Goal: Task Accomplishment & Management: Manage account settings

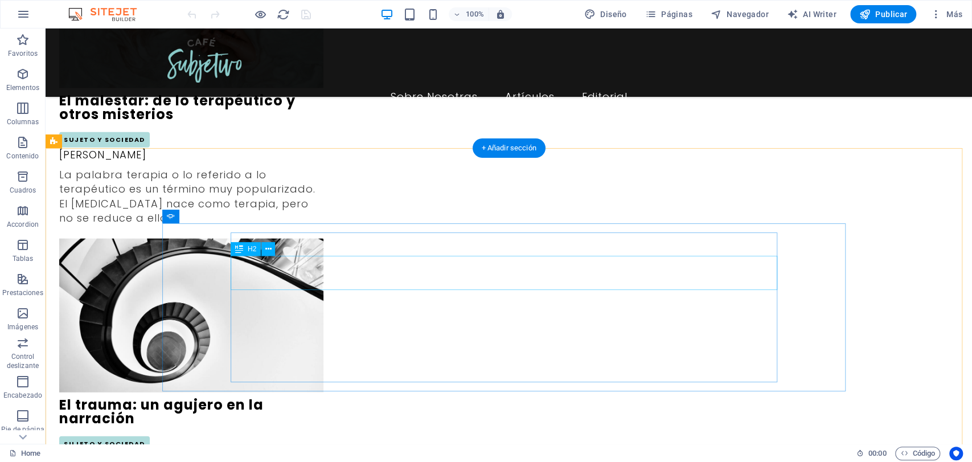
scroll to position [1898, 0]
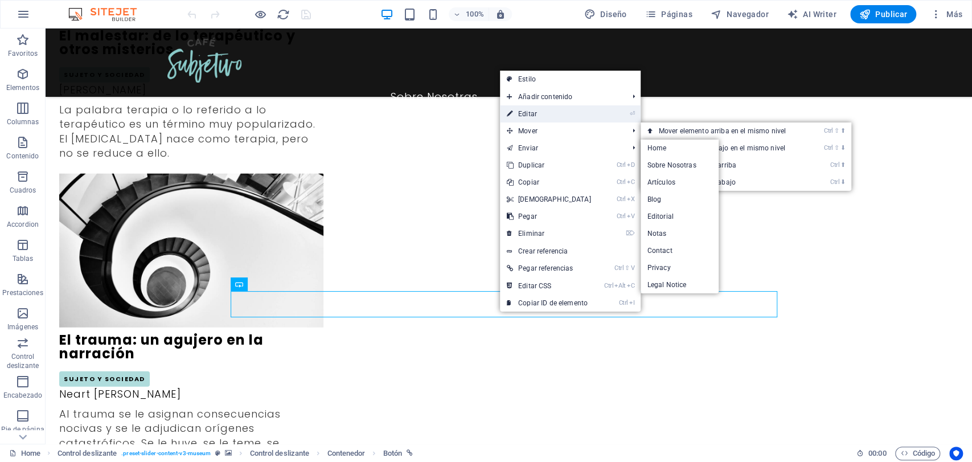
click at [531, 113] on link "⏎ Editar" at bounding box center [549, 113] width 98 height 17
select select "1"
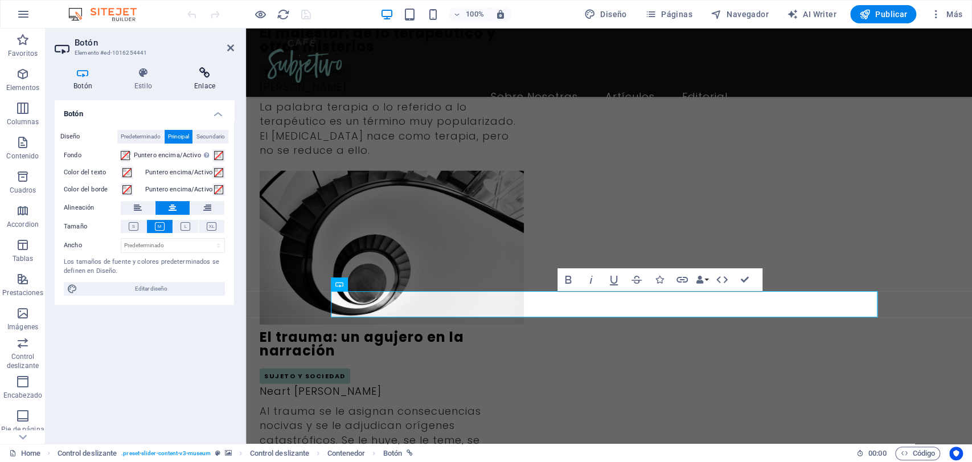
click at [216, 83] on h4 "Enlace" at bounding box center [204, 79] width 59 height 24
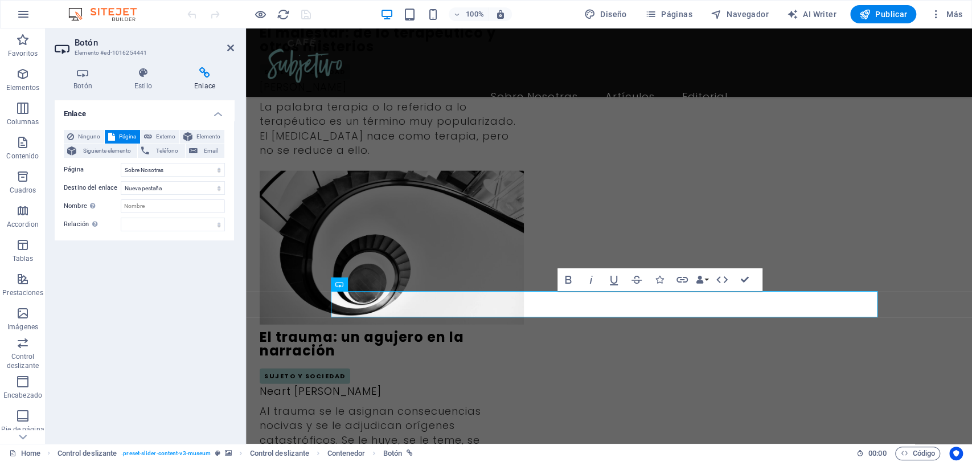
click at [235, 48] on aside "Botón Elemento #ed-1016254441 Botón Estilo Enlace Botón Diseño Predeterminado P…" at bounding box center [146, 235] width 200 height 415
click at [232, 48] on icon at bounding box center [230, 47] width 7 height 9
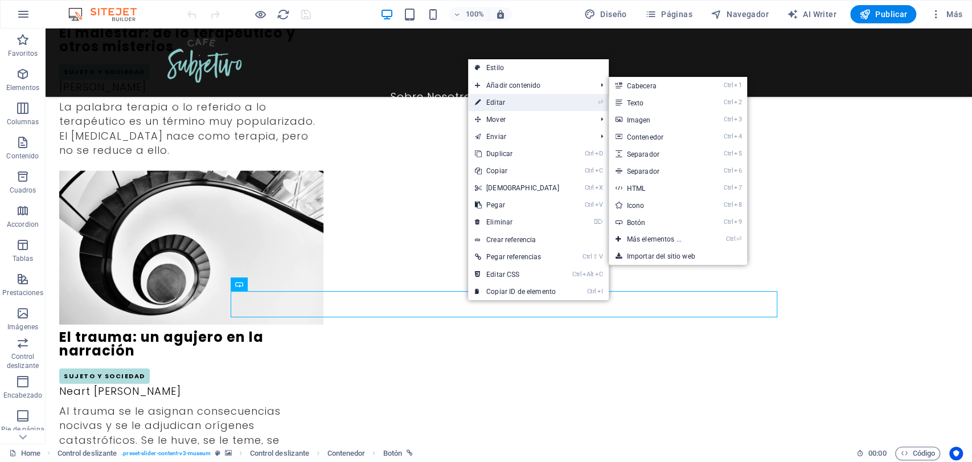
click at [514, 101] on link "⏎ Editar" at bounding box center [517, 102] width 98 height 17
select select "1"
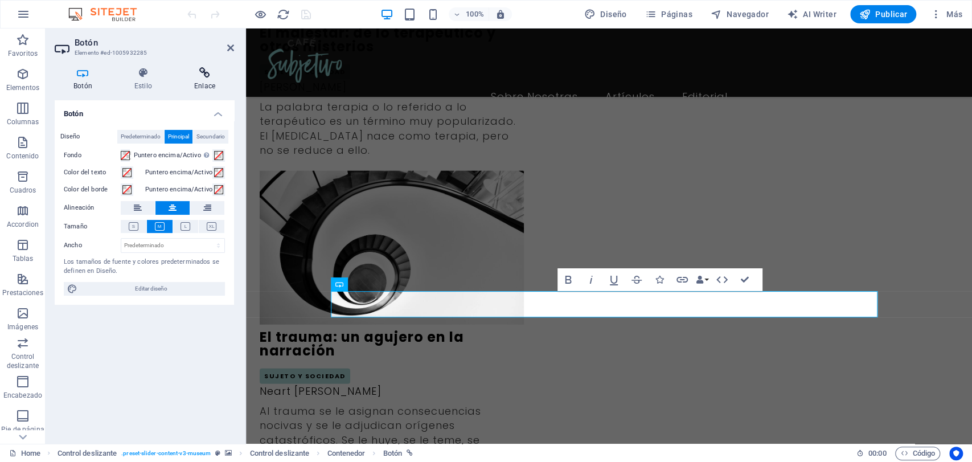
click at [218, 77] on icon at bounding box center [204, 72] width 59 height 11
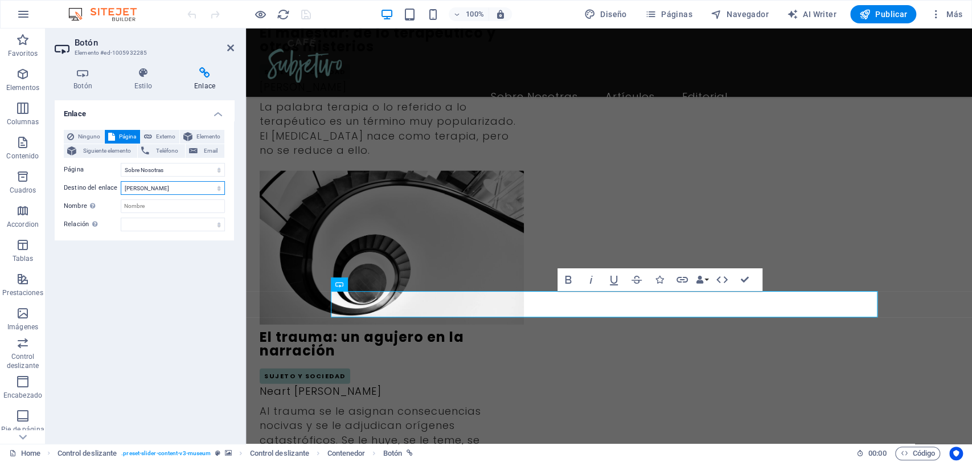
click at [207, 186] on select "Nueva pestaña Misma pestaña Superposición" at bounding box center [173, 188] width 104 height 14
select select "blank"
click at [121, 181] on select "Nueva pestaña Misma pestaña Superposición" at bounding box center [173, 188] width 104 height 14
click at [305, 19] on icon "save" at bounding box center [306, 14] width 13 height 13
checkbox input "false"
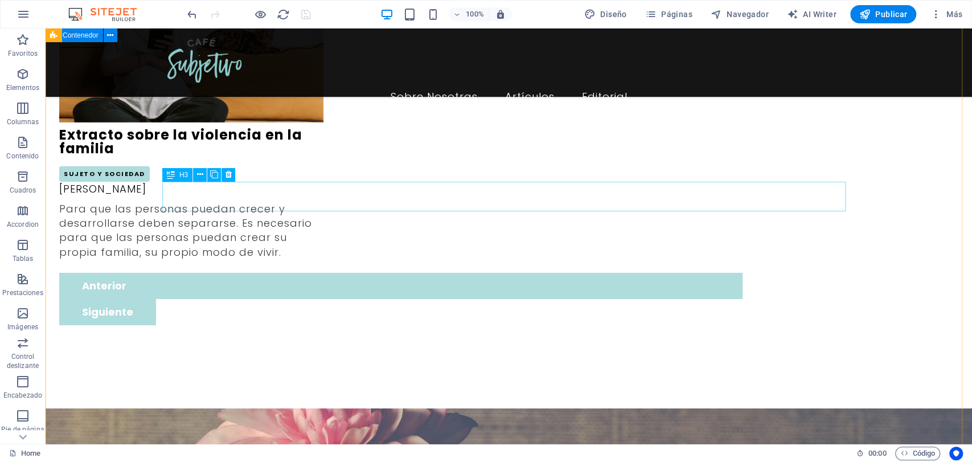
scroll to position [2341, 0]
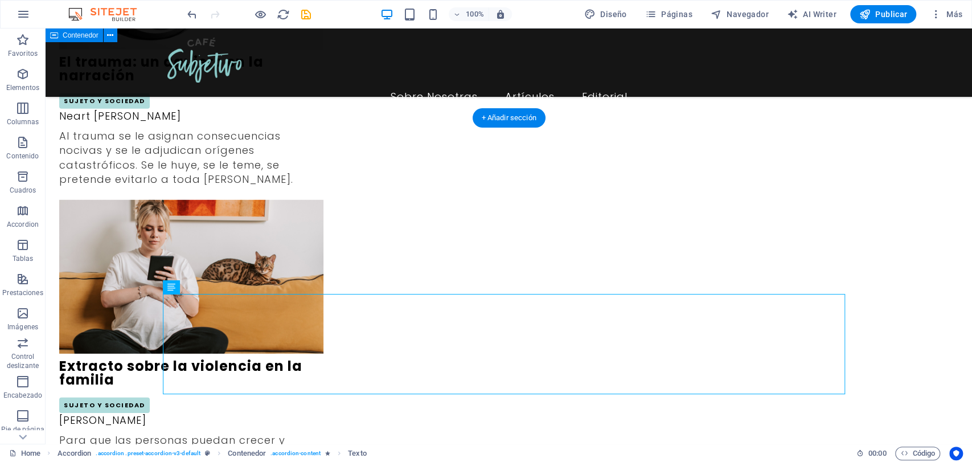
scroll to position [2151, 0]
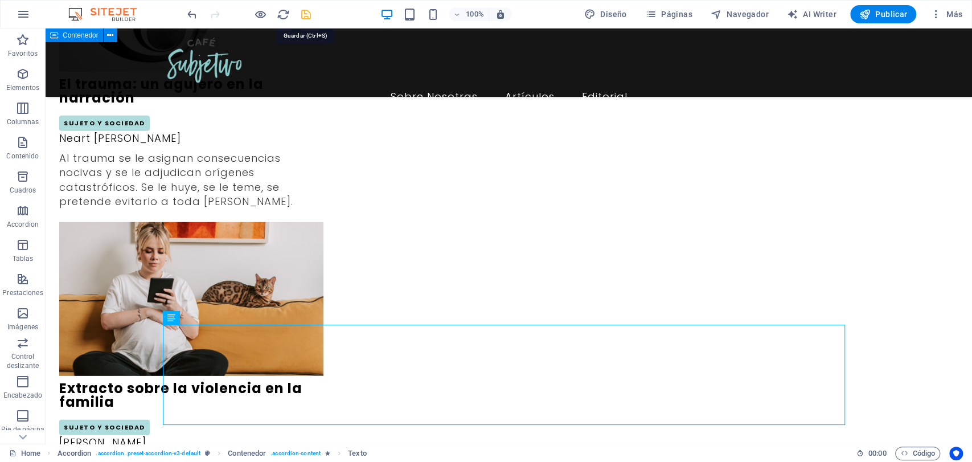
click at [304, 11] on icon "save" at bounding box center [306, 14] width 13 height 13
checkbox input "false"
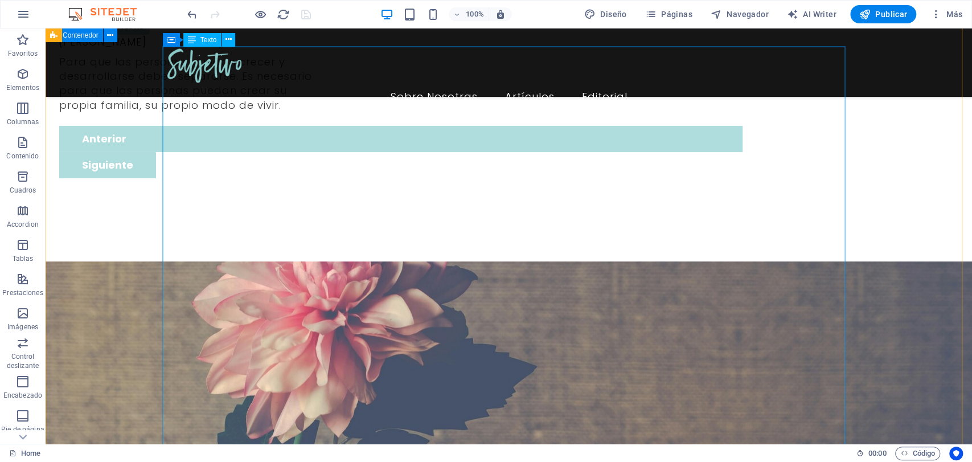
scroll to position [2531, 0]
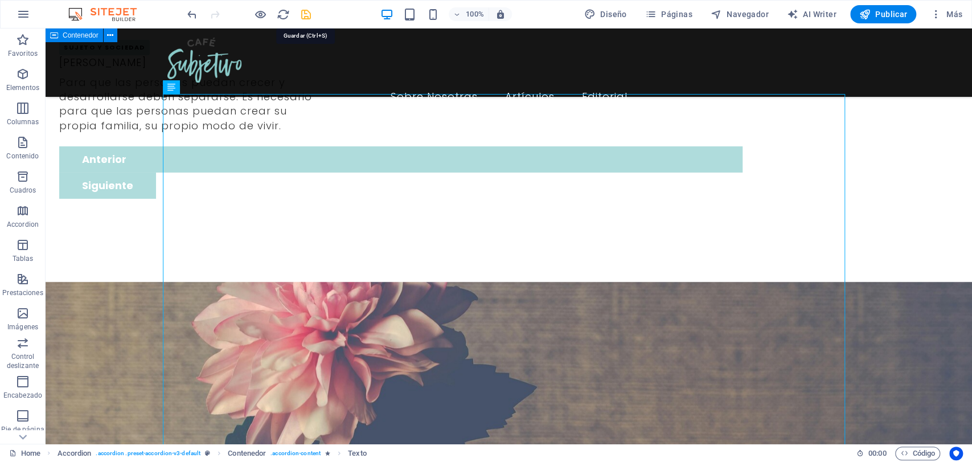
click at [303, 11] on icon "save" at bounding box center [306, 14] width 13 height 13
checkbox input "false"
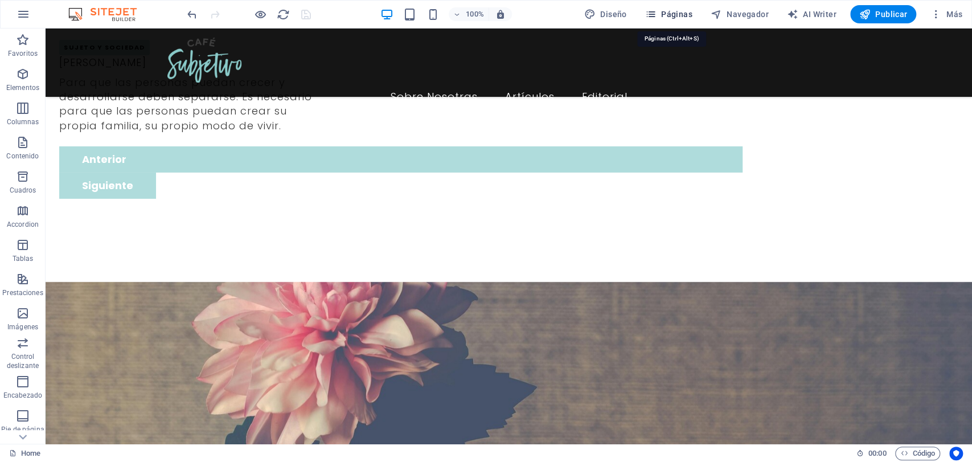
click at [685, 15] on span "Páginas" at bounding box center [668, 14] width 47 height 11
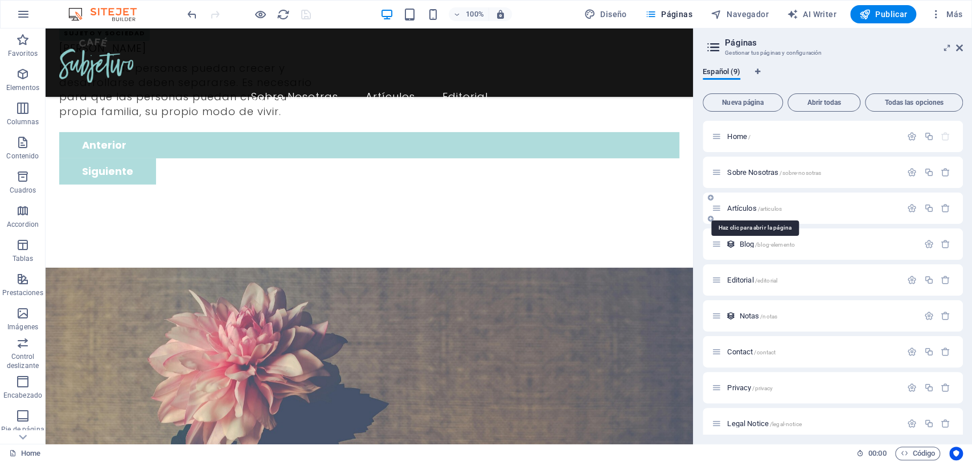
click at [732, 206] on span "Artículos /articulos" at bounding box center [754, 208] width 55 height 9
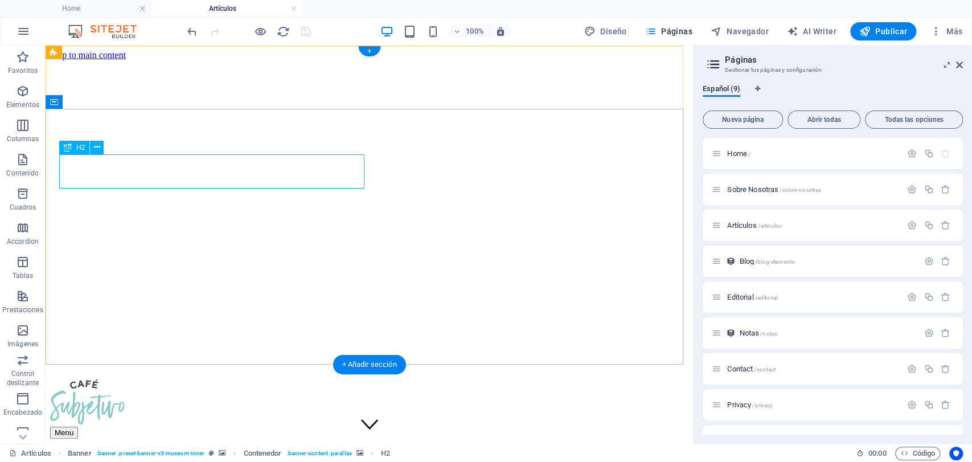
scroll to position [0, 0]
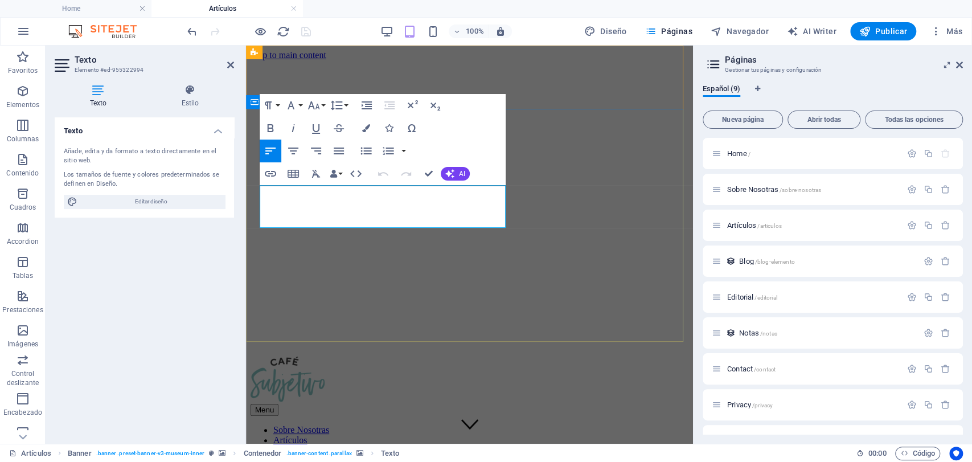
drag, startPoint x: 424, startPoint y: 172, endPoint x: 391, endPoint y: 134, distance: 50.8
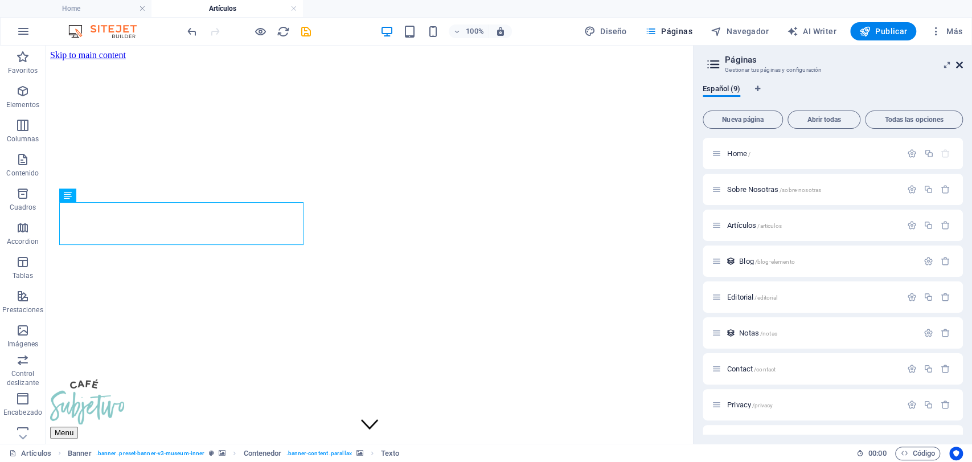
drag, startPoint x: 907, startPoint y: 26, endPoint x: 960, endPoint y: 68, distance: 67.7
click at [960, 68] on icon at bounding box center [959, 64] width 7 height 9
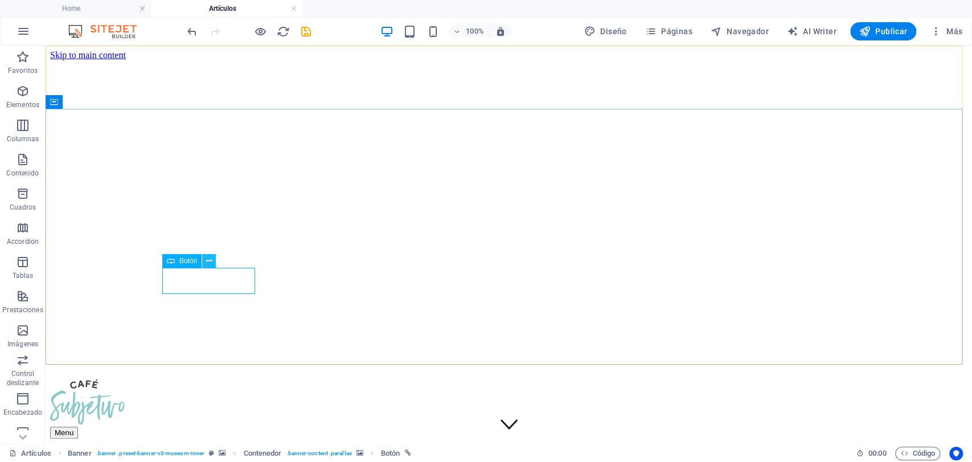
click at [208, 260] on icon at bounding box center [209, 261] width 6 height 12
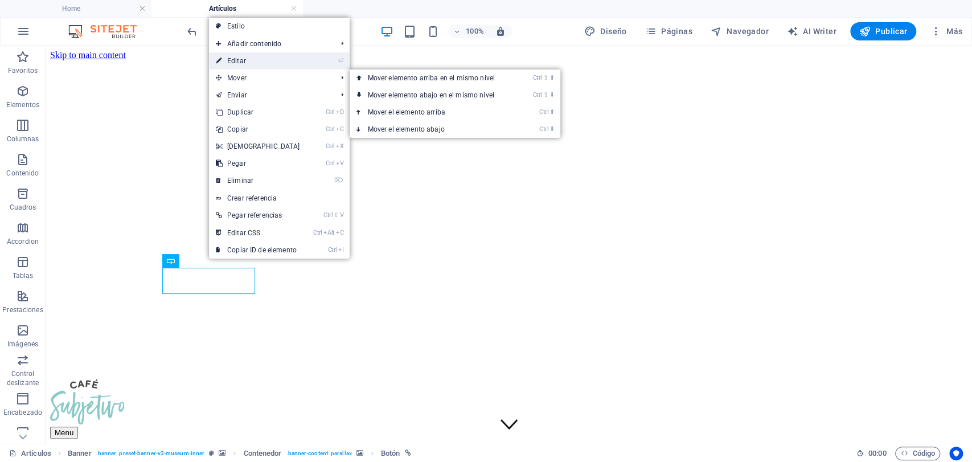
click at [253, 68] on link "⏎ Editar" at bounding box center [258, 60] width 98 height 17
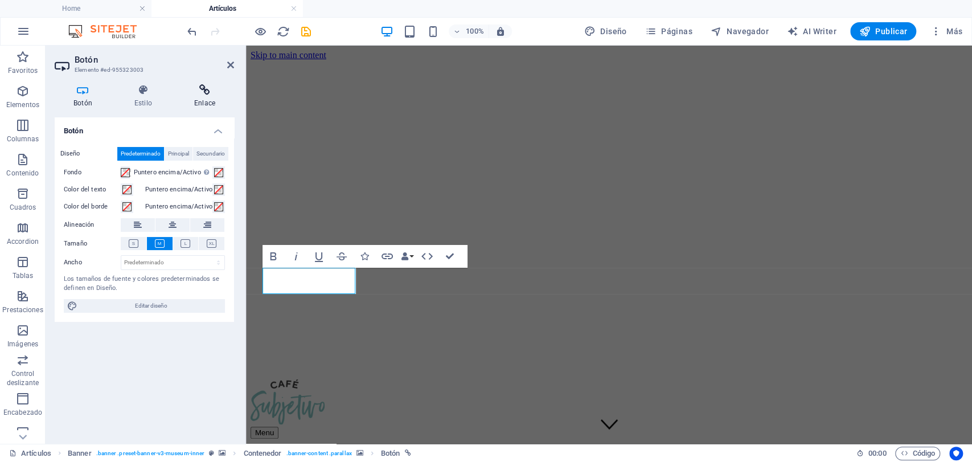
click at [200, 98] on h4 "Enlace" at bounding box center [204, 96] width 59 height 24
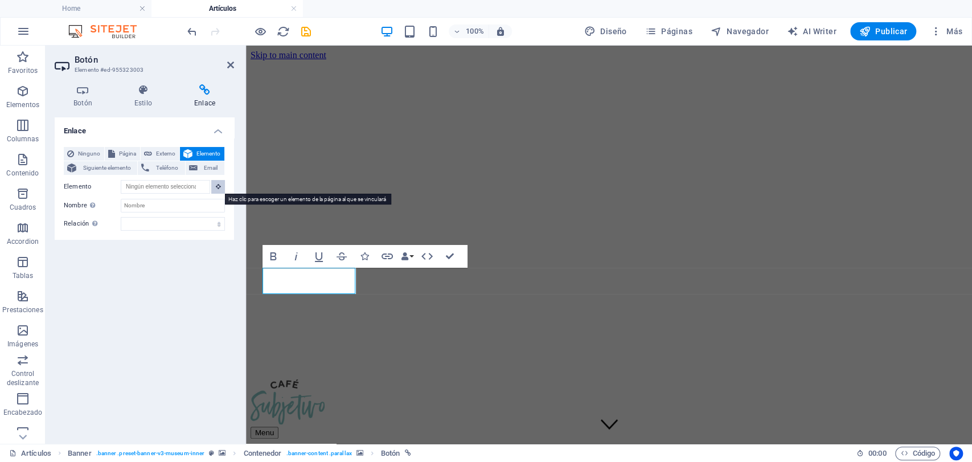
click at [214, 188] on button at bounding box center [218, 187] width 14 height 14
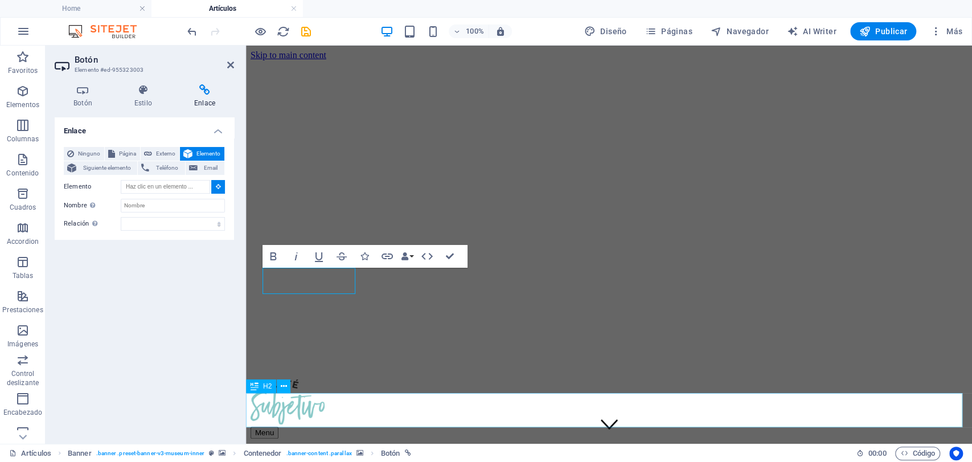
type input "#ed-955323060"
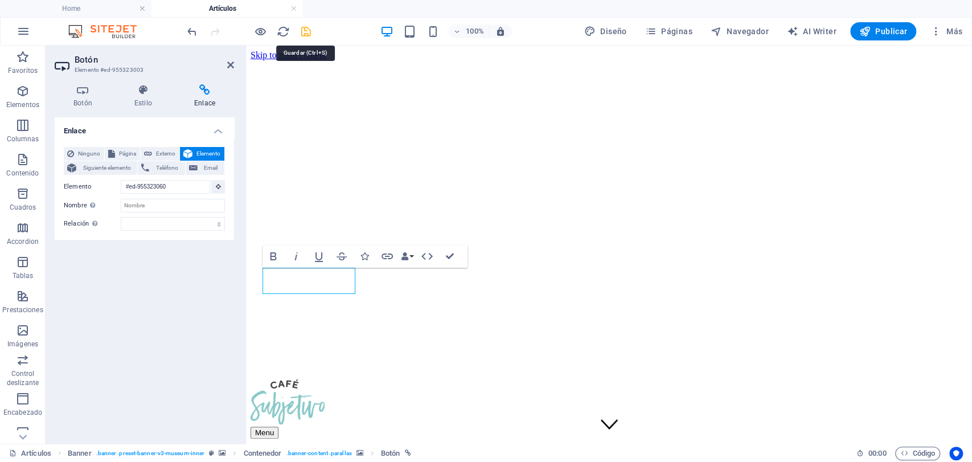
click at [305, 31] on icon "save" at bounding box center [306, 31] width 13 height 13
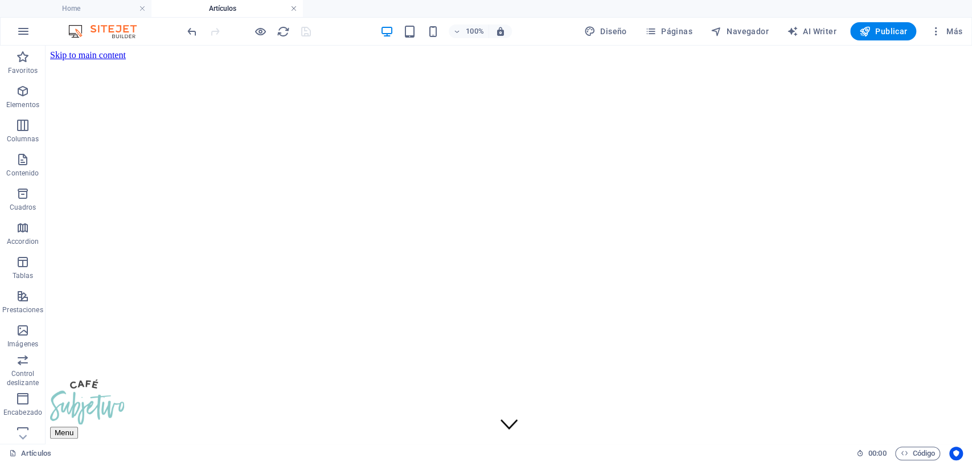
click at [292, 11] on link at bounding box center [293, 8] width 7 height 11
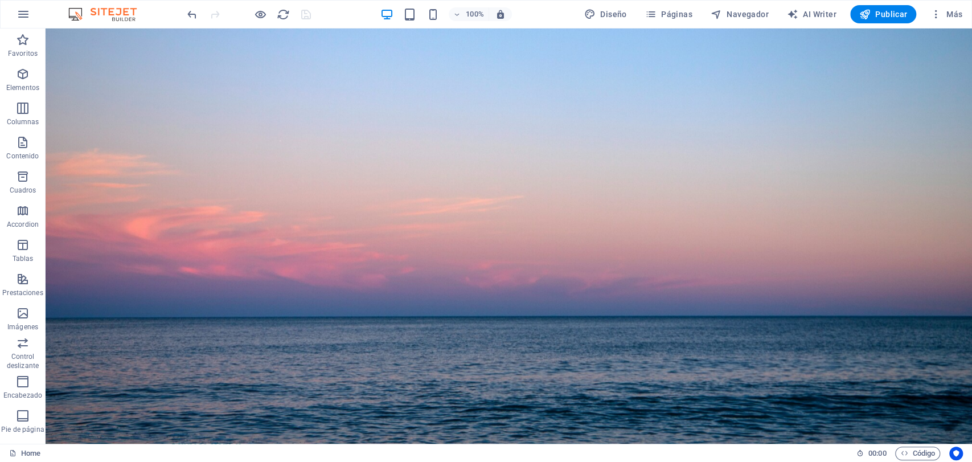
scroll to position [2598, 0]
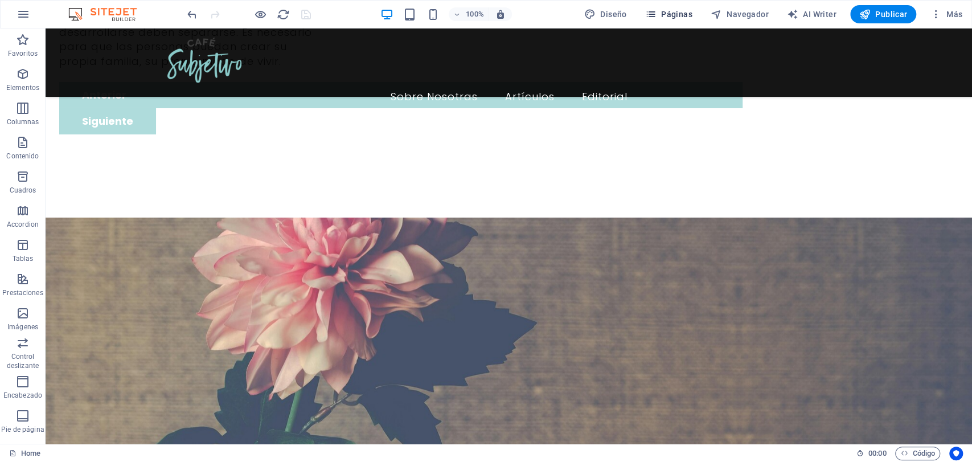
click at [683, 11] on span "Páginas" at bounding box center [668, 14] width 47 height 11
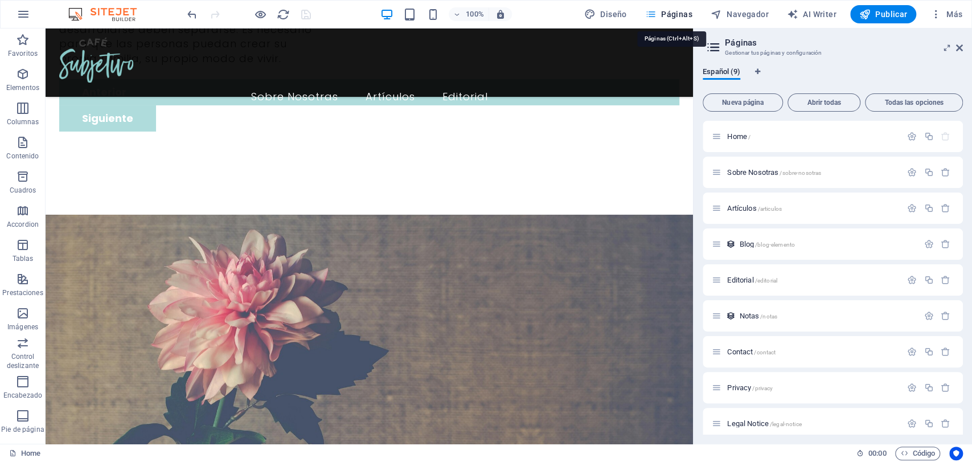
scroll to position [2612, 0]
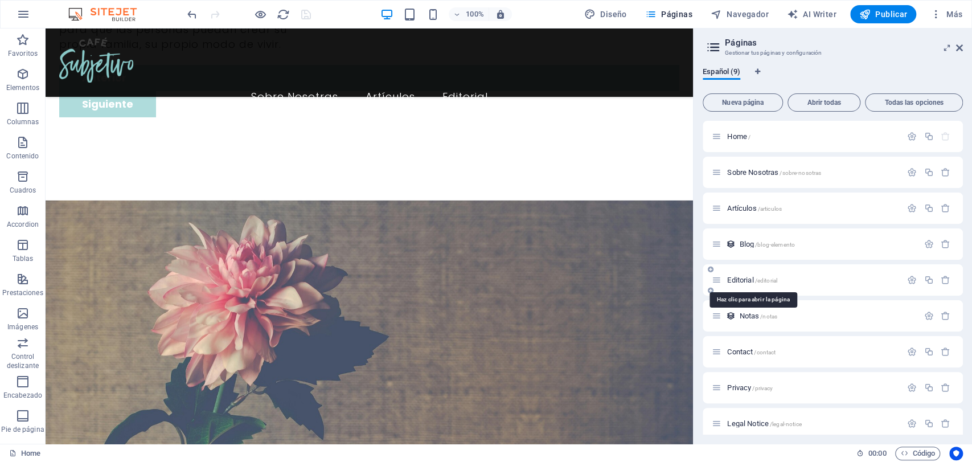
click at [729, 282] on span "Editorial /editorial" at bounding box center [752, 280] width 50 height 9
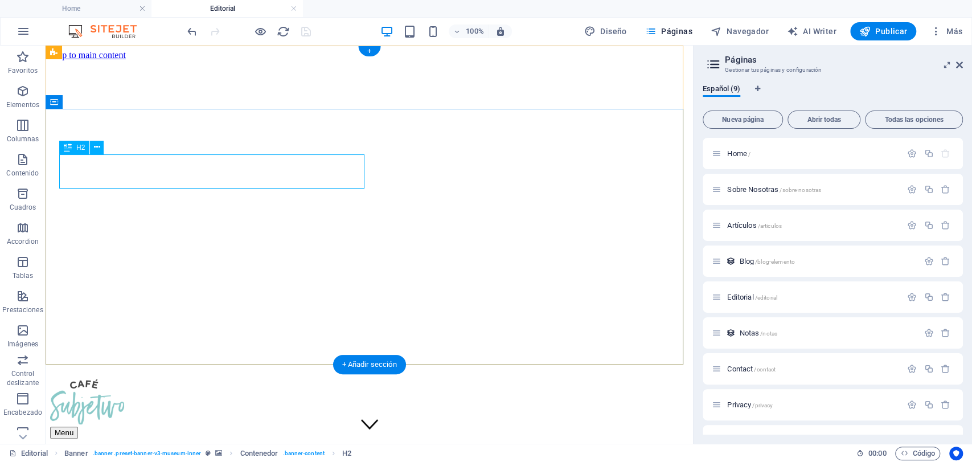
scroll to position [0, 0]
click at [958, 68] on icon at bounding box center [959, 64] width 7 height 9
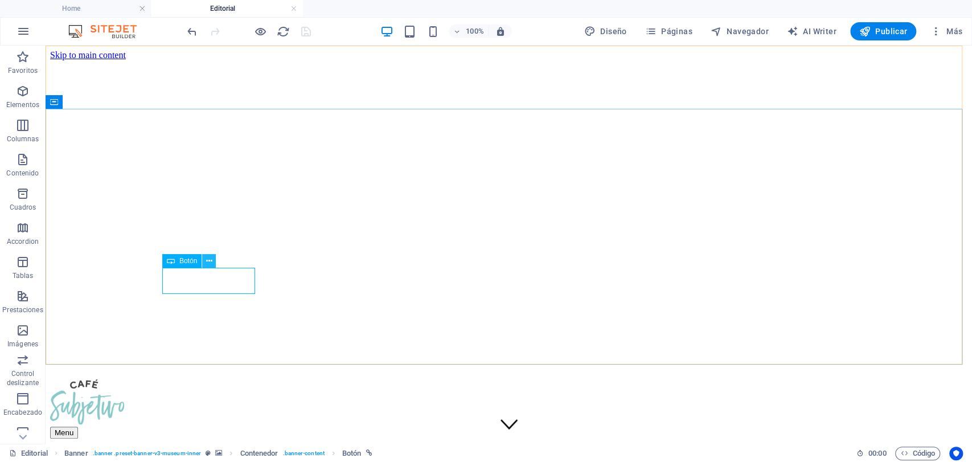
click at [210, 256] on icon at bounding box center [209, 261] width 6 height 12
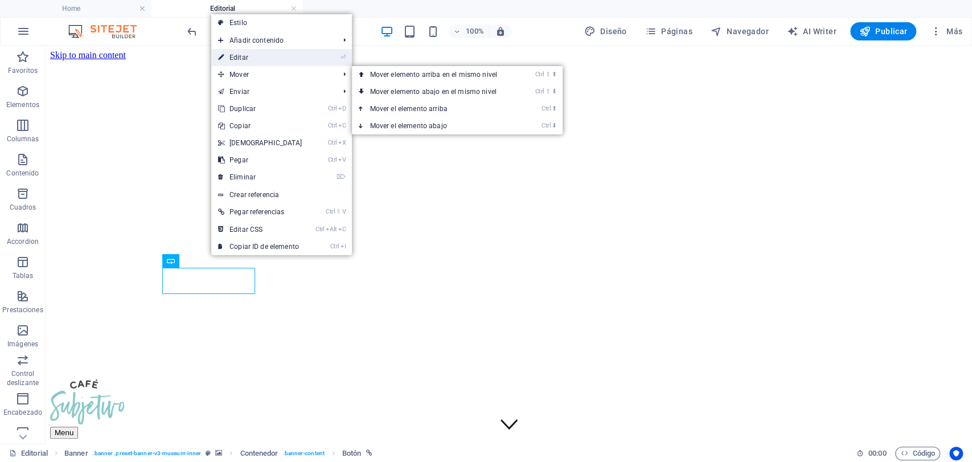
click at [267, 64] on link "⏎ Editar" at bounding box center [260, 57] width 98 height 17
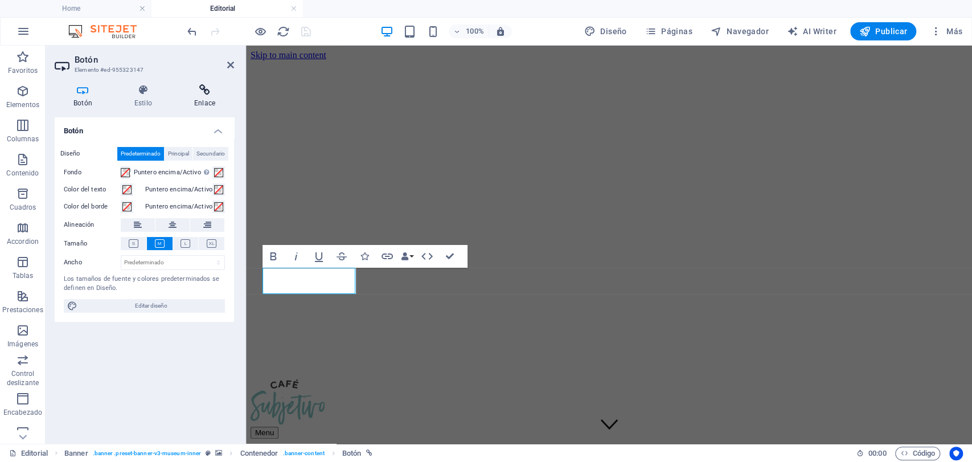
click at [222, 89] on icon at bounding box center [204, 89] width 59 height 11
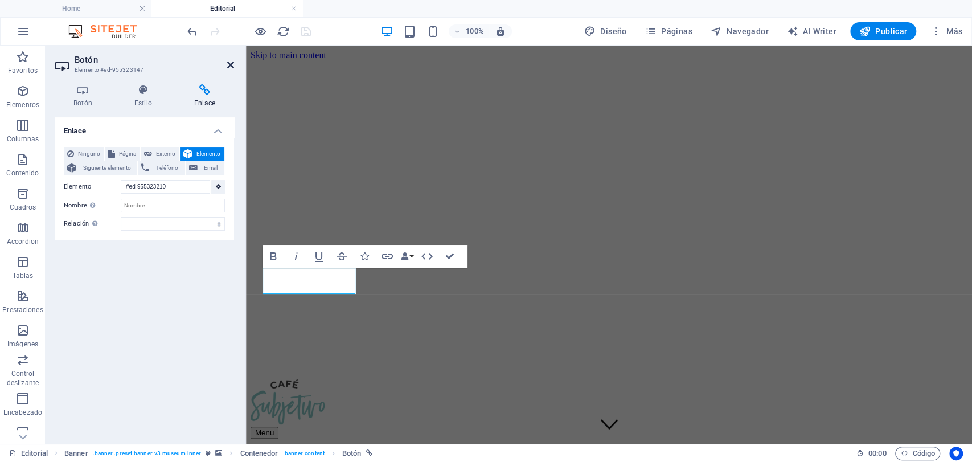
click at [231, 62] on icon at bounding box center [230, 64] width 7 height 9
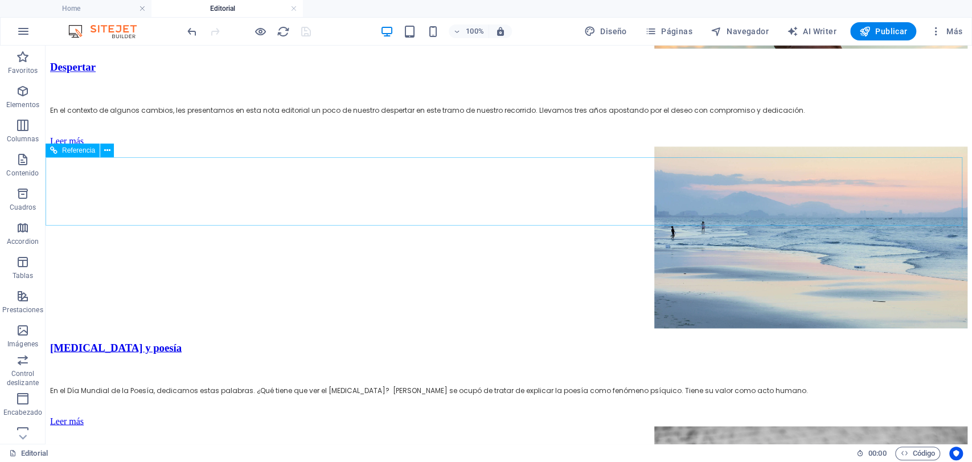
scroll to position [1189, 0]
click at [667, 26] on span "Páginas" at bounding box center [668, 31] width 47 height 11
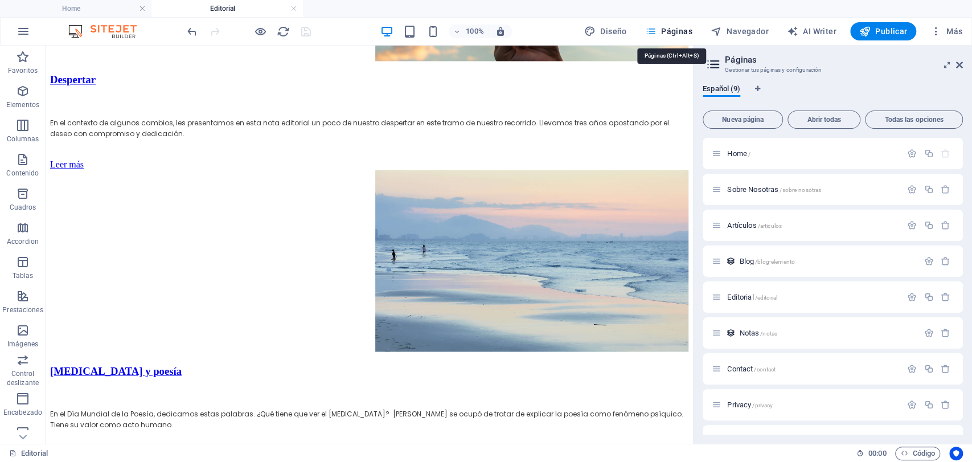
scroll to position [1575, 0]
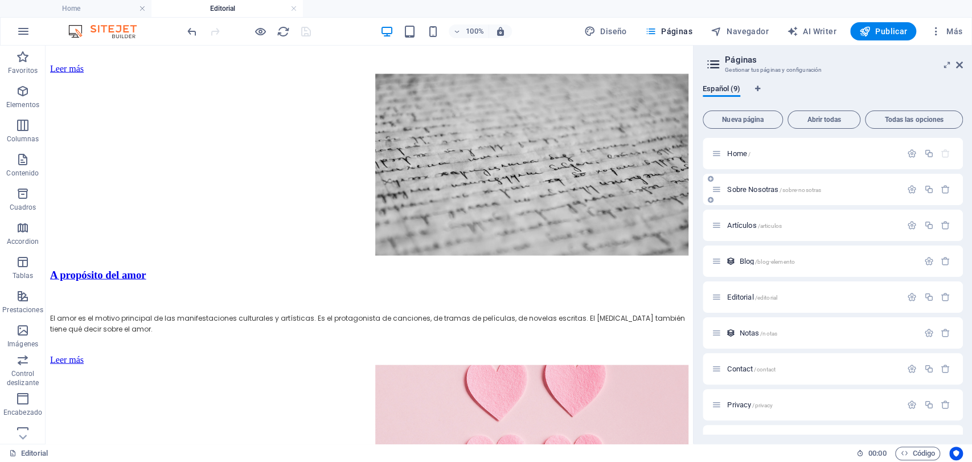
click at [724, 188] on div "Sobre Nosotras /sobre-nosotras" at bounding box center [813, 189] width 178 height 7
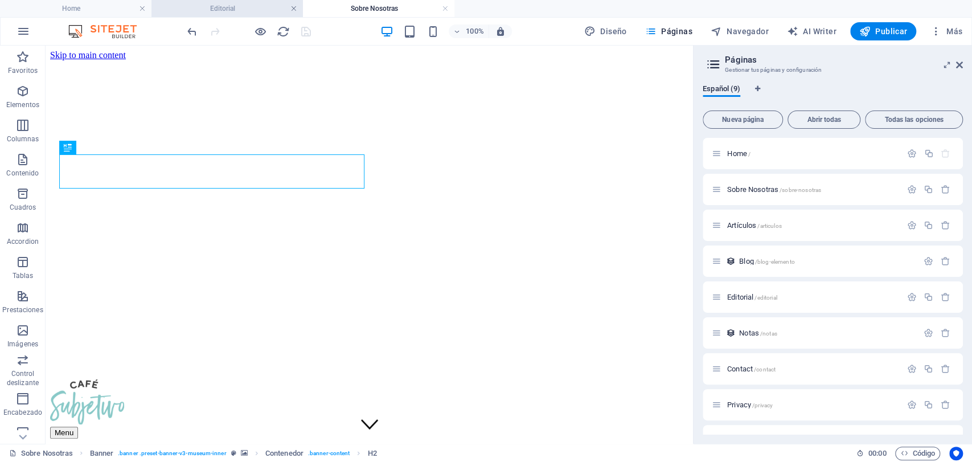
scroll to position [0, 0]
drag, startPoint x: 293, startPoint y: 11, endPoint x: 303, endPoint y: 33, distance: 24.2
click at [293, 11] on link at bounding box center [293, 8] width 7 height 11
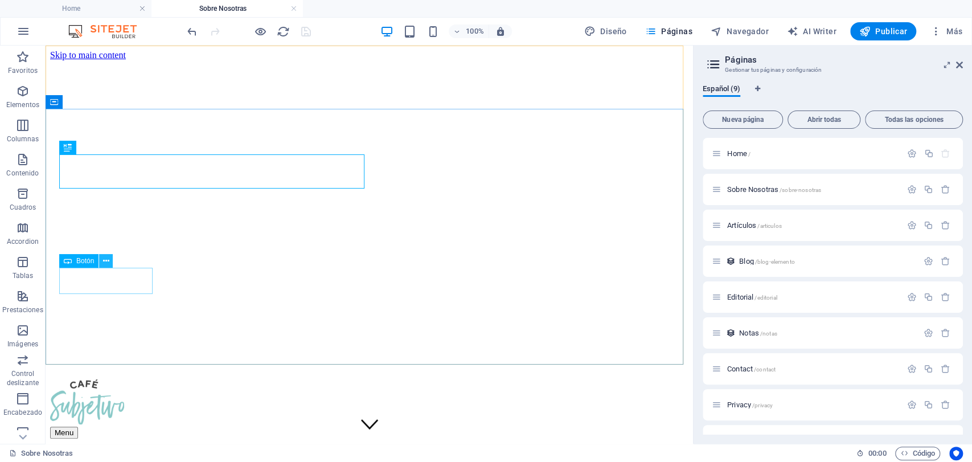
click at [108, 265] on icon at bounding box center [106, 261] width 6 height 12
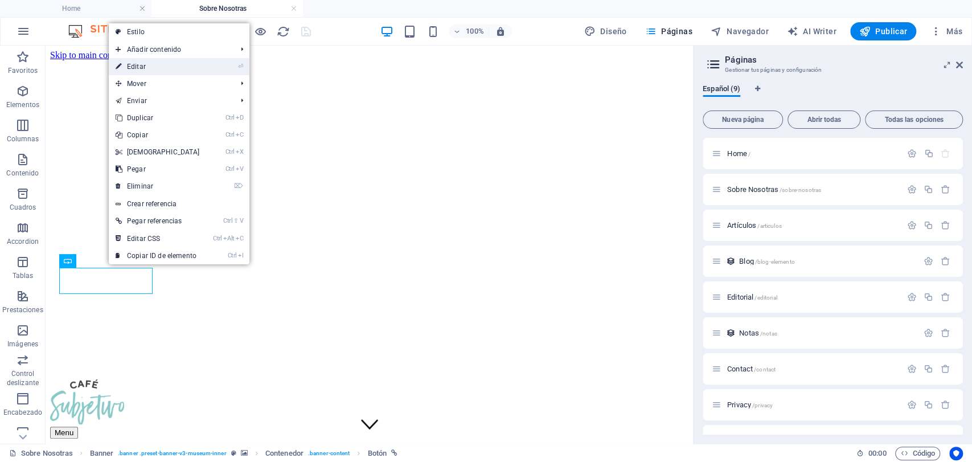
click at [130, 62] on link "⏎ Editar" at bounding box center [158, 66] width 98 height 17
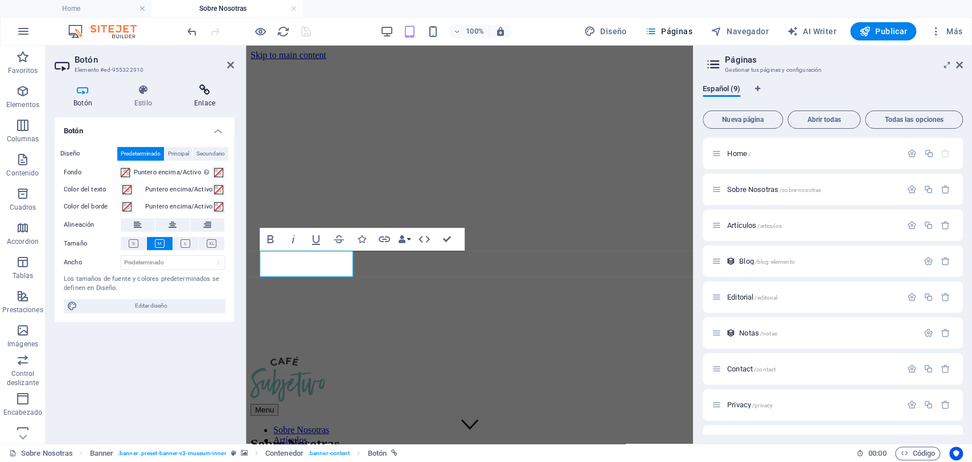
click at [205, 104] on h4 "Enlace" at bounding box center [204, 96] width 59 height 24
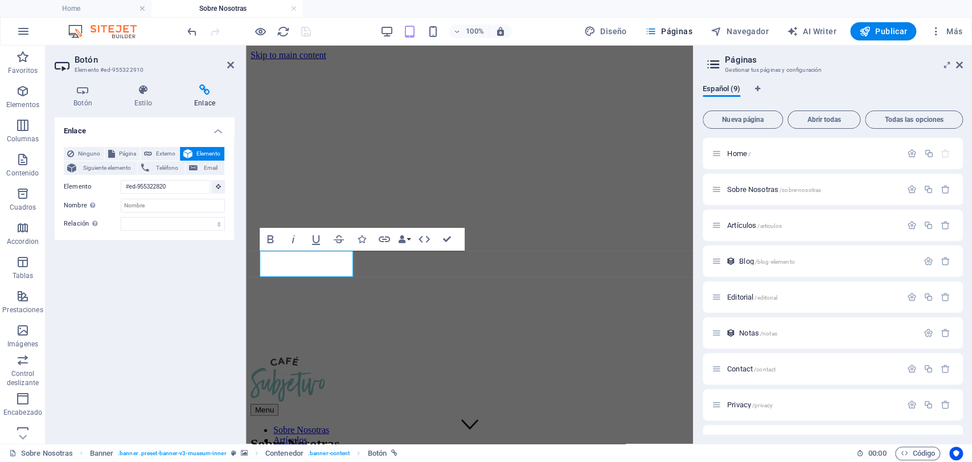
click at [326, 30] on div "100% Diseño Páginas Navegador AI Writer Publicar Más" at bounding box center [576, 31] width 782 height 18
click at [233, 62] on icon at bounding box center [230, 64] width 7 height 9
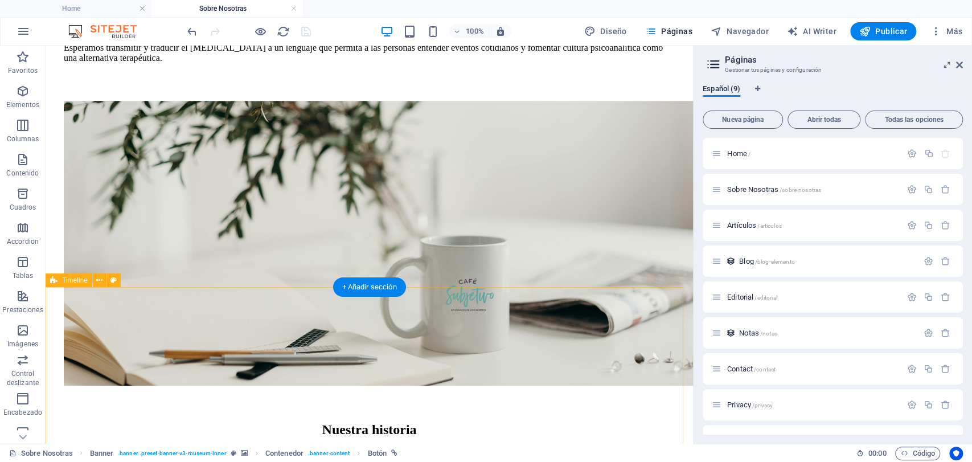
scroll to position [696, 0]
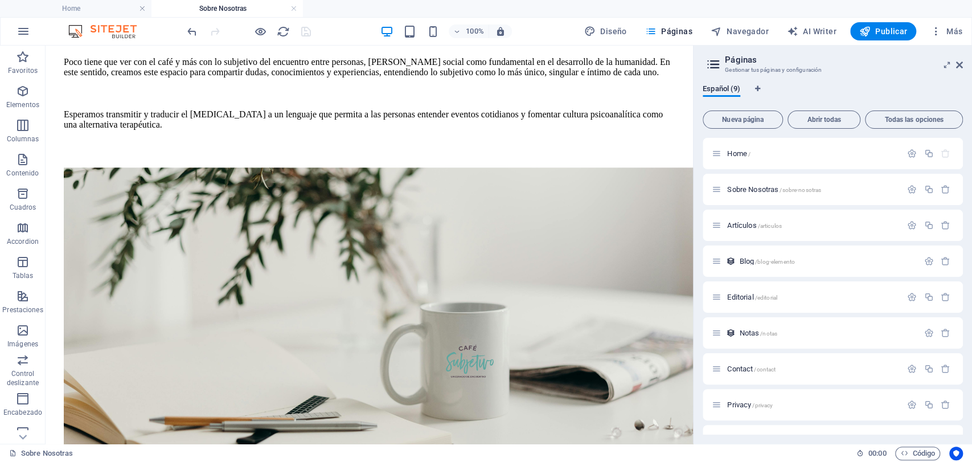
click at [964, 66] on aside "Páginas Gestionar tus páginas y configuración Español (9) Nueva página Abrir to…" at bounding box center [832, 245] width 279 height 398
click at [960, 69] on link at bounding box center [959, 65] width 7 height 10
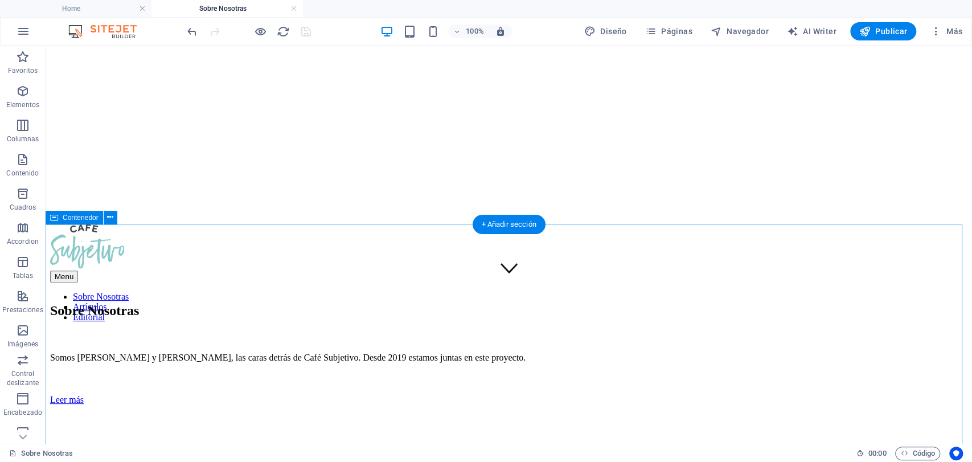
scroll to position [126, 0]
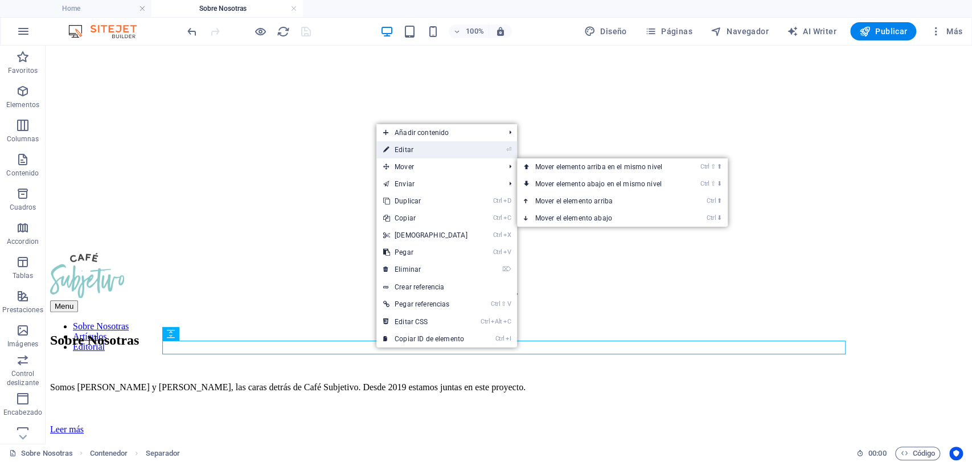
click at [411, 155] on link "⏎ Editar" at bounding box center [425, 149] width 98 height 17
select select "px"
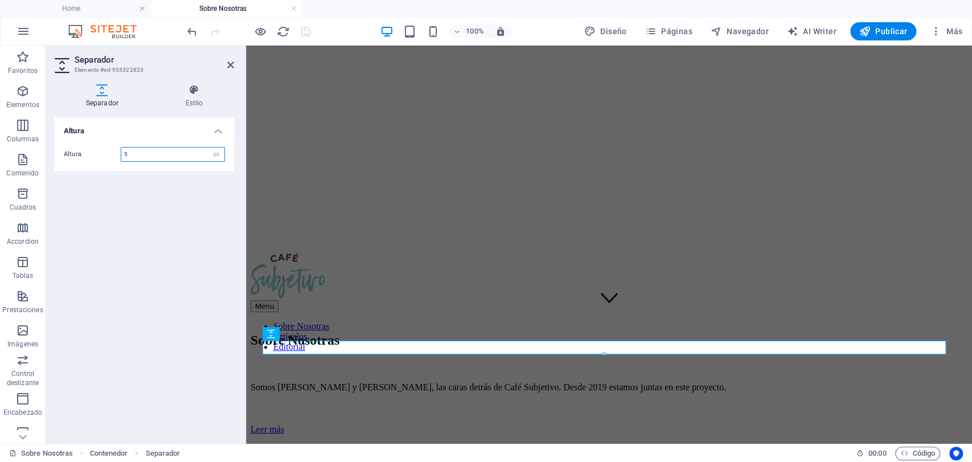
type input "50"
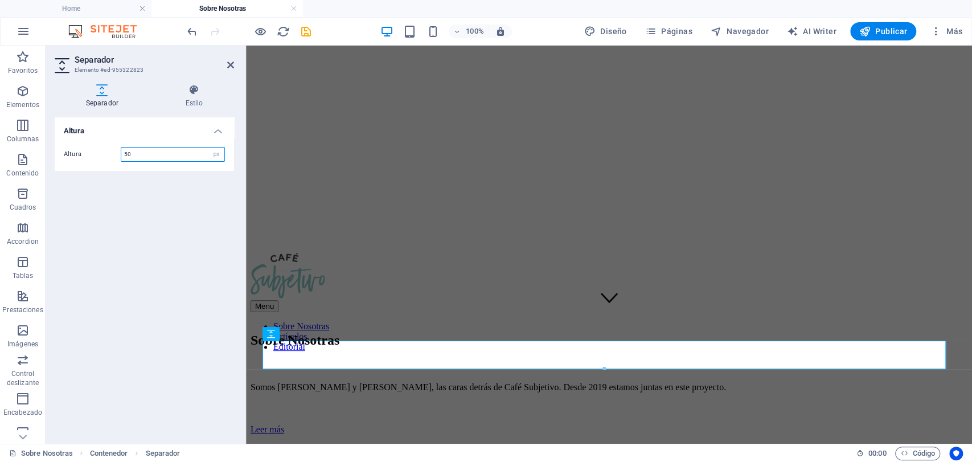
drag, startPoint x: 132, startPoint y: 153, endPoint x: 117, endPoint y: 151, distance: 14.9
click at [117, 151] on div "Altura 50 px rem vh vw" at bounding box center [144, 154] width 161 height 15
click at [227, 64] on icon at bounding box center [230, 64] width 7 height 9
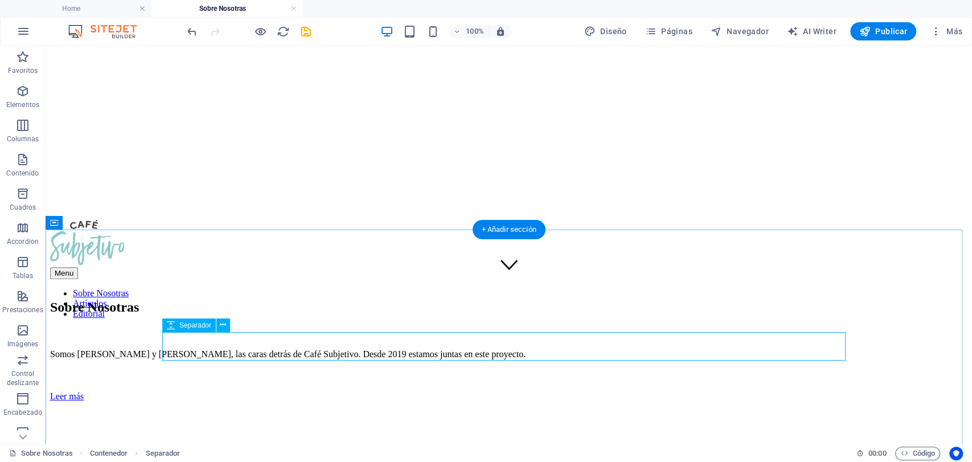
scroll to position [190, 0]
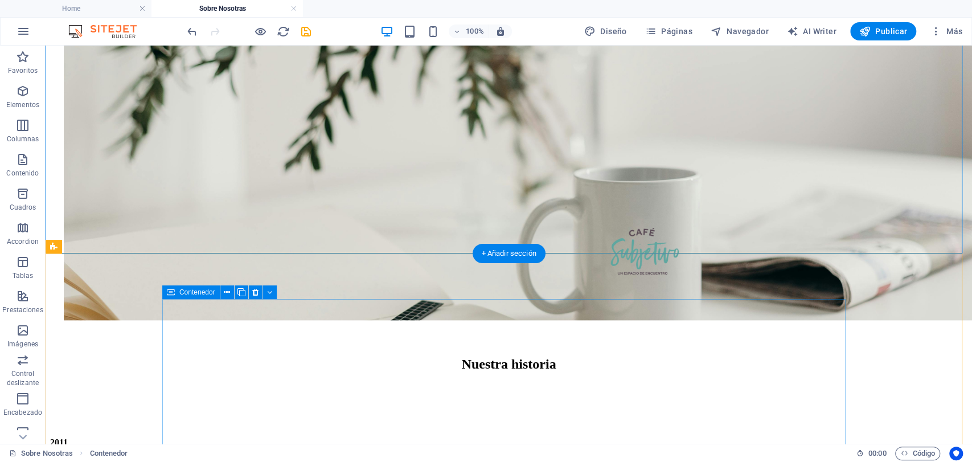
scroll to position [759, 0]
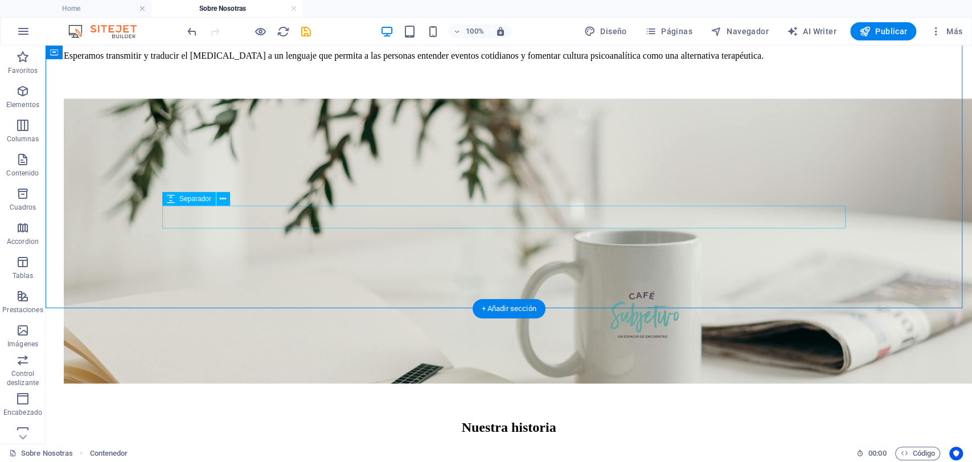
click at [411, 386] on div at bounding box center [509, 397] width 890 height 23
click at [223, 201] on icon at bounding box center [223, 199] width 6 height 12
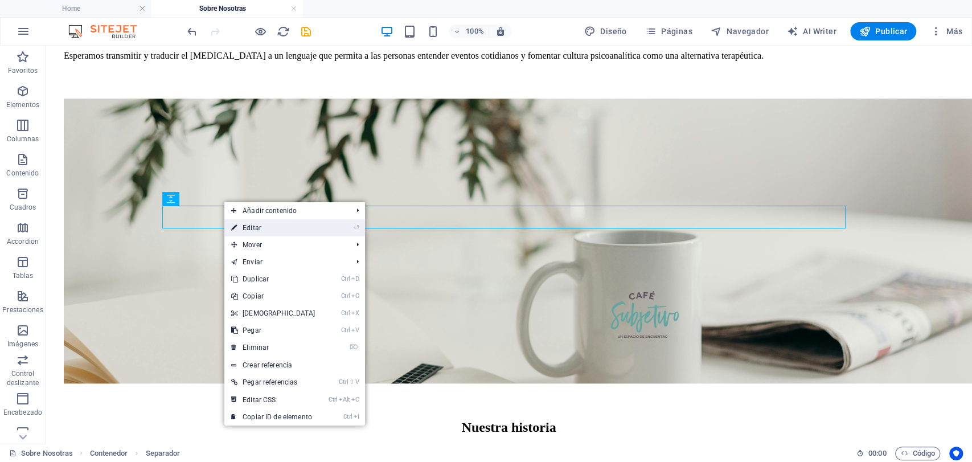
click at [253, 235] on link "⏎ Editar" at bounding box center [273, 227] width 98 height 17
select select "px"
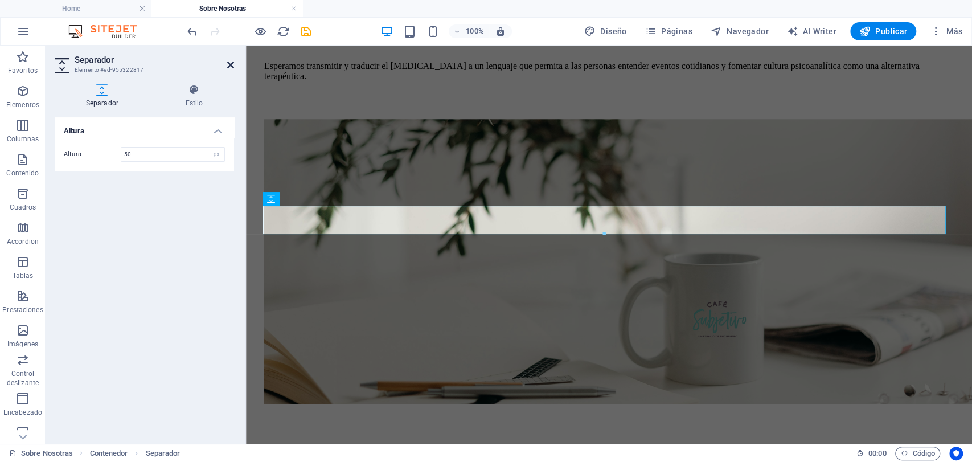
type input "50"
drag, startPoint x: 229, startPoint y: 64, endPoint x: 195, endPoint y: 33, distance: 46.4
click at [229, 64] on icon at bounding box center [230, 64] width 7 height 9
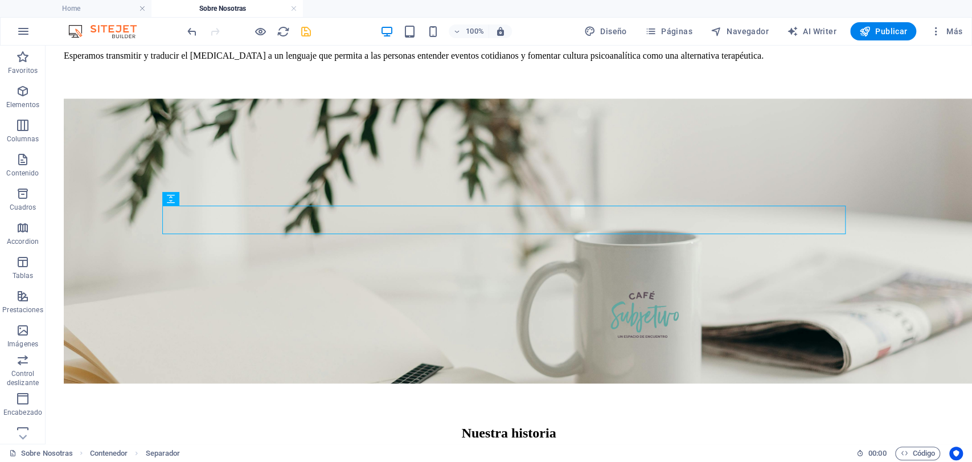
click at [305, 34] on icon "save" at bounding box center [306, 31] width 13 height 13
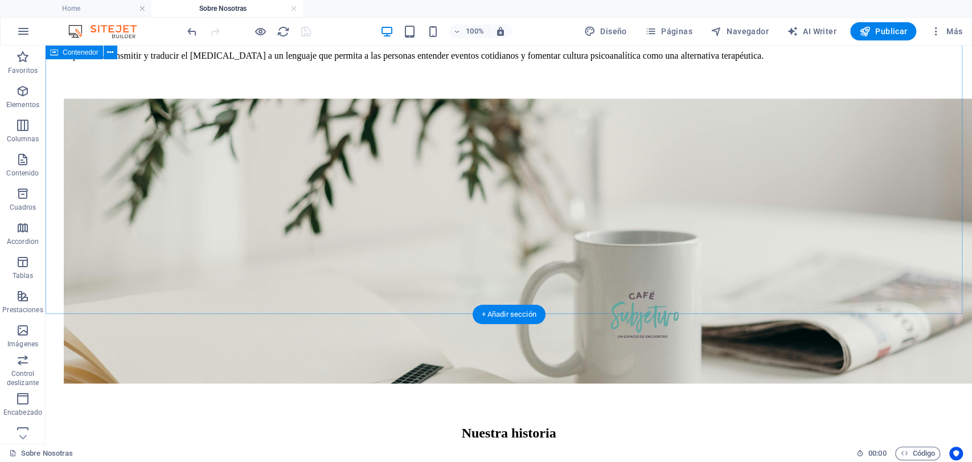
click at [541, 279] on div "Café para servir entre letras Café Subjetivo nace de la necesidad de comentar t…" at bounding box center [509, 150] width 918 height 696
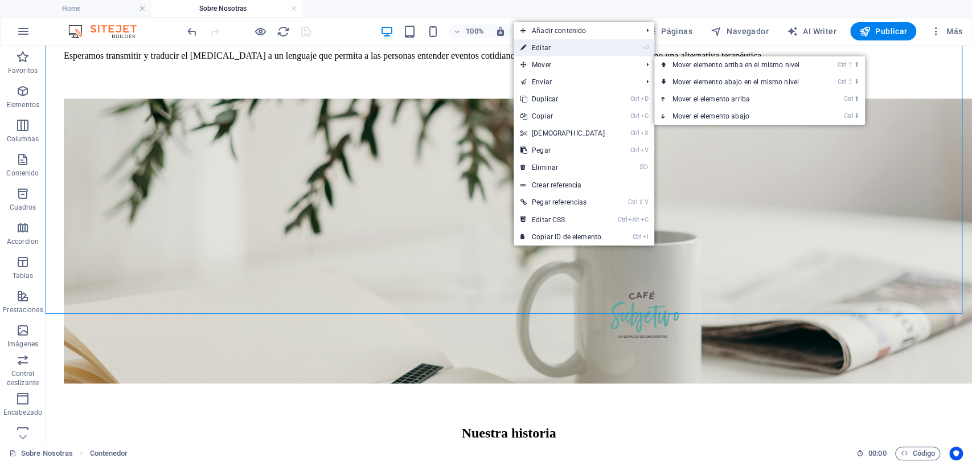
click at [577, 47] on link "⏎ Editar" at bounding box center [563, 47] width 98 height 17
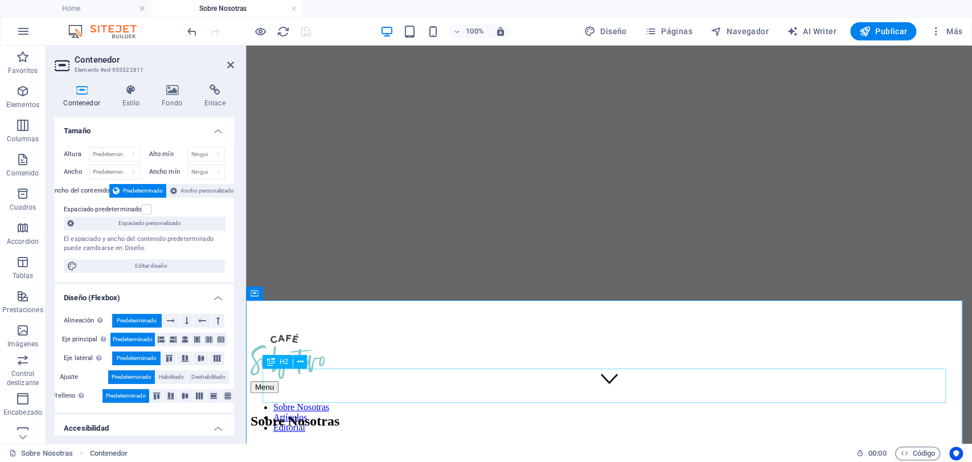
scroll to position [126, 0]
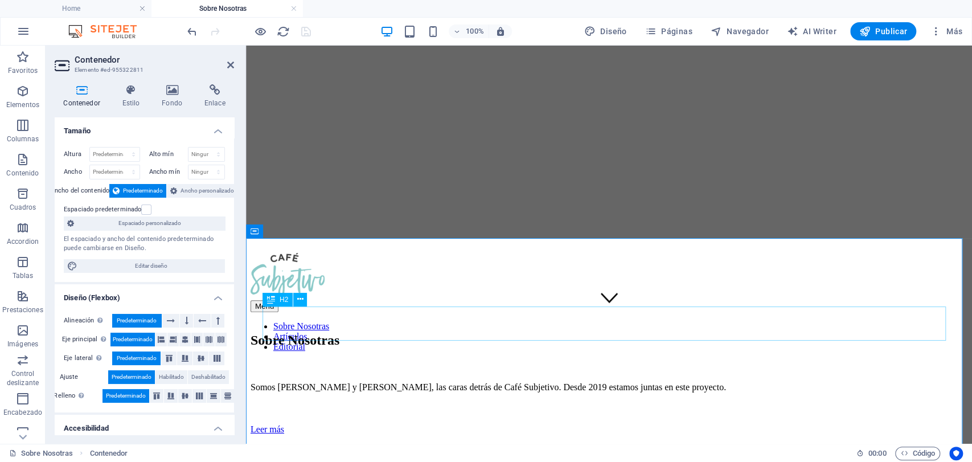
click at [301, 298] on icon at bounding box center [300, 299] width 6 height 12
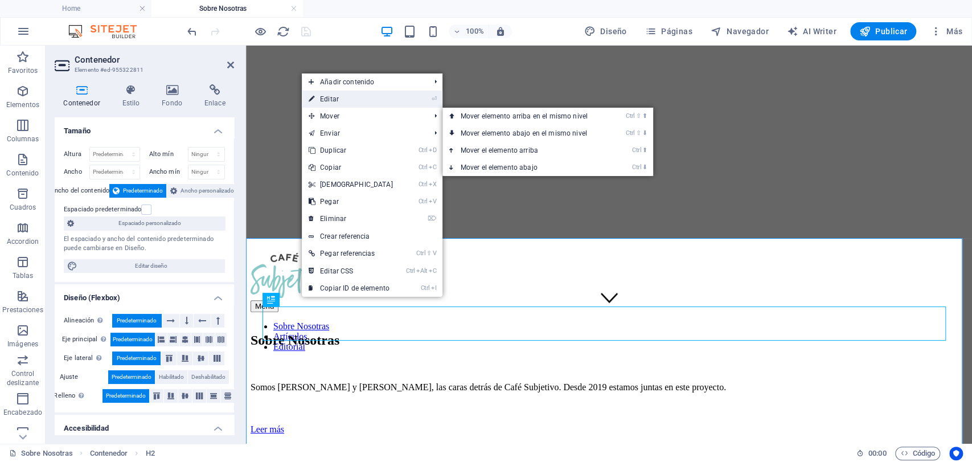
click at [346, 102] on link "⏎ Editar" at bounding box center [351, 99] width 98 height 17
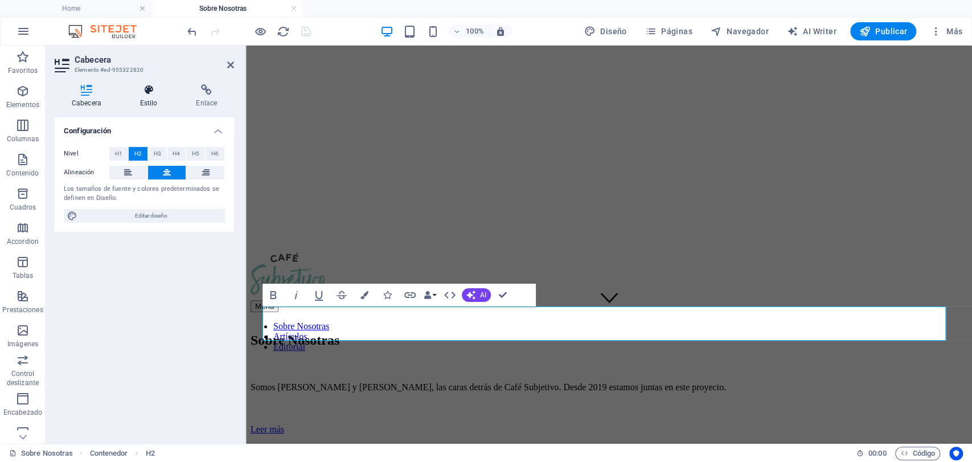
click at [151, 93] on icon at bounding box center [149, 89] width 52 height 11
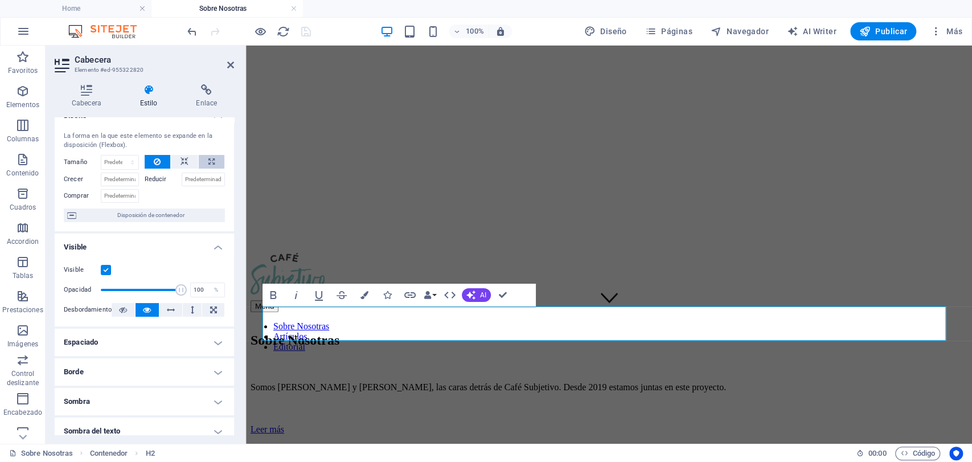
scroll to position [0, 0]
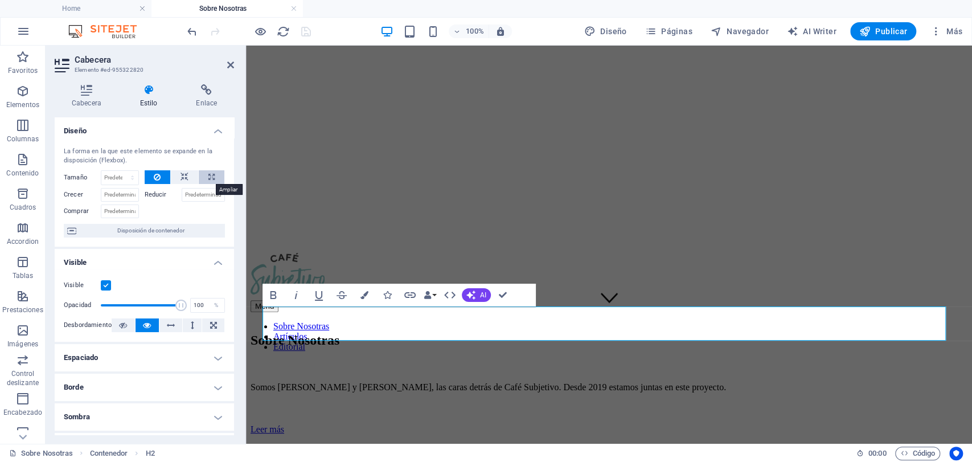
click at [212, 174] on icon at bounding box center [211, 177] width 6 height 14
type input "100"
select select "%"
click at [187, 30] on icon "undo" at bounding box center [192, 31] width 13 height 13
select select "DISABLED_OPTION_VALUE"
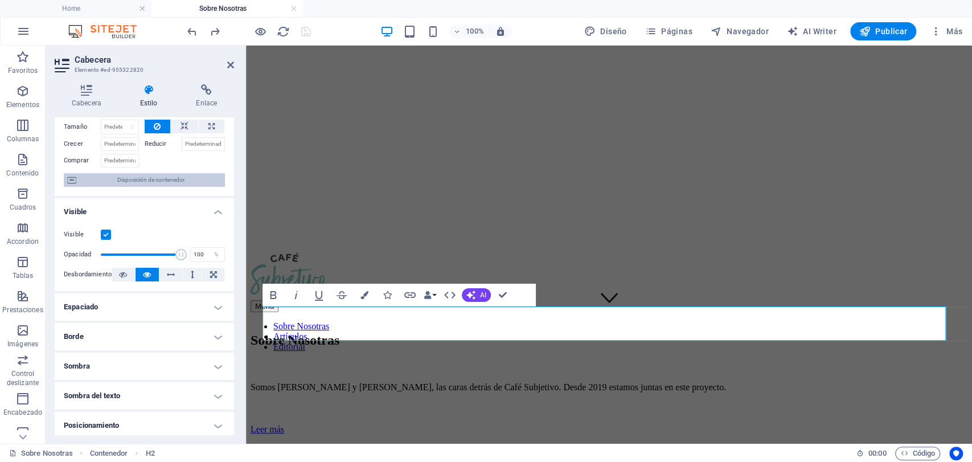
scroll to position [126, 0]
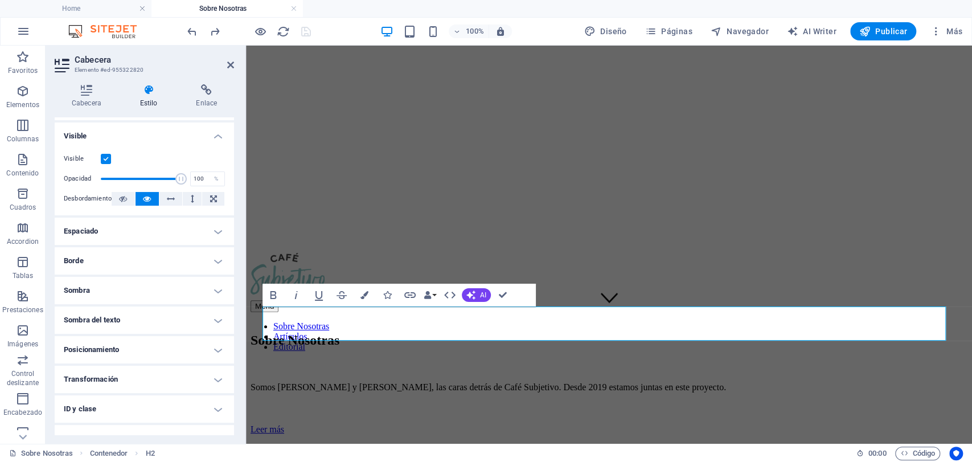
click at [126, 228] on h4 "Espaciado" at bounding box center [144, 231] width 179 height 27
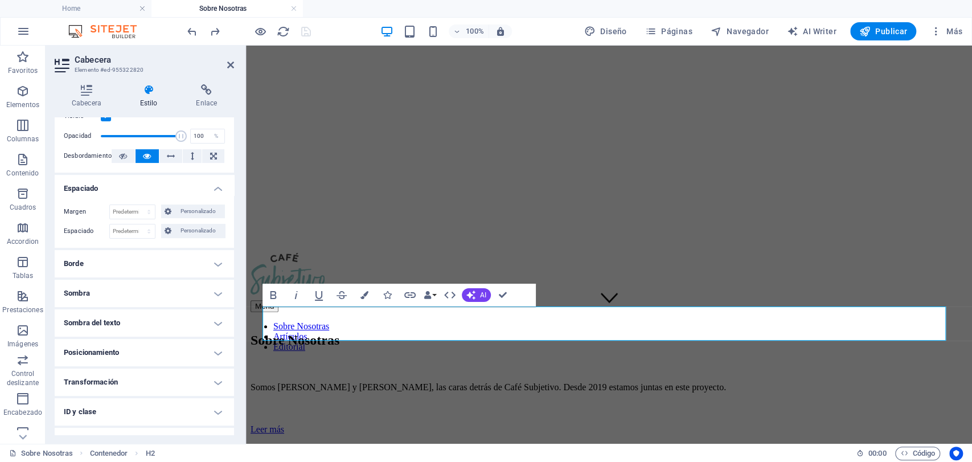
scroll to position [190, 0]
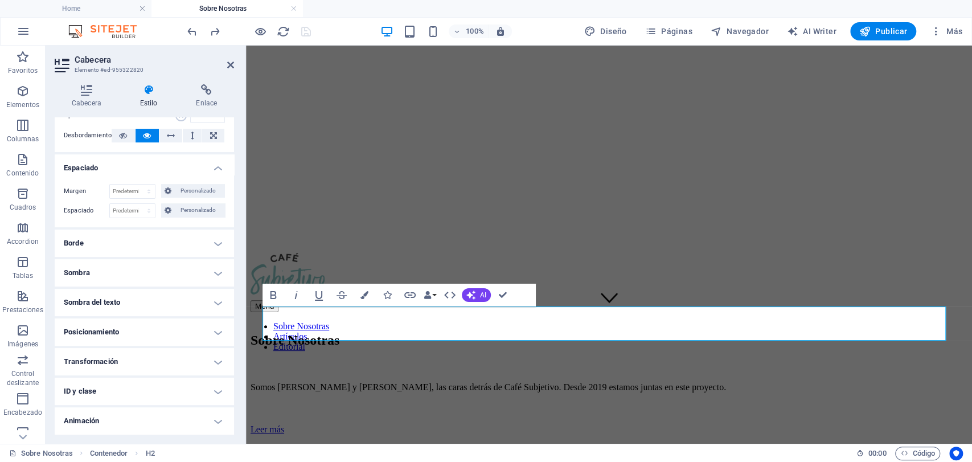
click at [126, 322] on h4 "Posicionamiento" at bounding box center [144, 331] width 179 height 27
click at [132, 353] on span "Estático" at bounding box center [128, 355] width 20 height 14
click at [229, 66] on icon at bounding box center [230, 64] width 7 height 9
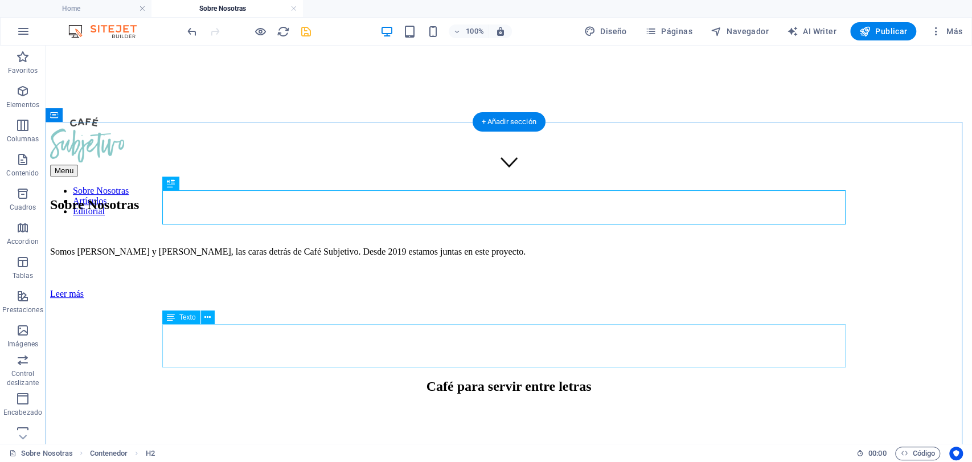
scroll to position [316, 0]
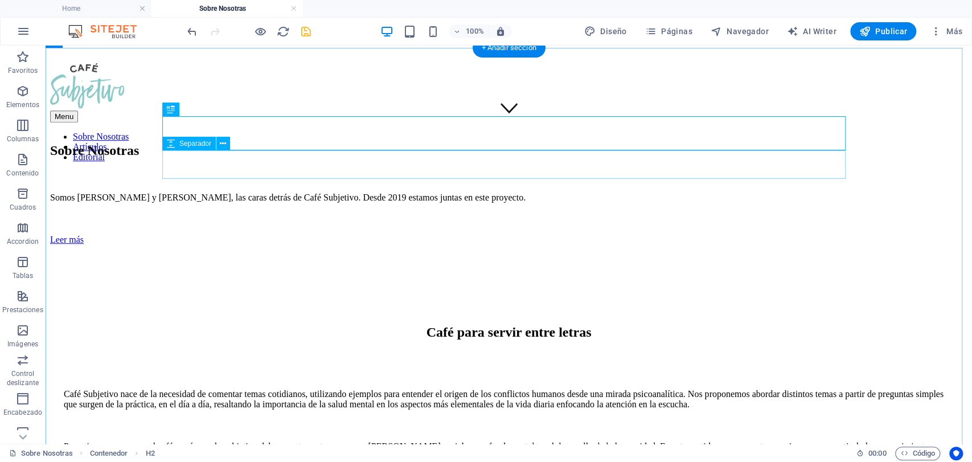
click at [402, 351] on div at bounding box center [509, 365] width 890 height 28
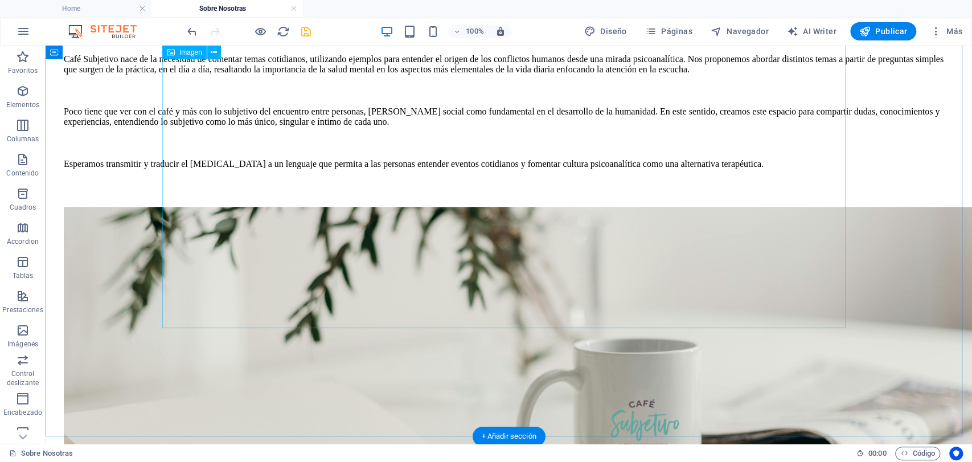
scroll to position [633, 0]
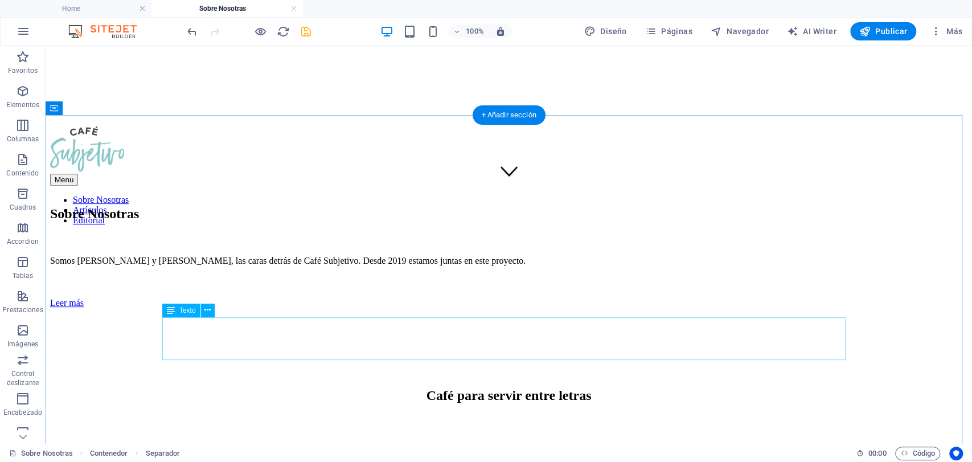
scroll to position [126, 0]
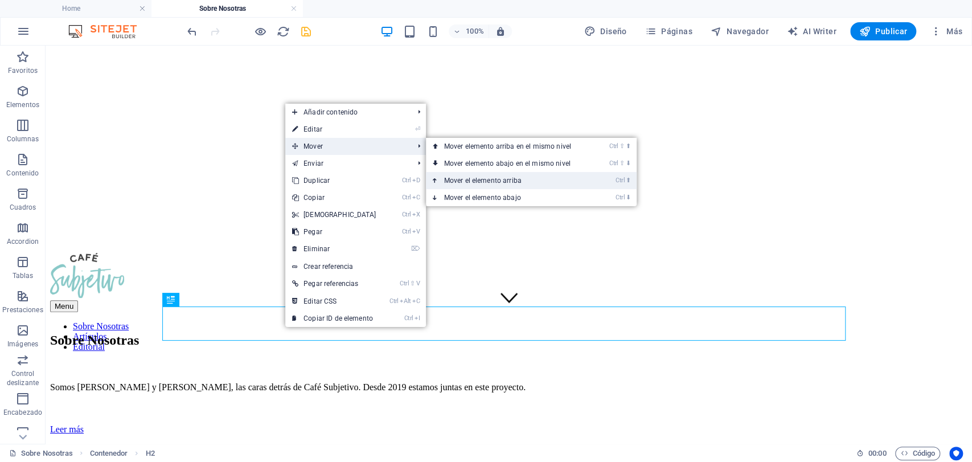
click at [470, 176] on link "Ctrl ⬆ Mover el elemento arriba" at bounding box center [510, 180] width 168 height 17
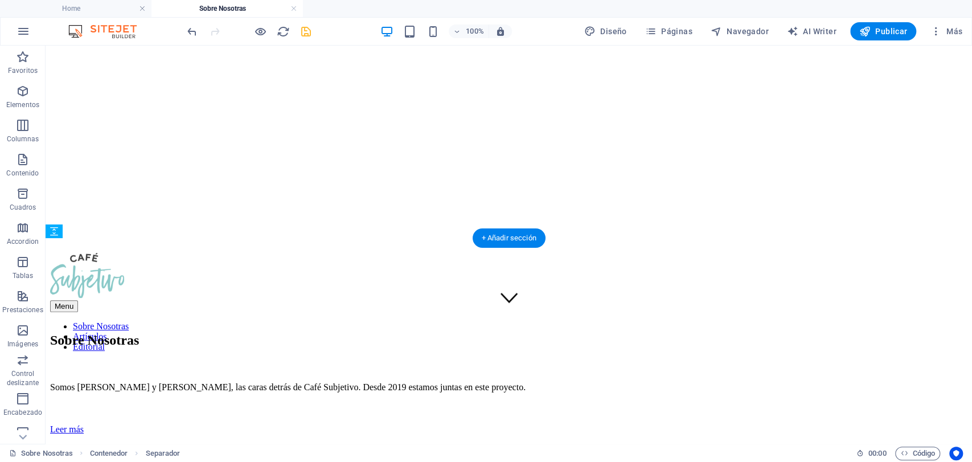
drag, startPoint x: 335, startPoint y: 354, endPoint x: 332, endPoint y: 313, distance: 41.1
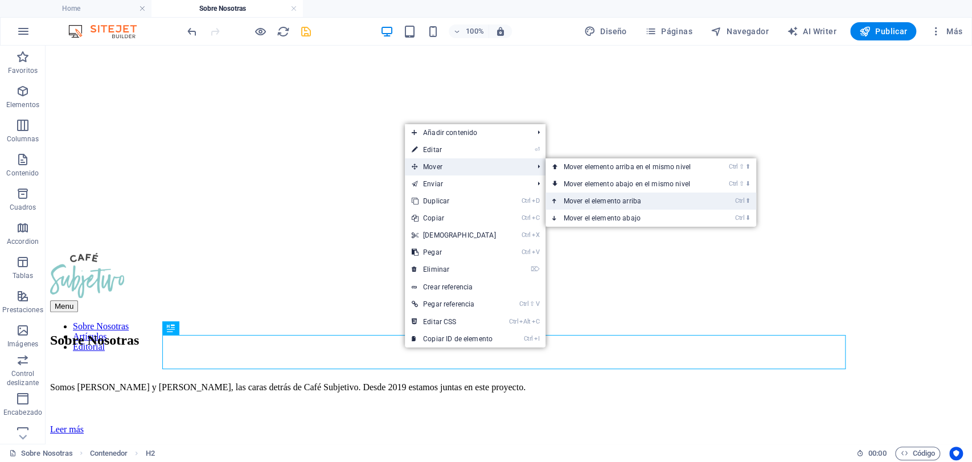
click at [637, 206] on link "Ctrl ⬆ Mover el elemento arriba" at bounding box center [630, 201] width 168 height 17
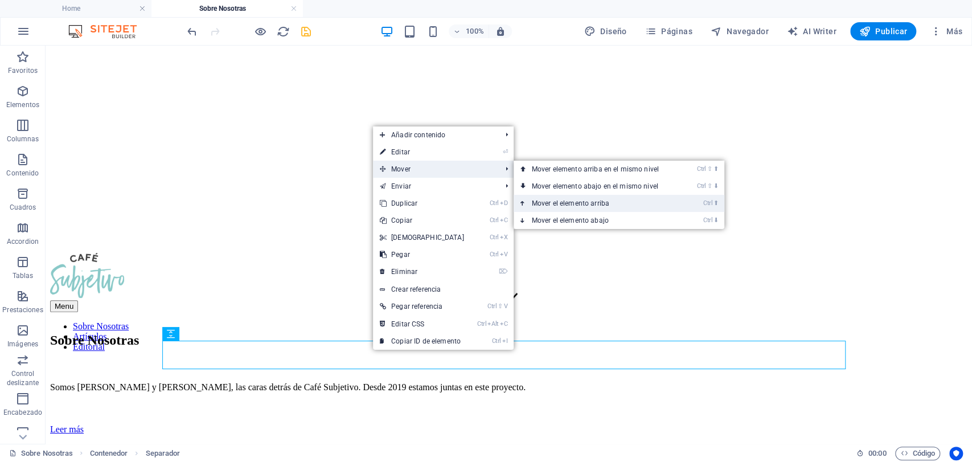
click at [567, 206] on link "Ctrl ⬆ Mover el elemento arriba" at bounding box center [598, 203] width 168 height 17
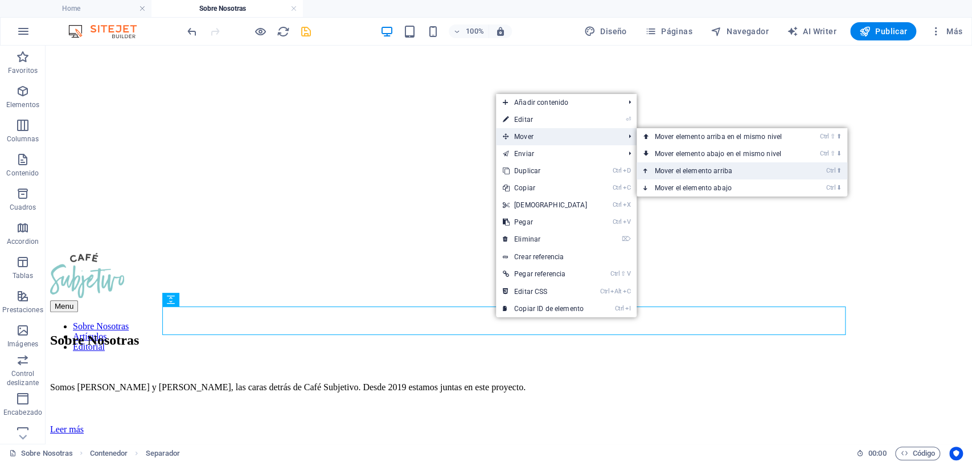
click at [698, 169] on link "Ctrl ⬆ Mover el elemento arriba" at bounding box center [721, 170] width 168 height 17
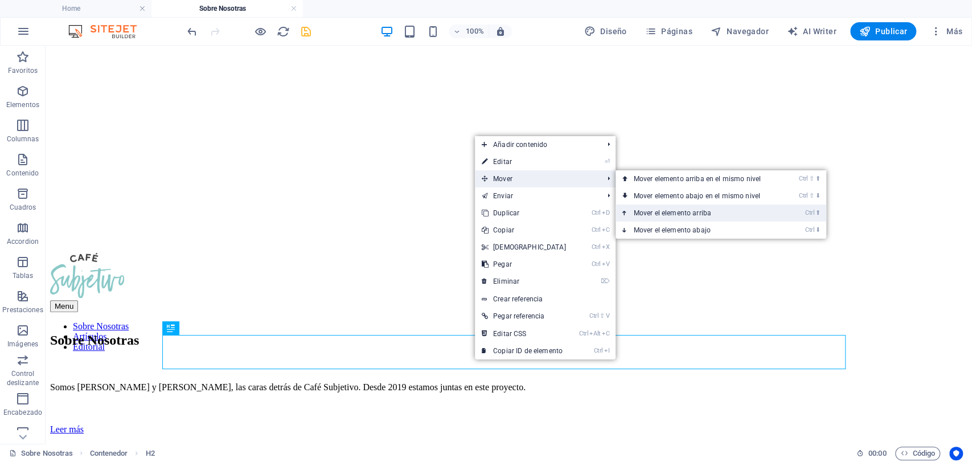
click at [681, 204] on link "Ctrl ⬆ Mover el elemento arriba" at bounding box center [700, 212] width 168 height 17
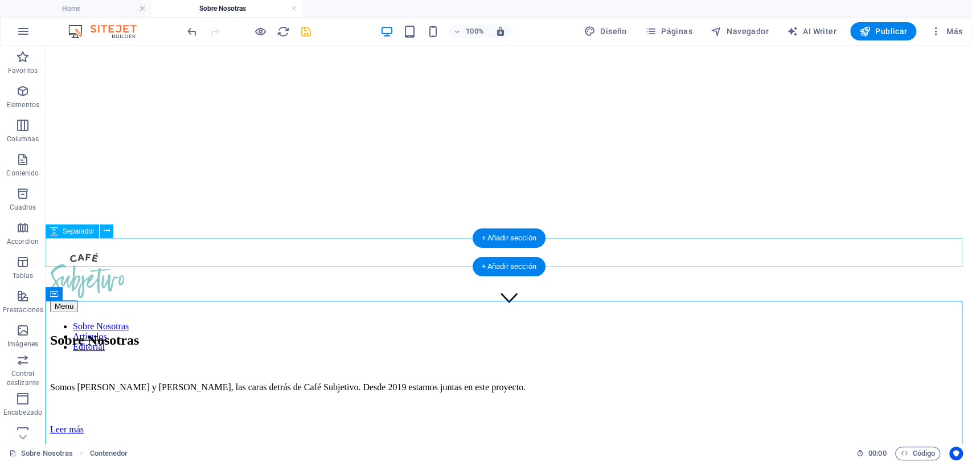
click at [378, 435] on div at bounding box center [509, 449] width 918 height 28
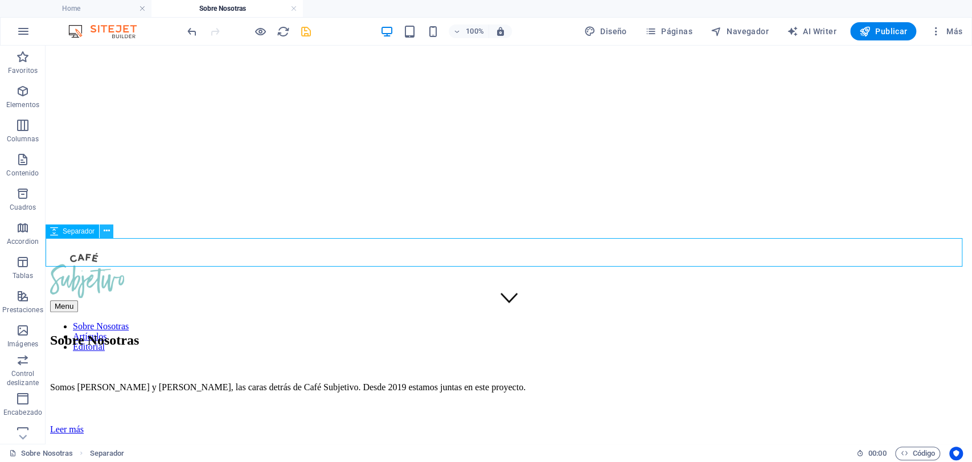
click at [104, 230] on icon at bounding box center [107, 231] width 6 height 12
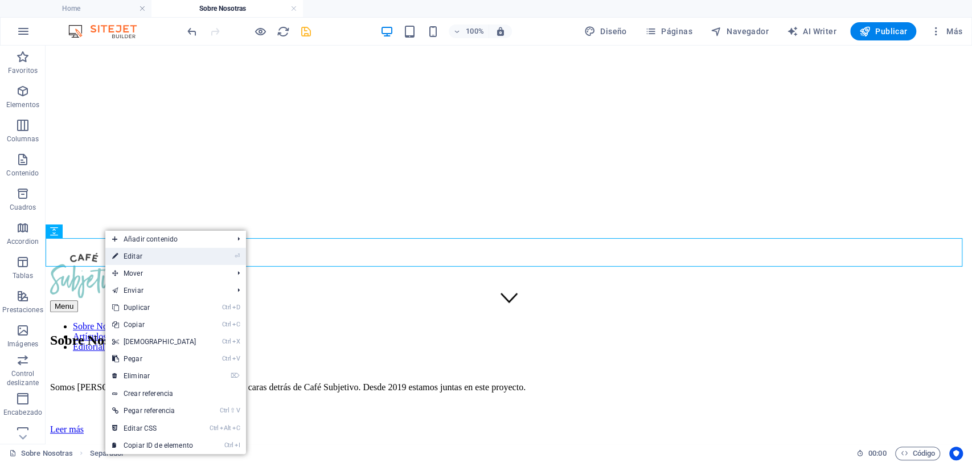
click at [149, 252] on link "⏎ Editar" at bounding box center [154, 256] width 98 height 17
select select "px"
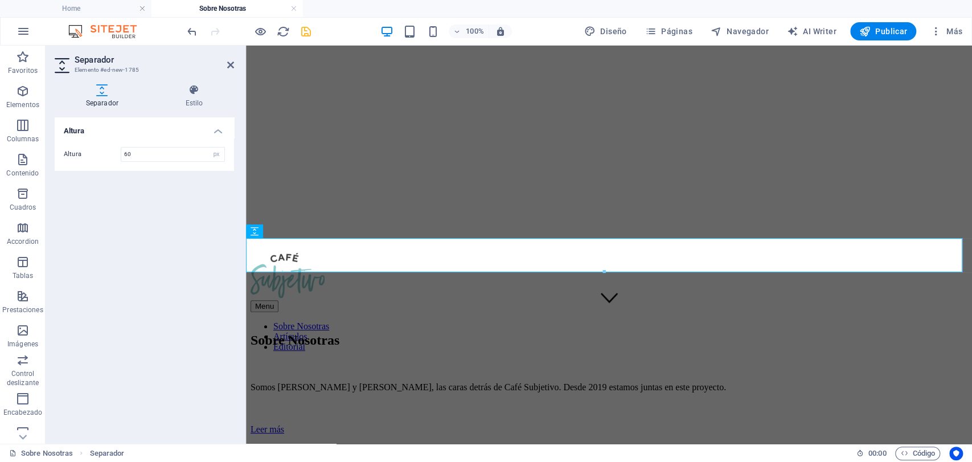
type input "60"
click at [333, 32] on div "100% Diseño Páginas Navegador AI Writer Publicar Más" at bounding box center [576, 31] width 782 height 18
click at [343, 28] on div "100% Diseño Páginas Navegador AI Writer Publicar Más" at bounding box center [576, 31] width 782 height 18
click at [305, 28] on icon "save" at bounding box center [306, 31] width 13 height 13
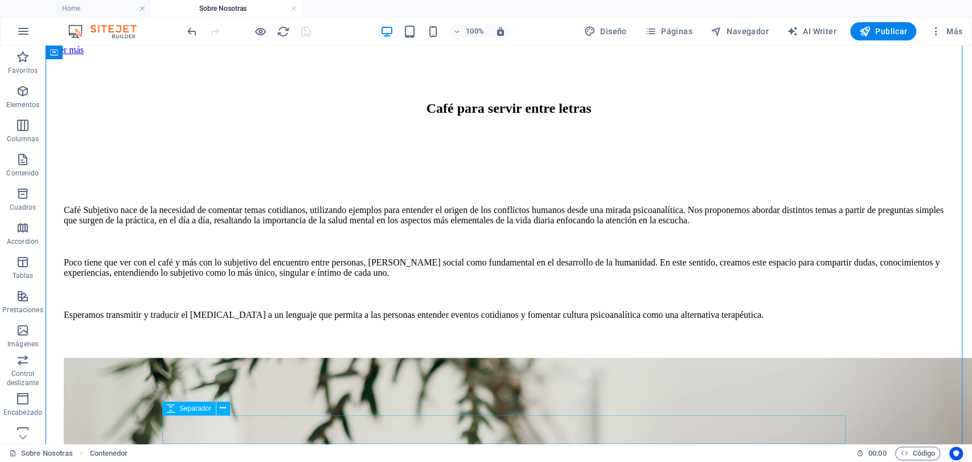
scroll to position [696, 0]
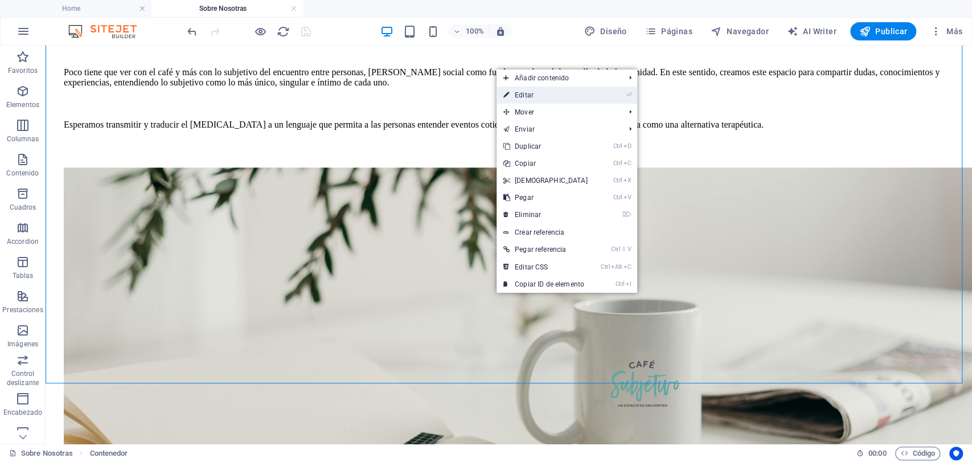
click at [535, 102] on link "⏎ Editar" at bounding box center [546, 95] width 98 height 17
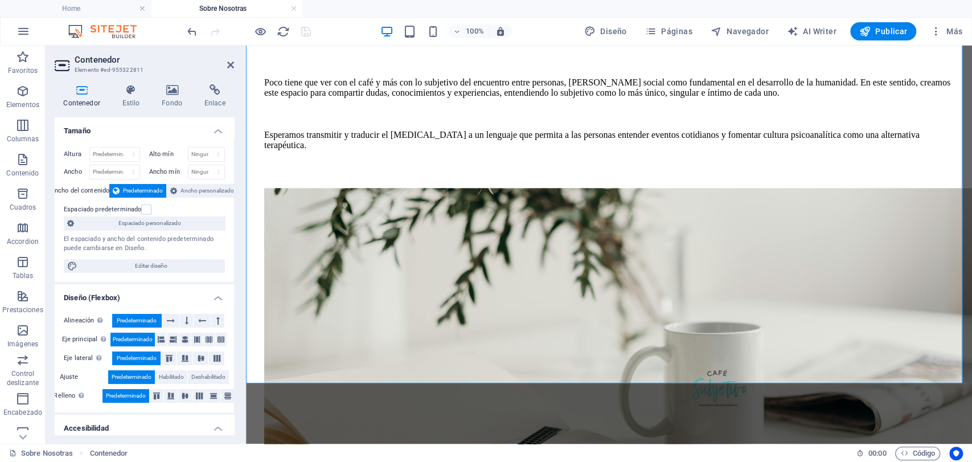
click at [226, 63] on h2 "Contenedor" at bounding box center [154, 60] width 159 height 10
click at [233, 65] on icon at bounding box center [230, 64] width 7 height 9
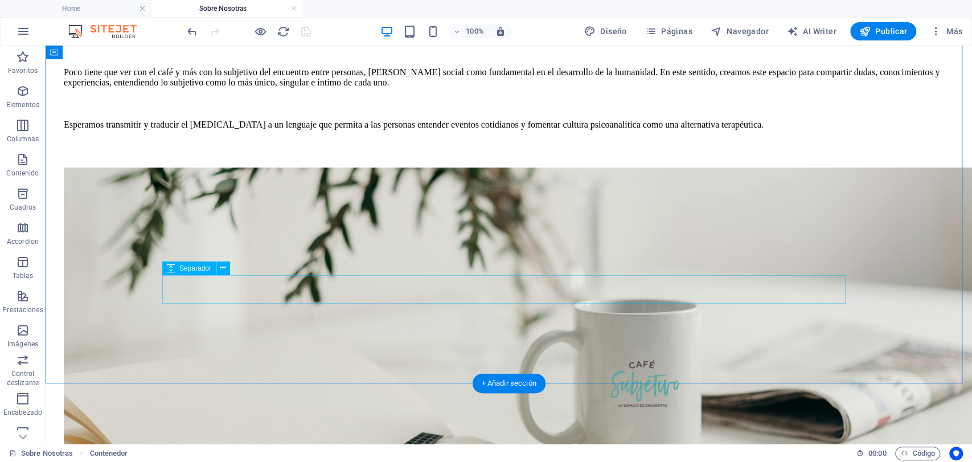
click at [518, 454] on div at bounding box center [509, 468] width 890 height 28
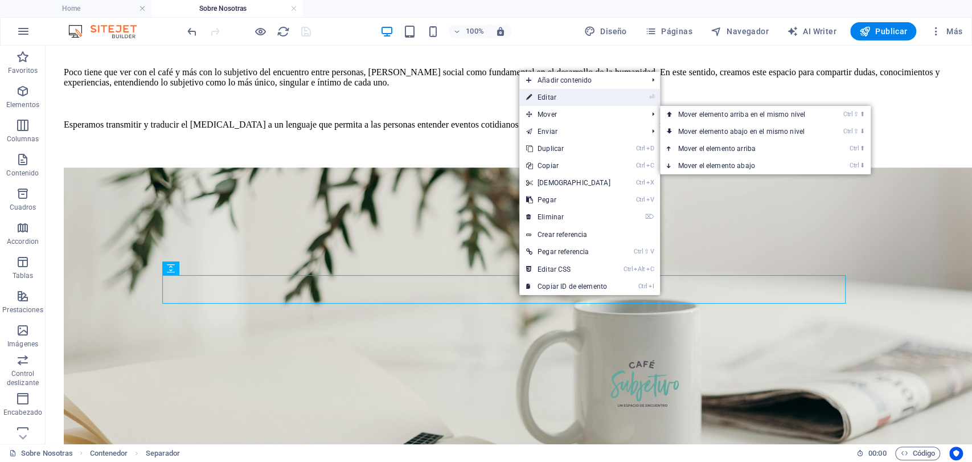
click at [541, 93] on link "⏎ Editar" at bounding box center [568, 97] width 98 height 17
select select "px"
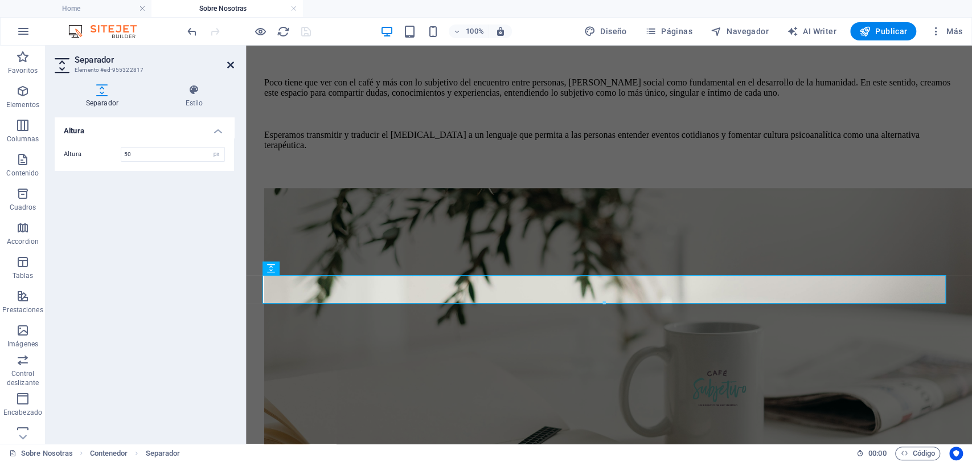
click at [229, 63] on icon at bounding box center [230, 64] width 7 height 9
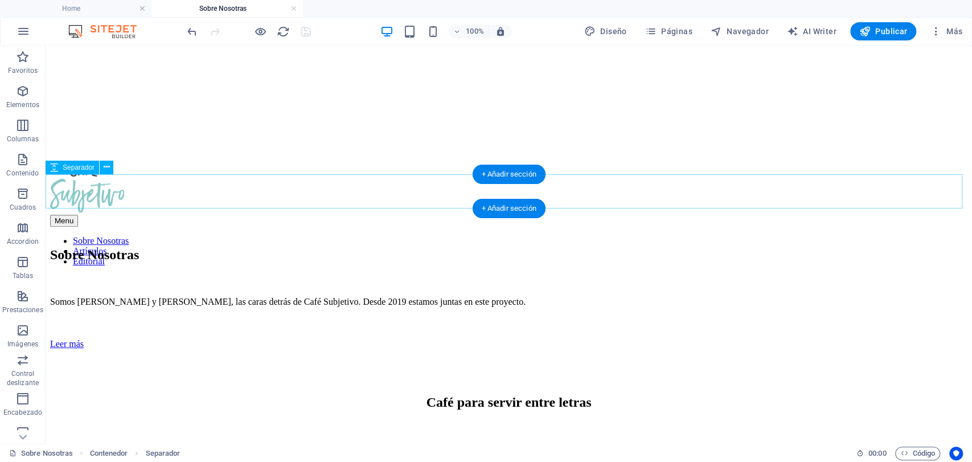
scroll to position [190, 0]
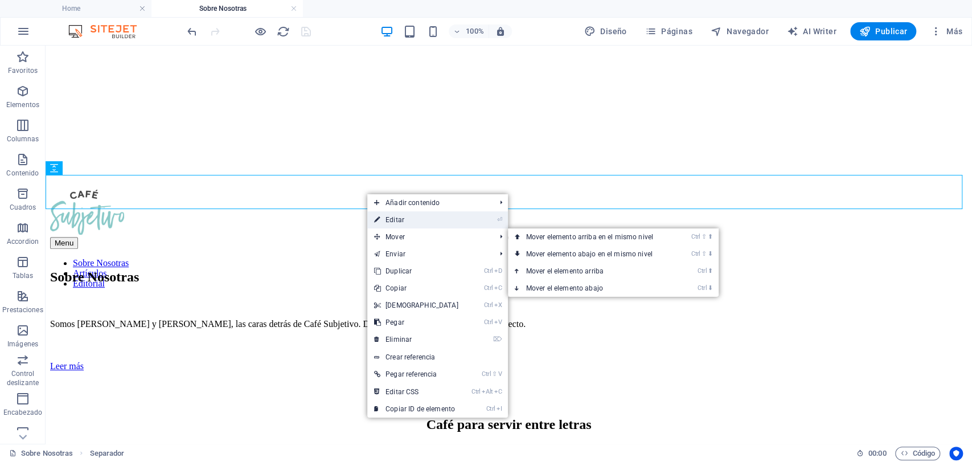
click at [442, 218] on link "⏎ Editar" at bounding box center [416, 219] width 98 height 17
select select "px"
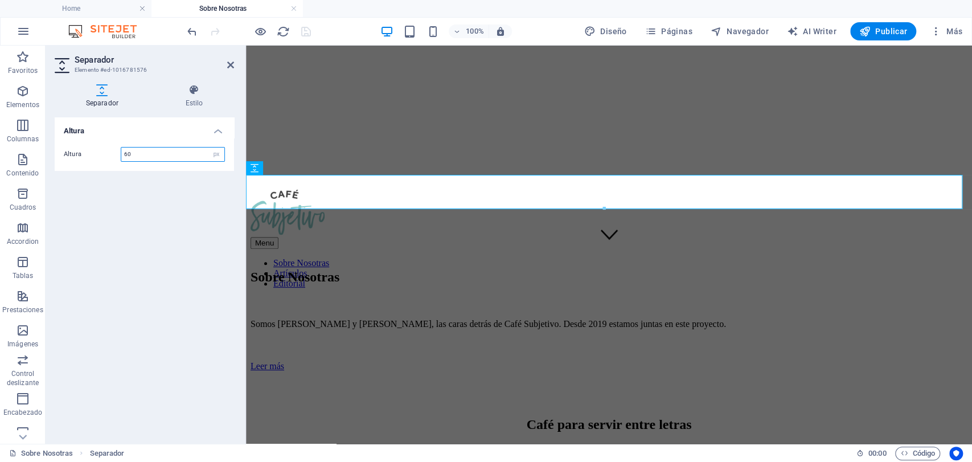
drag, startPoint x: 186, startPoint y: 155, endPoint x: 123, endPoint y: 161, distance: 63.4
click at [123, 161] on div "60 px rem vh vw" at bounding box center [173, 154] width 104 height 15
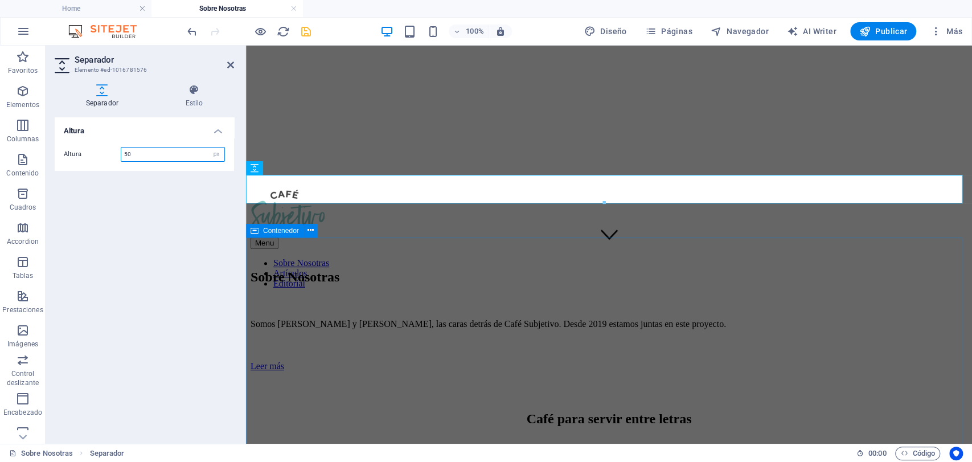
type input "50"
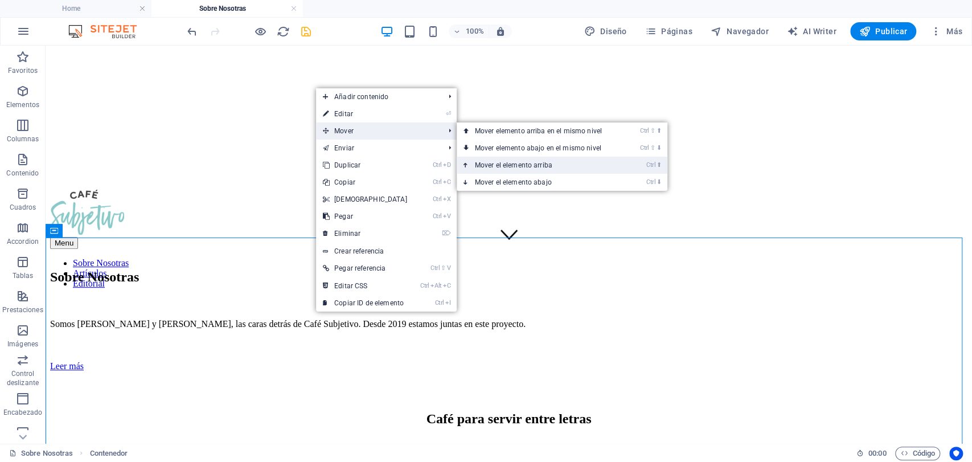
click at [499, 166] on link "Ctrl ⬆ Mover el elemento arriba" at bounding box center [541, 165] width 168 height 17
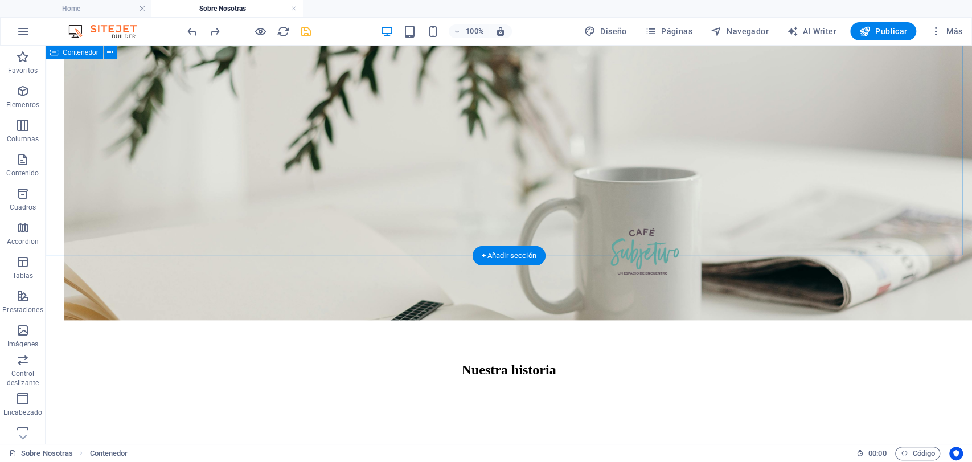
scroll to position [759, 0]
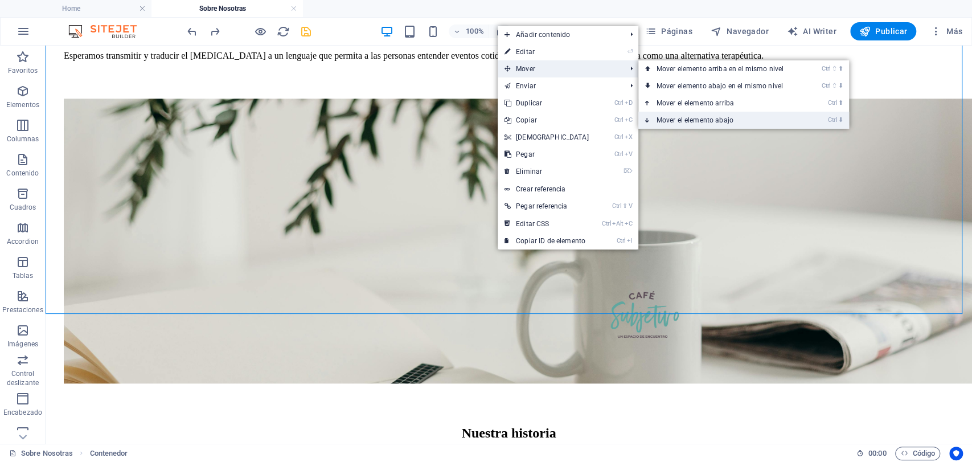
click at [681, 124] on link "Ctrl ⬇ Mover el elemento abajo" at bounding box center [722, 120] width 168 height 17
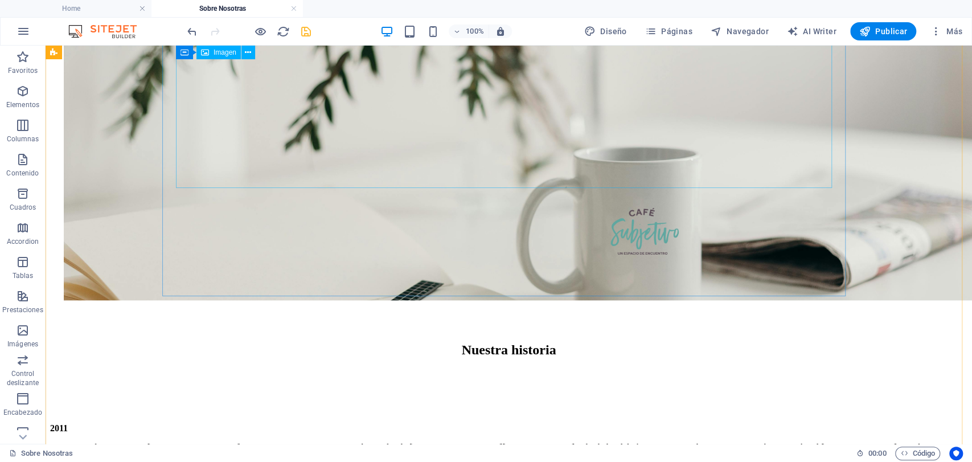
scroll to position [822, 0]
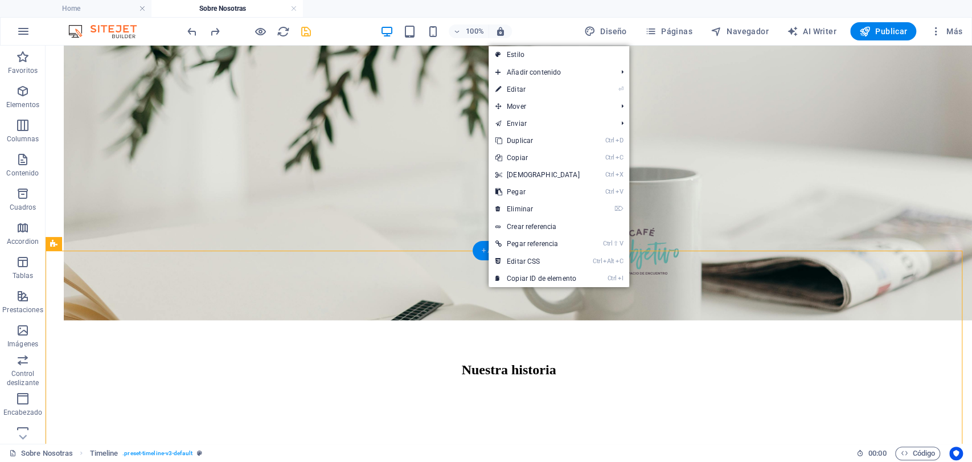
drag, startPoint x: 480, startPoint y: 250, endPoint x: 241, endPoint y: 208, distance: 241.7
click at [480, 250] on div "+ Añadir sección" at bounding box center [508, 250] width 73 height 19
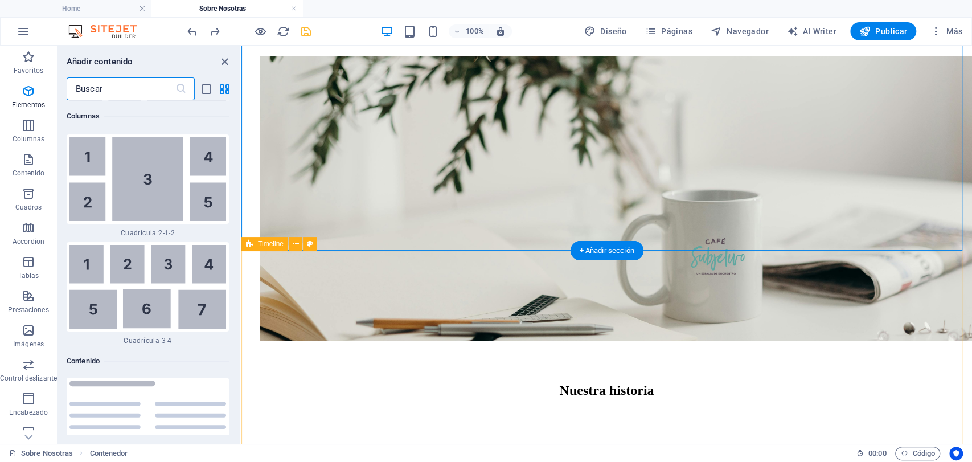
scroll to position [3831, 0]
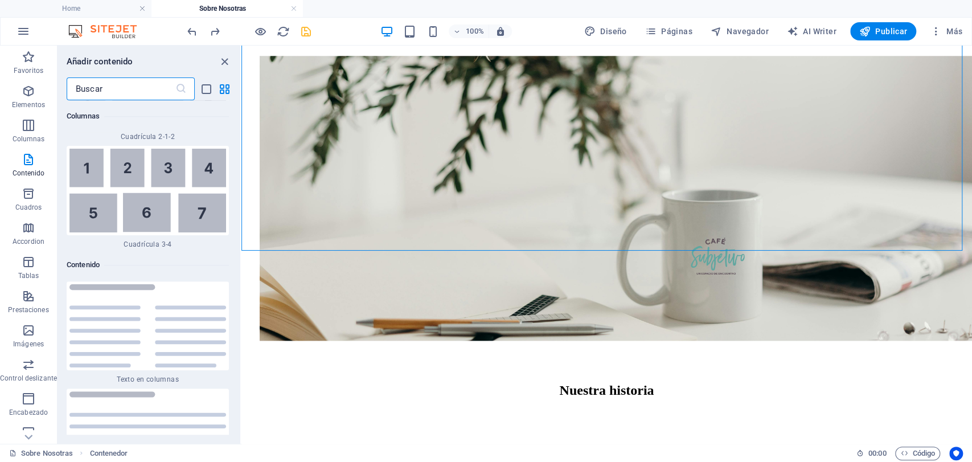
click at [115, 93] on input "text" at bounding box center [121, 88] width 109 height 23
type input "e"
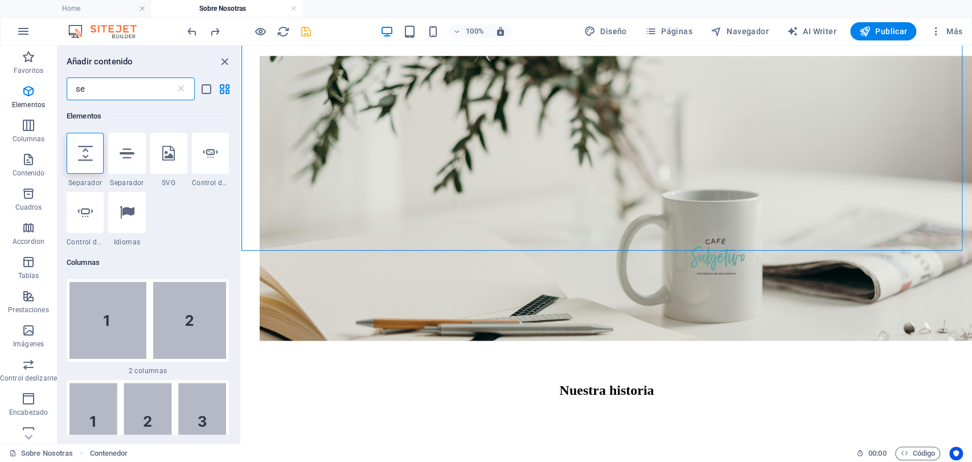
scroll to position [0, 0]
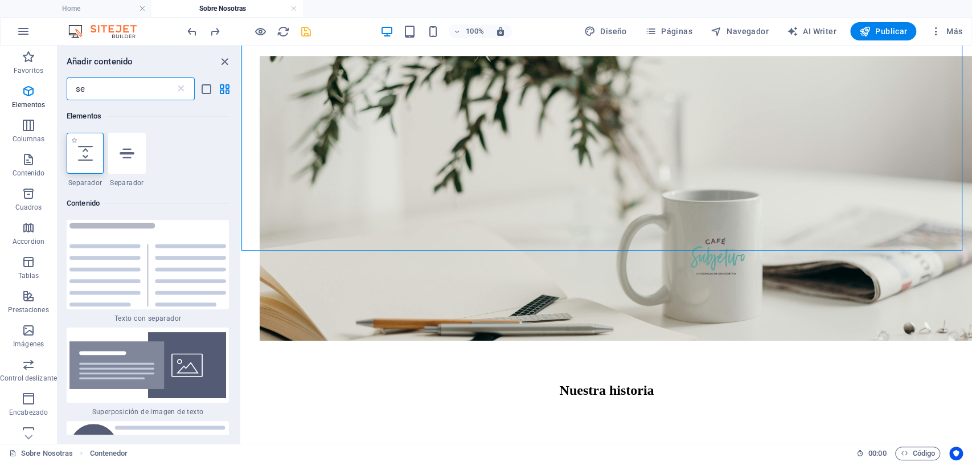
type input "se"
click at [98, 155] on div at bounding box center [85, 153] width 37 height 41
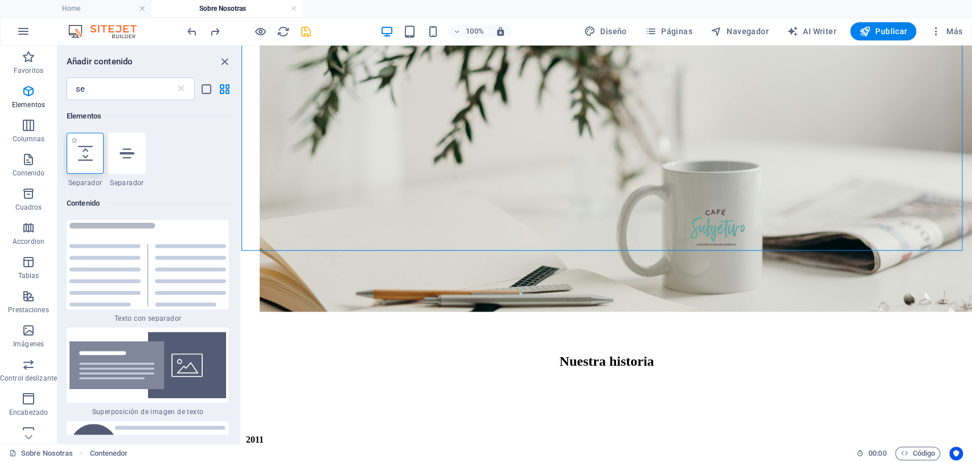
select select "px"
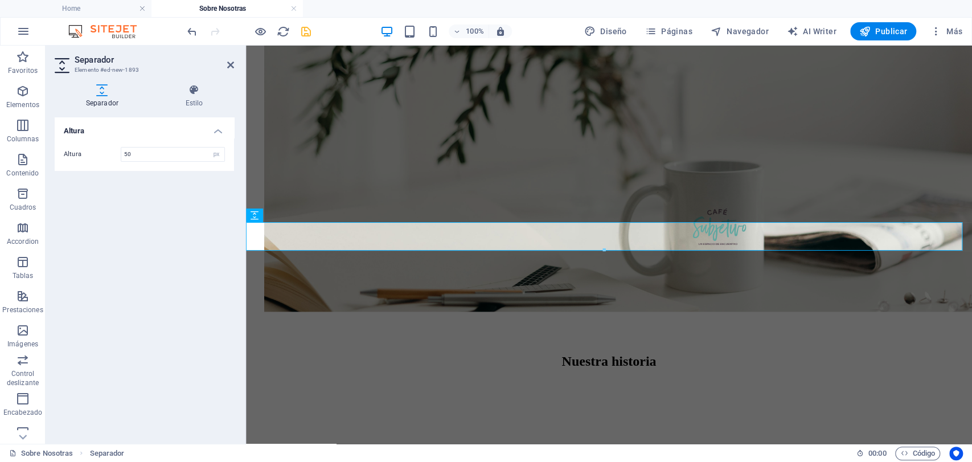
click at [237, 63] on aside "Separador Elemento #ed-new-1893 Separador Estilo [MEDICAL_DATA] [MEDICAL_DATA] …" at bounding box center [146, 245] width 200 height 398
click at [226, 60] on h2 "Separador" at bounding box center [154, 60] width 159 height 10
click at [229, 64] on icon at bounding box center [230, 64] width 7 height 9
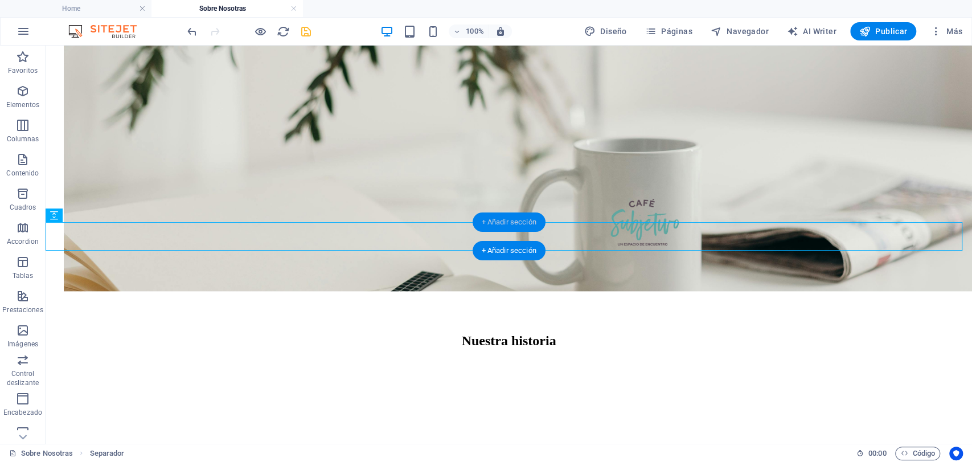
click at [519, 230] on div "+ Añadir sección" at bounding box center [508, 221] width 73 height 19
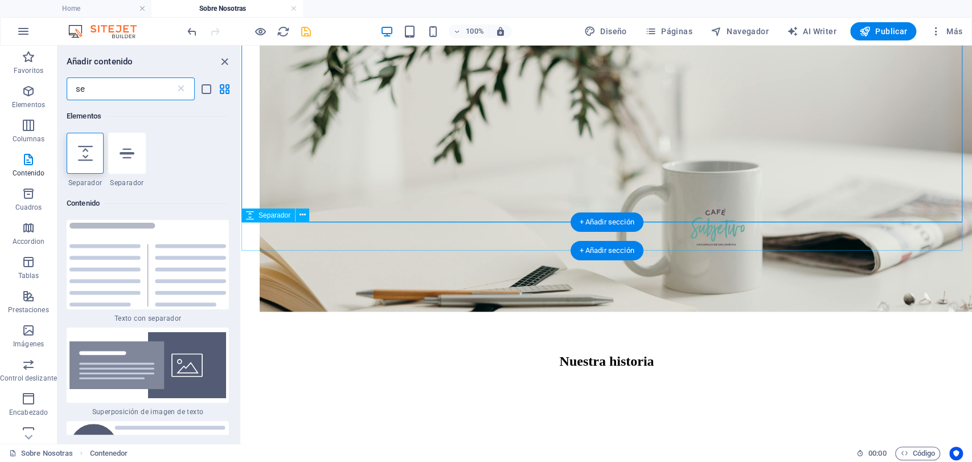
scroll to position [87, 0]
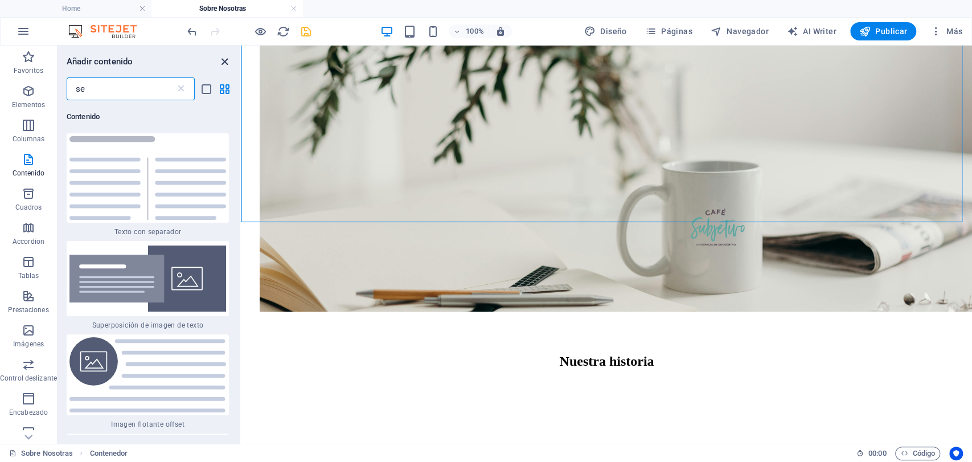
click at [228, 64] on icon "close panel" at bounding box center [224, 61] width 13 height 13
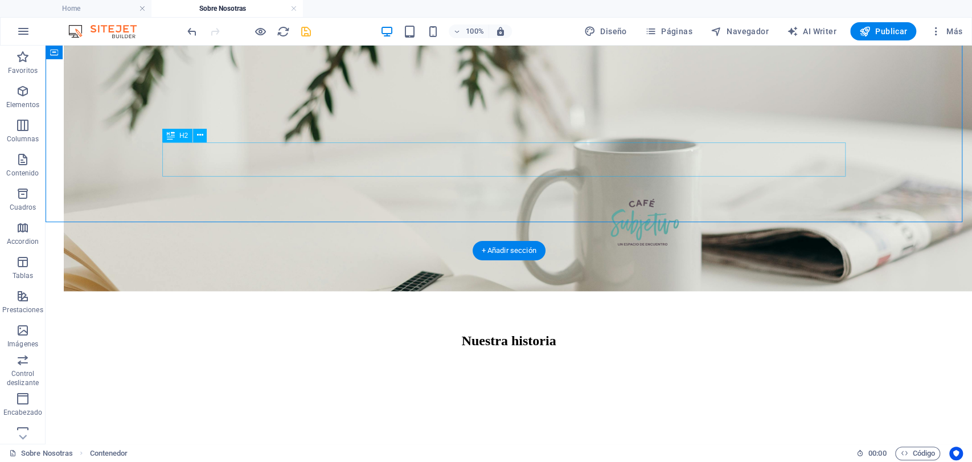
click at [411, 333] on div "Nuestra historia" at bounding box center [509, 340] width 890 height 15
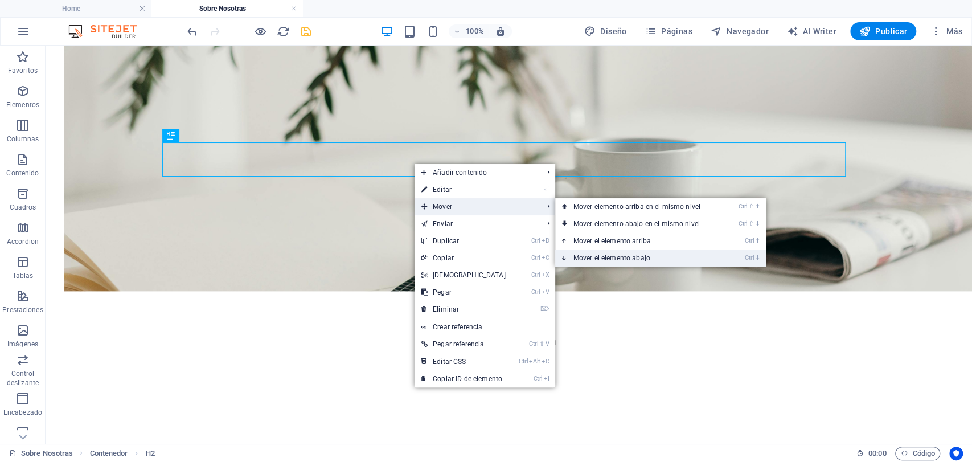
click at [571, 256] on link "Ctrl ⬇ Mover el elemento abajo" at bounding box center [639, 257] width 168 height 17
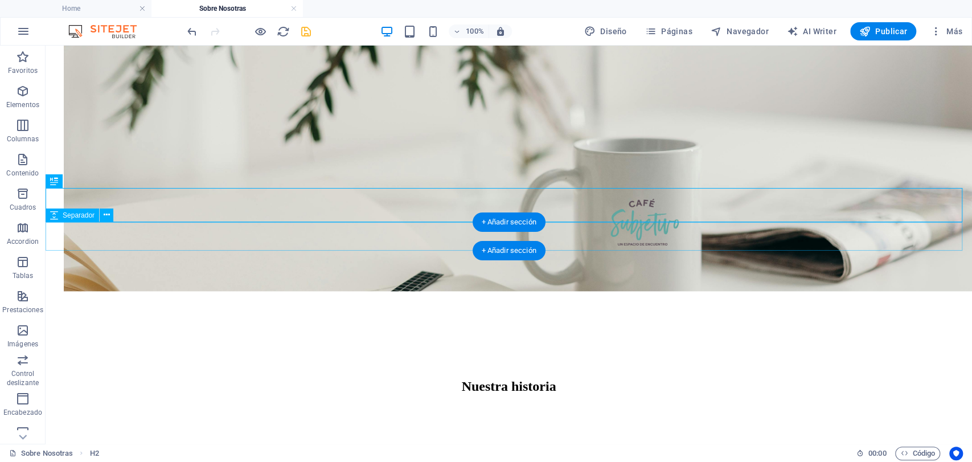
click at [402, 405] on div at bounding box center [509, 419] width 918 height 28
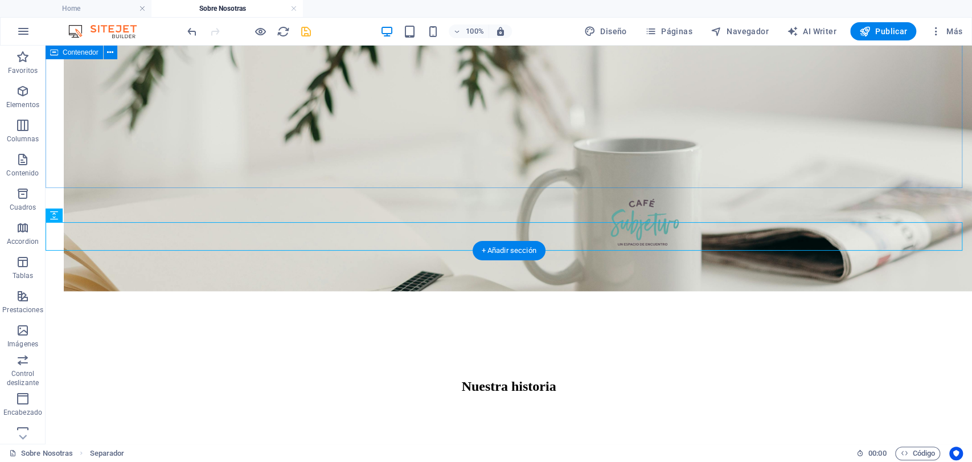
click at [413, 151] on div "Café Subjetivo nace de la necesidad de comentar temas cotidianos, utilizando ej…" at bounding box center [509, 71] width 918 height 591
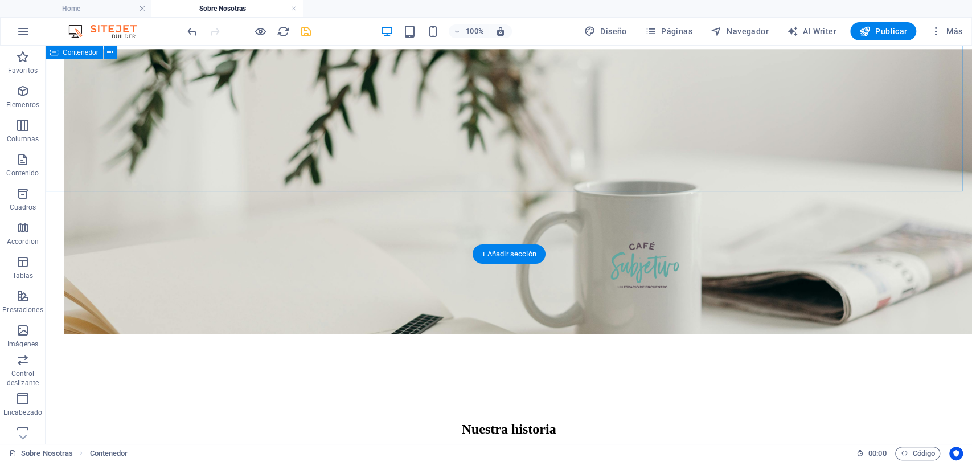
scroll to position [788, 0]
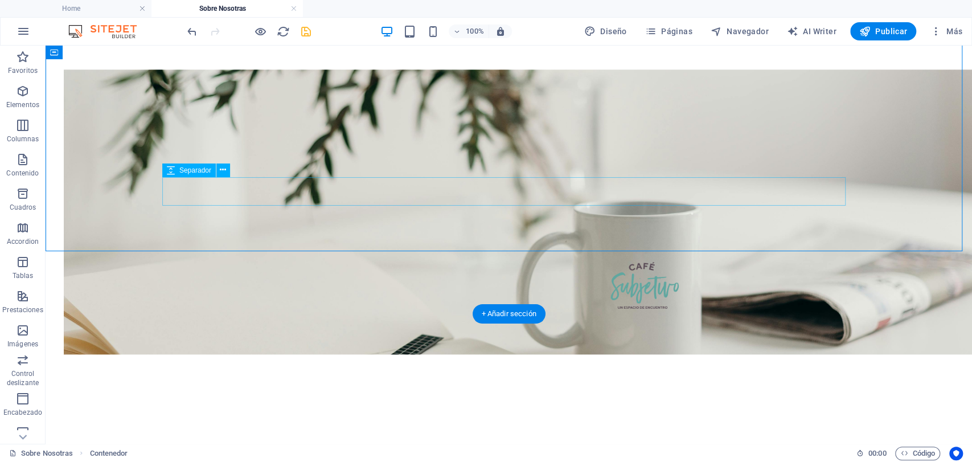
click at [374, 357] on div at bounding box center [509, 371] width 890 height 28
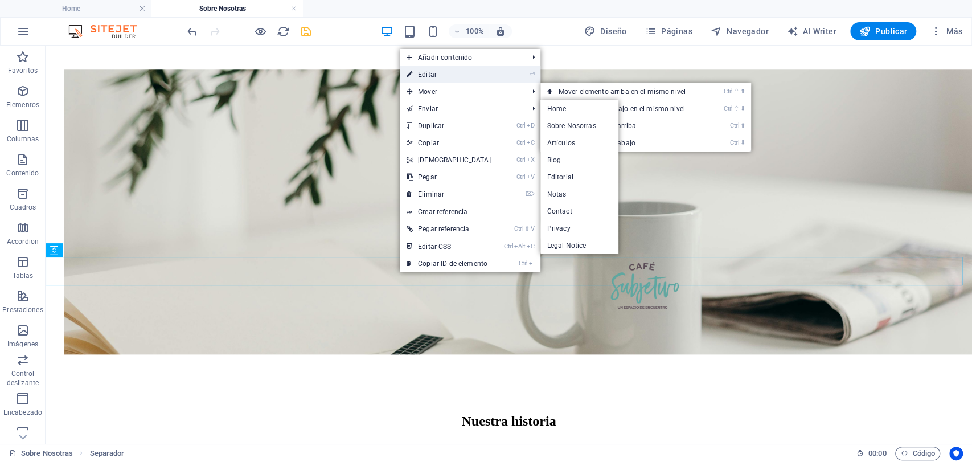
click at [449, 72] on link "⏎ Editar" at bounding box center [449, 74] width 98 height 17
select select "px"
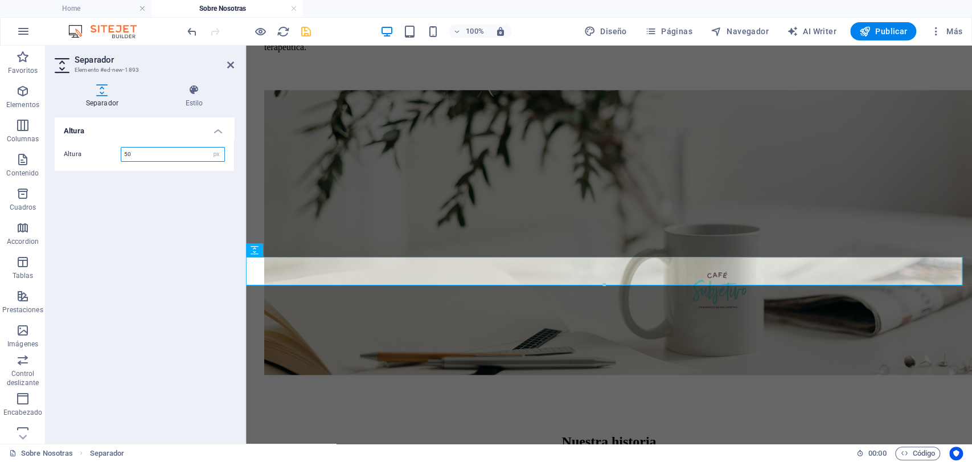
drag, startPoint x: 150, startPoint y: 154, endPoint x: 103, endPoint y: 154, distance: 47.3
click at [106, 154] on div "Altura 50 px rem vh vw" at bounding box center [144, 154] width 161 height 15
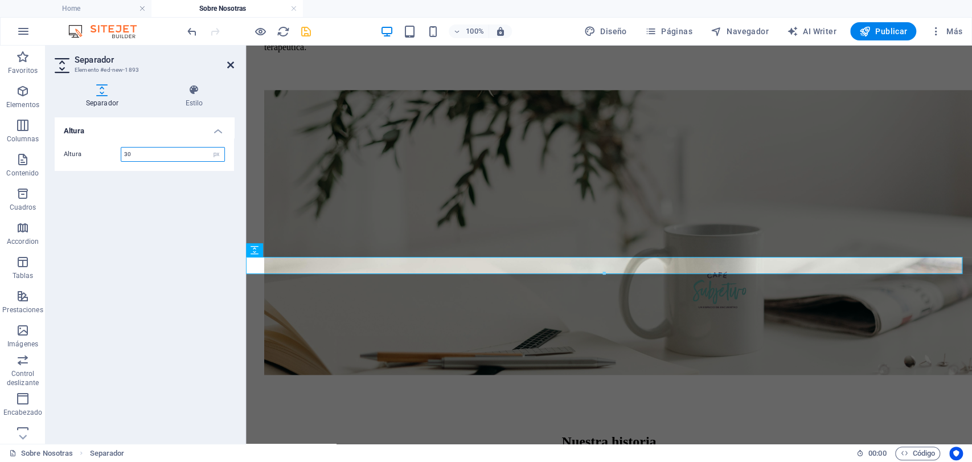
type input "30"
click at [229, 68] on icon at bounding box center [230, 64] width 7 height 9
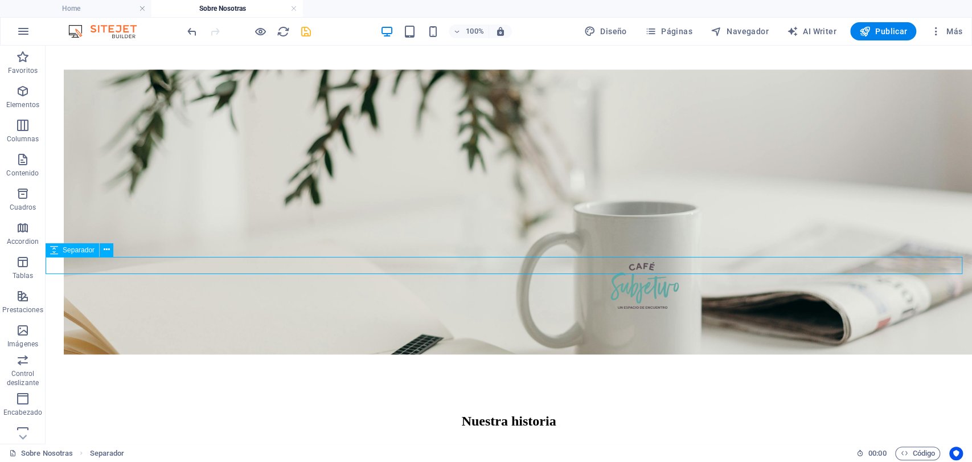
click at [409, 440] on div at bounding box center [509, 448] width 918 height 17
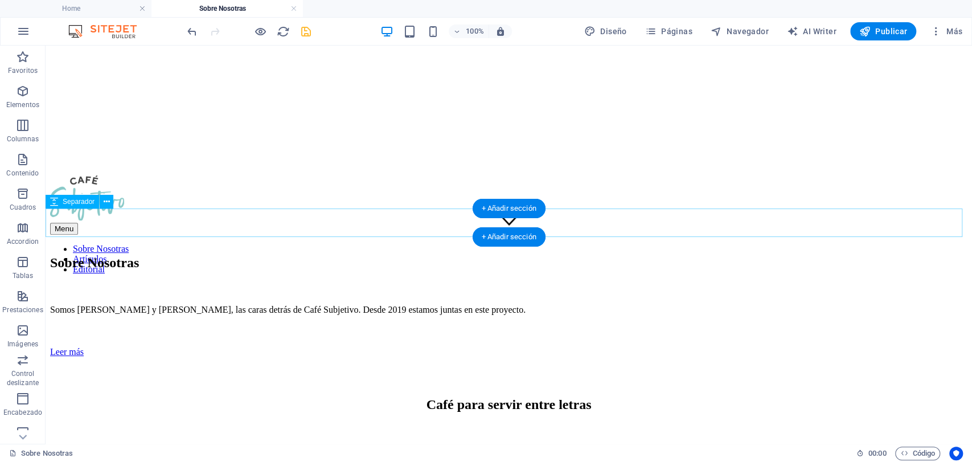
scroll to position [155, 0]
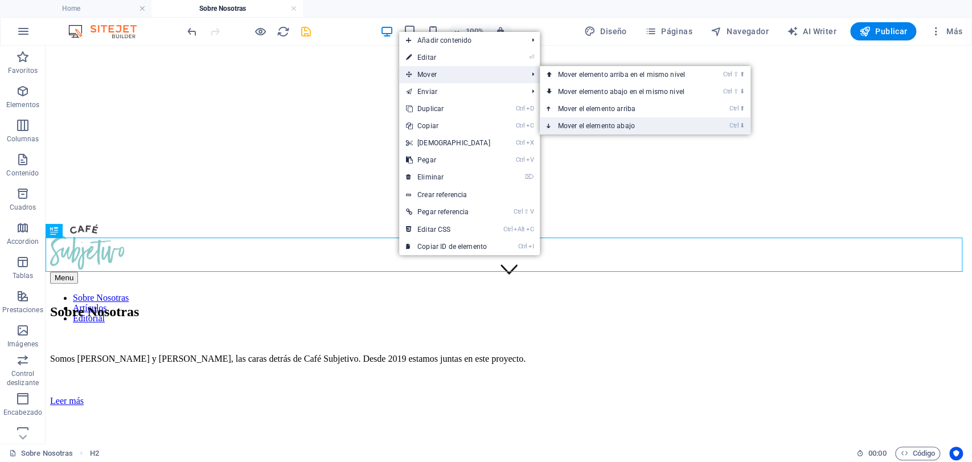
click at [617, 126] on link "Ctrl ⬇ Mover el elemento abajo" at bounding box center [624, 125] width 168 height 17
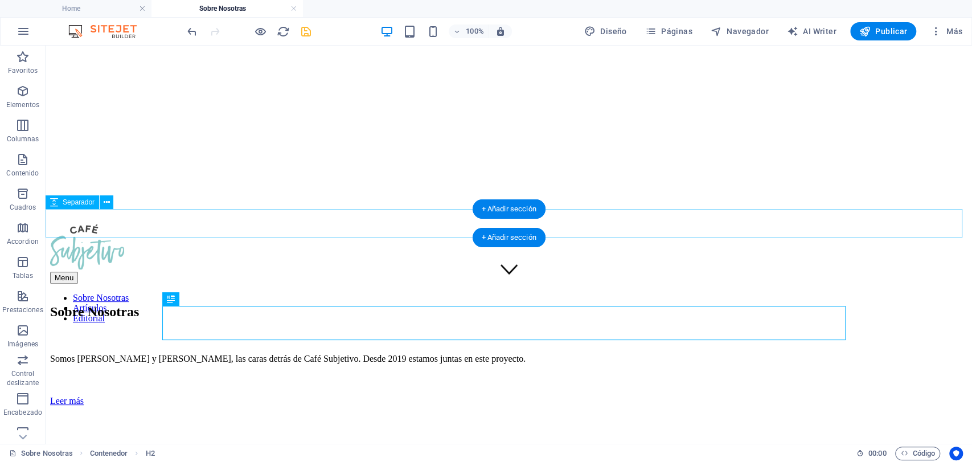
click at [404, 406] on div at bounding box center [509, 420] width 918 height 28
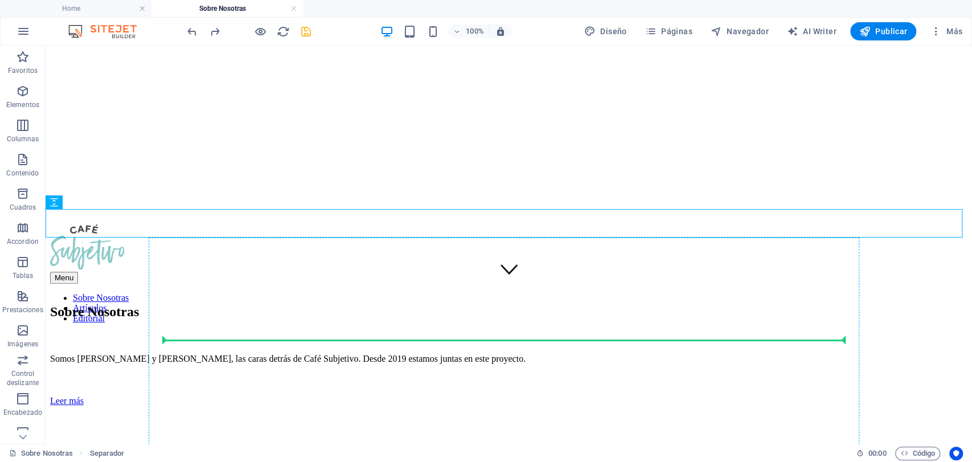
drag, startPoint x: 408, startPoint y: 228, endPoint x: 382, endPoint y: 341, distance: 116.3
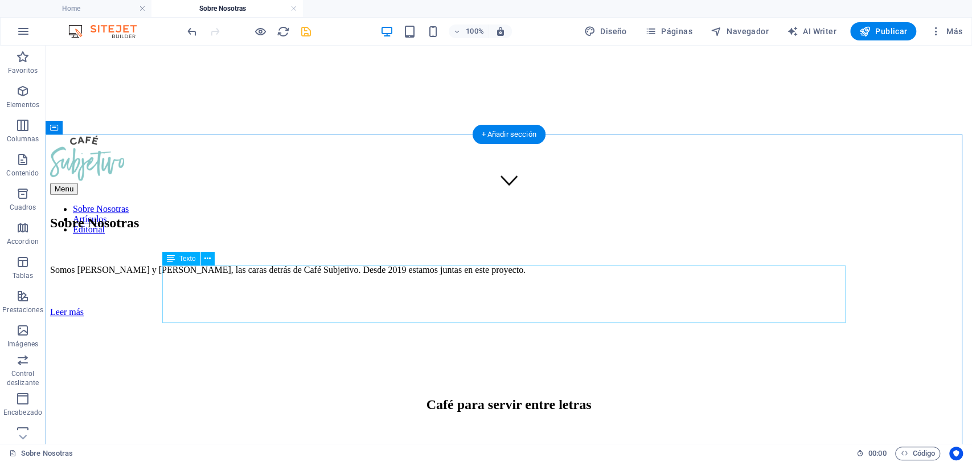
scroll to position [219, 0]
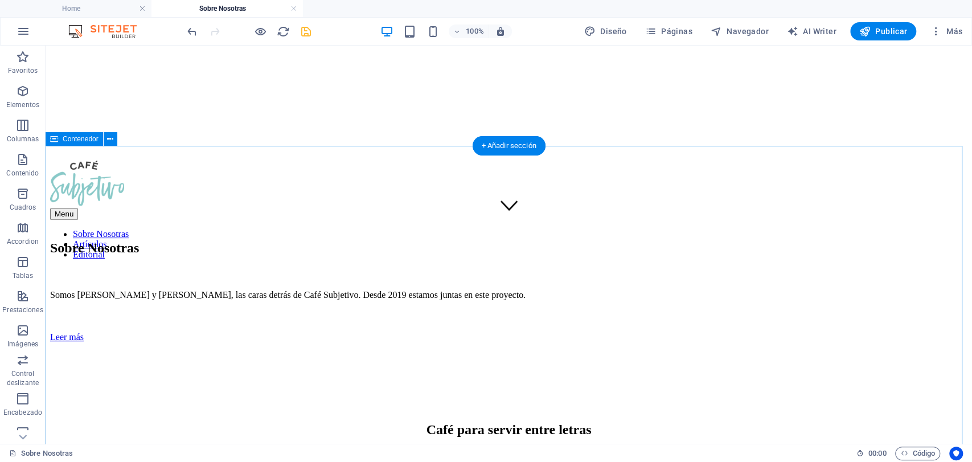
click at [404, 449] on div at bounding box center [509, 463] width 890 height 28
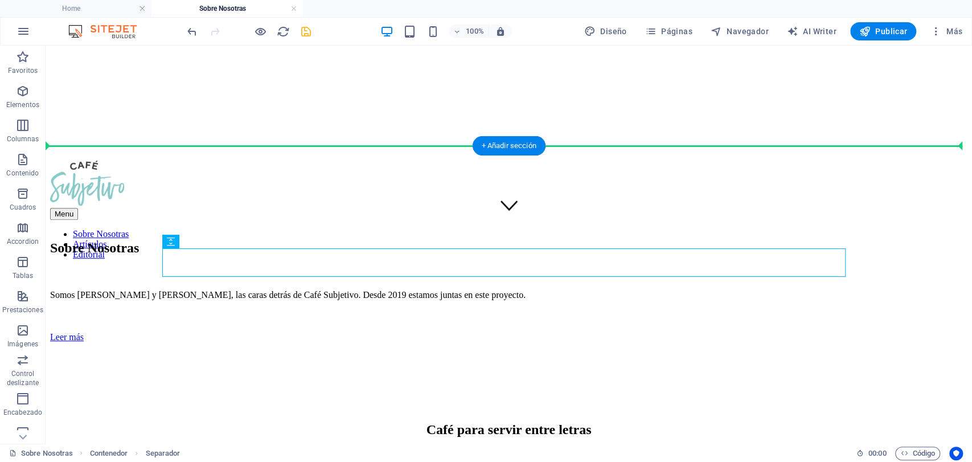
drag, startPoint x: 368, startPoint y: 271, endPoint x: 383, endPoint y: 203, distance: 69.4
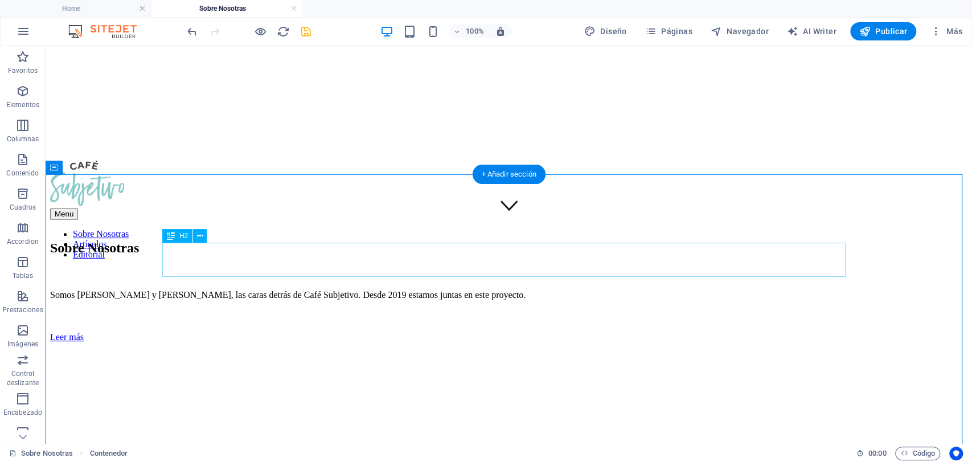
drag, startPoint x: 341, startPoint y: 265, endPoint x: 346, endPoint y: 261, distance: 6.5
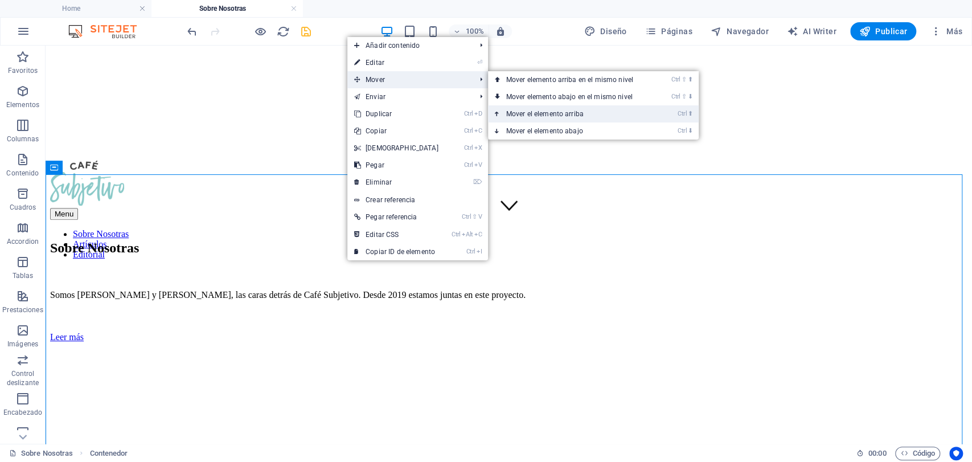
click at [586, 120] on link "Ctrl ⬆ Mover el elemento arriba" at bounding box center [572, 113] width 168 height 17
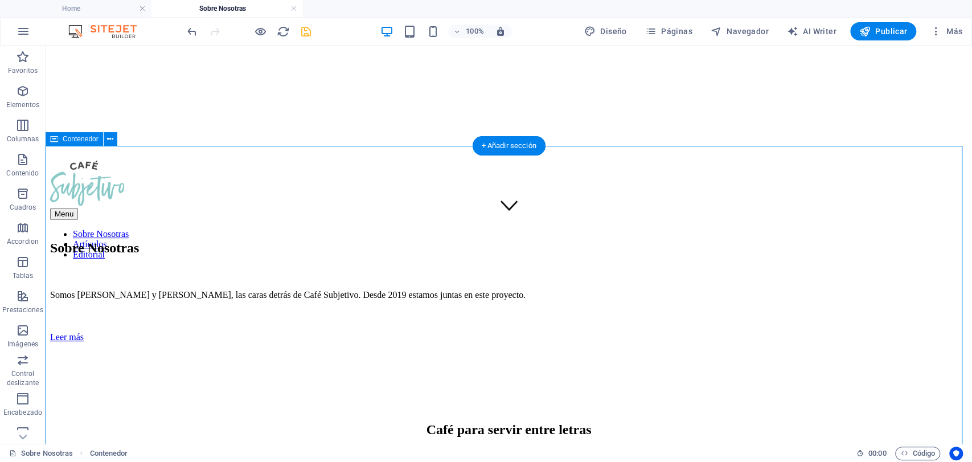
click at [310, 30] on icon "save" at bounding box center [306, 31] width 13 height 13
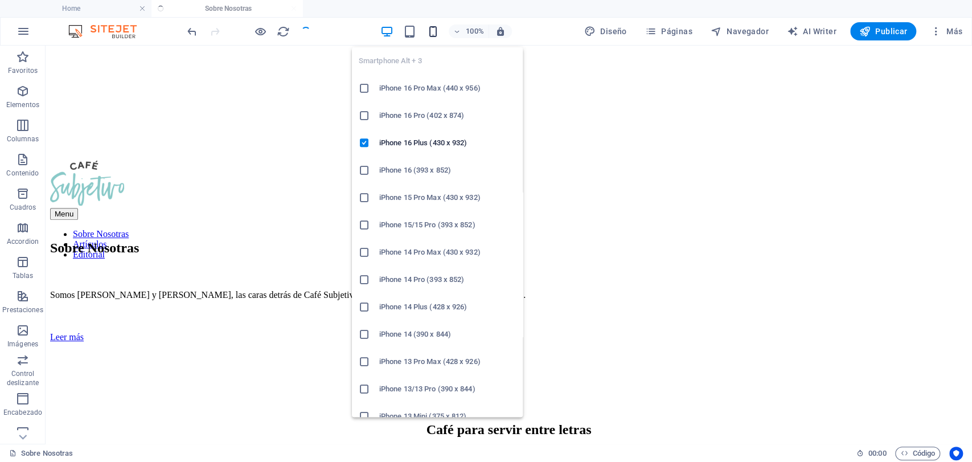
click at [433, 28] on icon "button" at bounding box center [432, 31] width 13 height 13
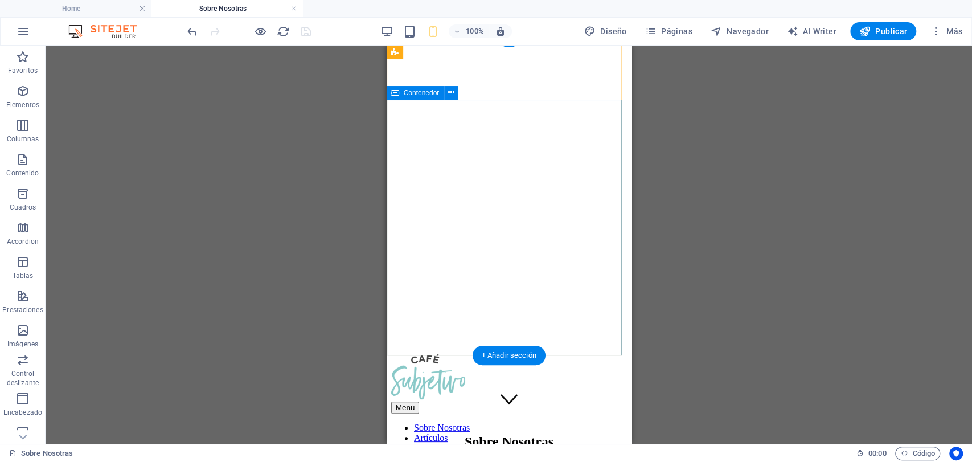
scroll to position [0, 0]
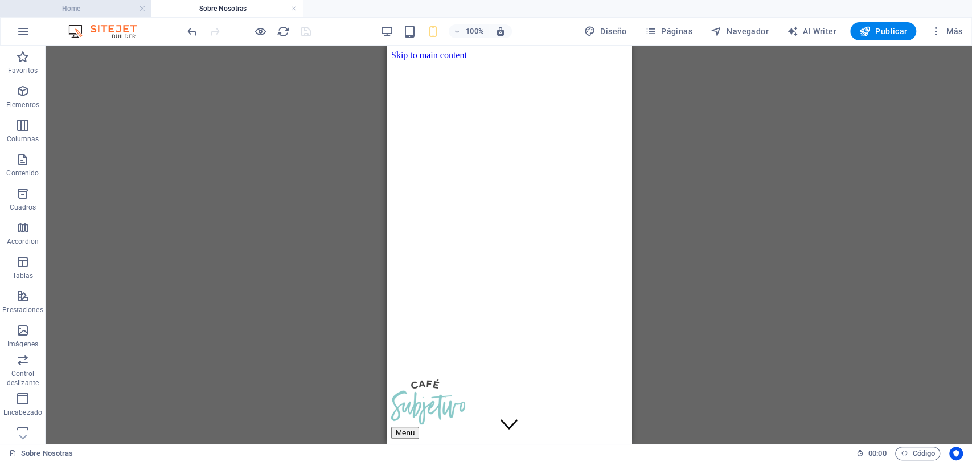
drag, startPoint x: 123, startPoint y: 7, endPoint x: 100, endPoint y: 11, distance: 23.0
click at [123, 7] on h4 "Home" at bounding box center [75, 8] width 151 height 13
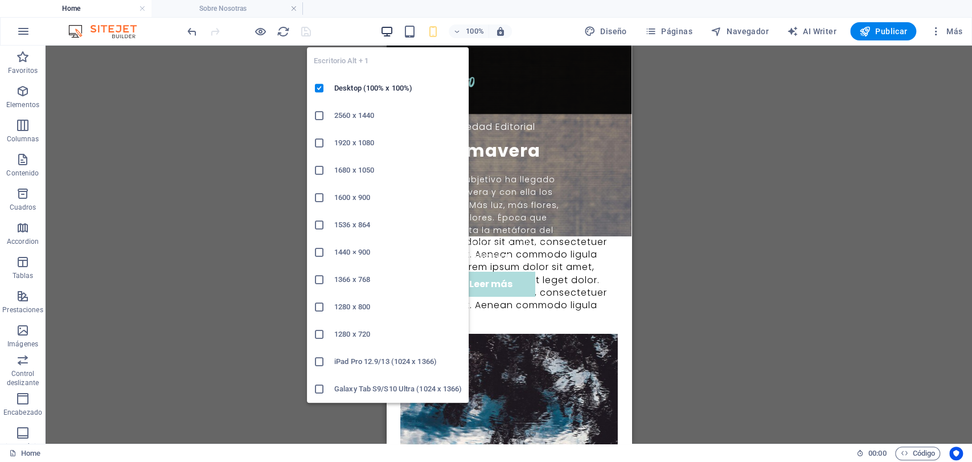
click at [387, 32] on icon "button" at bounding box center [386, 31] width 13 height 13
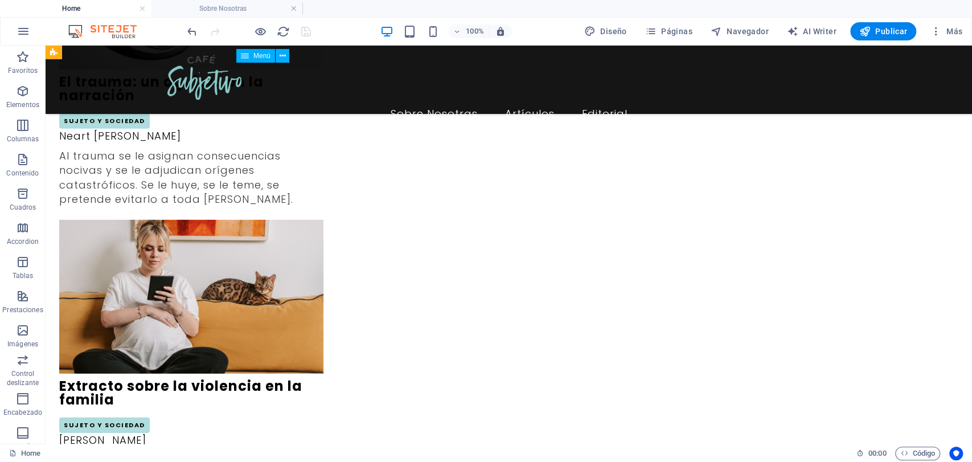
scroll to position [2278, 0]
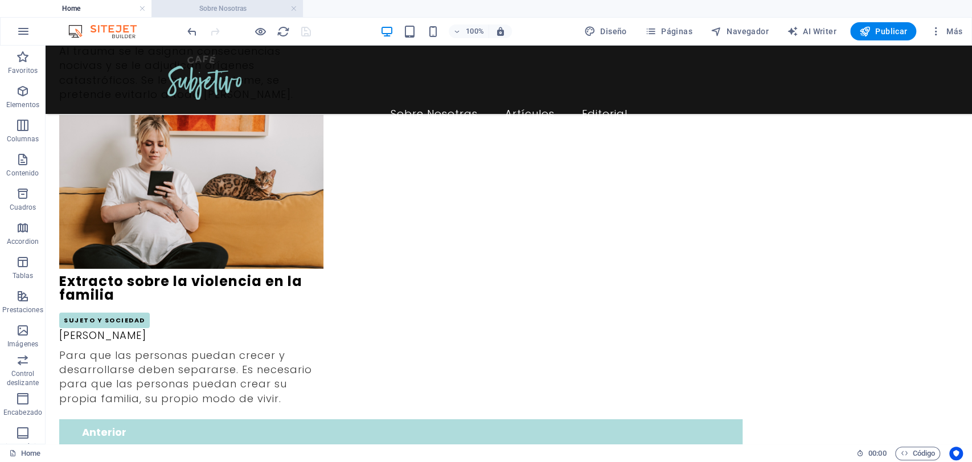
click at [199, 9] on h4 "Sobre Nosotras" at bounding box center [226, 8] width 151 height 13
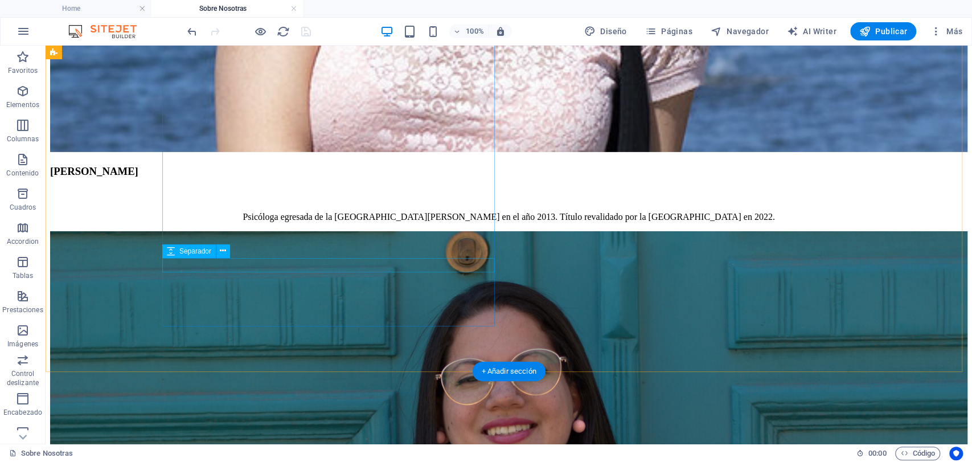
scroll to position [2504, 0]
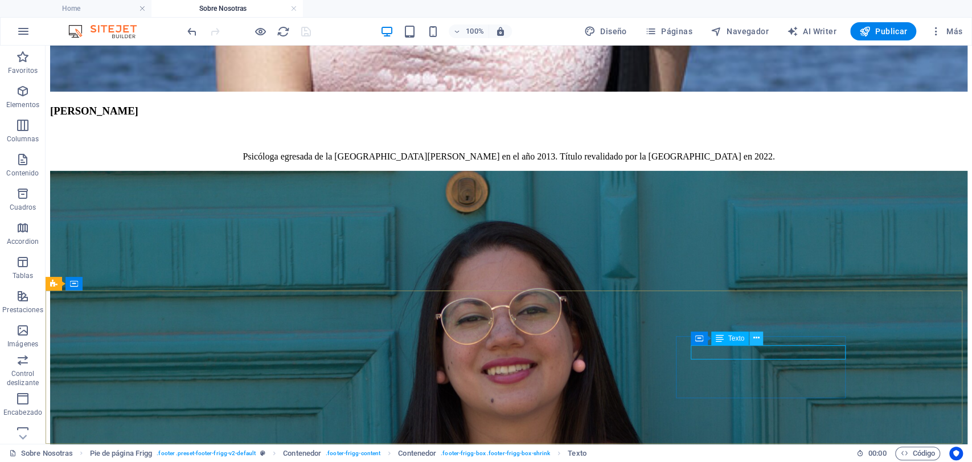
click at [761, 339] on button at bounding box center [757, 338] width 14 height 14
click at [759, 343] on icon at bounding box center [756, 338] width 6 height 12
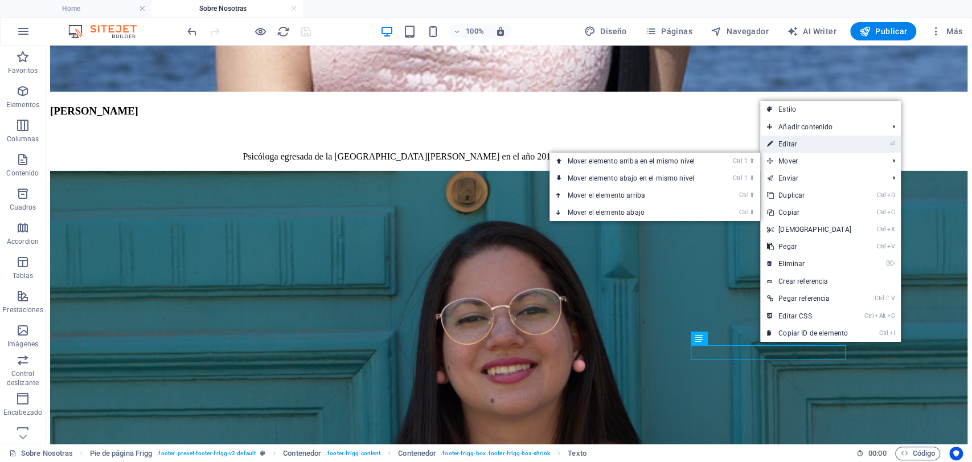
click at [793, 148] on link "⏎ Editar" at bounding box center [809, 144] width 98 height 17
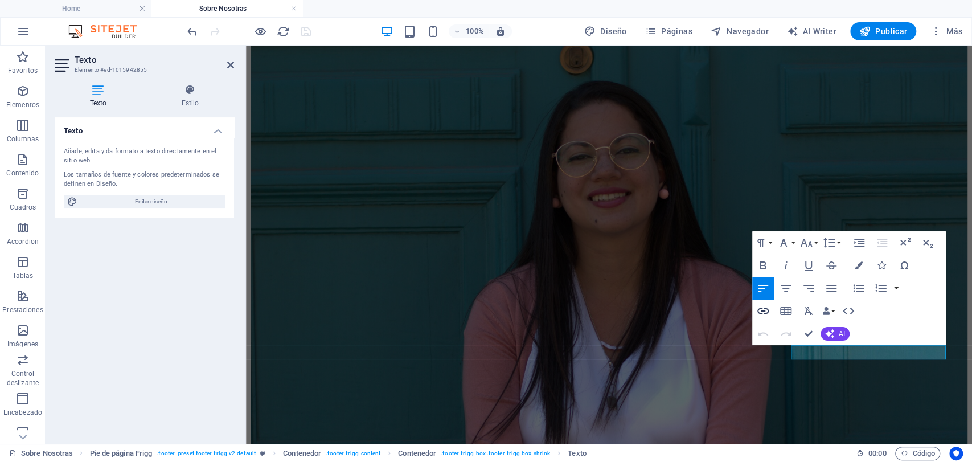
click at [763, 312] on icon "button" at bounding box center [763, 311] width 14 height 14
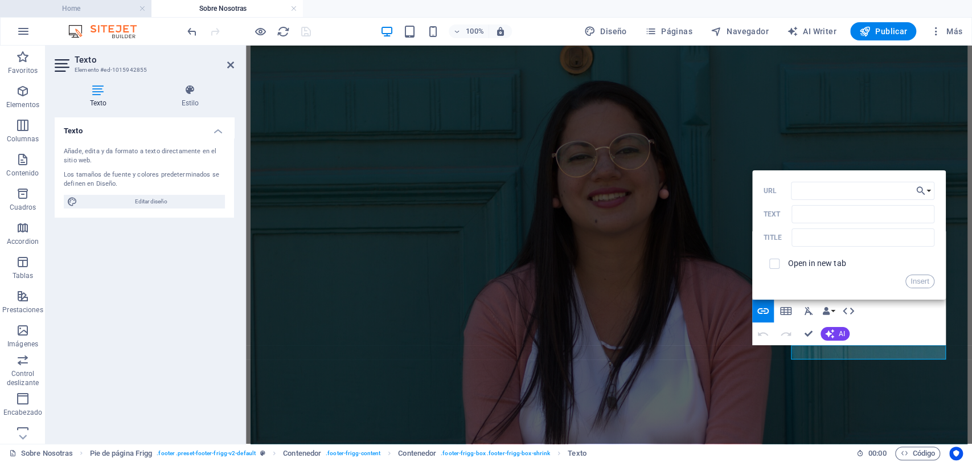
click at [114, 3] on h4 "Home" at bounding box center [75, 8] width 151 height 13
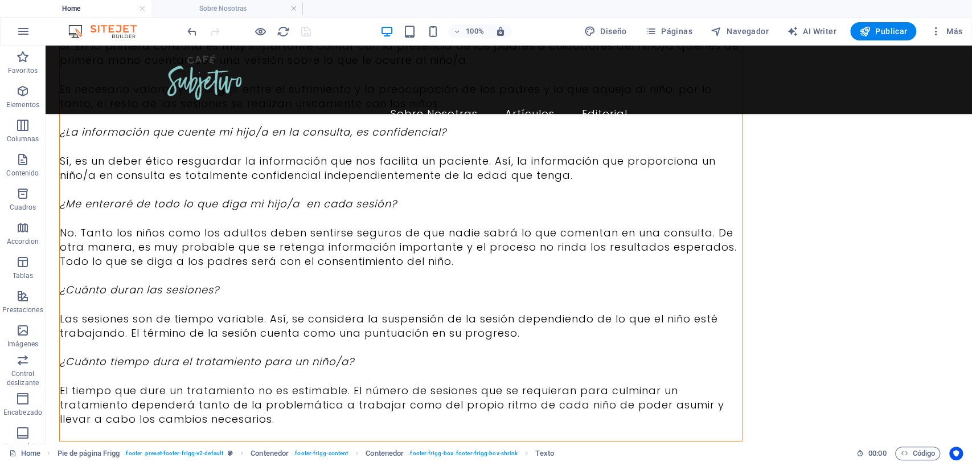
scroll to position [5581, 0]
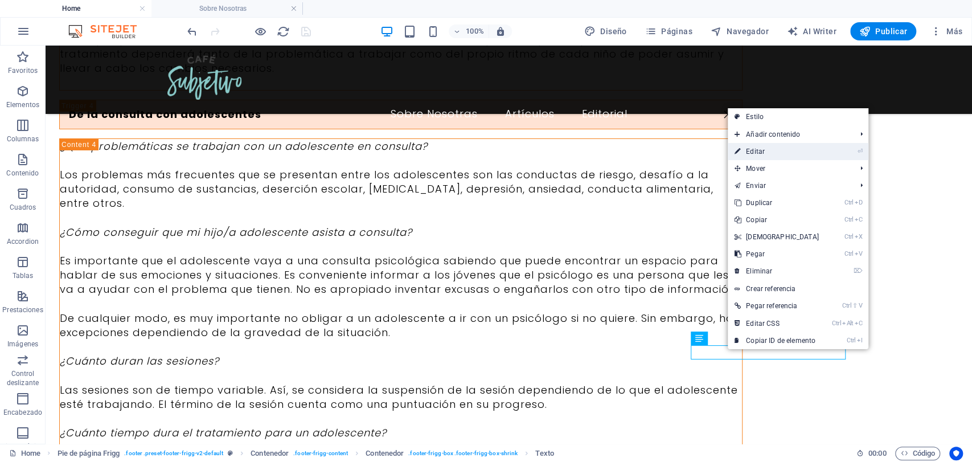
click at [750, 149] on link "⏎ Editar" at bounding box center [777, 151] width 98 height 17
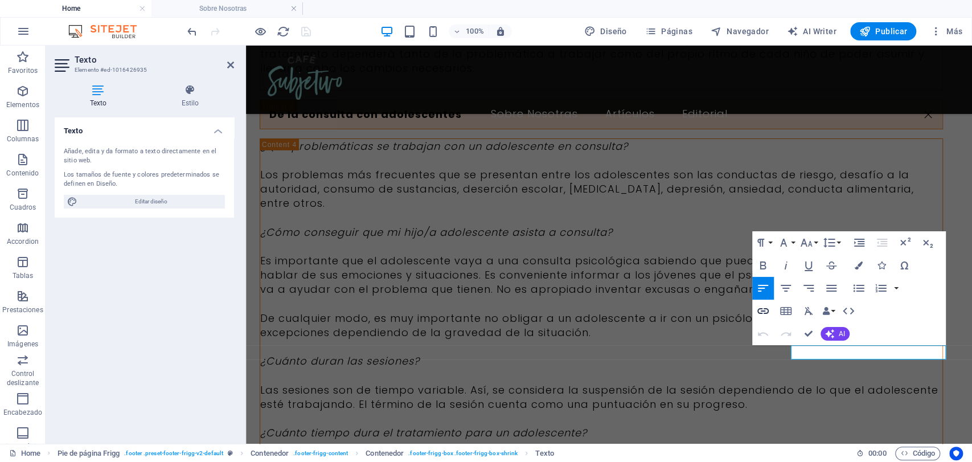
click at [761, 307] on icon "button" at bounding box center [763, 311] width 14 height 14
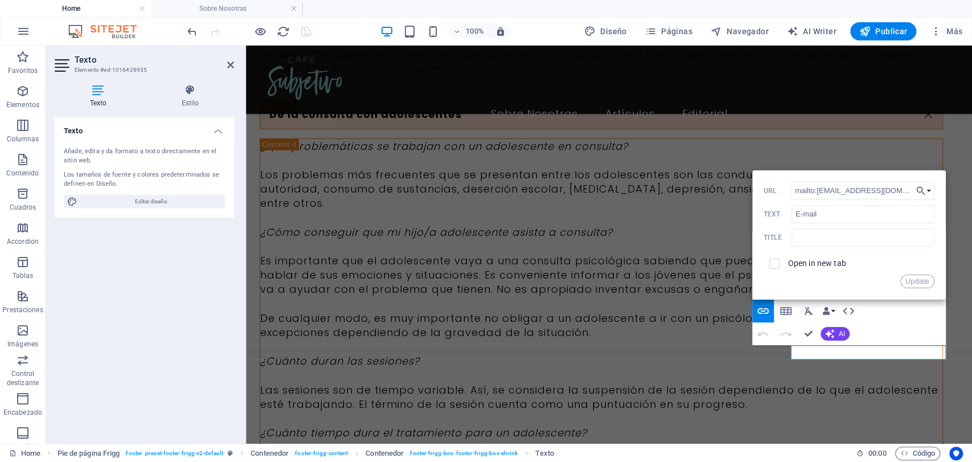
drag, startPoint x: 906, startPoint y: 193, endPoint x: 752, endPoint y: 193, distance: 153.8
click at [752, 193] on div "Back Choose Link Home Sobre Nosotras Artículos Editorial Contact Privacy Legal …" at bounding box center [849, 234] width 194 height 129
click at [218, 13] on h4 "Sobre Nosotras" at bounding box center [226, 8] width 151 height 13
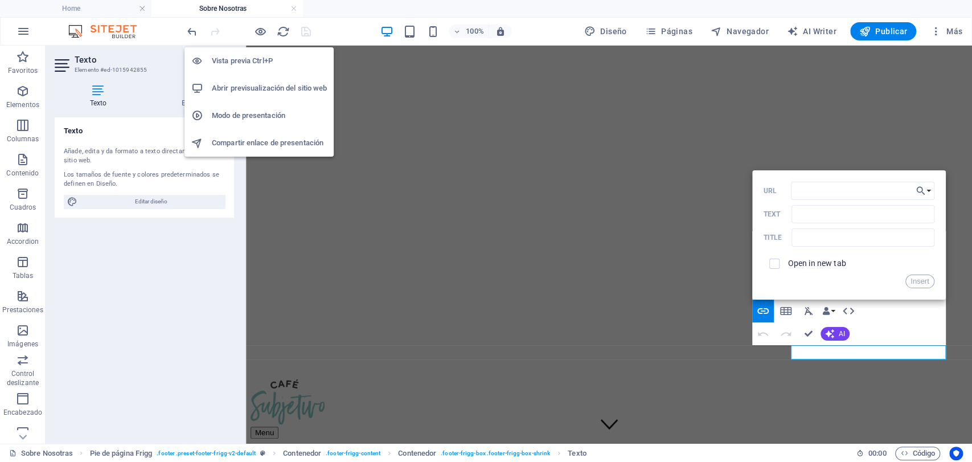
scroll to position [2504, 0]
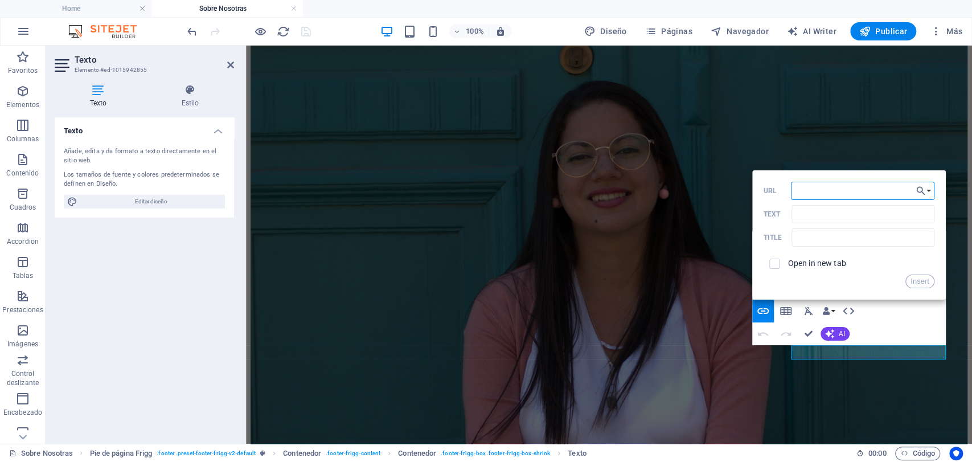
click at [838, 193] on input "URL" at bounding box center [863, 191] width 144 height 18
paste input "mailto:[EMAIL_ADDRESS][DOMAIN_NAME]"
type input "mailto:[EMAIL_ADDRESS][DOMAIN_NAME]"
click at [824, 267] on label "Open in new tab" at bounding box center [817, 263] width 58 height 9
click at [920, 280] on button "Insert" at bounding box center [920, 282] width 29 height 14
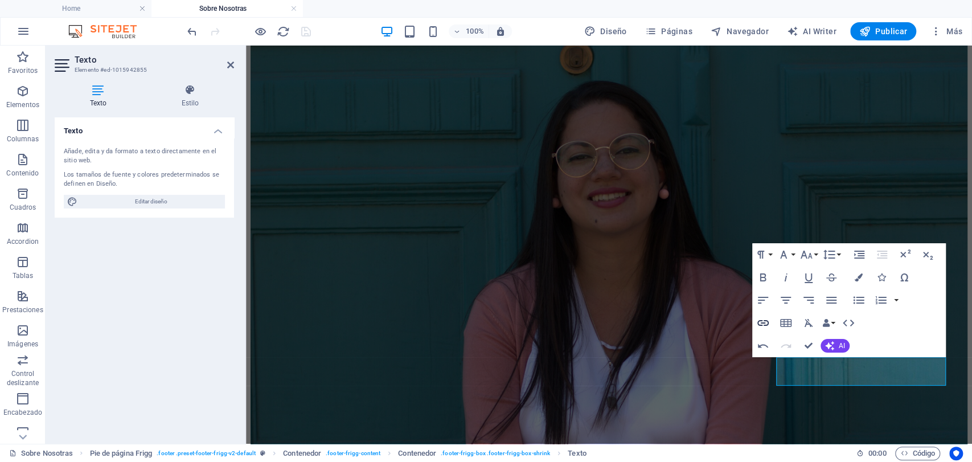
click at [764, 324] on icon "button" at bounding box center [763, 323] width 14 height 14
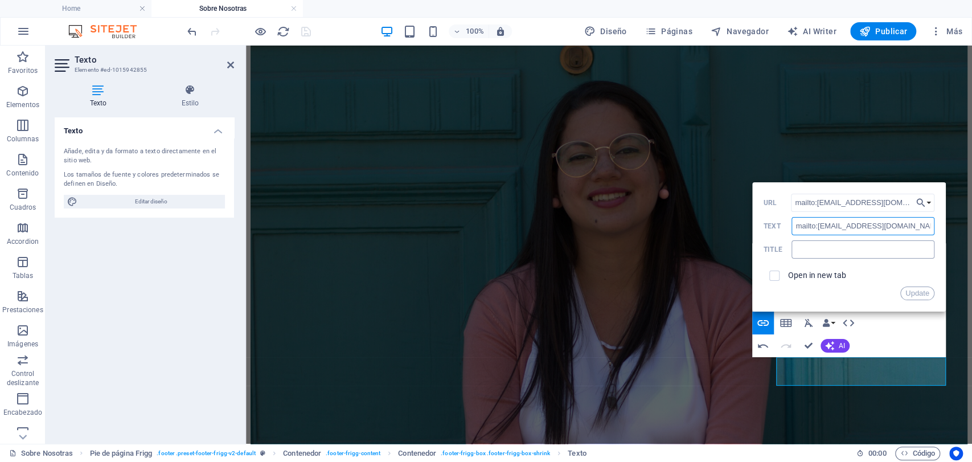
drag, startPoint x: 905, startPoint y: 233, endPoint x: 792, endPoint y: 240, distance: 113.6
click at [792, 240] on div "mailto:[EMAIL_ADDRESS][DOMAIN_NAME] URL mailto:[EMAIL_ADDRESS][DOMAIN_NAME] Tex…" at bounding box center [849, 247] width 171 height 107
type input "E-mail"
click at [780, 277] on span at bounding box center [775, 276] width 22 height 22
click at [772, 279] on input "checkbox" at bounding box center [773, 274] width 10 height 10
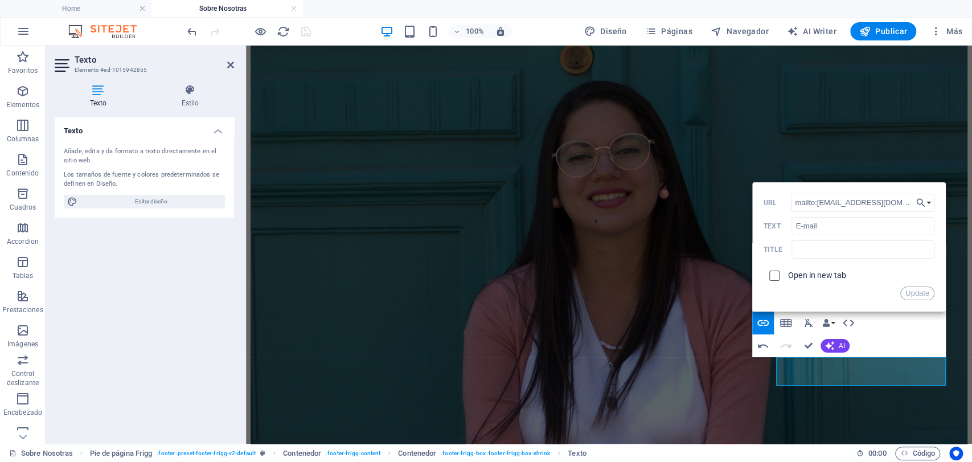
checkbox input "true"
click at [916, 297] on button "Update" at bounding box center [917, 293] width 34 height 14
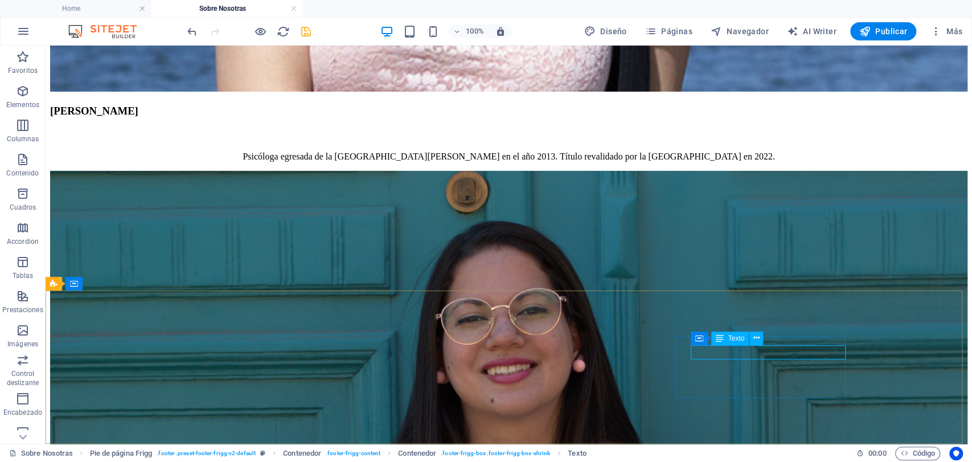
drag, startPoint x: 763, startPoint y: 345, endPoint x: 717, endPoint y: 301, distance: 63.2
click at [763, 345] on div "Contenedor Texto" at bounding box center [731, 338] width 80 height 14
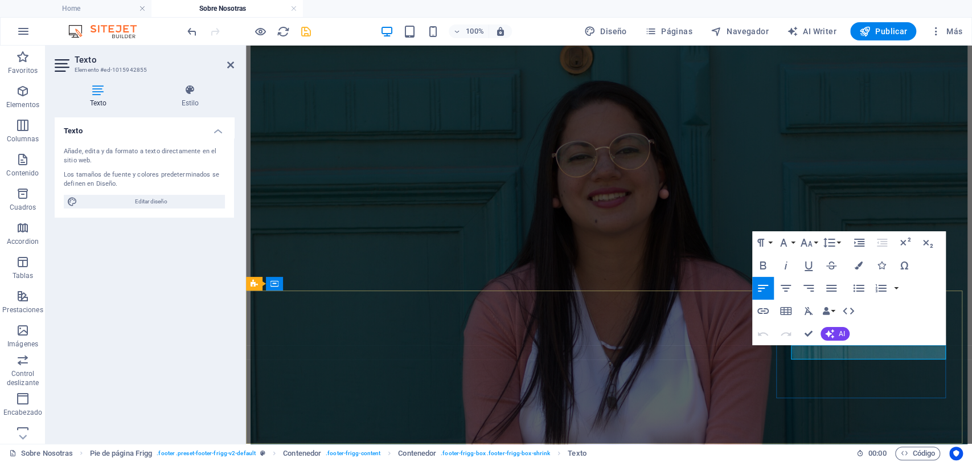
click at [756, 310] on icon "button" at bounding box center [763, 311] width 14 height 14
type input "mailto:[EMAIL_ADDRESS][DOMAIN_NAME]"
type input "E-mail"
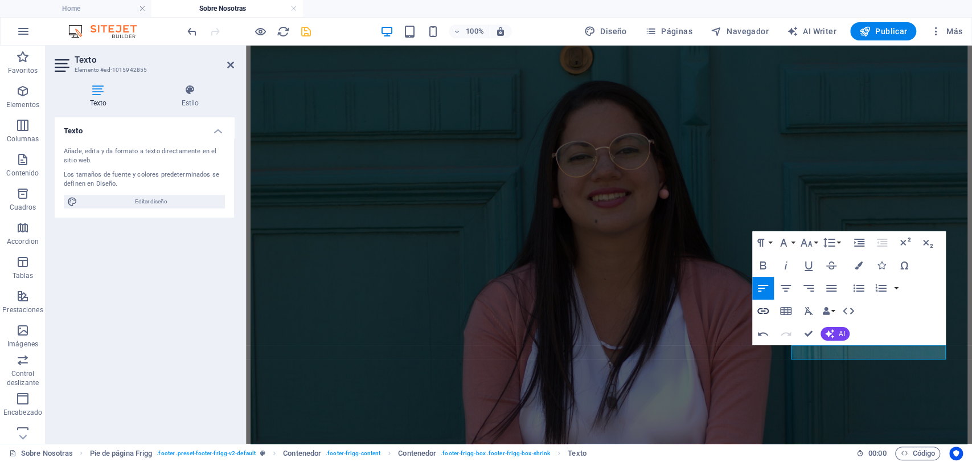
click at [760, 302] on button "Insert Link" at bounding box center [763, 311] width 22 height 23
click at [305, 32] on icon "save" at bounding box center [306, 31] width 13 height 13
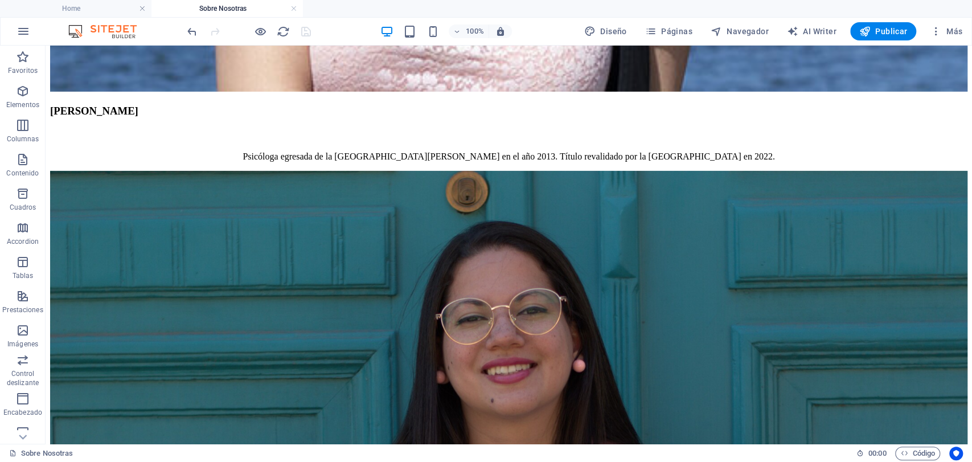
click at [300, 31] on div at bounding box center [249, 31] width 128 height 18
click at [293, 5] on link at bounding box center [293, 8] width 7 height 11
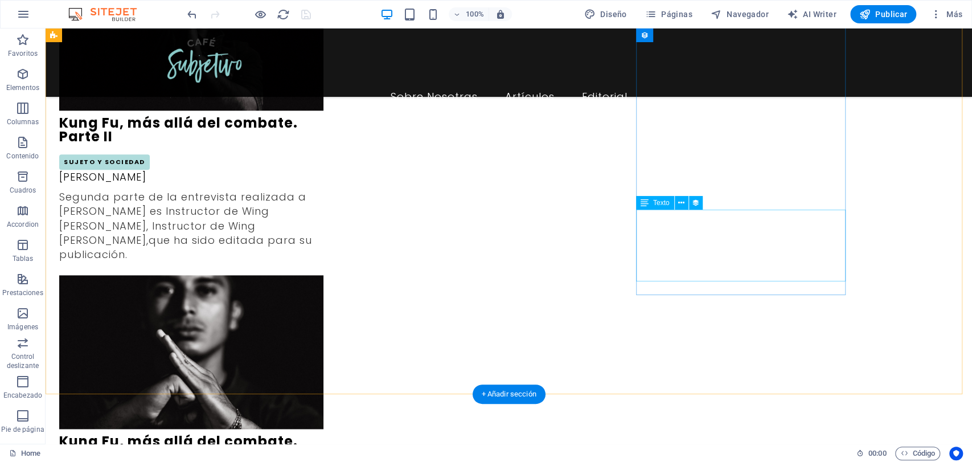
scroll to position [833, 0]
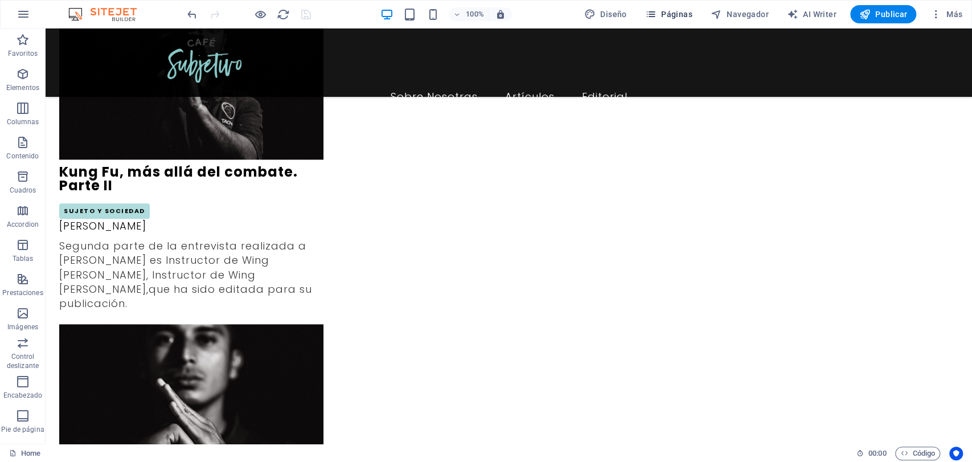
click at [652, 9] on icon "button" at bounding box center [650, 14] width 11 height 11
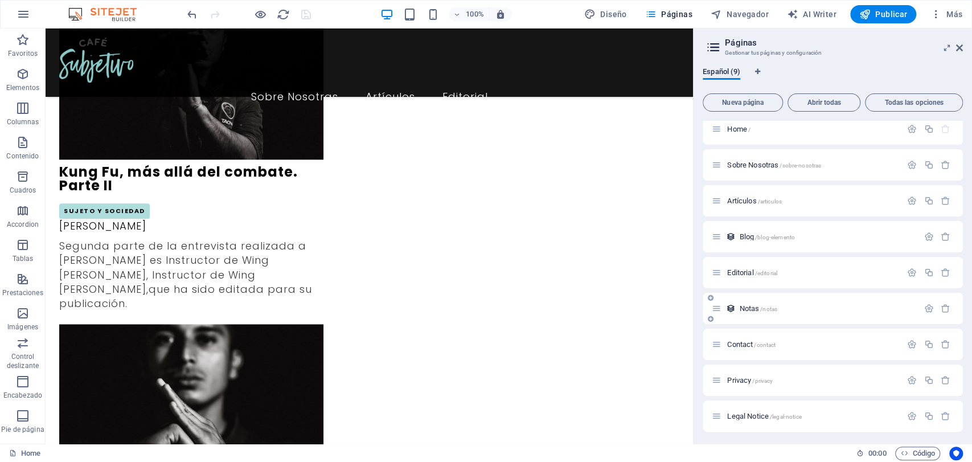
scroll to position [9, 0]
click at [734, 345] on span "Contact /contact" at bounding box center [751, 342] width 48 height 9
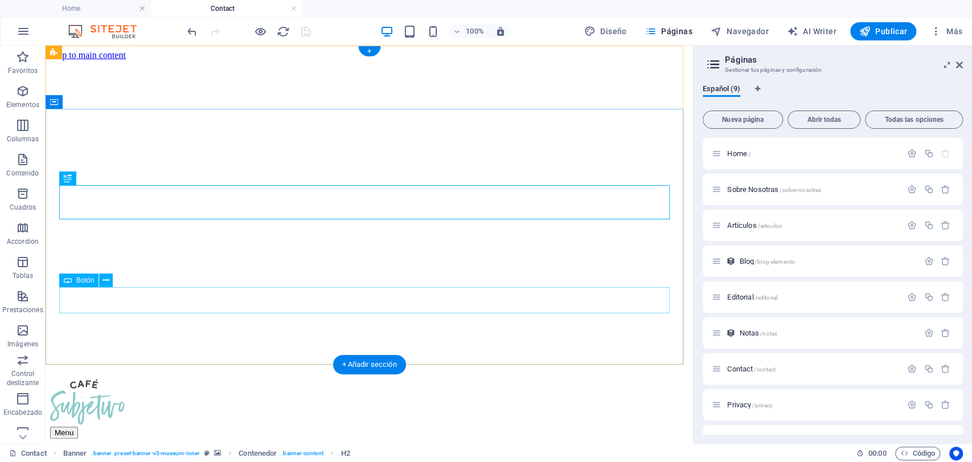
scroll to position [74, 0]
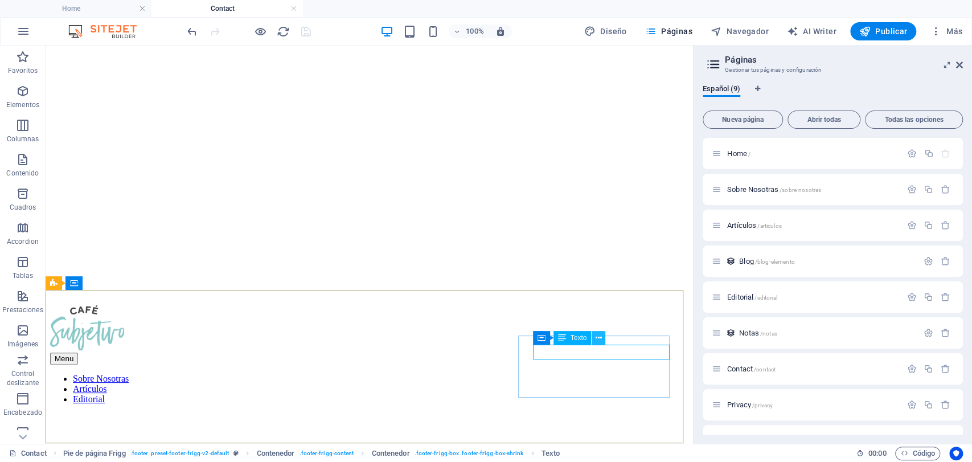
click at [597, 335] on icon at bounding box center [599, 338] width 6 height 12
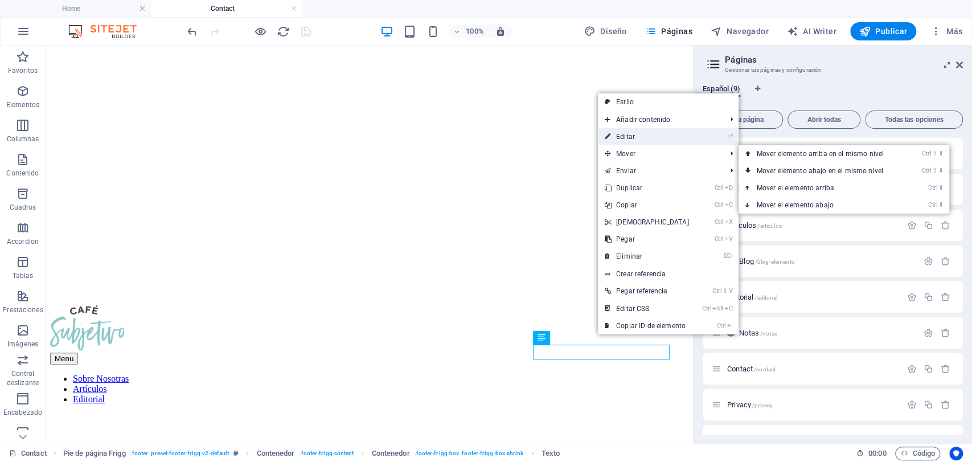
click at [658, 138] on link "⏎ Editar" at bounding box center [647, 136] width 98 height 17
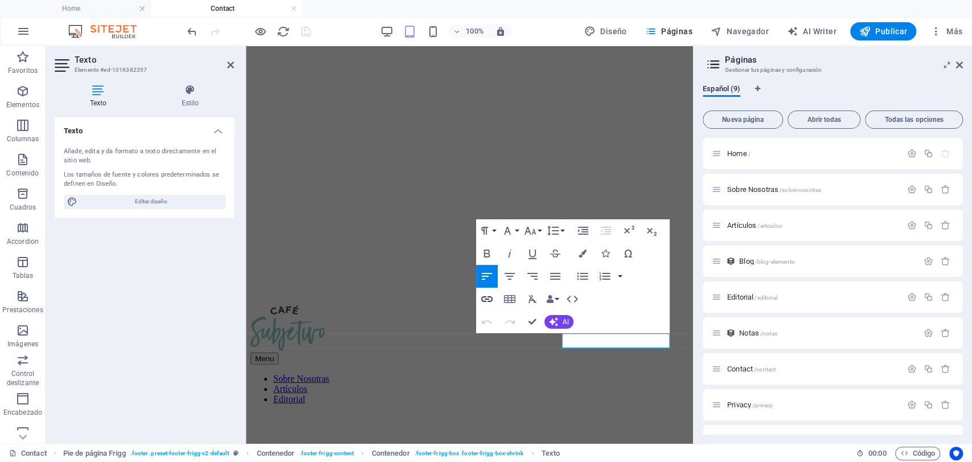
click at [488, 299] on icon "button" at bounding box center [486, 299] width 11 height 6
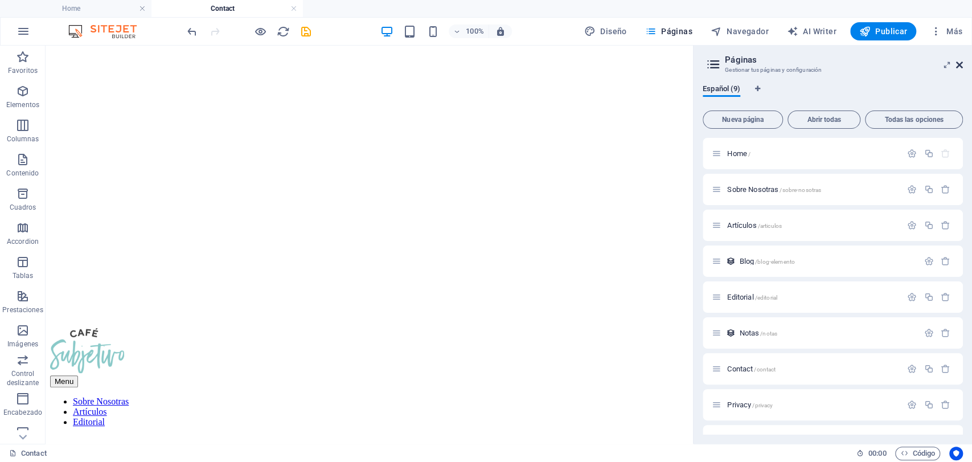
drag, startPoint x: 960, startPoint y: 65, endPoint x: 687, endPoint y: 71, distance: 272.9
click at [960, 65] on icon at bounding box center [959, 64] width 7 height 9
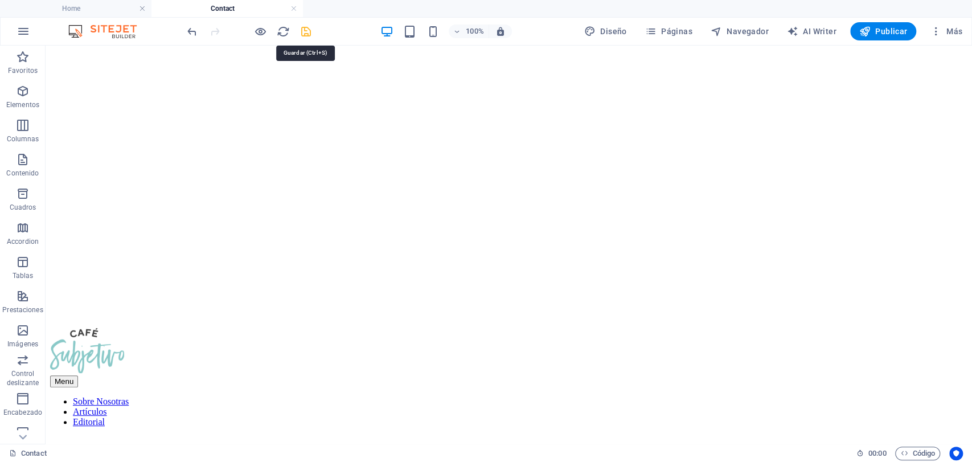
click at [301, 25] on icon "save" at bounding box center [306, 31] width 13 height 13
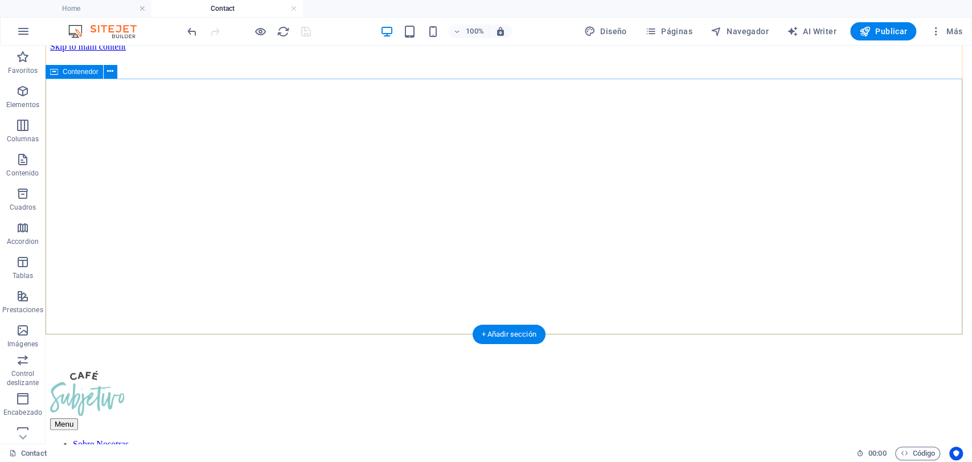
scroll to position [0, 0]
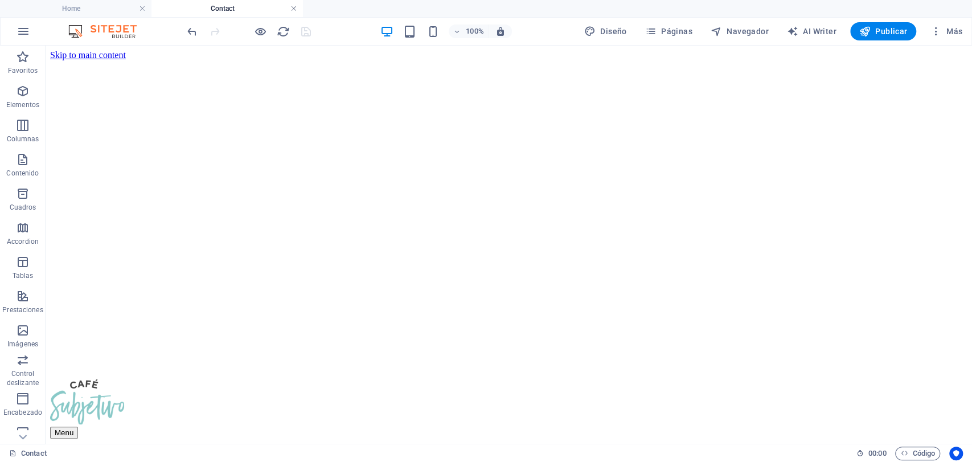
click at [292, 9] on link at bounding box center [293, 8] width 7 height 11
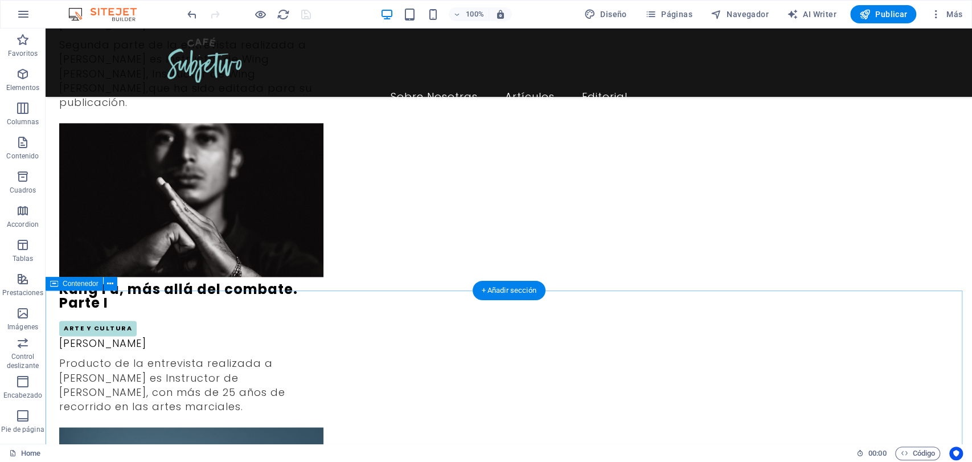
scroll to position [1172, 0]
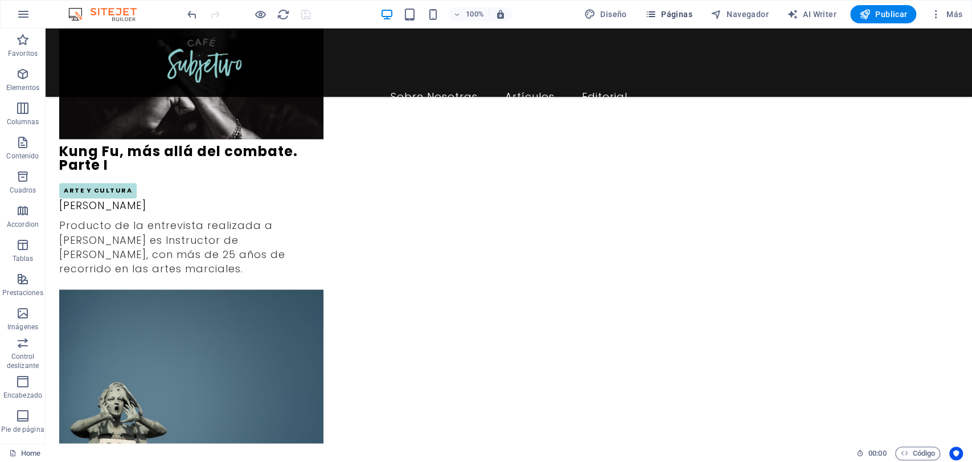
click at [681, 10] on span "Páginas" at bounding box center [668, 14] width 47 height 11
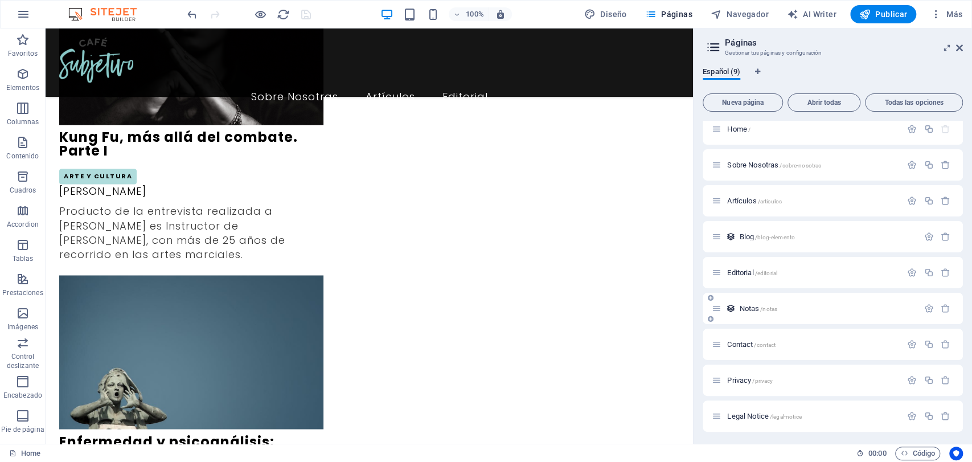
scroll to position [9, 0]
click at [761, 415] on span "Legal Notice /legal-notice" at bounding box center [764, 414] width 74 height 9
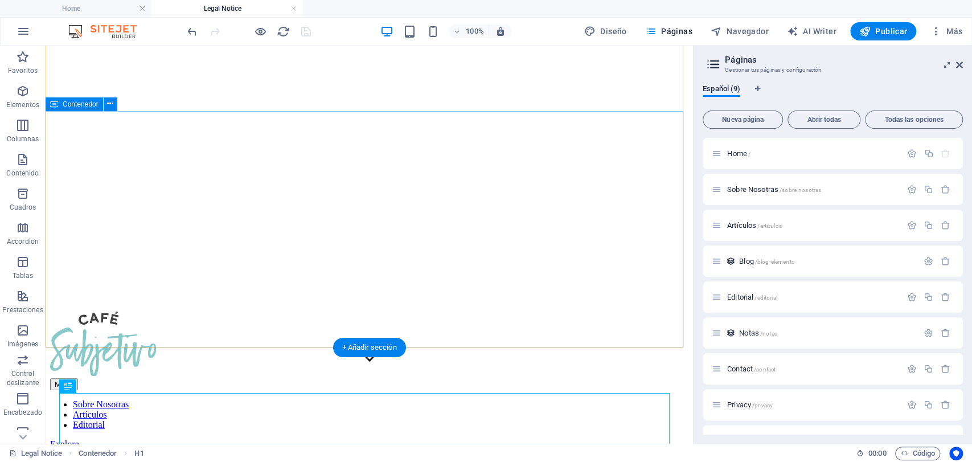
scroll to position [191, 0]
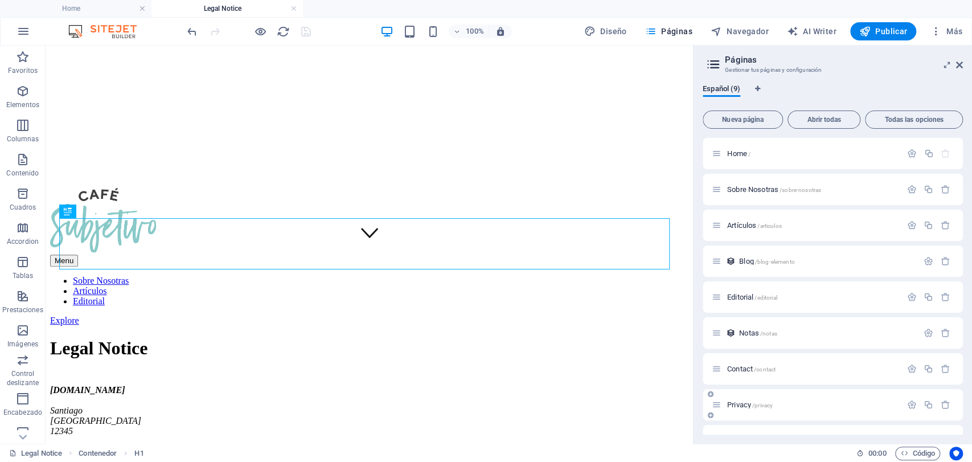
click at [734, 402] on span "Privacy /privacy" at bounding box center [750, 404] width 46 height 9
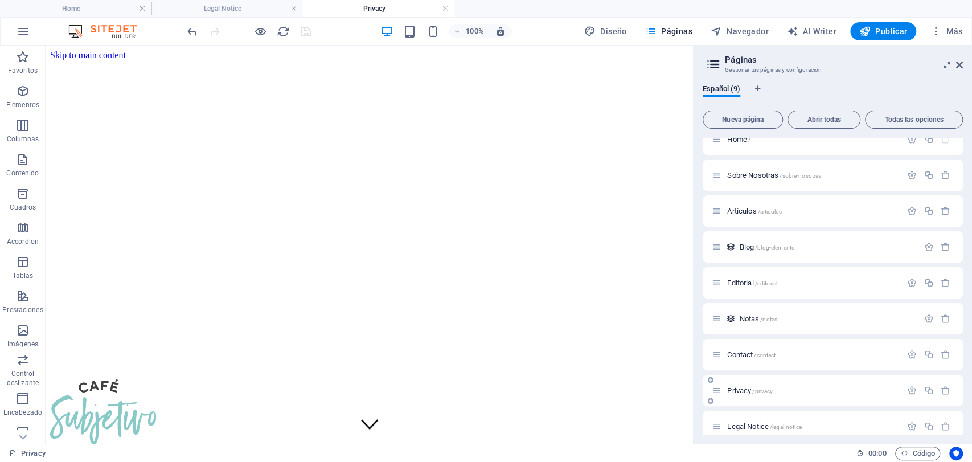
scroll to position [26, 0]
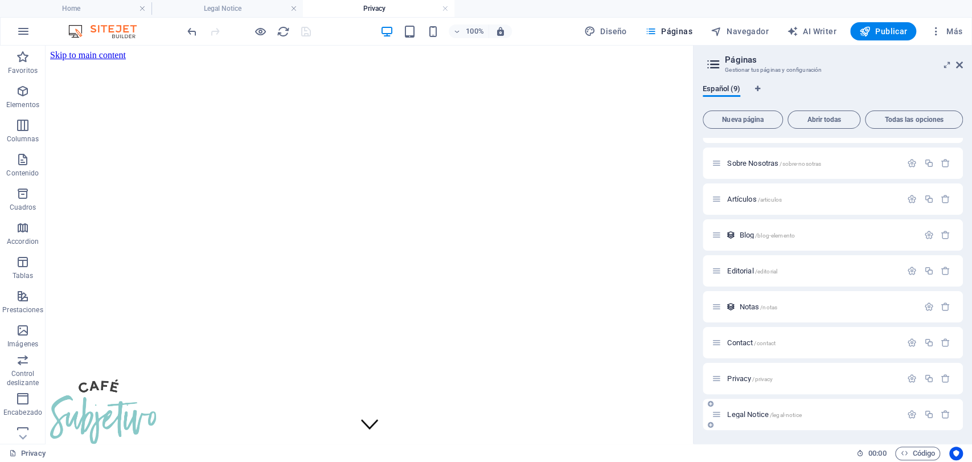
click at [751, 416] on span "Legal Notice /legal-notice" at bounding box center [764, 414] width 74 height 9
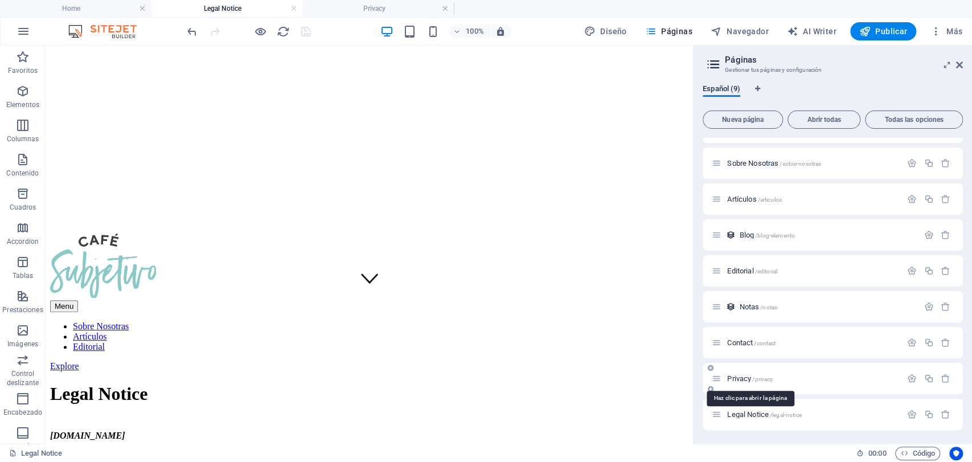
click at [734, 377] on span "Privacy /privacy" at bounding box center [750, 378] width 46 height 9
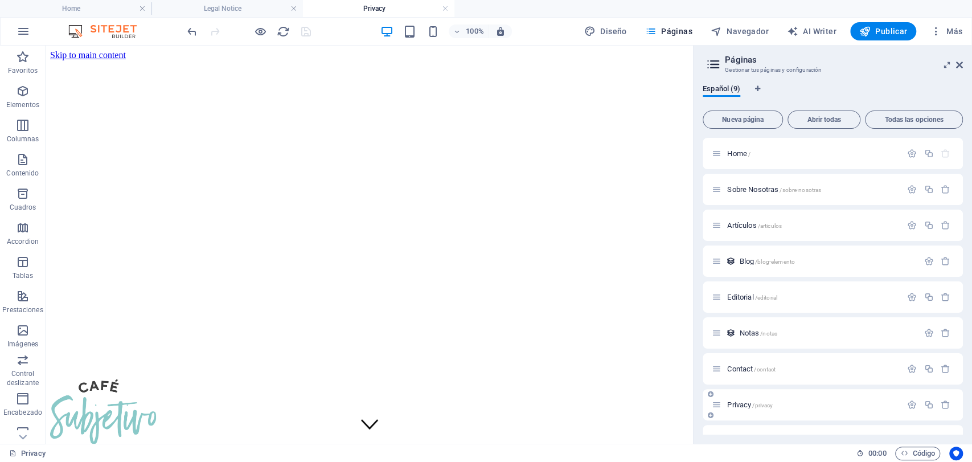
scroll to position [26, 0]
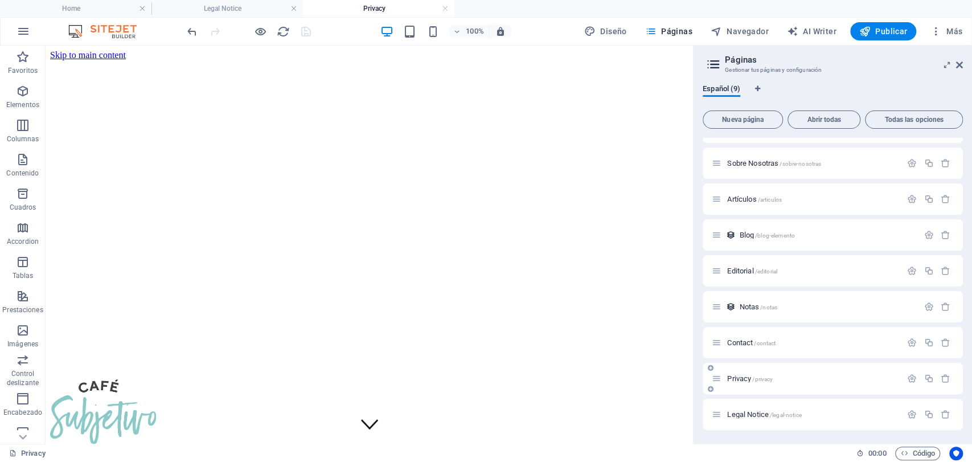
click at [710, 391] on icon at bounding box center [711, 389] width 6 height 7
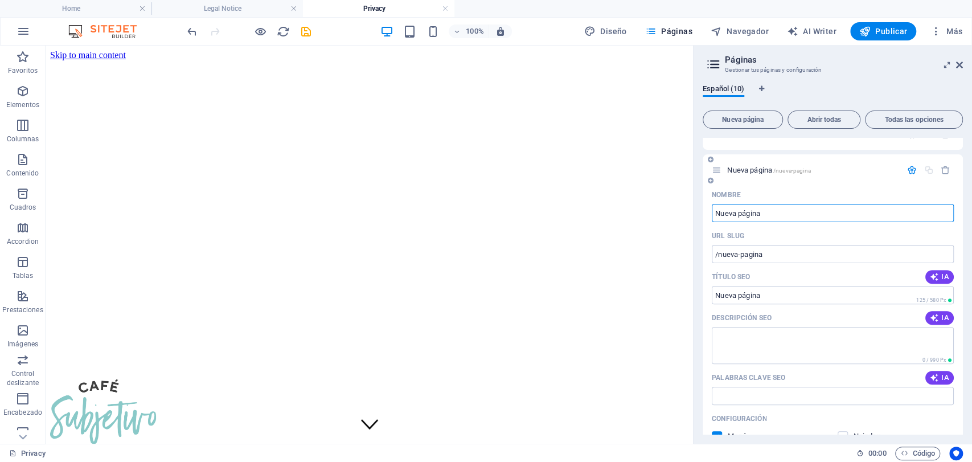
scroll to position [323, 0]
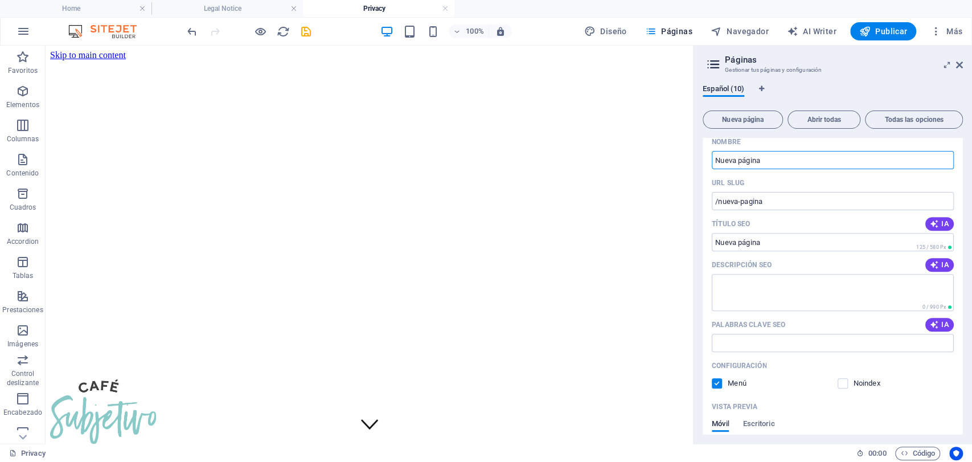
click at [718, 383] on label at bounding box center [717, 383] width 10 height 10
click at [0, 0] on input "checkbox" at bounding box center [0, 0] width 0 height 0
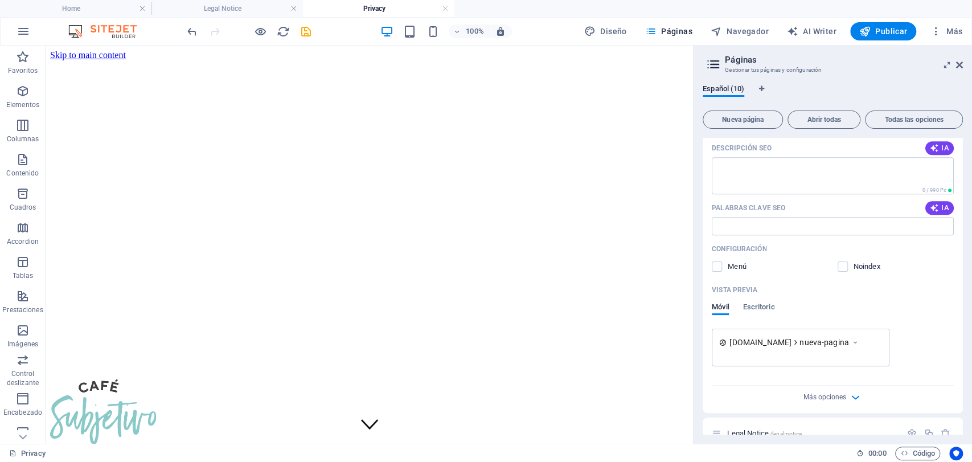
scroll to position [459, 0]
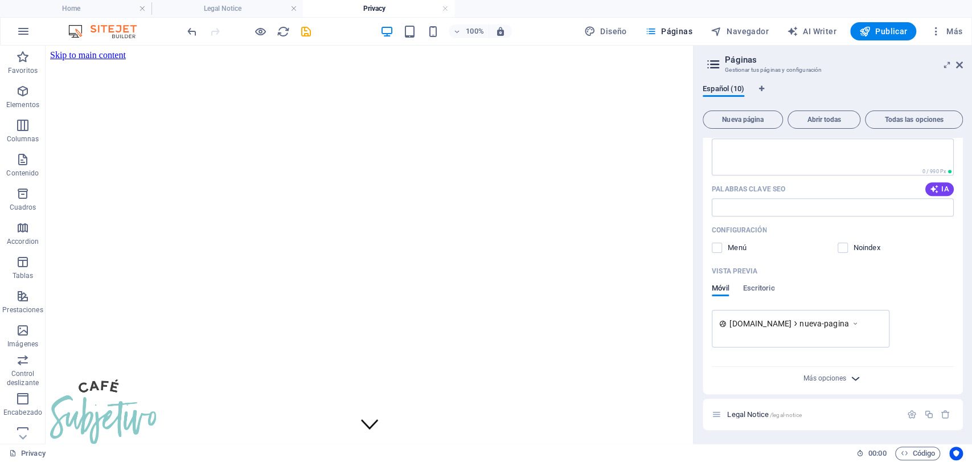
click at [850, 379] on icon "button" at bounding box center [855, 378] width 13 height 13
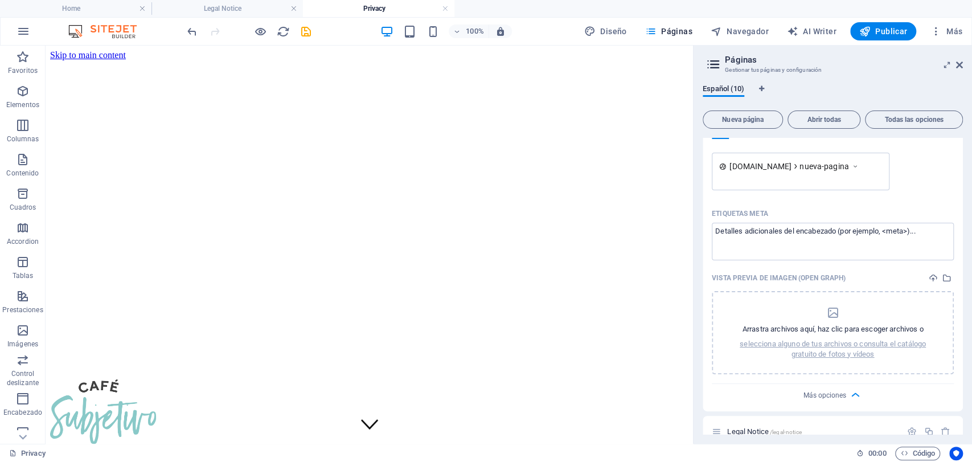
scroll to position [633, 0]
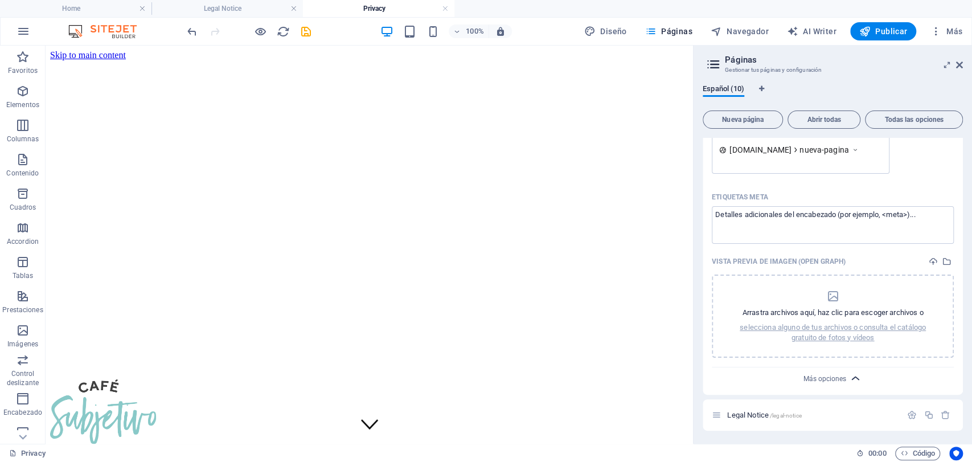
click at [854, 377] on icon "button" at bounding box center [855, 378] width 13 height 13
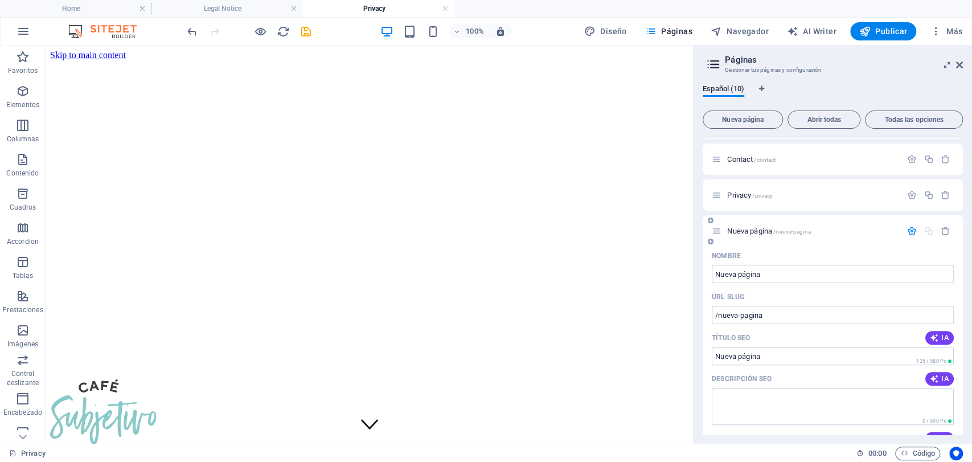
scroll to position [206, 0]
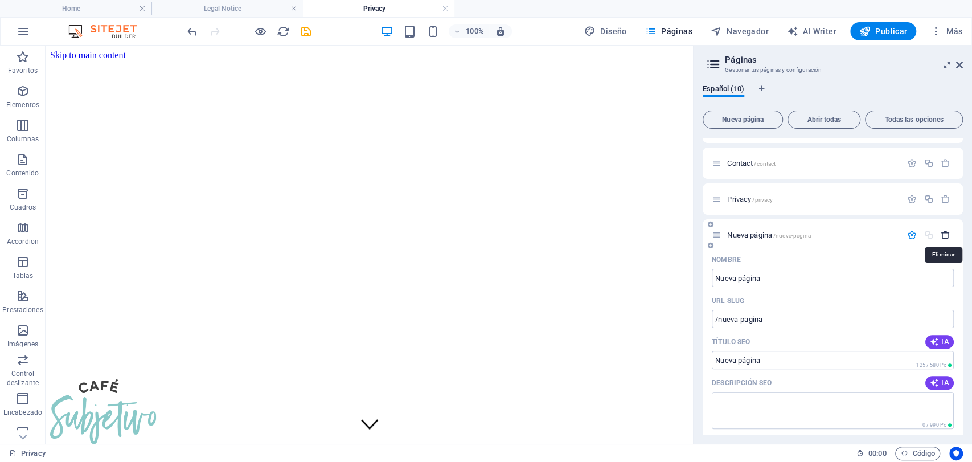
click at [945, 231] on icon "button" at bounding box center [946, 235] width 10 height 10
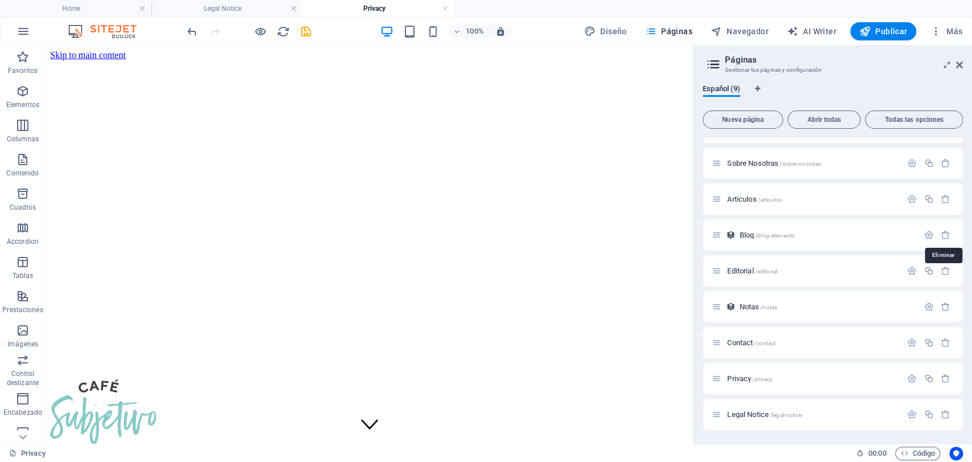
scroll to position [26, 0]
click at [780, 161] on span "Sobre Nosotras /sobre-nosotras" at bounding box center [774, 163] width 94 height 9
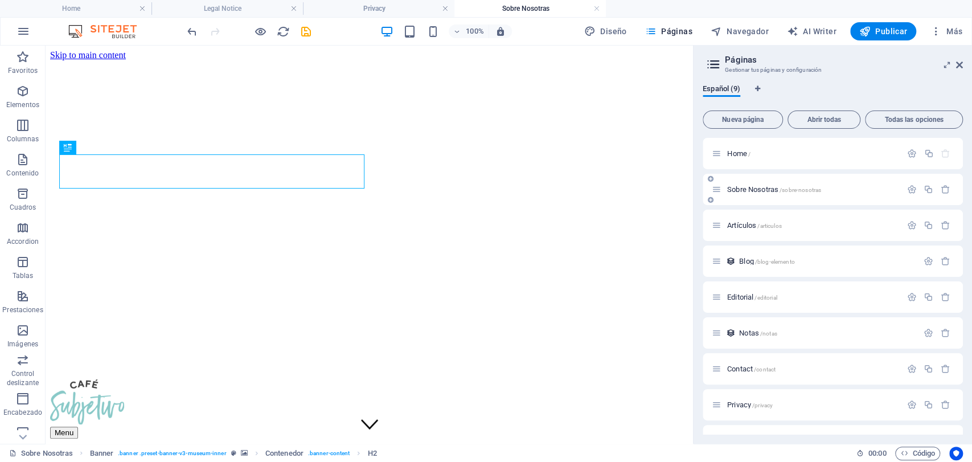
scroll to position [0, 0]
click at [719, 191] on icon at bounding box center [717, 190] width 10 height 10
click at [915, 186] on button "button" at bounding box center [912, 190] width 17 height 10
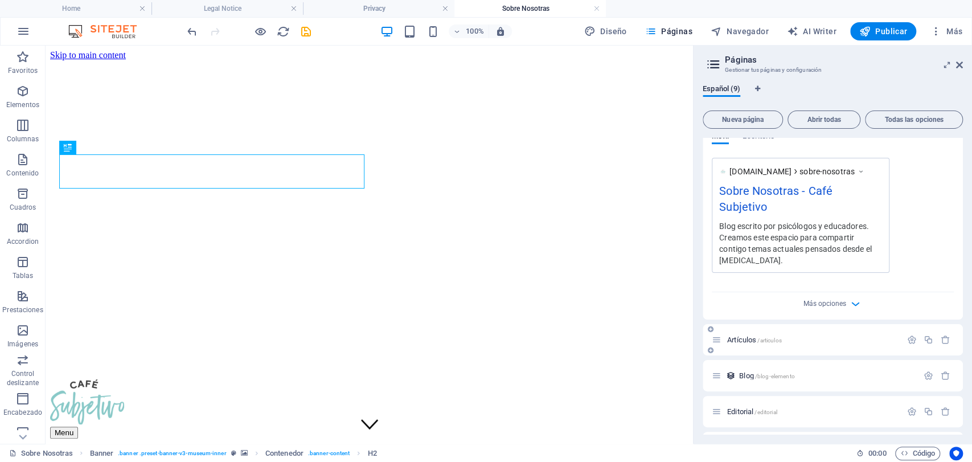
scroll to position [379, 0]
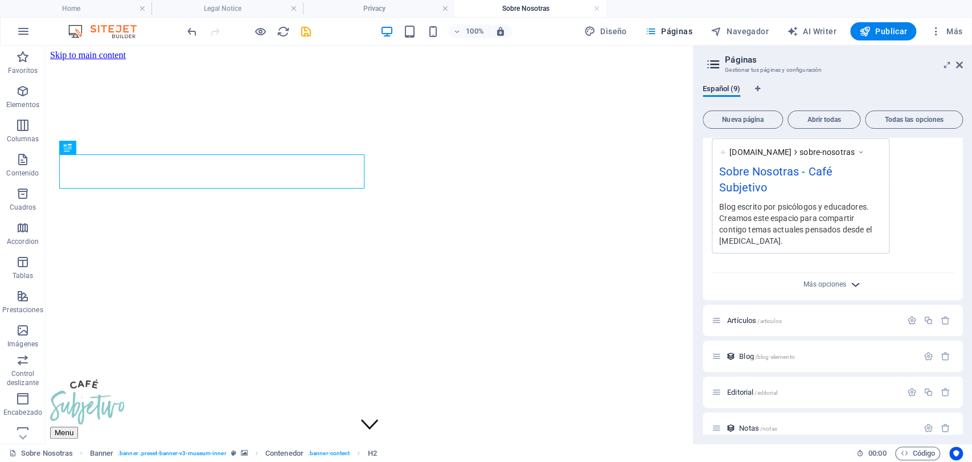
click at [854, 278] on icon "button" at bounding box center [855, 284] width 13 height 13
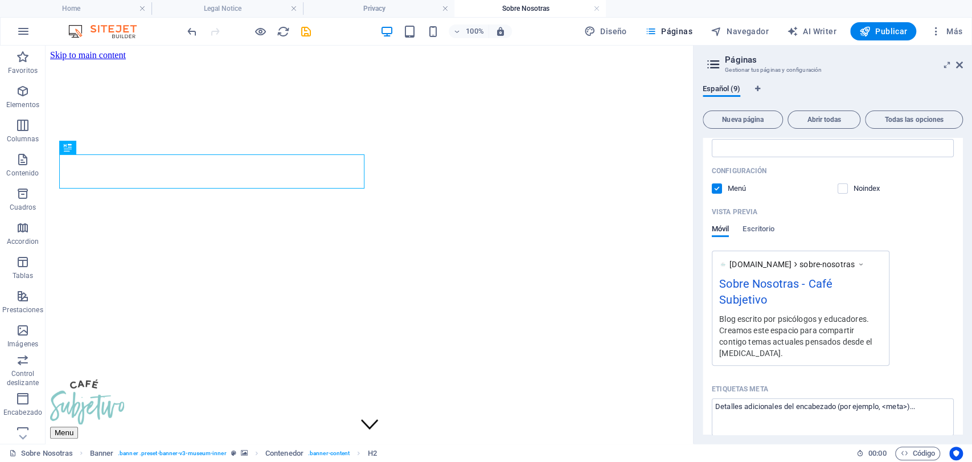
scroll to position [253, 0]
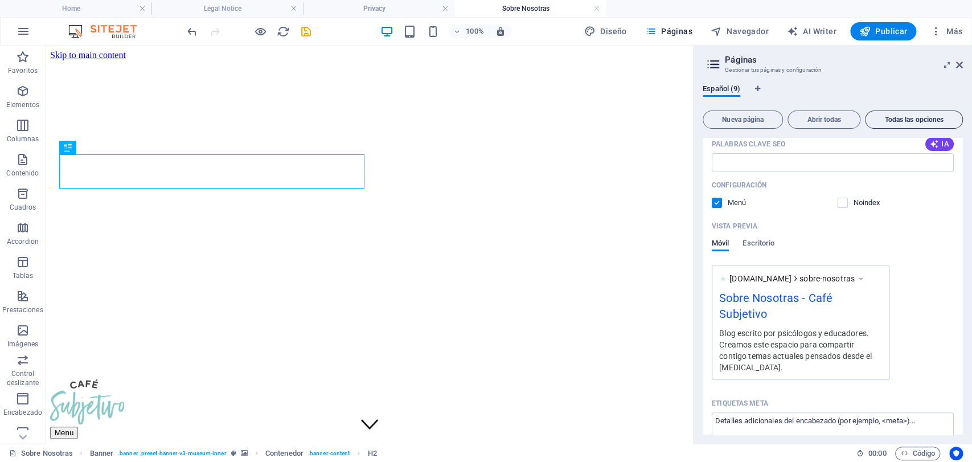
click at [880, 117] on span "Todas las opciones" at bounding box center [914, 119] width 88 height 7
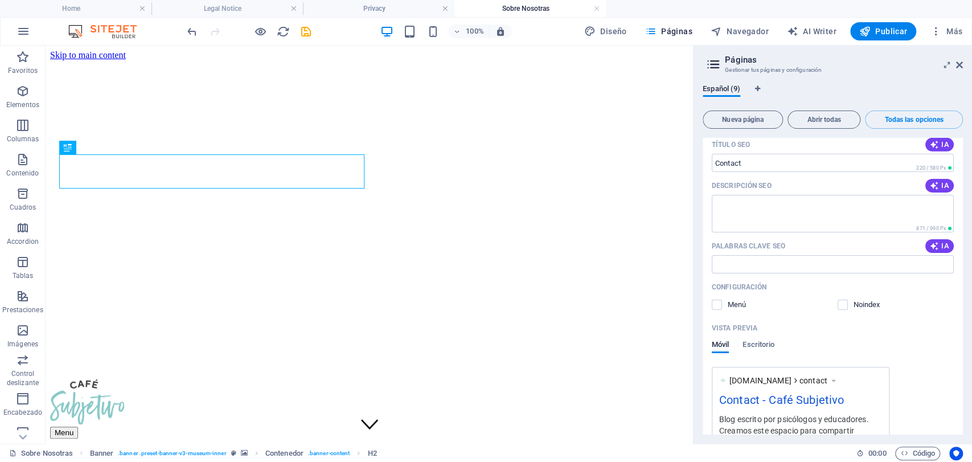
scroll to position [2493, 0]
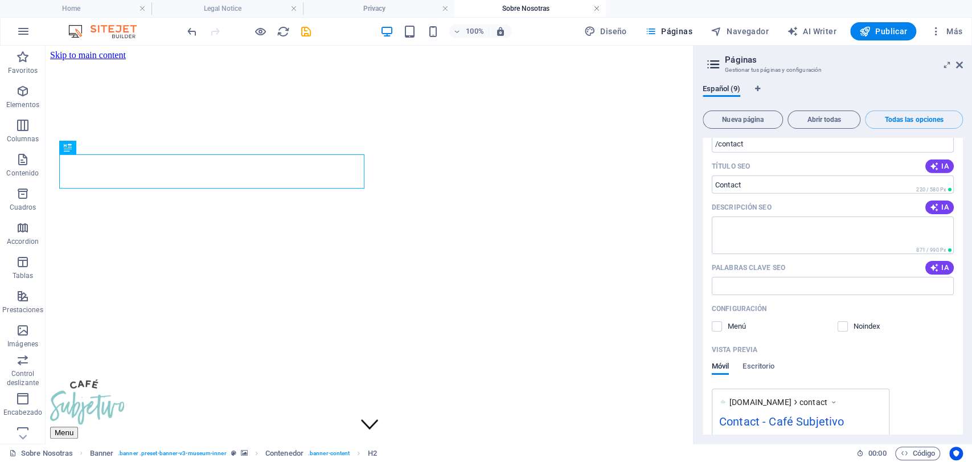
click at [597, 9] on link at bounding box center [596, 8] width 7 height 11
click at [446, 6] on link at bounding box center [445, 8] width 7 height 11
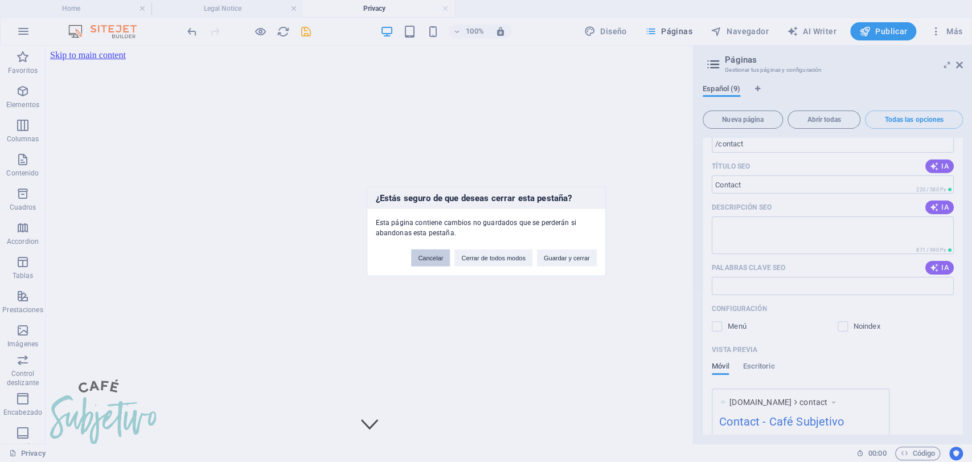
click at [442, 260] on button "Cancelar" at bounding box center [430, 257] width 39 height 17
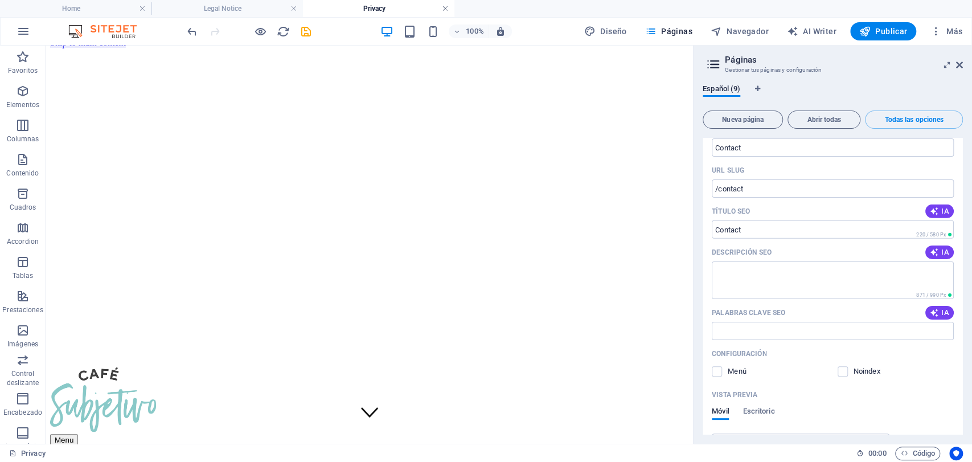
scroll to position [2430, 0]
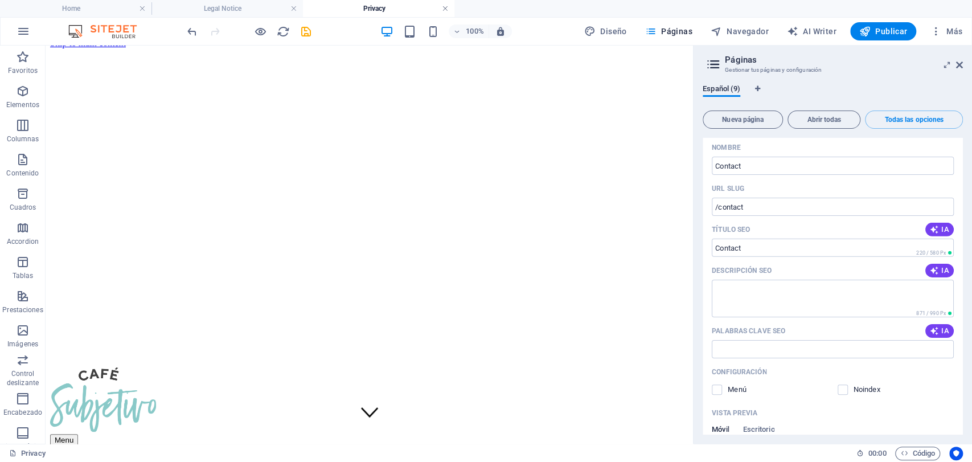
click at [447, 5] on link at bounding box center [445, 8] width 7 height 11
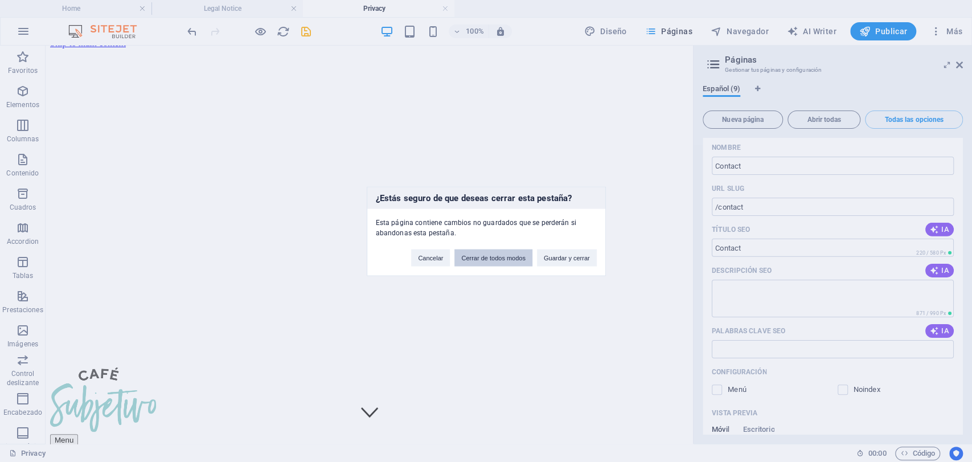
click at [472, 261] on button "Cerrar de todos modos" at bounding box center [493, 257] width 78 height 17
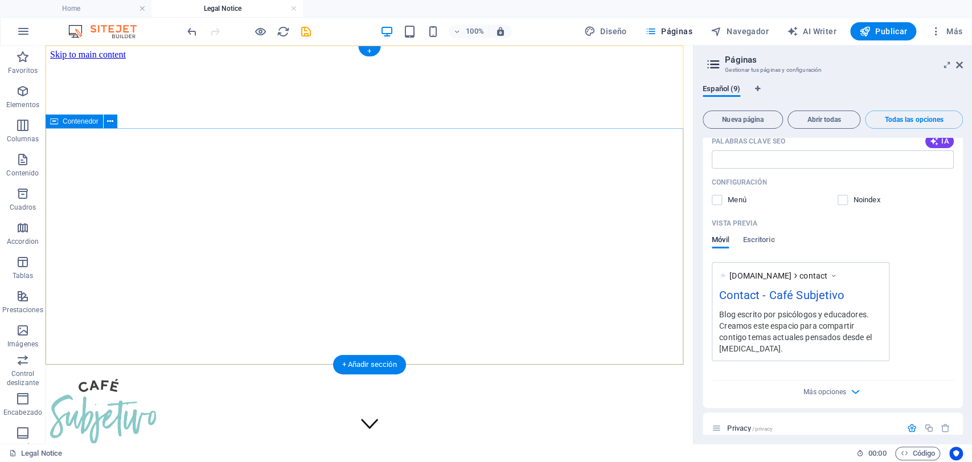
scroll to position [0, 0]
drag, startPoint x: 296, startPoint y: 9, endPoint x: 609, endPoint y: 98, distance: 325.1
click at [296, 9] on link at bounding box center [293, 8] width 7 height 11
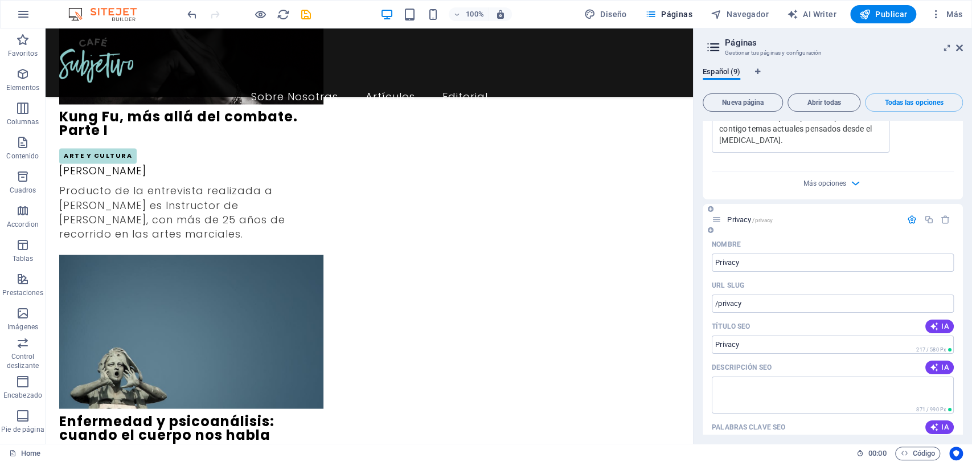
scroll to position [2810, 0]
click at [924, 216] on icon "button" at bounding box center [929, 221] width 10 height 10
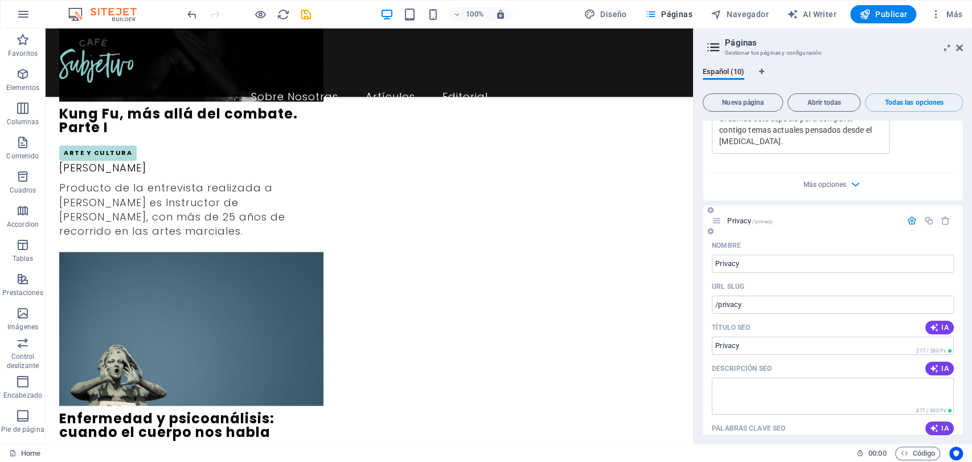
scroll to position [3273, 0]
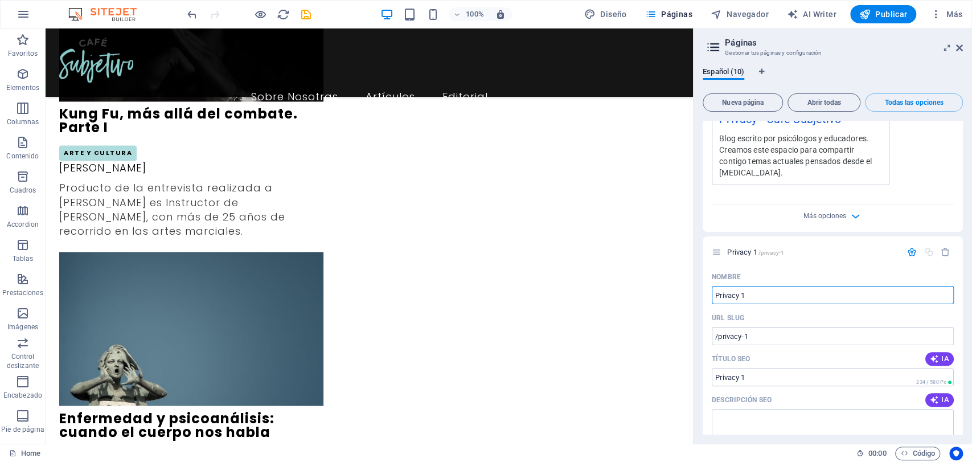
click at [928, 155] on div "[DOMAIN_NAME] privacy Privacy - Café Subjetivo Blog escrito por psicólogos y ed…" at bounding box center [833, 135] width 242 height 99
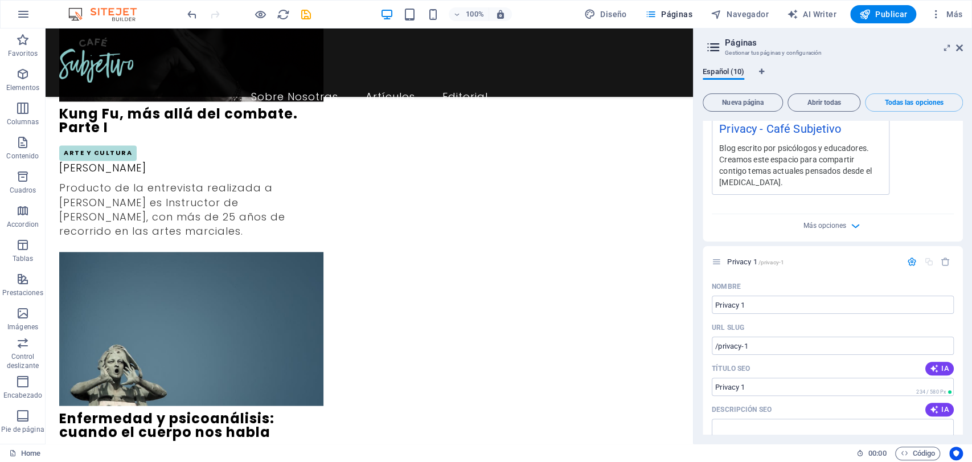
scroll to position [3210, 0]
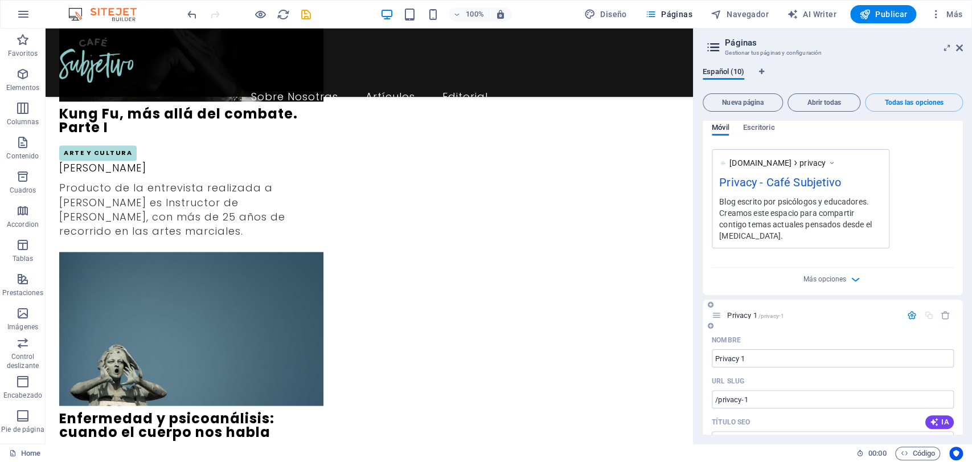
click at [943, 309] on div at bounding box center [929, 315] width 50 height 13
click at [817, 104] on span "Abrir todas" at bounding box center [824, 102] width 63 height 7
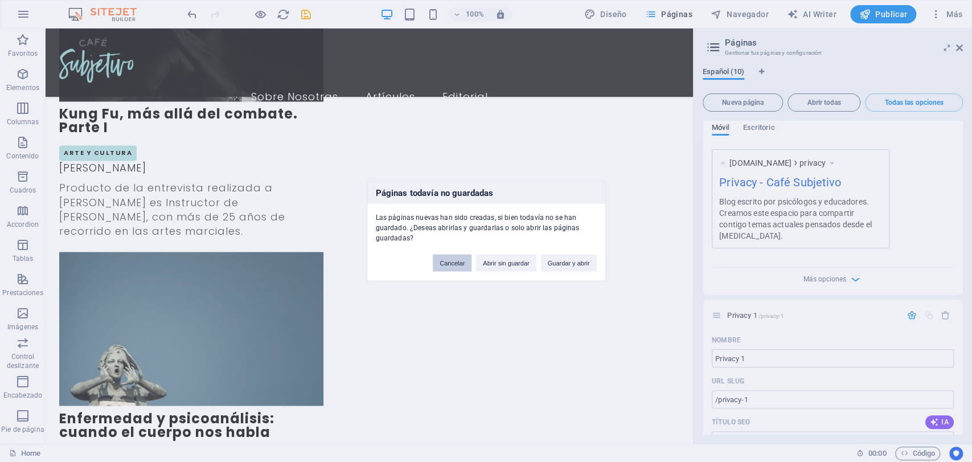
click at [443, 254] on button "Cancelar" at bounding box center [452, 262] width 39 height 17
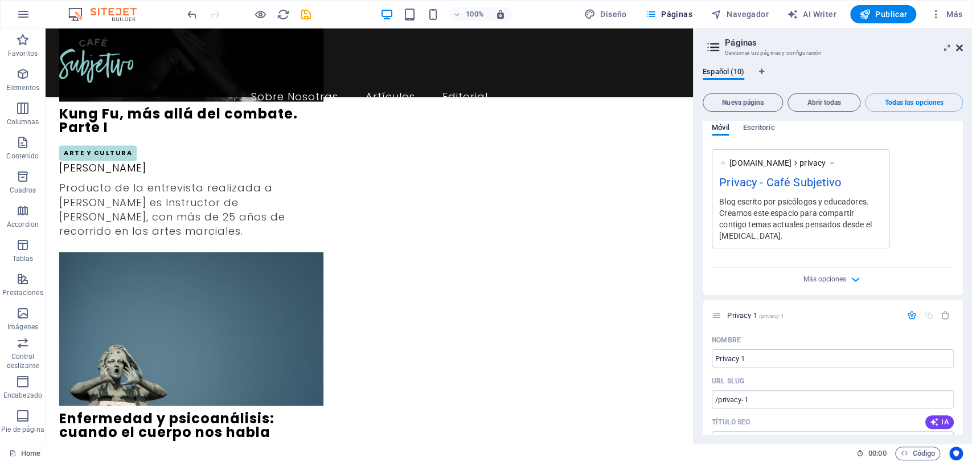
click at [958, 48] on icon at bounding box center [959, 47] width 7 height 9
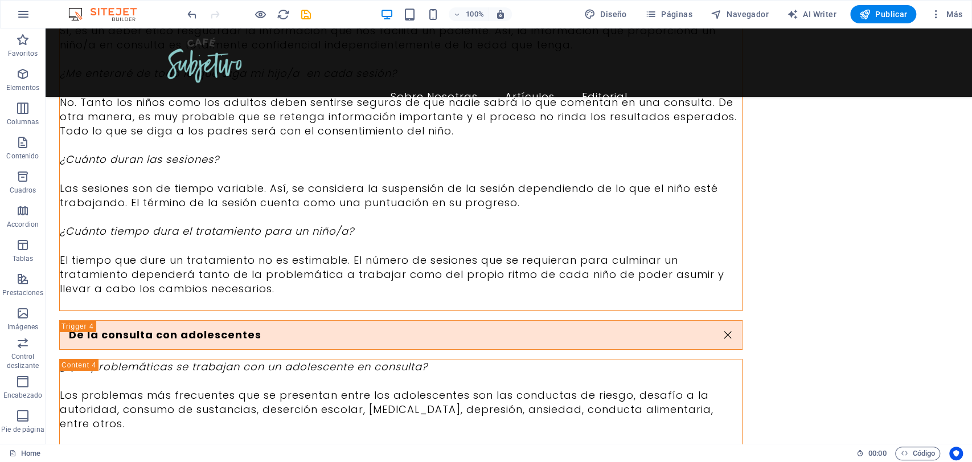
scroll to position [5580, 0]
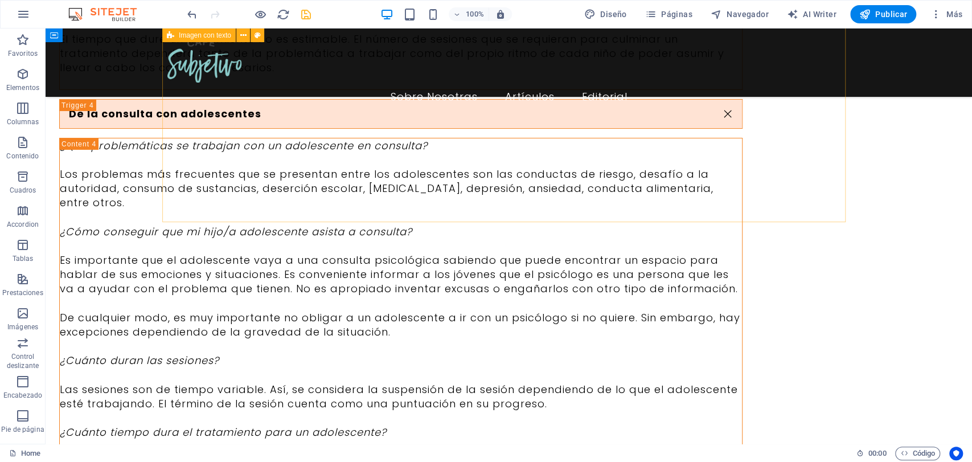
click at [305, 17] on icon "save" at bounding box center [306, 14] width 13 height 13
checkbox input "false"
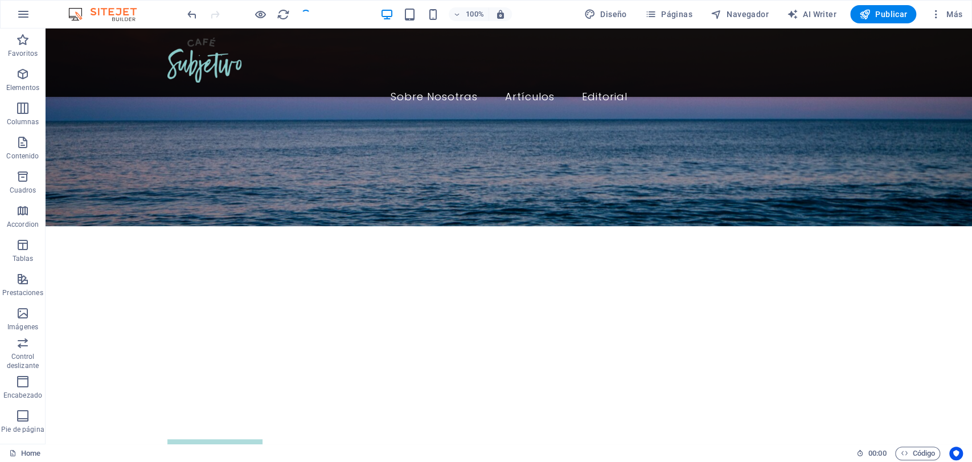
scroll to position [0, 0]
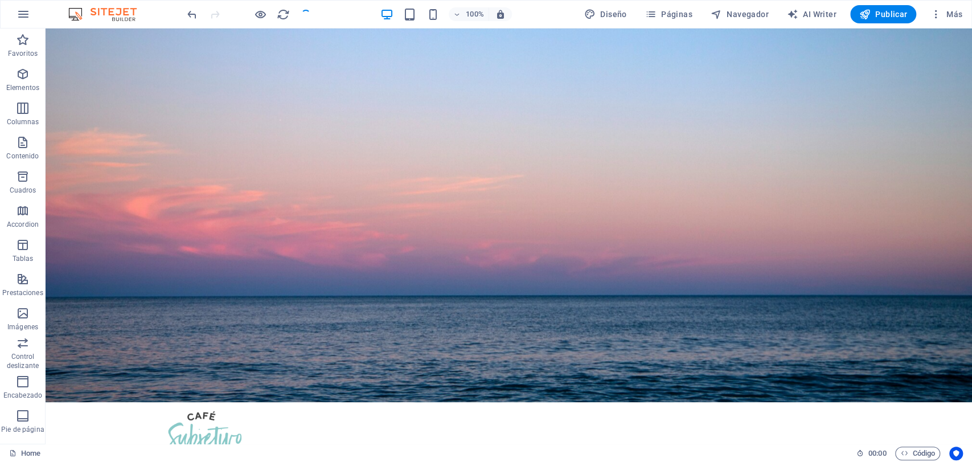
drag, startPoint x: 966, startPoint y: 420, endPoint x: 994, endPoint y: 32, distance: 389.4
click at [684, 13] on span "Páginas" at bounding box center [668, 14] width 47 height 11
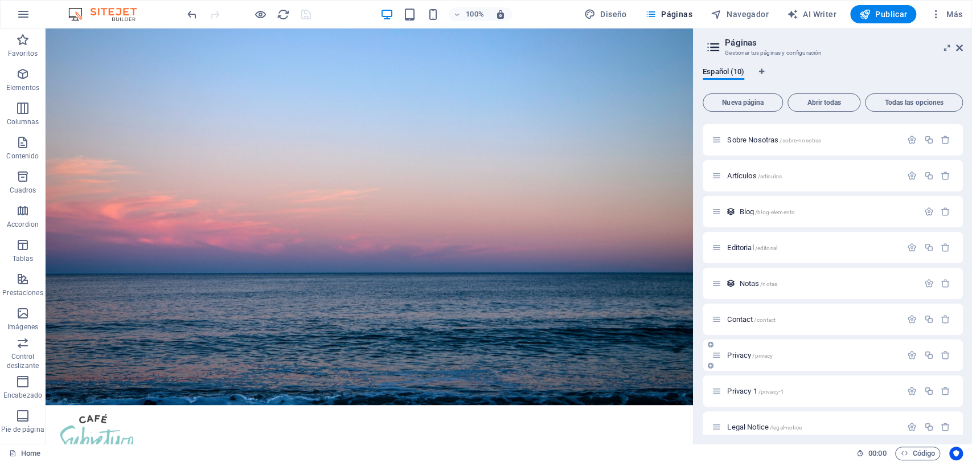
scroll to position [45, 0]
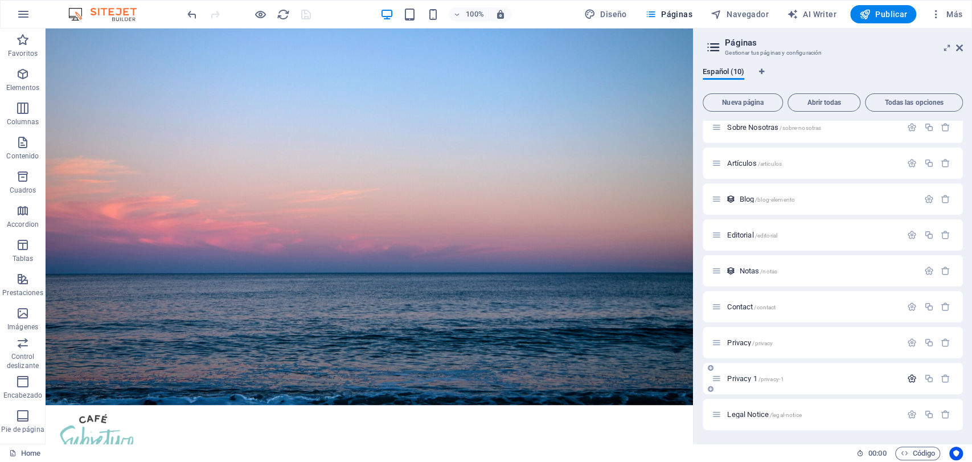
click at [909, 374] on icon "button" at bounding box center [912, 379] width 10 height 10
type input "Mari"
type input "/ma"
type input "Ma"
type input "[PERSON_NAME]"
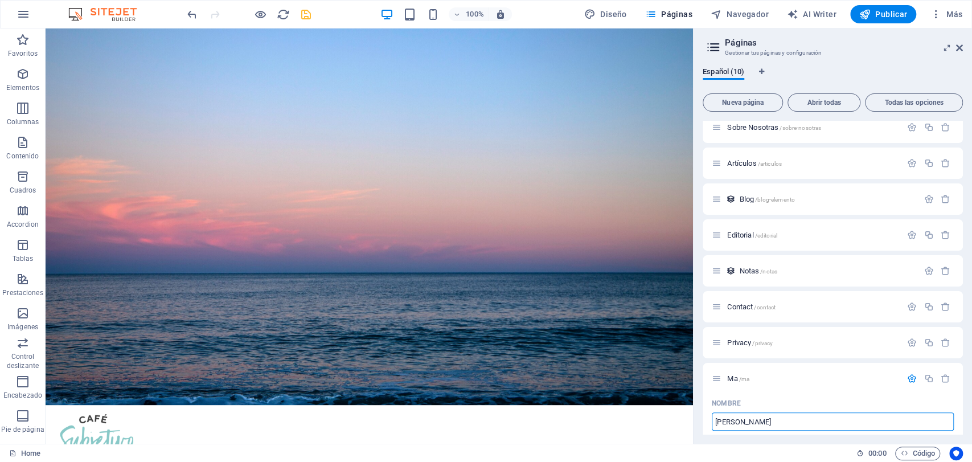
type input "/[PERSON_NAME]"
type input "[PERSON_NAME]"
type input "/[PERSON_NAME]"
type input "[PERSON_NAME]"
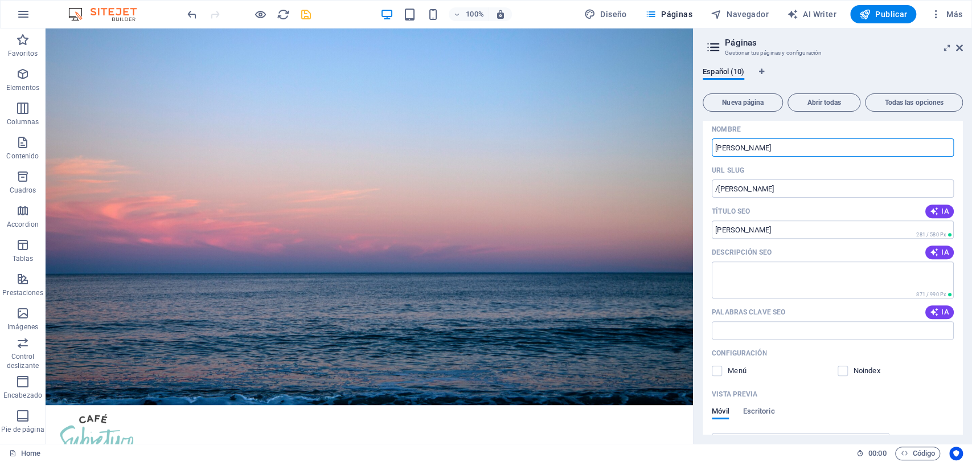
scroll to position [298, 0]
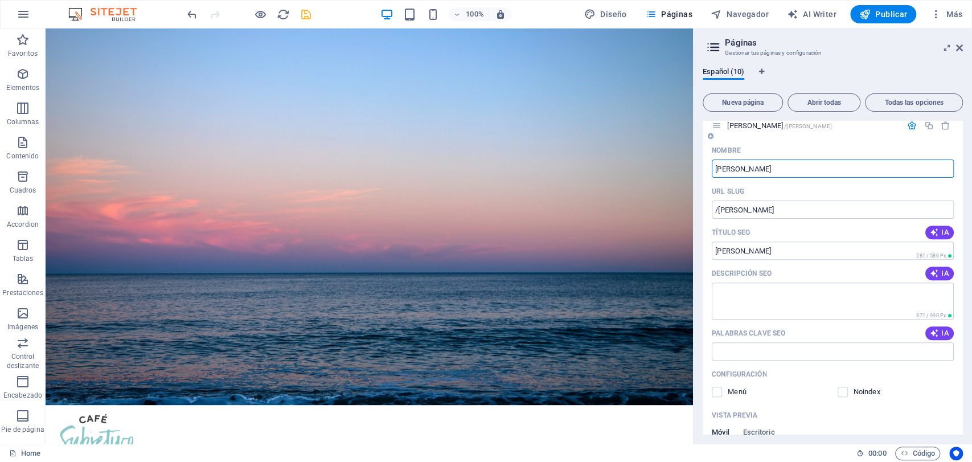
type input "[PERSON_NAME]"
click at [855, 138] on div "[PERSON_NAME] /[PERSON_NAME]" at bounding box center [833, 125] width 260 height 31
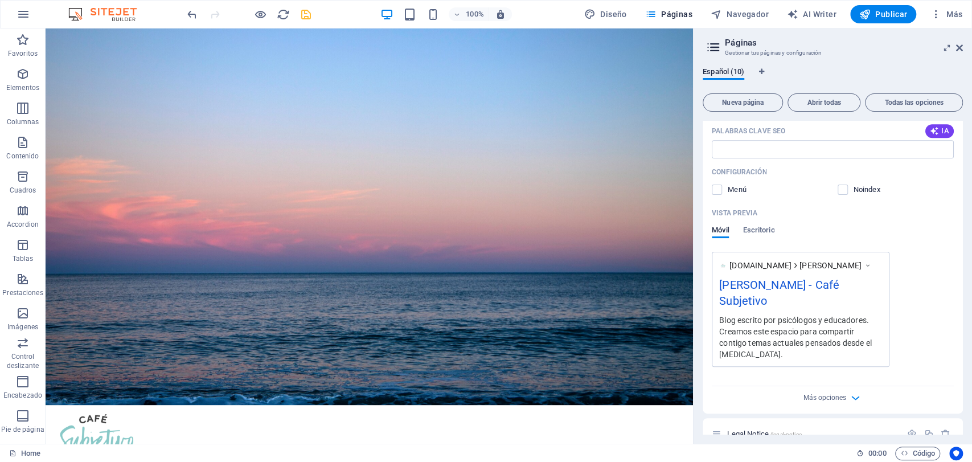
scroll to position [503, 0]
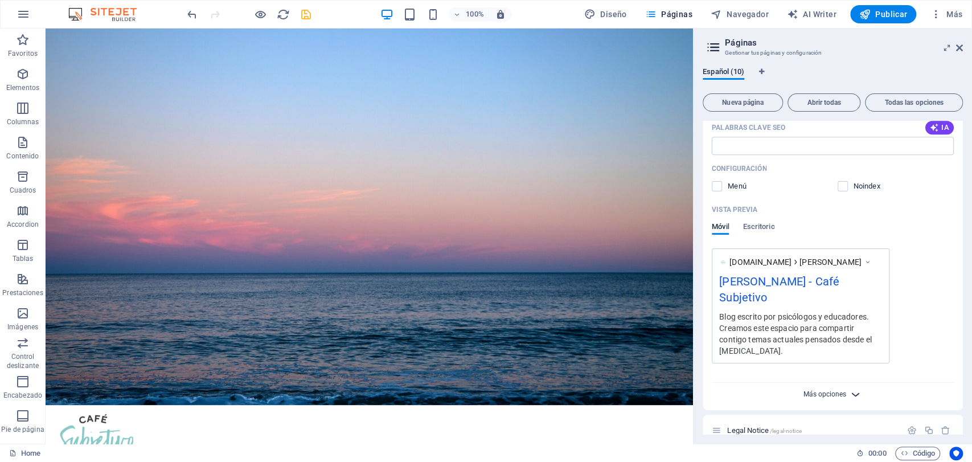
click at [836, 390] on span "Más opciones" at bounding box center [825, 394] width 43 height 8
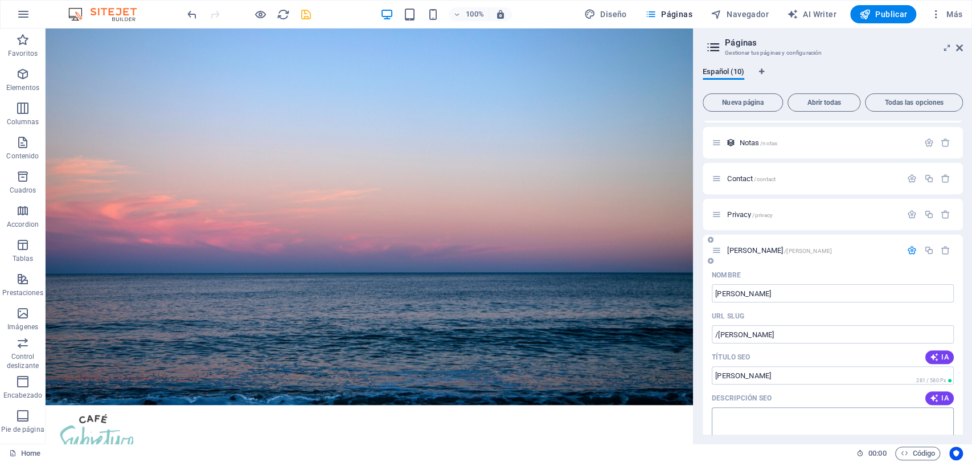
scroll to position [171, 0]
click at [761, 251] on span "[PERSON_NAME] /[PERSON_NAME]" at bounding box center [779, 252] width 105 height 9
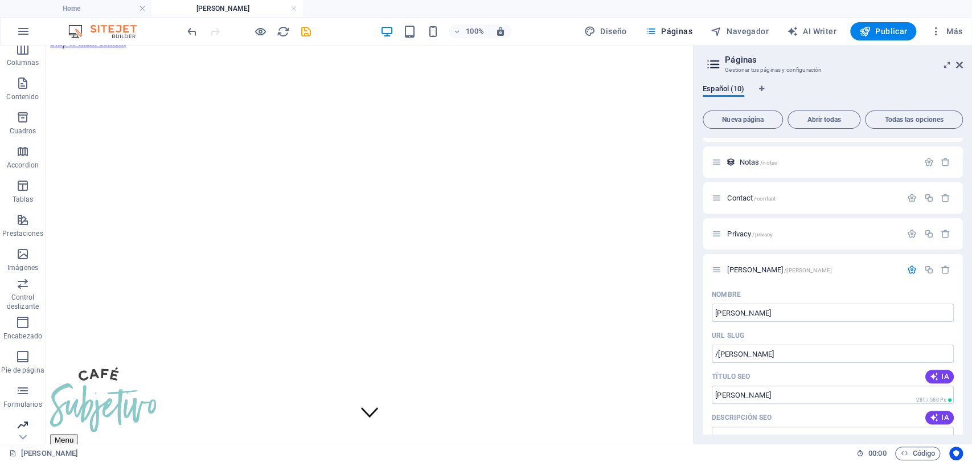
scroll to position [114, 0]
click at [17, 427] on span "Colecciones" at bounding box center [23, 427] width 46 height 27
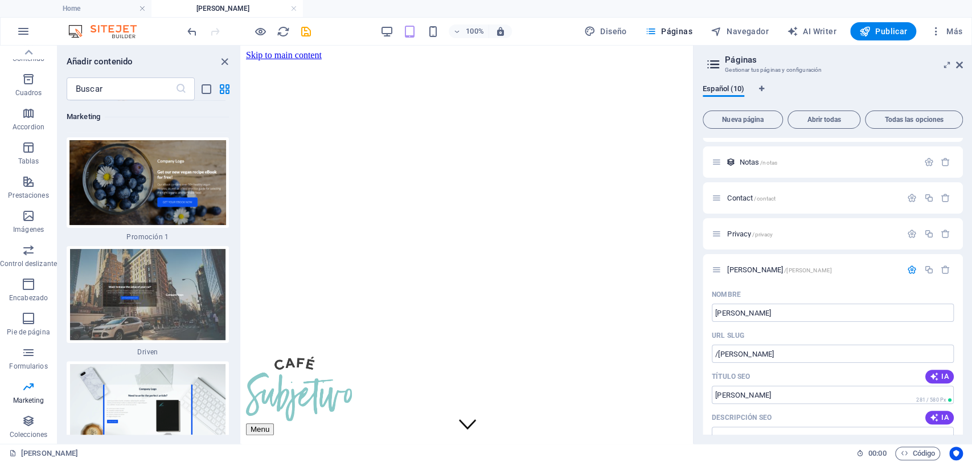
scroll to position [20085, 0]
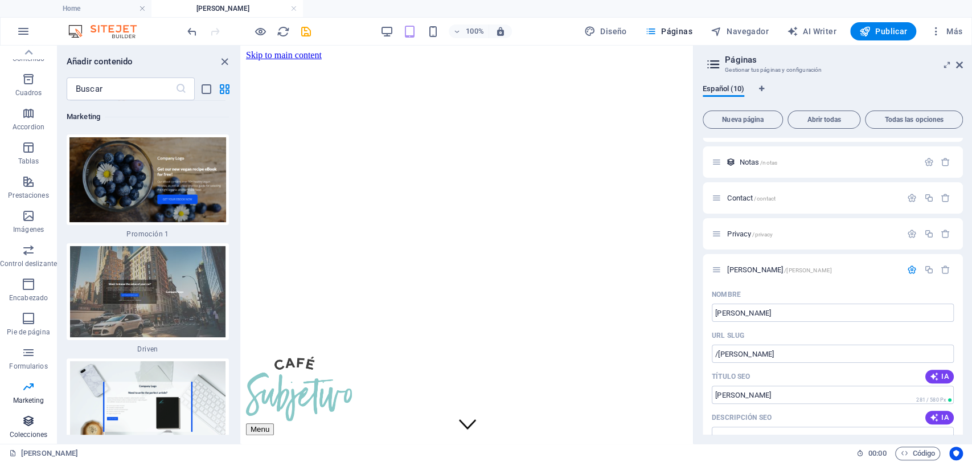
click at [34, 420] on icon "button" at bounding box center [29, 421] width 14 height 14
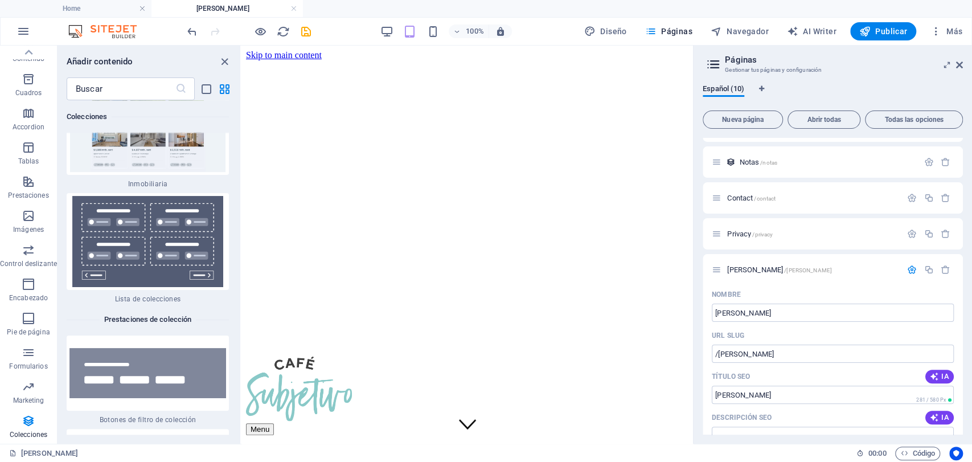
scroll to position [22082, 0]
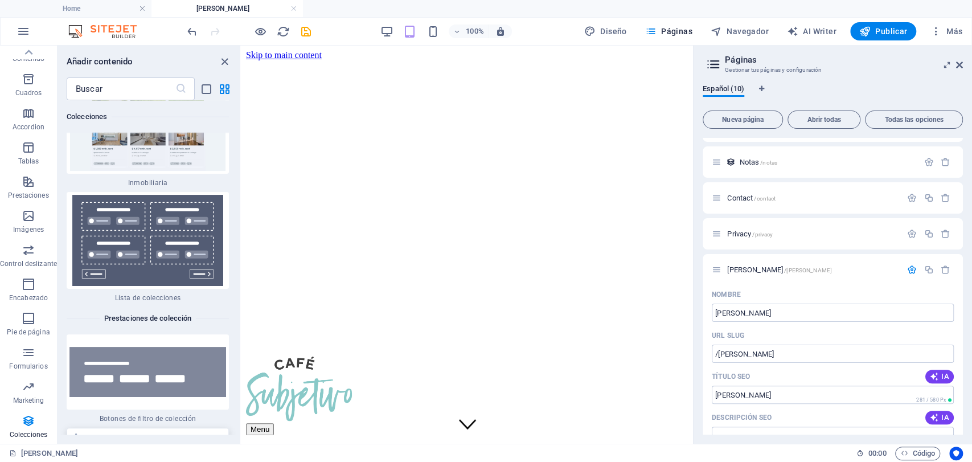
click at [132, 440] on img at bounding box center [147, 465] width 157 height 51
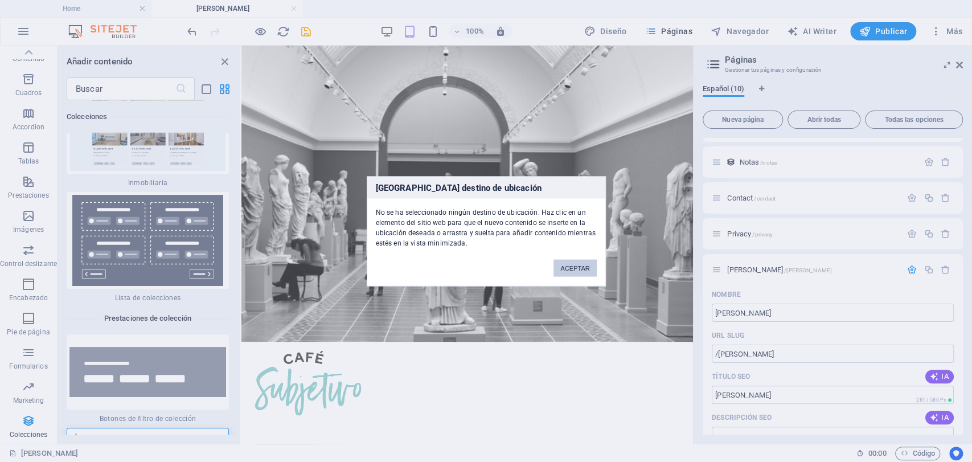
drag, startPoint x: 316, startPoint y: 383, endPoint x: 159, endPoint y: 279, distance: 188.1
click at [165, 286] on div "[GEOGRAPHIC_DATA] destino de ubicación No se ha seleccionado ningún destino de …" at bounding box center [486, 231] width 972 height 462
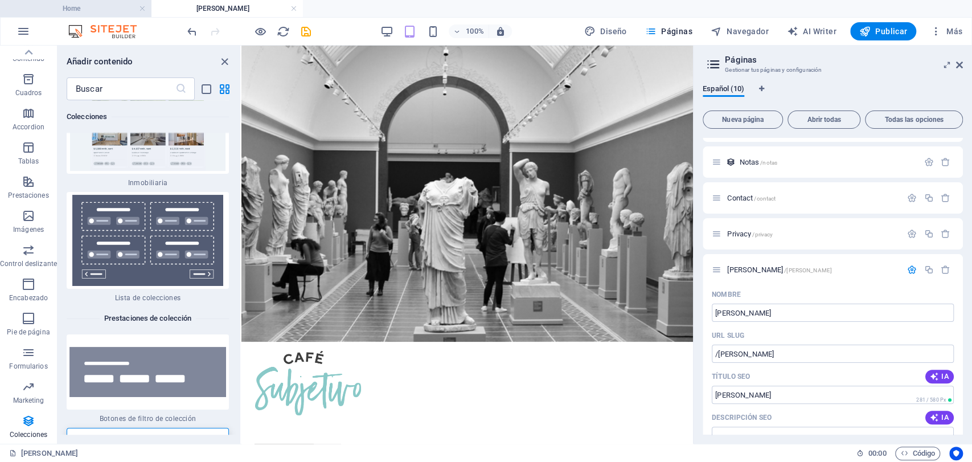
click at [73, 6] on h4 "Home" at bounding box center [75, 8] width 151 height 13
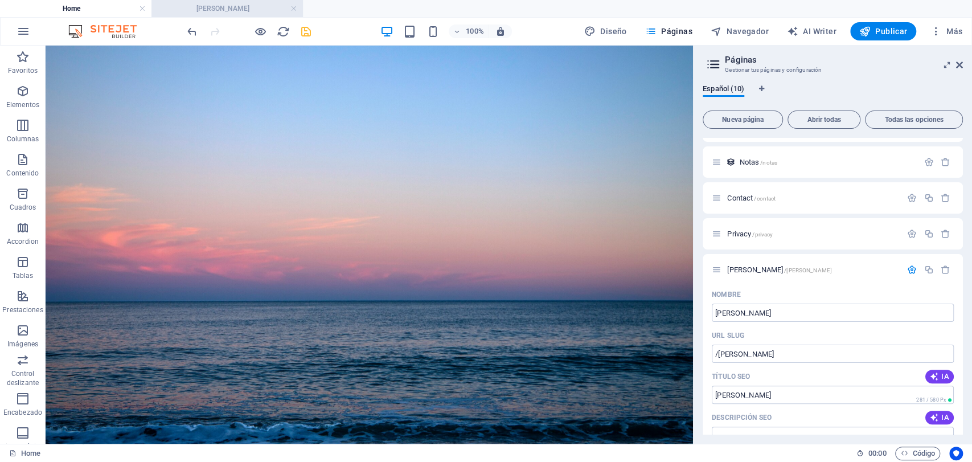
click at [193, 9] on h4 "[PERSON_NAME]" at bounding box center [226, 8] width 151 height 13
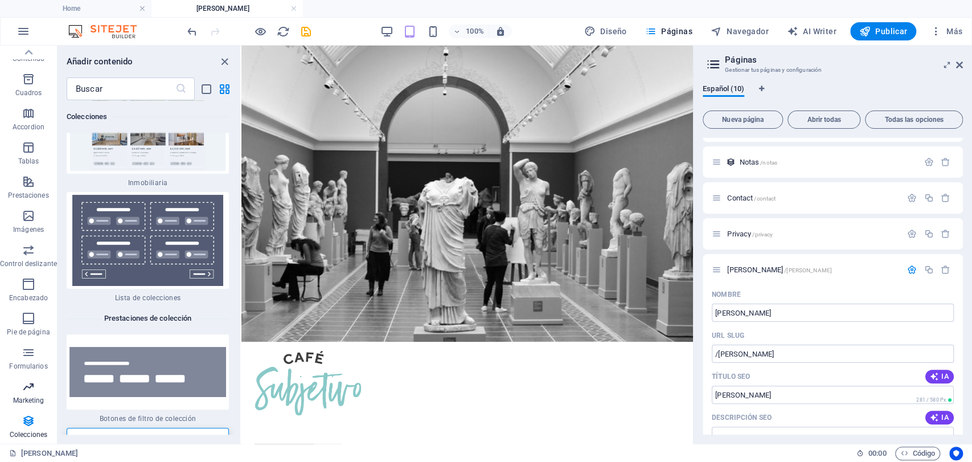
click at [18, 396] on p "Marketing" at bounding box center [28, 400] width 31 height 9
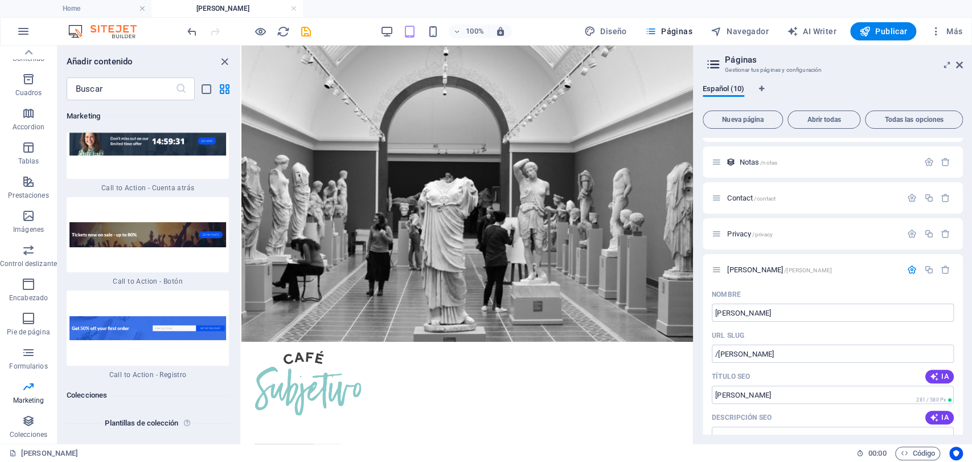
scroll to position [21048, 0]
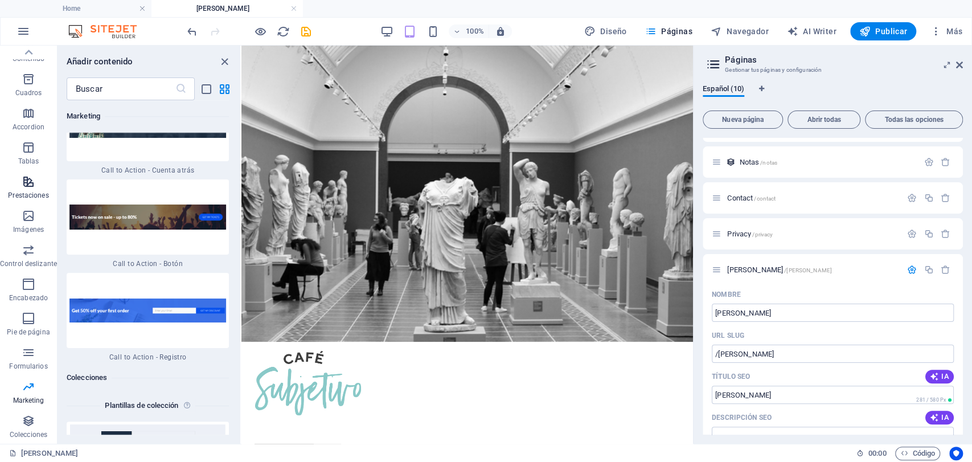
click at [33, 186] on icon "button" at bounding box center [29, 182] width 14 height 14
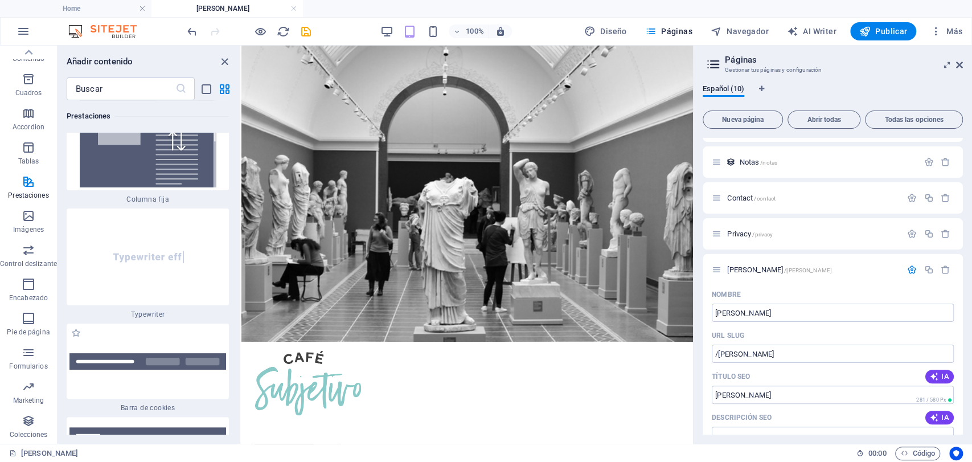
scroll to position [8963, 0]
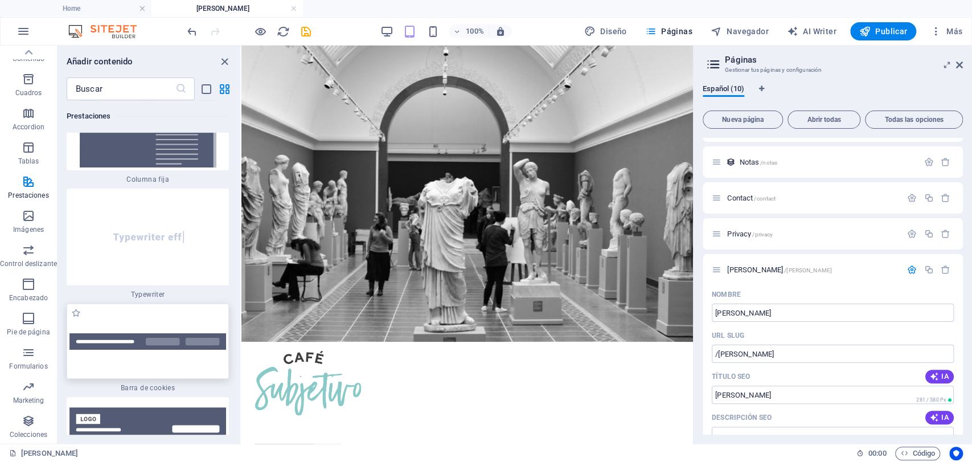
click at [140, 333] on img at bounding box center [147, 341] width 157 height 17
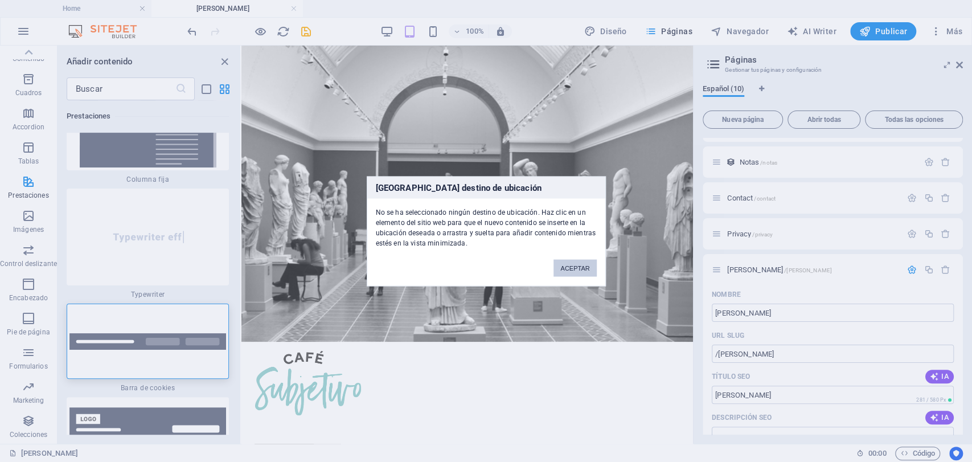
click at [360, 370] on div "[GEOGRAPHIC_DATA] destino de ubicación No se ha seleccionado ningún destino de …" at bounding box center [486, 231] width 972 height 462
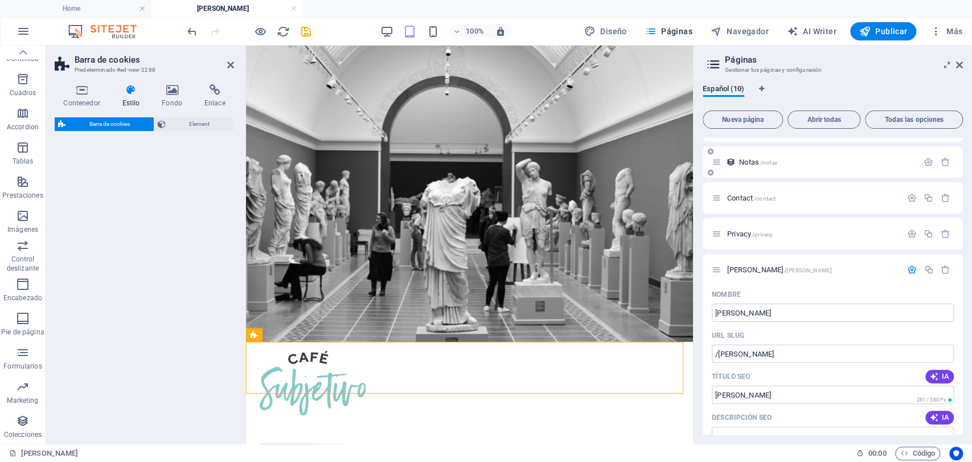
select select "px"
select select "rem"
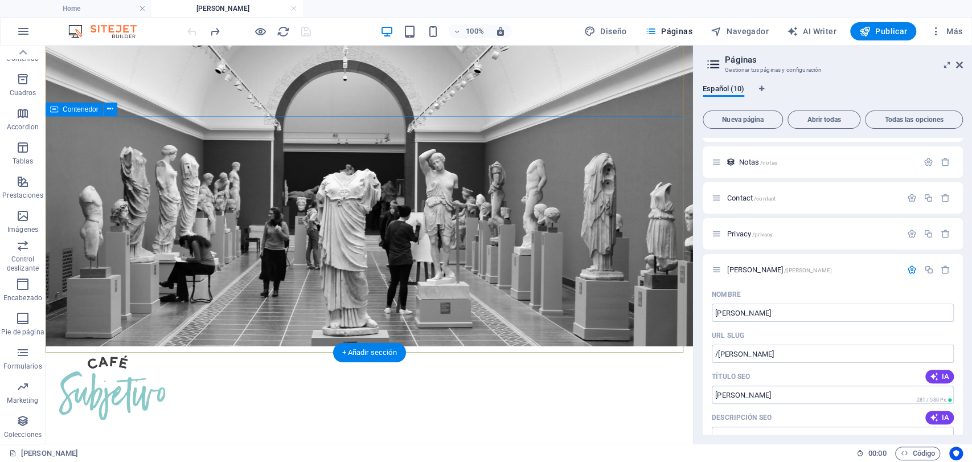
scroll to position [12, 0]
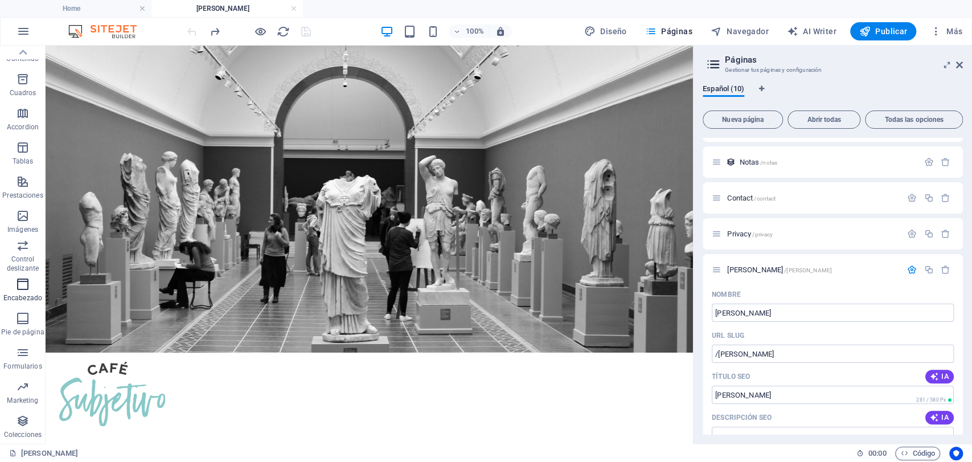
click at [28, 286] on icon "button" at bounding box center [23, 284] width 14 height 14
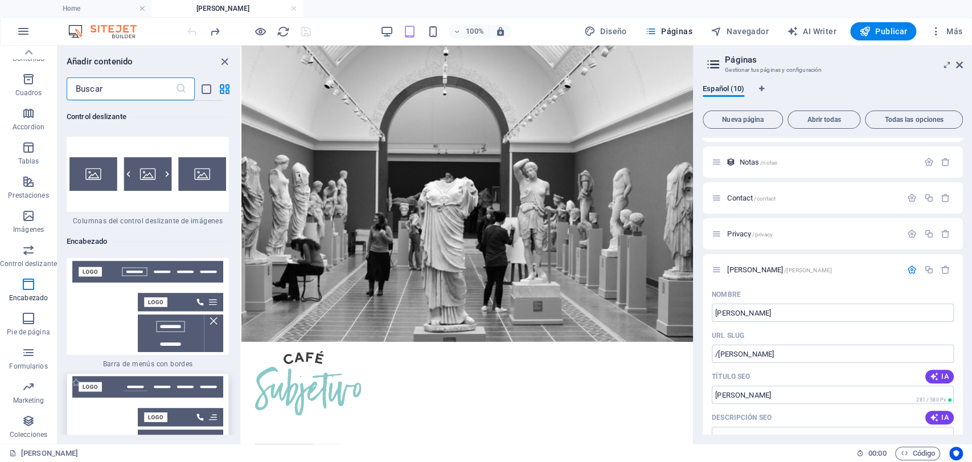
scroll to position [13827, 0]
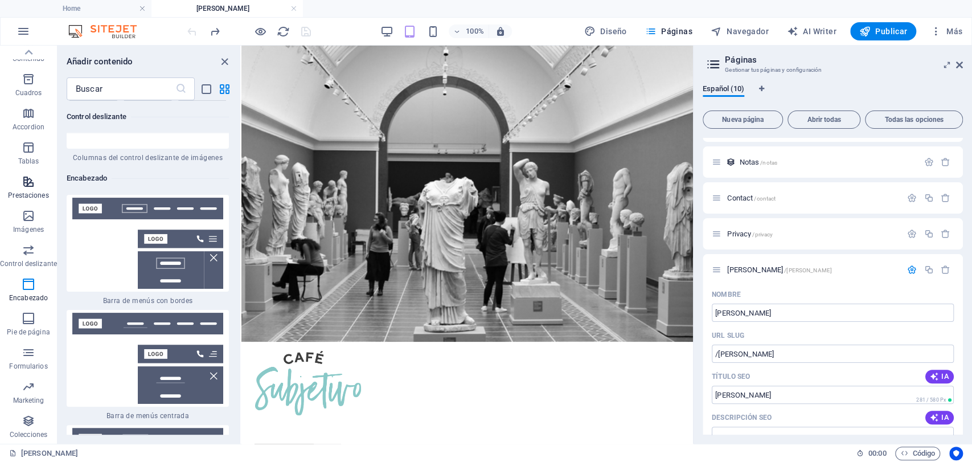
click at [34, 199] on span "Prestaciones" at bounding box center [28, 188] width 57 height 27
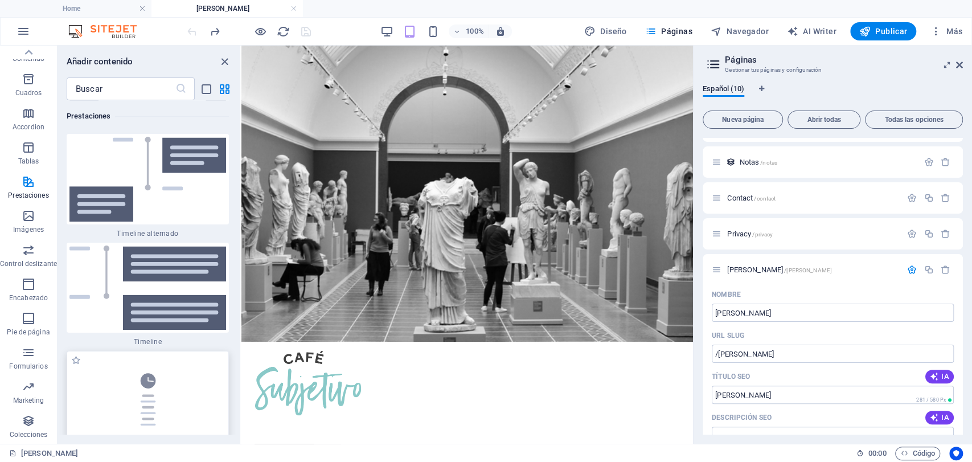
scroll to position [9659, 0]
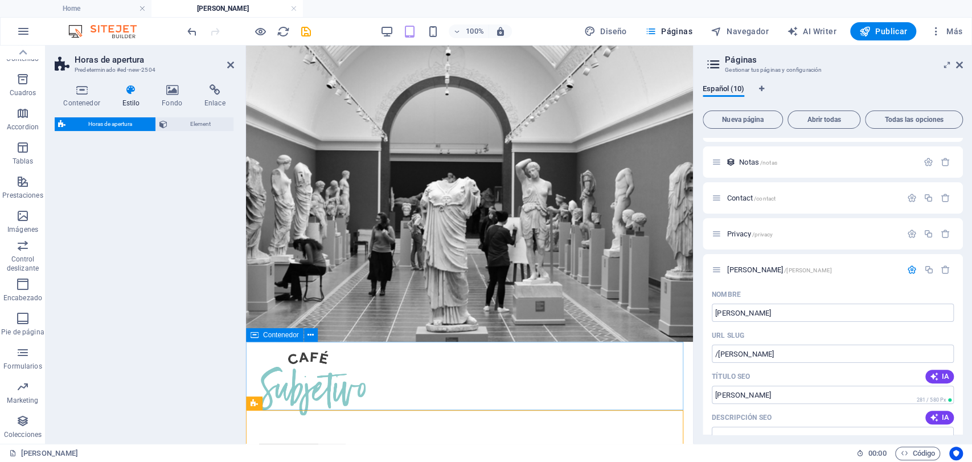
select select "rem"
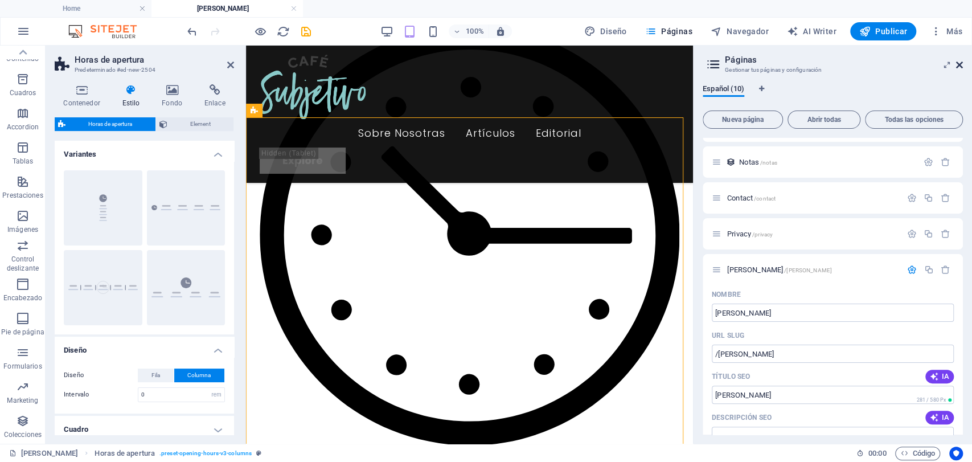
scroll to position [292, 0]
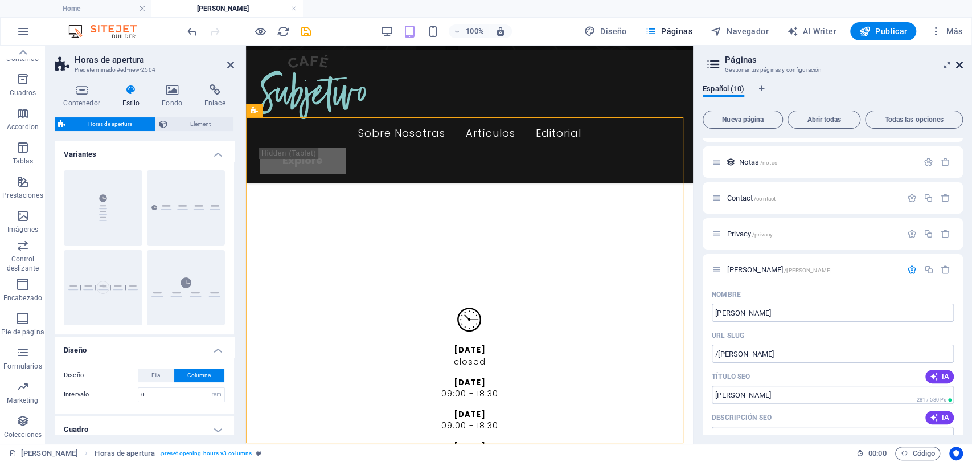
click at [961, 66] on icon at bounding box center [959, 64] width 7 height 9
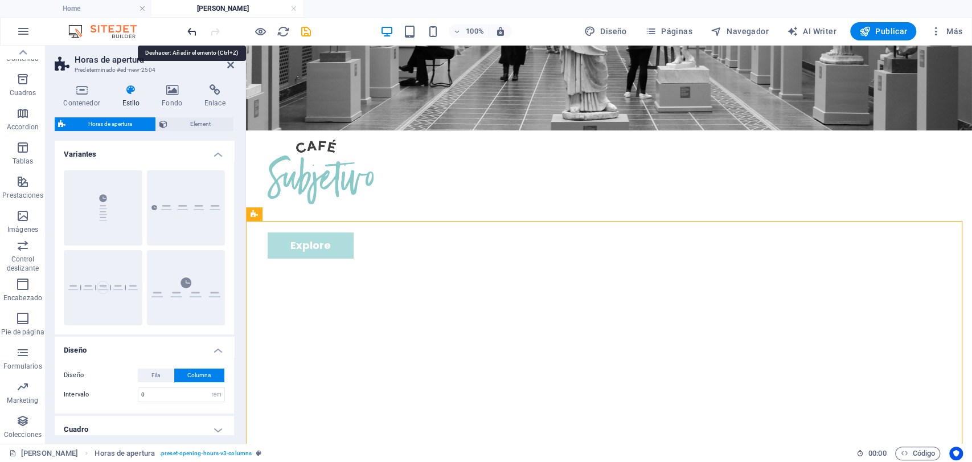
scroll to position [12, 0]
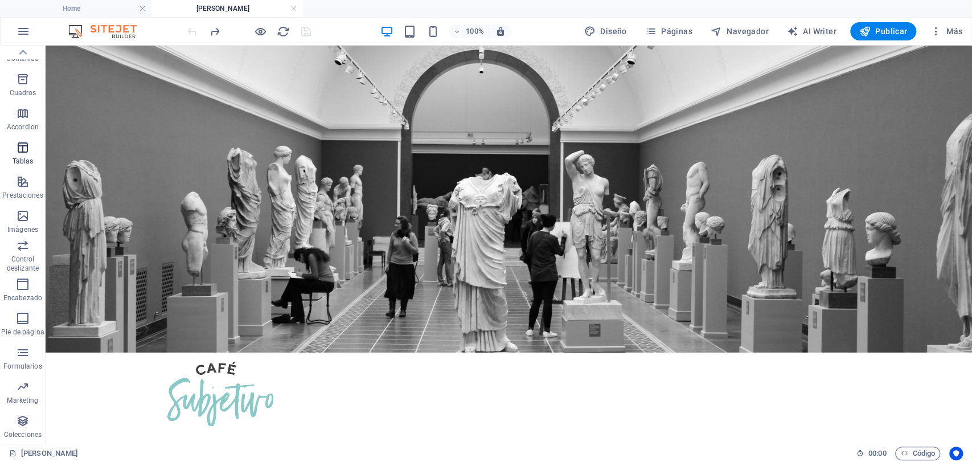
click at [17, 150] on icon "button" at bounding box center [23, 148] width 14 height 14
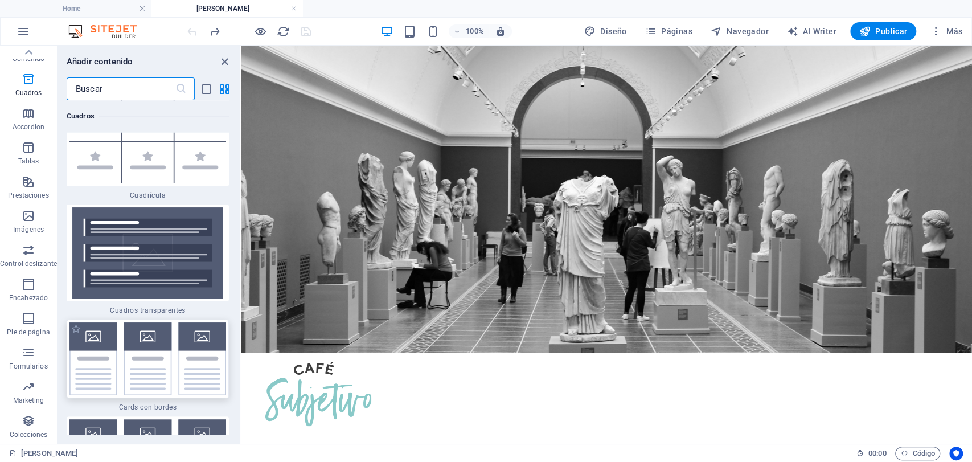
scroll to position [6804, 0]
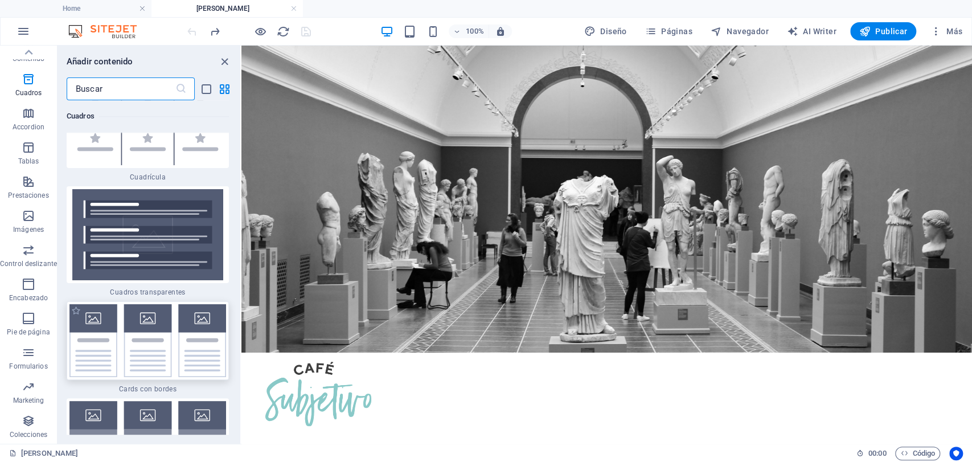
click at [123, 304] on img at bounding box center [147, 340] width 157 height 73
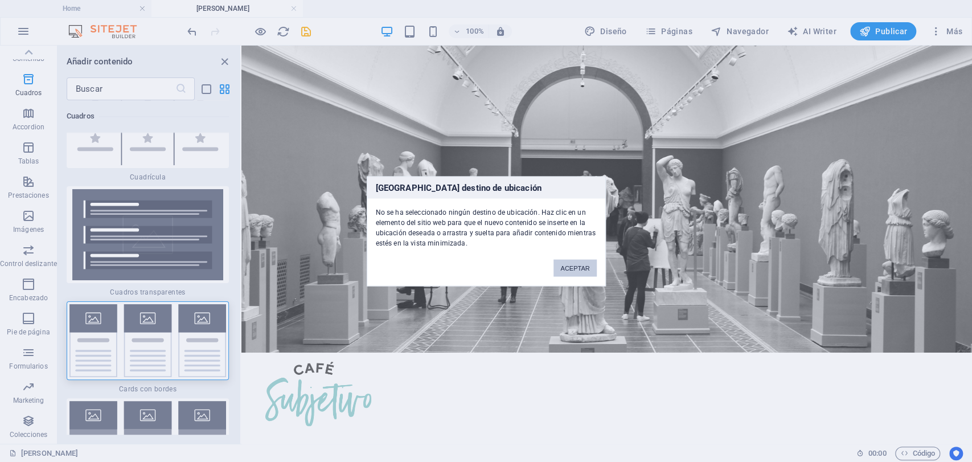
click at [575, 264] on button "ACEPTAR" at bounding box center [575, 267] width 43 height 17
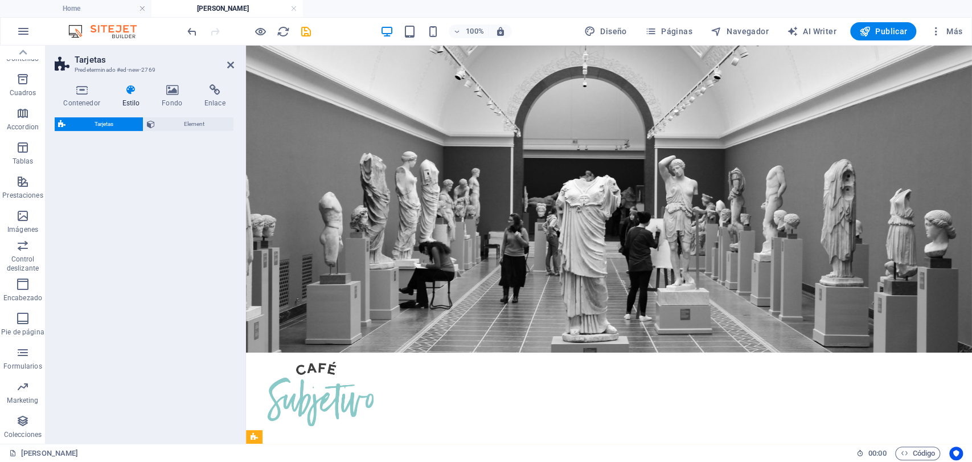
select select "rem"
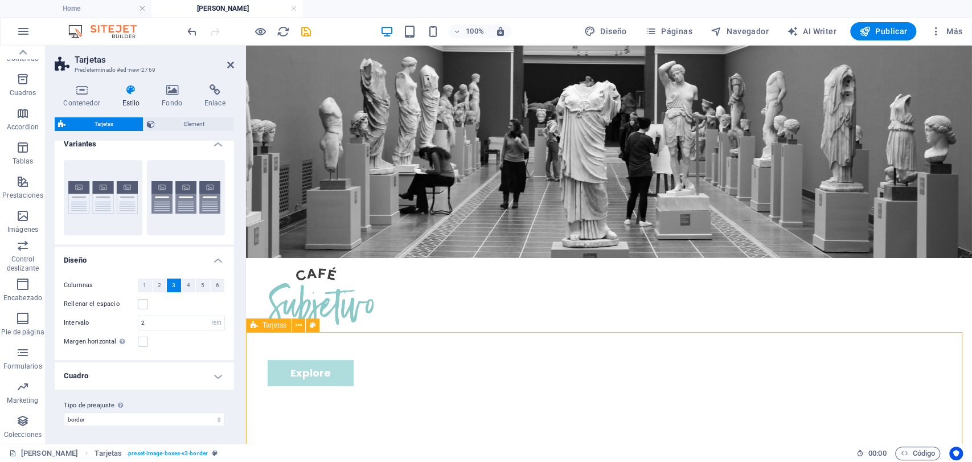
scroll to position [133, 0]
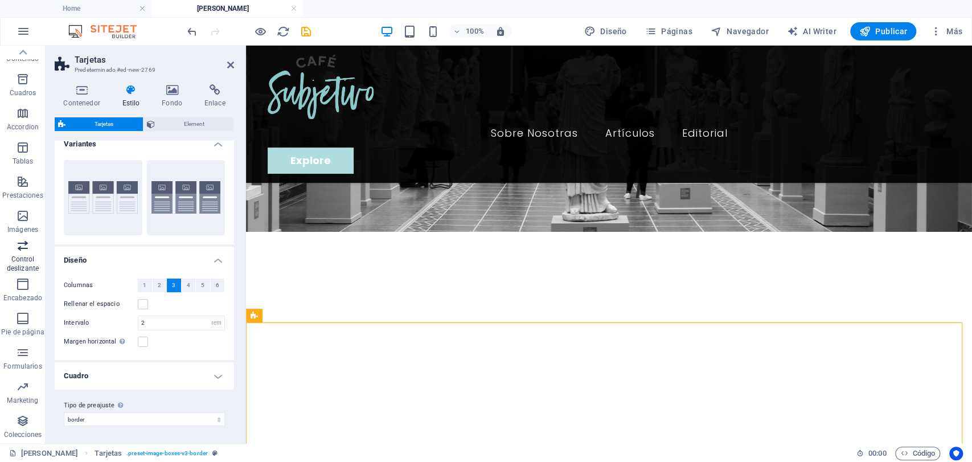
click at [21, 247] on icon "button" at bounding box center [23, 246] width 14 height 14
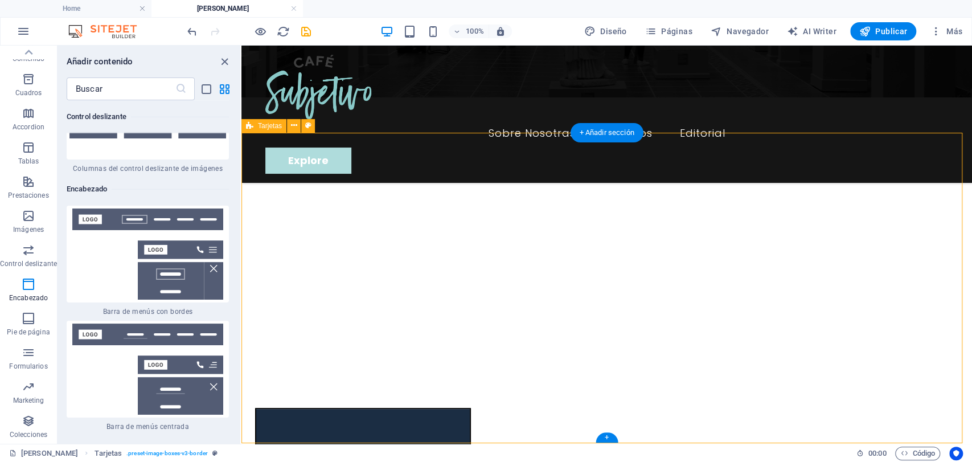
scroll to position [196, 0]
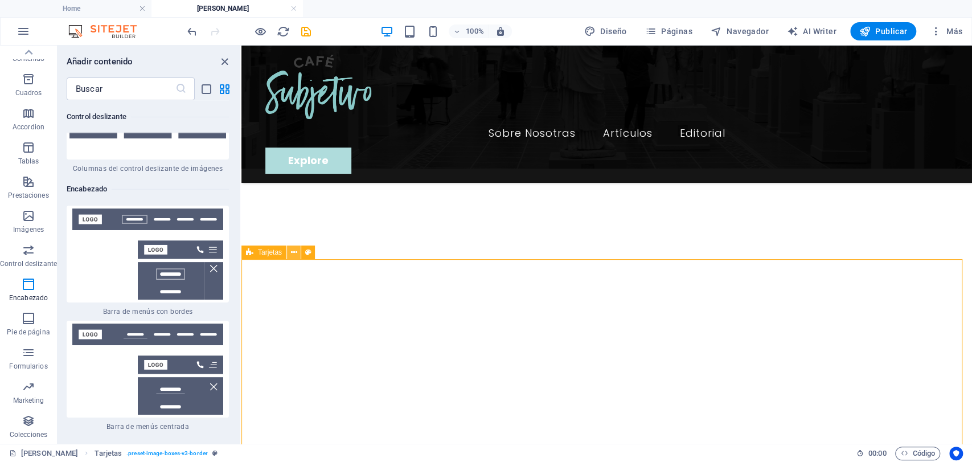
click at [296, 255] on icon at bounding box center [294, 253] width 6 height 12
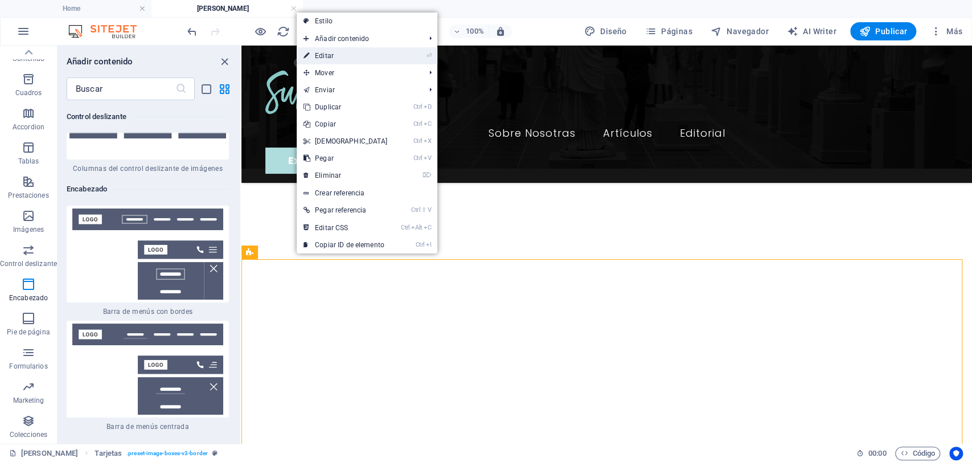
click at [332, 59] on link "⏎ Editar" at bounding box center [346, 55] width 98 height 17
select select "rem"
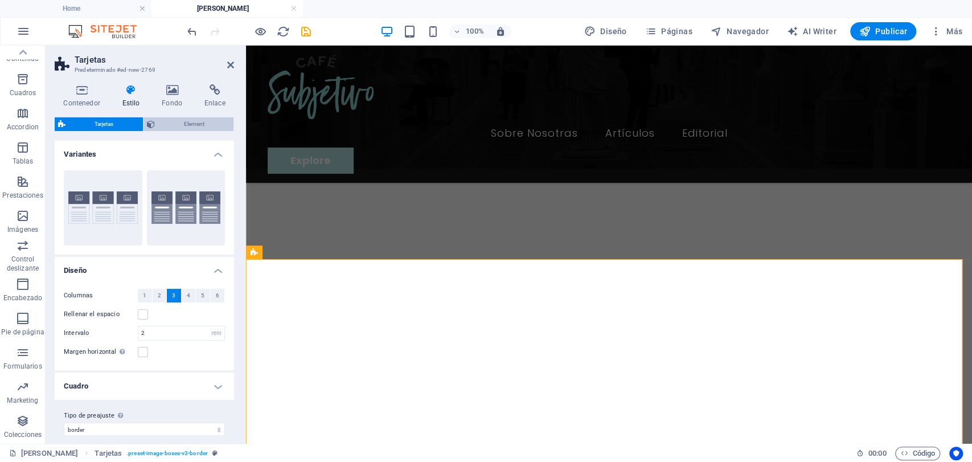
click at [183, 127] on span "Element" at bounding box center [194, 124] width 72 height 14
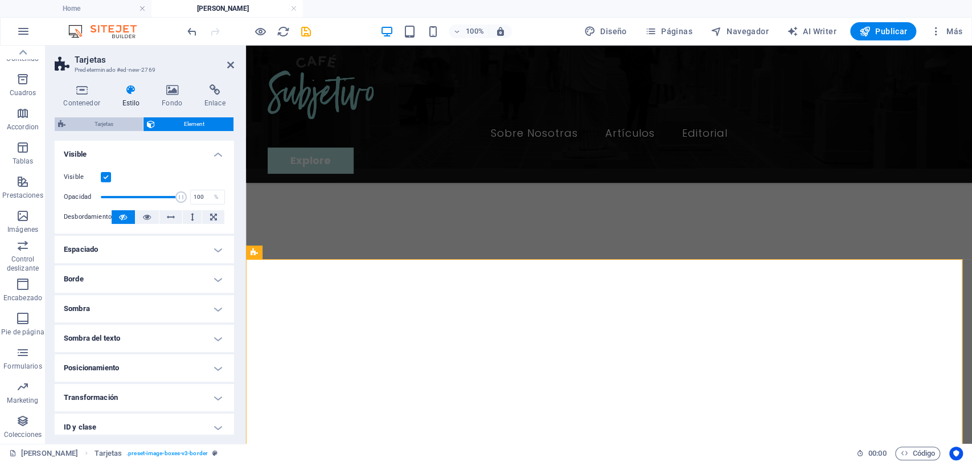
click at [115, 124] on span "Tarjetas" at bounding box center [104, 124] width 71 height 14
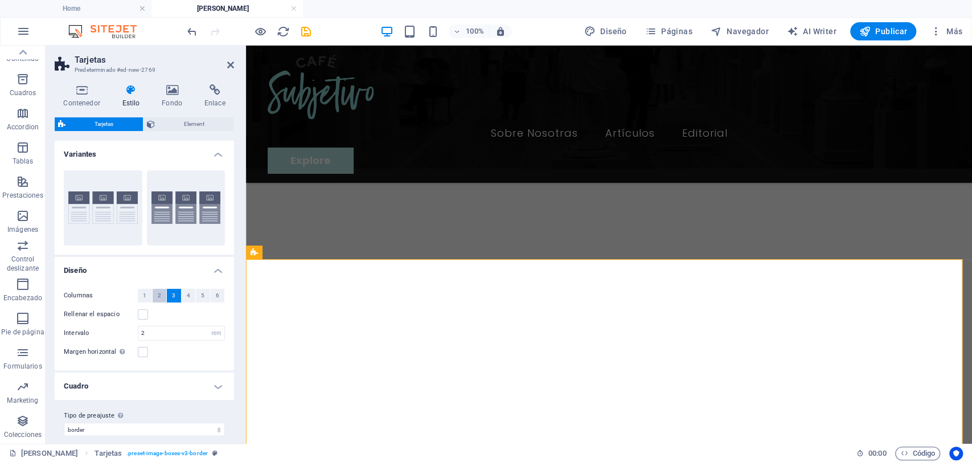
click at [159, 298] on span "2" at bounding box center [159, 296] width 3 height 14
click at [187, 292] on span "4" at bounding box center [188, 296] width 3 height 14
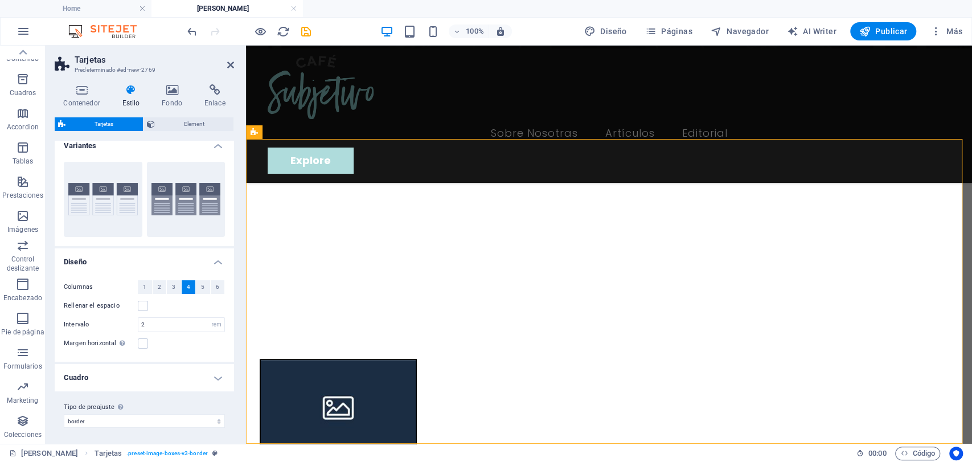
scroll to position [10, 0]
click at [149, 368] on h4 "Cuadro" at bounding box center [144, 375] width 179 height 27
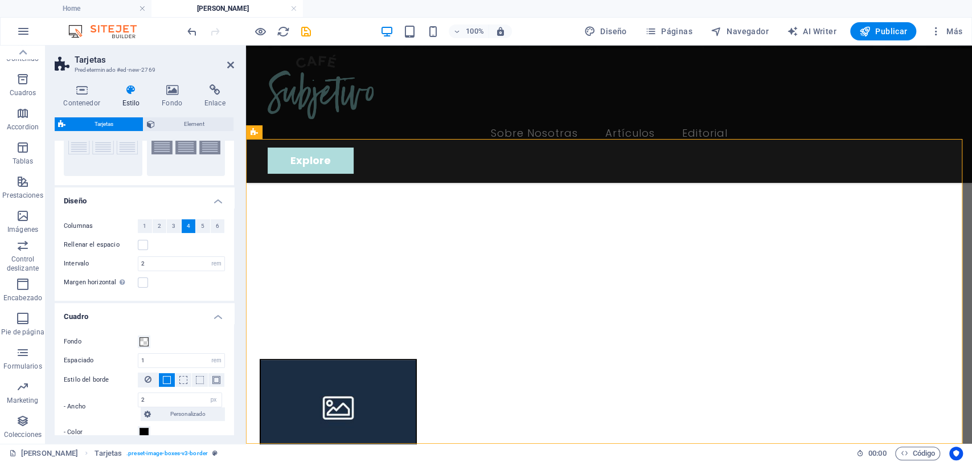
scroll to position [0, 0]
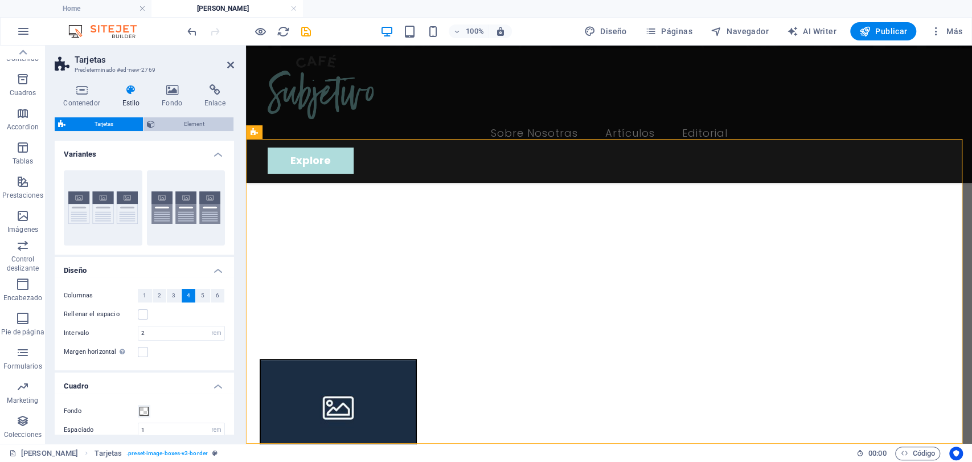
click at [174, 120] on span "Element" at bounding box center [194, 124] width 72 height 14
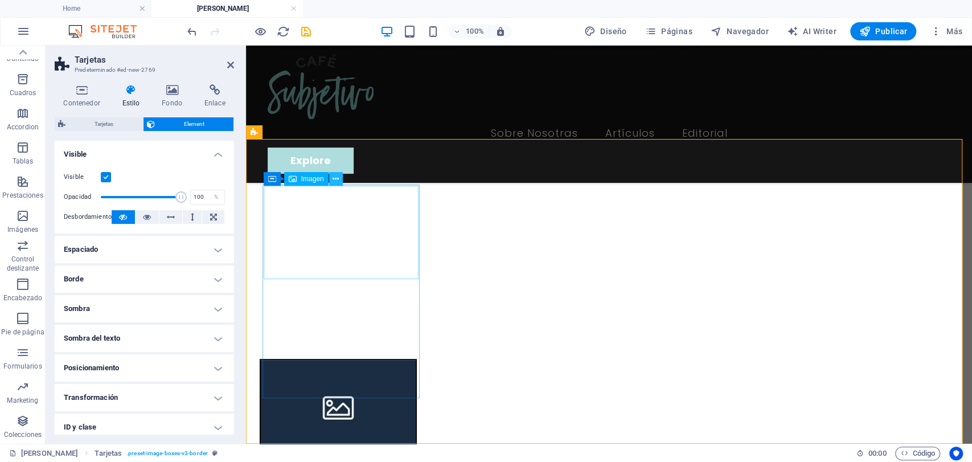
click at [337, 180] on icon at bounding box center [336, 179] width 6 height 12
click at [212, 88] on icon at bounding box center [214, 89] width 39 height 11
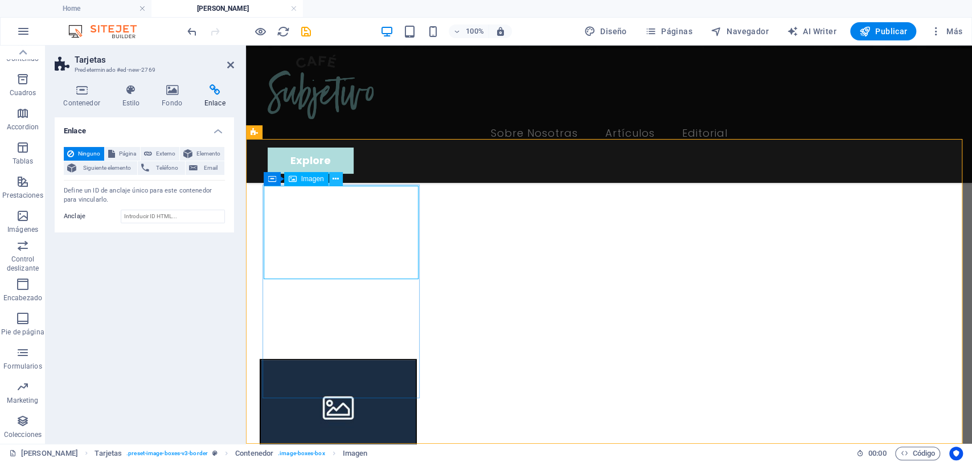
click at [339, 179] on button at bounding box center [336, 179] width 14 height 14
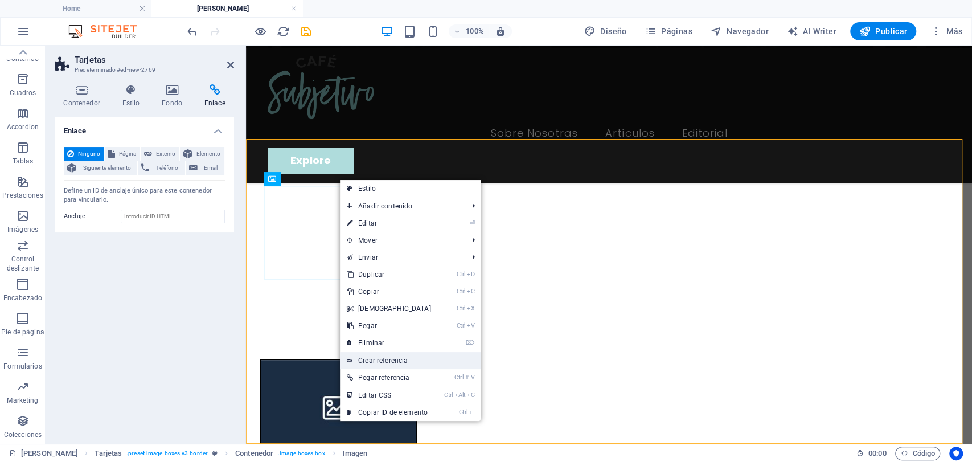
click at [362, 358] on link "Crear referencia" at bounding box center [410, 360] width 141 height 17
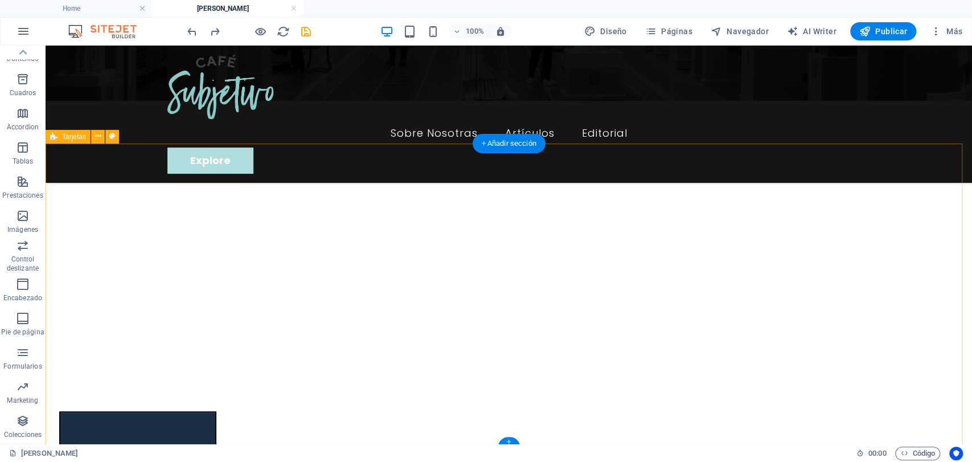
scroll to position [190, 0]
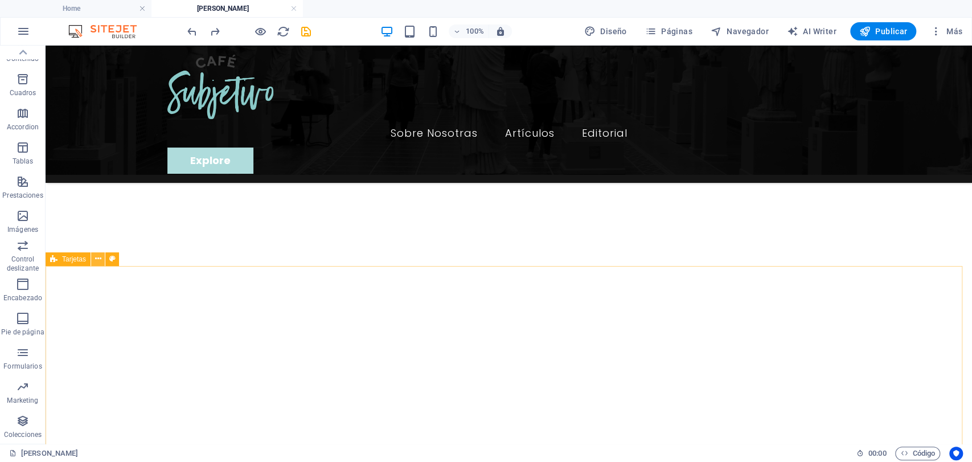
click at [104, 262] on button at bounding box center [98, 259] width 14 height 14
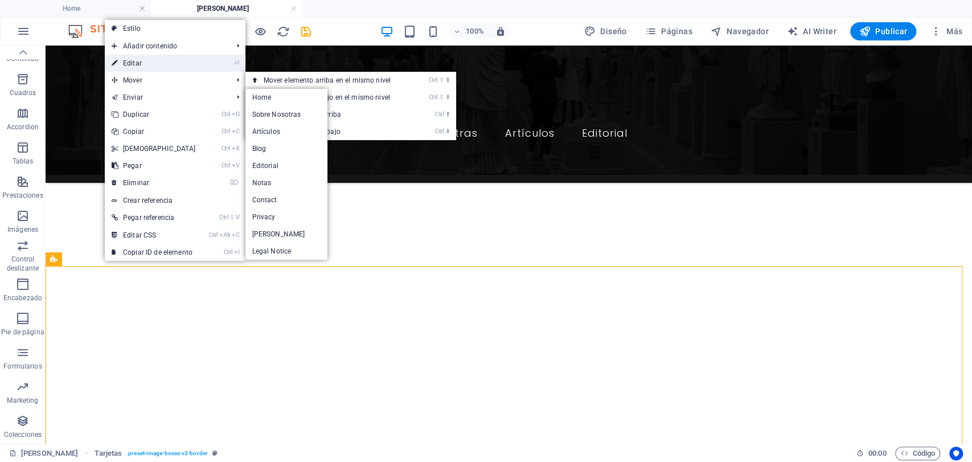
click at [140, 66] on link "⏎ Editar" at bounding box center [154, 63] width 98 height 17
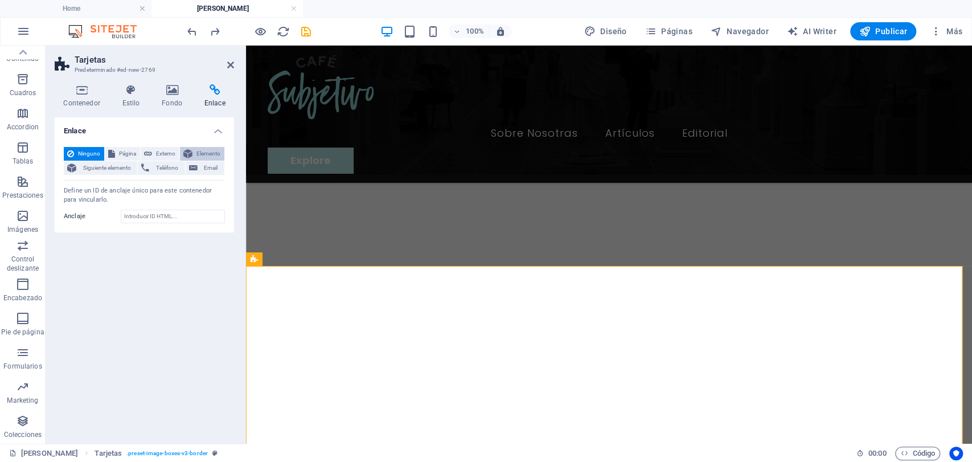
click at [203, 151] on span "Elemento" at bounding box center [208, 154] width 25 height 14
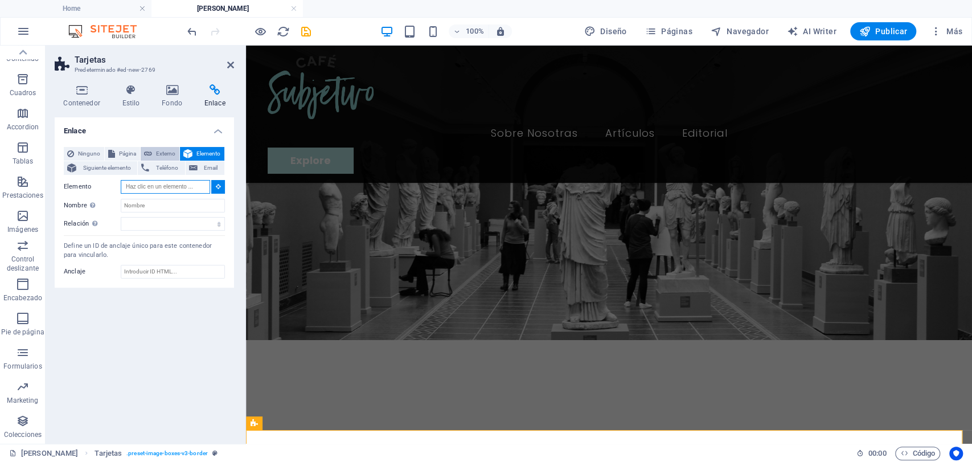
scroll to position [107, 0]
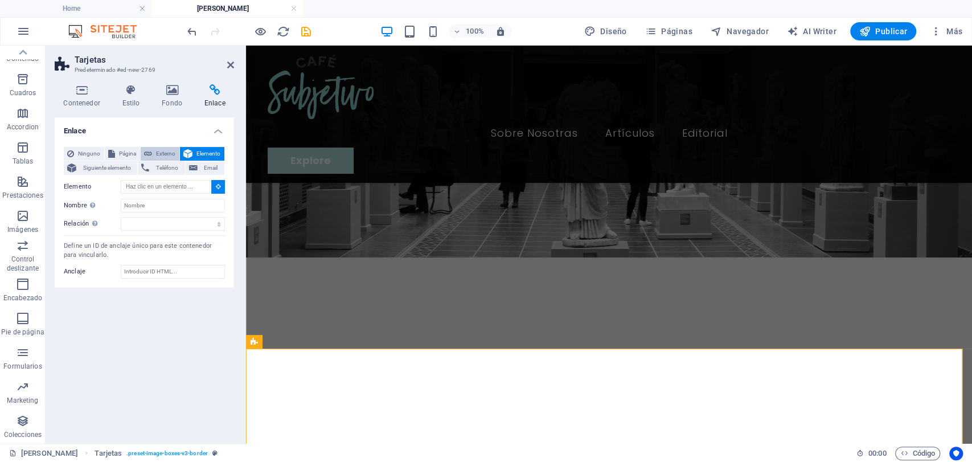
click at [159, 150] on span "Externo" at bounding box center [165, 154] width 21 height 14
select select "blank"
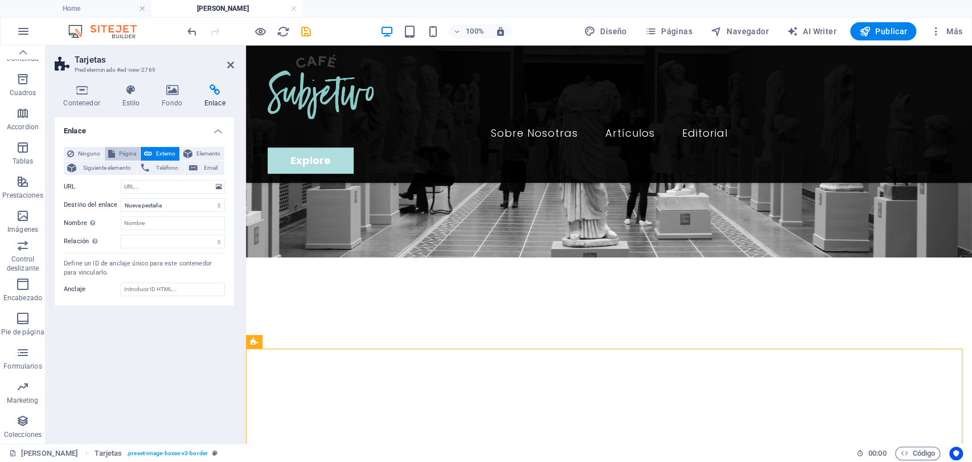
click at [123, 156] on span "Página" at bounding box center [127, 154] width 18 height 14
select select
click at [96, 151] on span "Ninguno" at bounding box center [88, 154] width 23 height 14
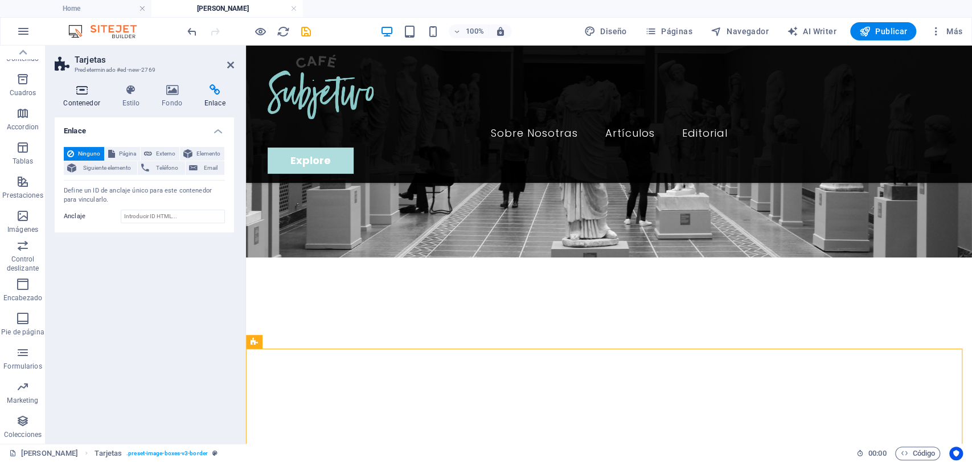
click at [87, 95] on icon at bounding box center [82, 89] width 54 height 11
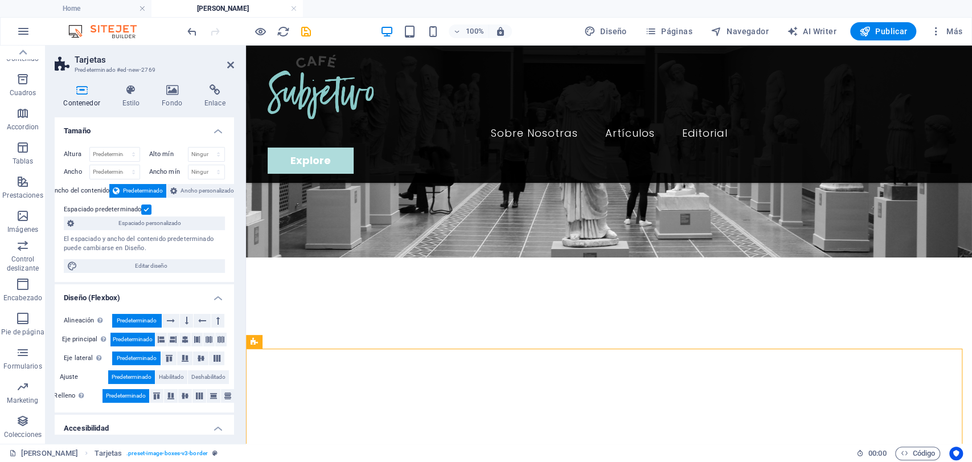
scroll to position [137, 0]
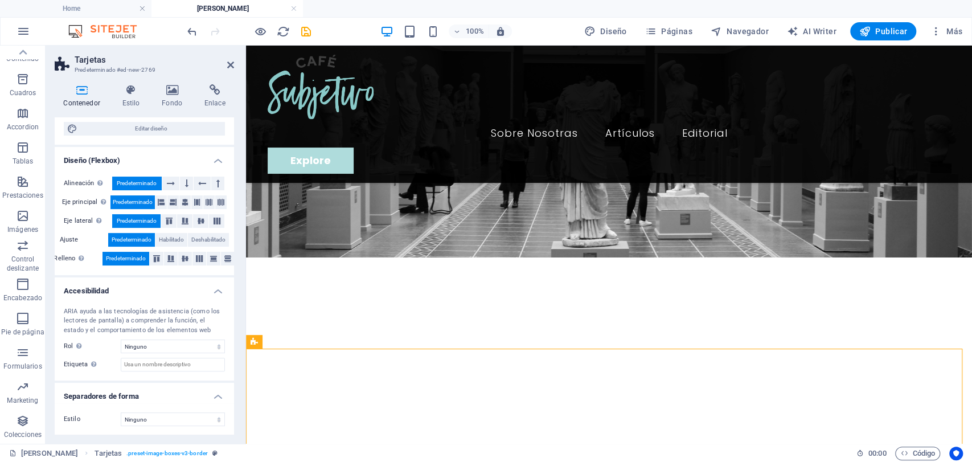
click at [144, 80] on div "Contenedor Estilo Fondo Enlace Tamaño Altura Predeterminado px rem % vh vw Alto…" at bounding box center [145, 259] width 198 height 368
click at [129, 91] on icon at bounding box center [130, 89] width 35 height 11
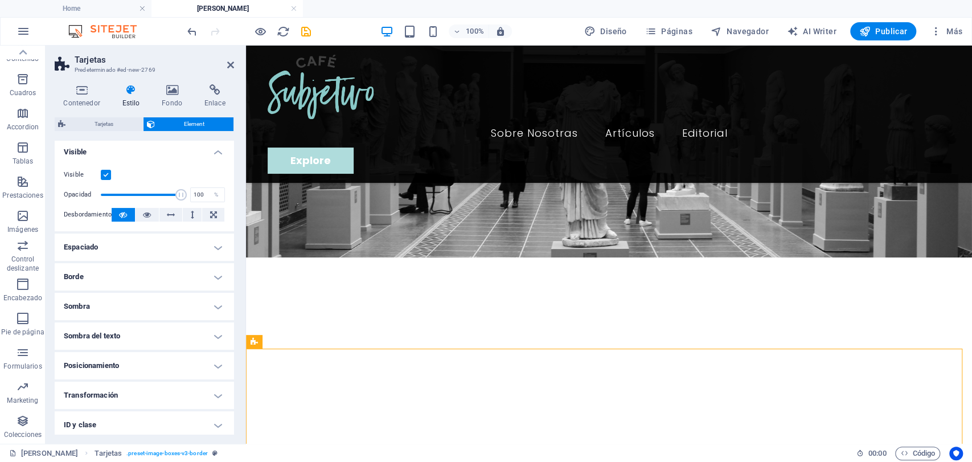
scroll to position [0, 0]
click at [125, 136] on div "Tarjetas Element Diseño La forma en la que este elemento se expande en la dispo…" at bounding box center [144, 275] width 179 height 317
click at [125, 125] on span "Tarjetas" at bounding box center [104, 124] width 71 height 14
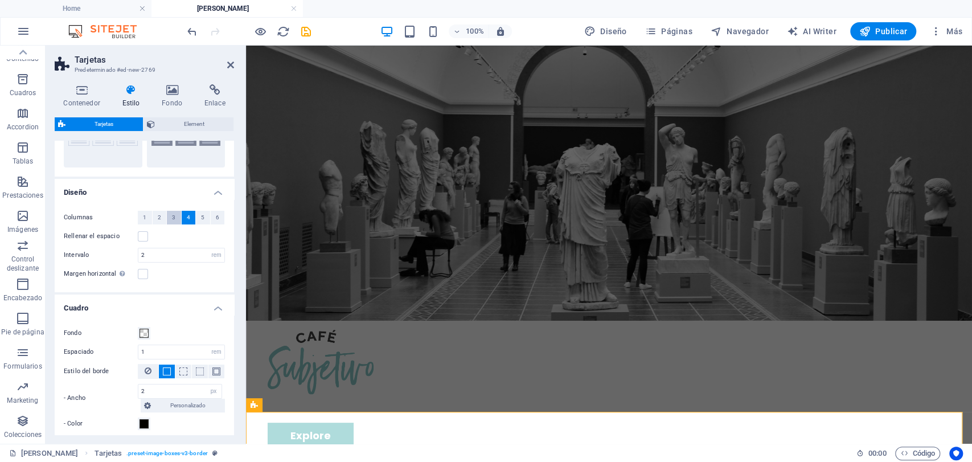
scroll to position [55, 0]
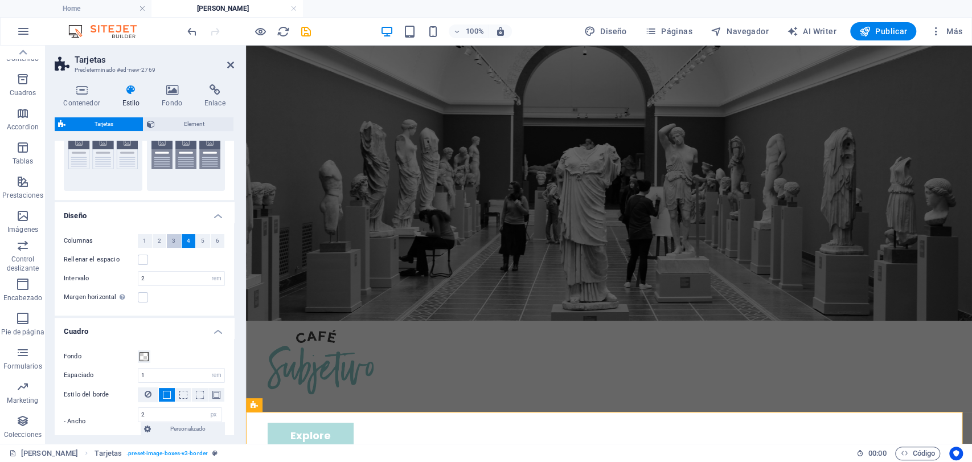
click at [173, 241] on span "3" at bounding box center [173, 241] width 3 height 14
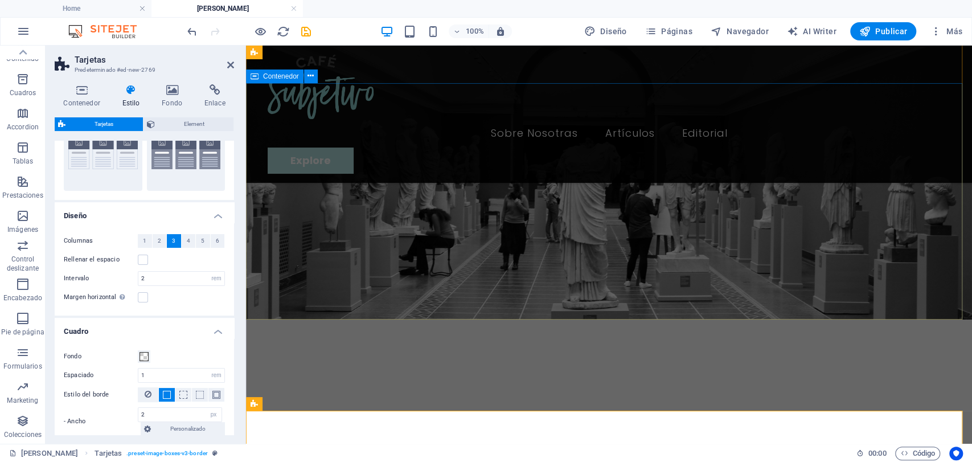
scroll to position [316, 0]
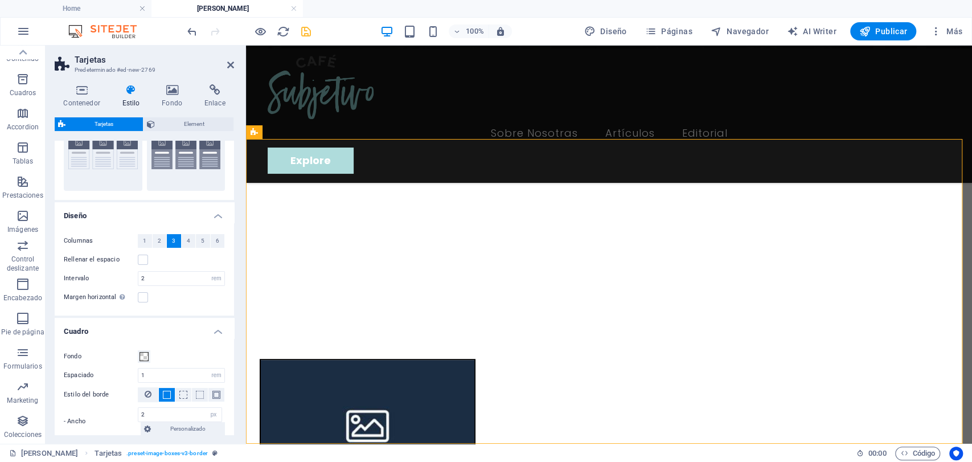
click at [303, 30] on icon "save" at bounding box center [306, 31] width 13 height 13
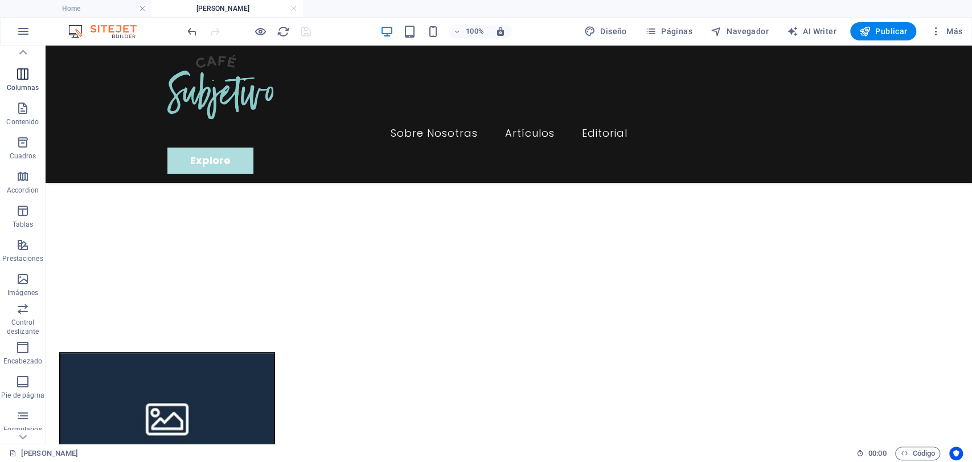
scroll to position [0, 0]
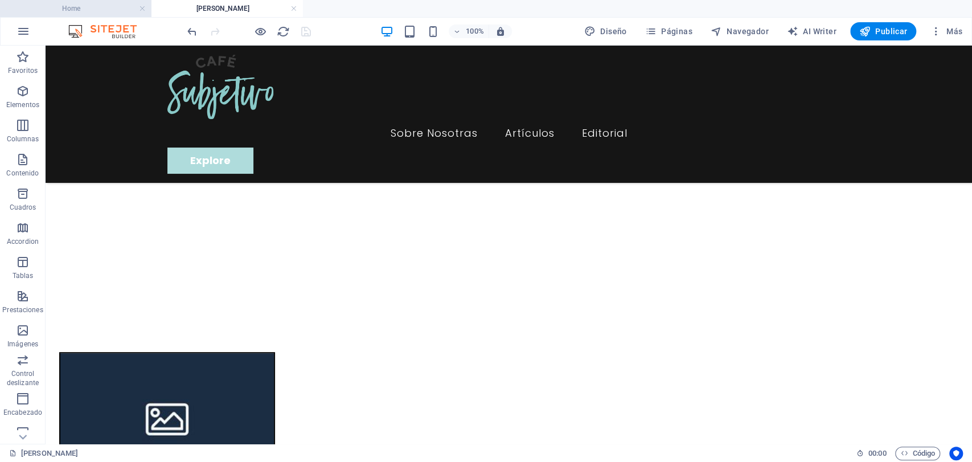
click at [73, 6] on h4 "Home" at bounding box center [75, 8] width 151 height 13
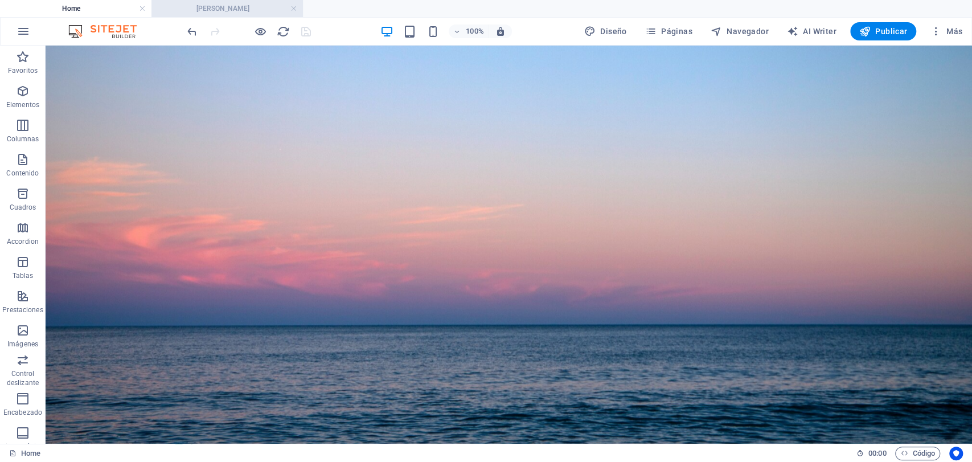
click at [203, 11] on h4 "[PERSON_NAME]" at bounding box center [226, 8] width 151 height 13
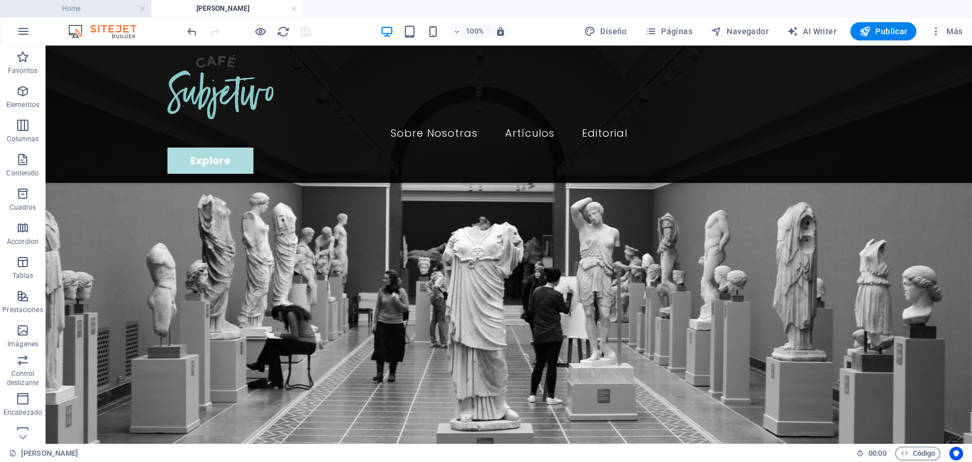
scroll to position [323, 0]
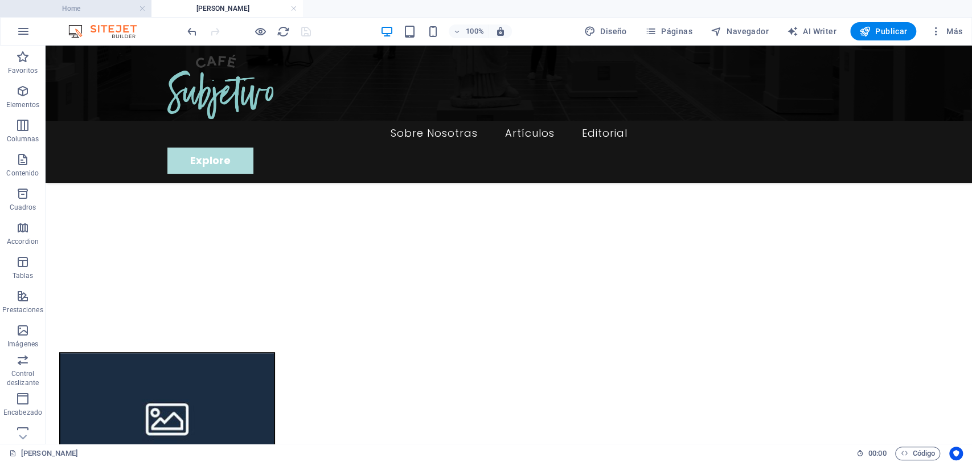
click at [109, 9] on h4 "Home" at bounding box center [75, 8] width 151 height 13
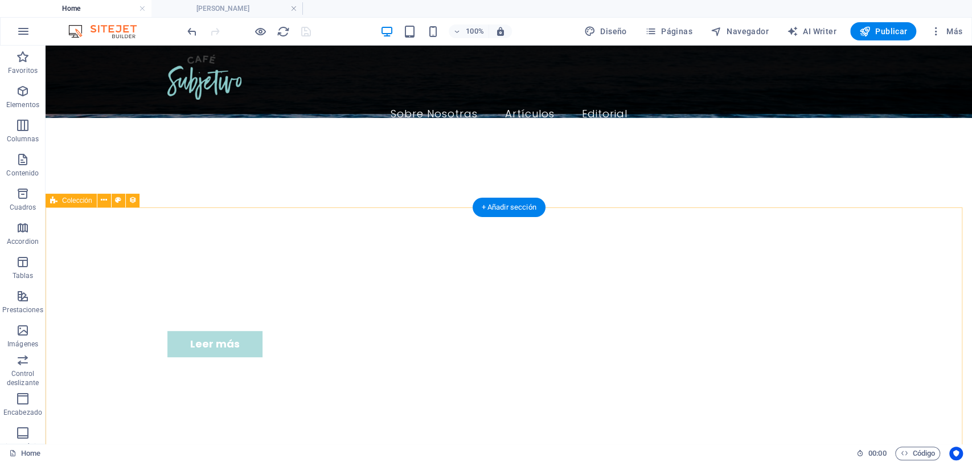
scroll to position [379, 0]
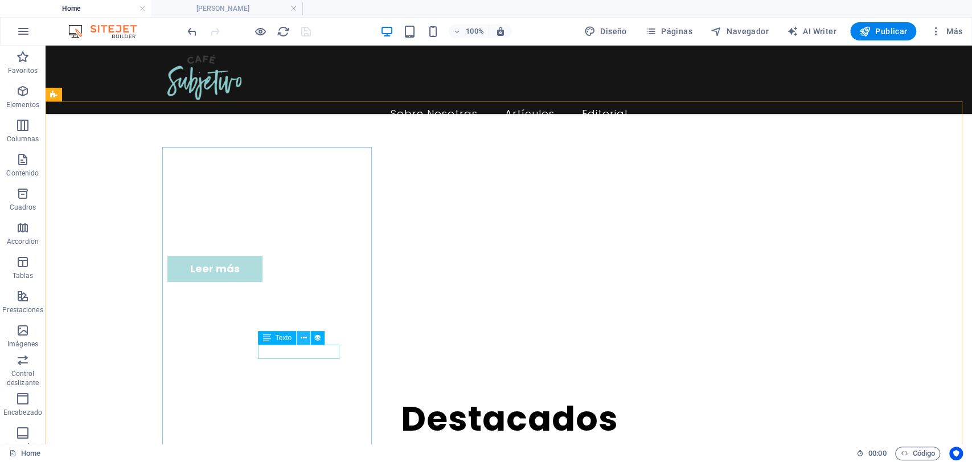
click at [309, 332] on button at bounding box center [304, 338] width 14 height 14
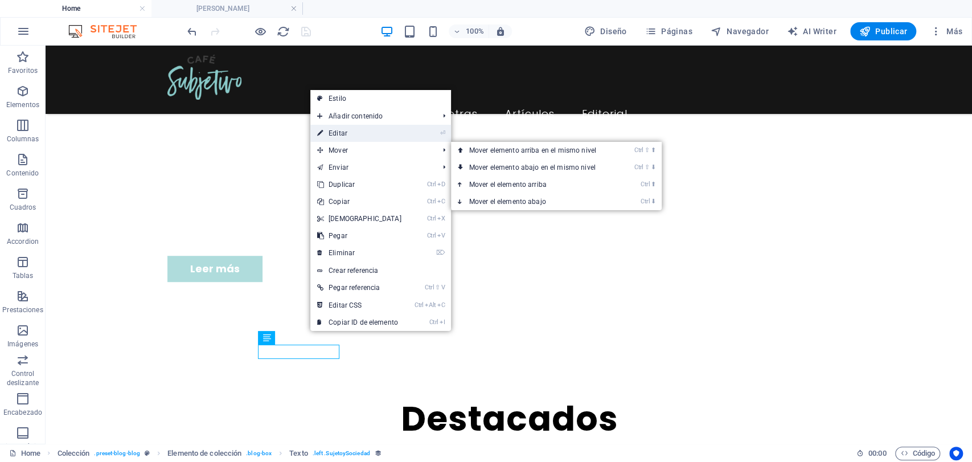
click at [358, 131] on link "⏎ Editar" at bounding box center [359, 133] width 98 height 17
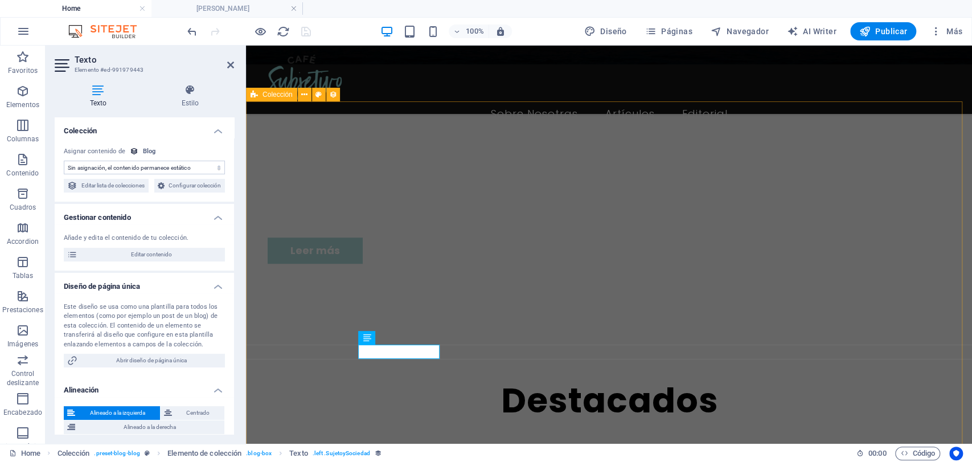
select select "author"
click at [140, 173] on select "Sin asignación, el contenido permanece estático Creado a las (Fecha) Actualizad…" at bounding box center [144, 168] width 161 height 14
click at [204, 133] on h4 "Colección" at bounding box center [144, 127] width 179 height 21
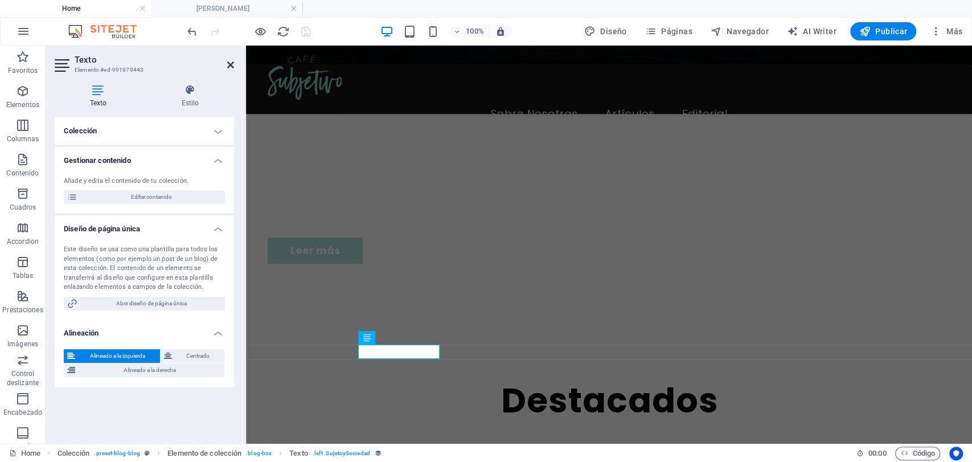
click at [233, 64] on icon at bounding box center [230, 64] width 7 height 9
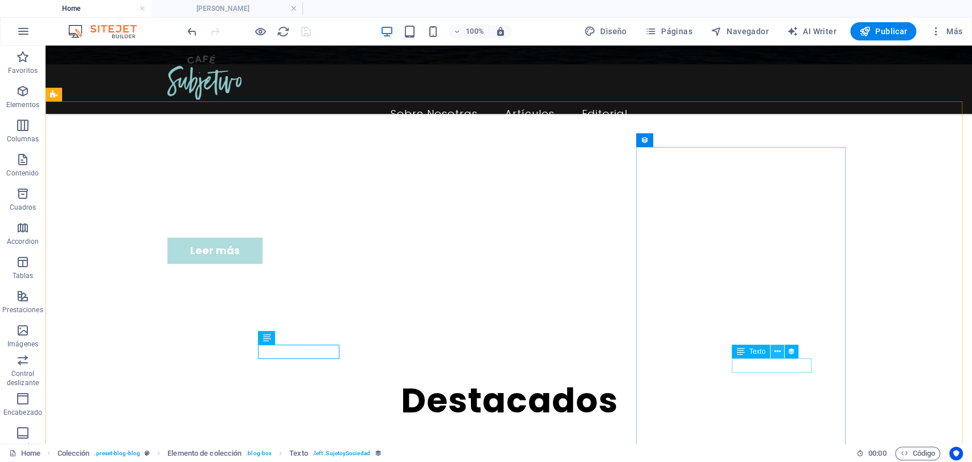
click at [781, 355] on button at bounding box center [778, 352] width 14 height 14
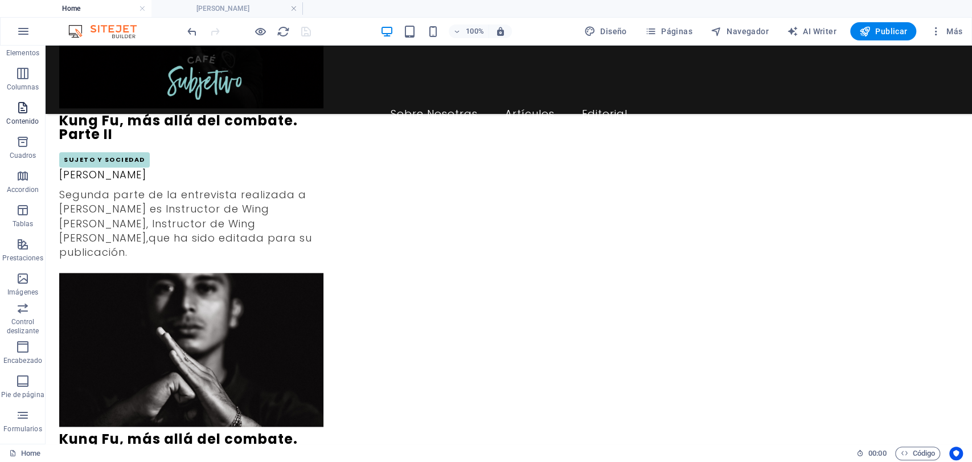
scroll to position [114, 0]
click at [30, 35] on icon "button" at bounding box center [24, 31] width 14 height 14
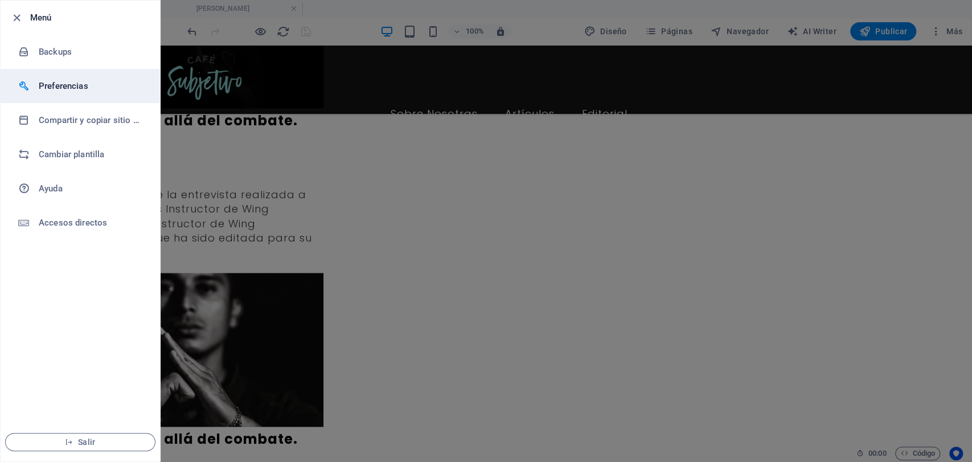
click at [56, 89] on h6 "Preferencias" at bounding box center [91, 86] width 105 height 14
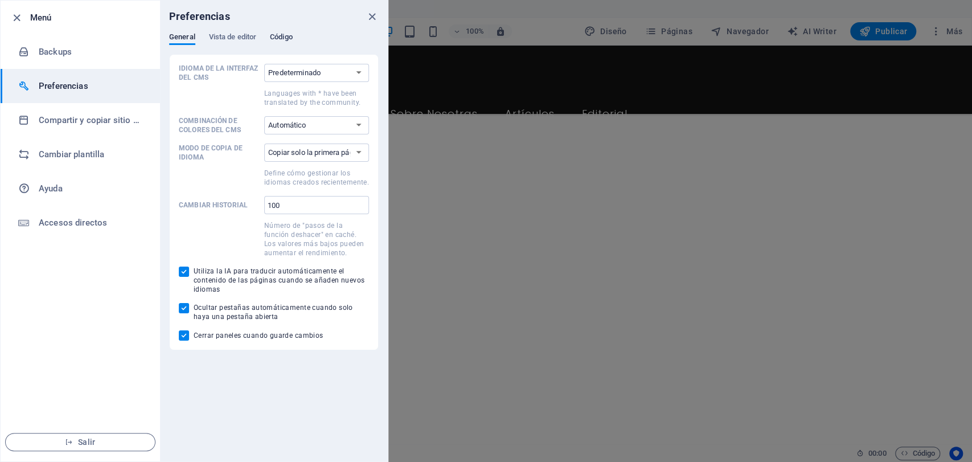
click at [271, 36] on span "Código" at bounding box center [281, 38] width 23 height 16
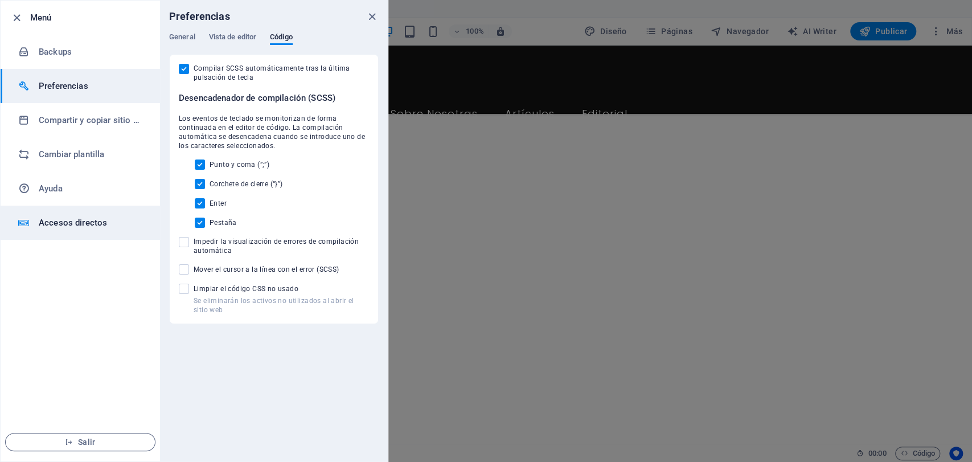
click at [70, 212] on li "Accesos directos" at bounding box center [80, 223] width 159 height 34
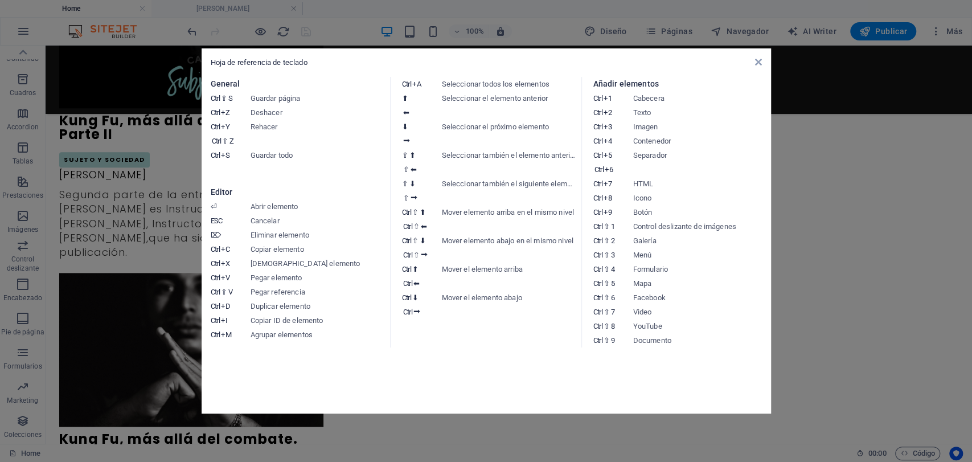
click at [759, 56] on div "Hoja de referencia de teclado General Ctrl ⇧ S Guardar página Ctrl Z Deshacer C…" at bounding box center [487, 230] width 570 height 365
click at [763, 58] on div "Hoja de referencia de teclado General Ctrl ⇧ S Guardar página Ctrl Z Deshacer C…" at bounding box center [487, 230] width 570 height 365
click at [755, 62] on icon at bounding box center [758, 62] width 7 height 9
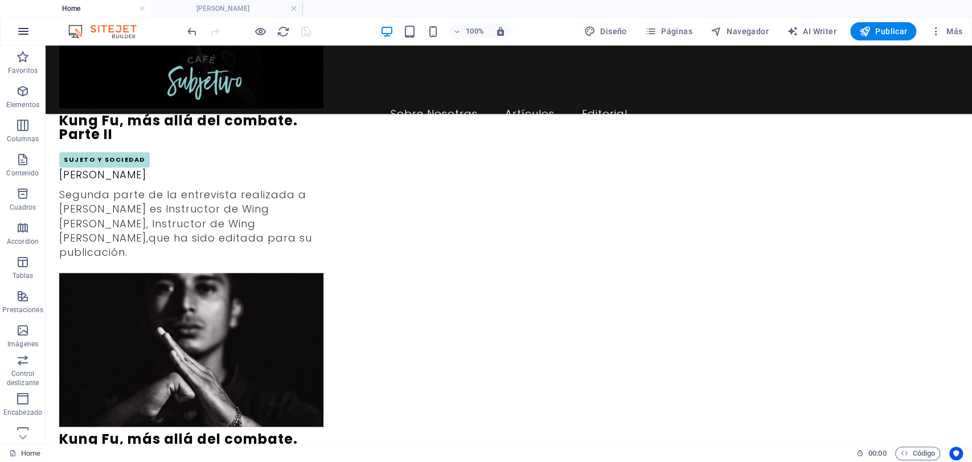
click at [35, 34] on button "button" at bounding box center [23, 31] width 27 height 27
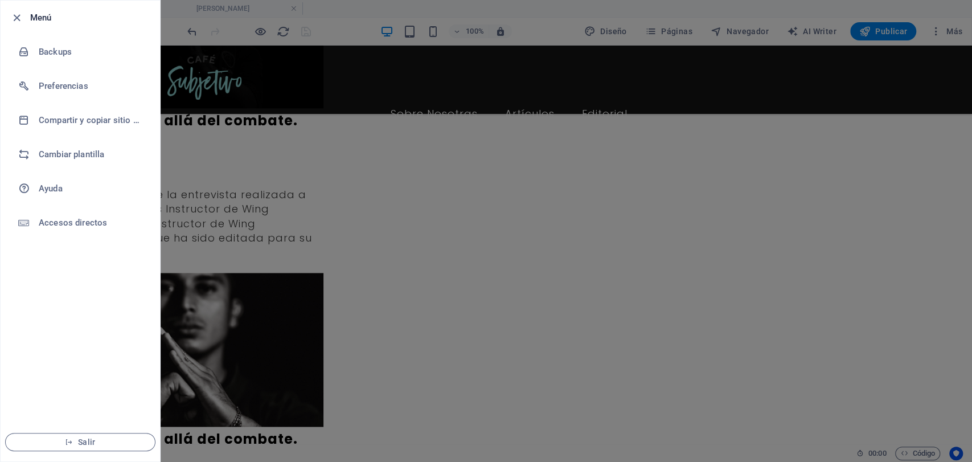
click at [210, 13] on div at bounding box center [486, 231] width 972 height 462
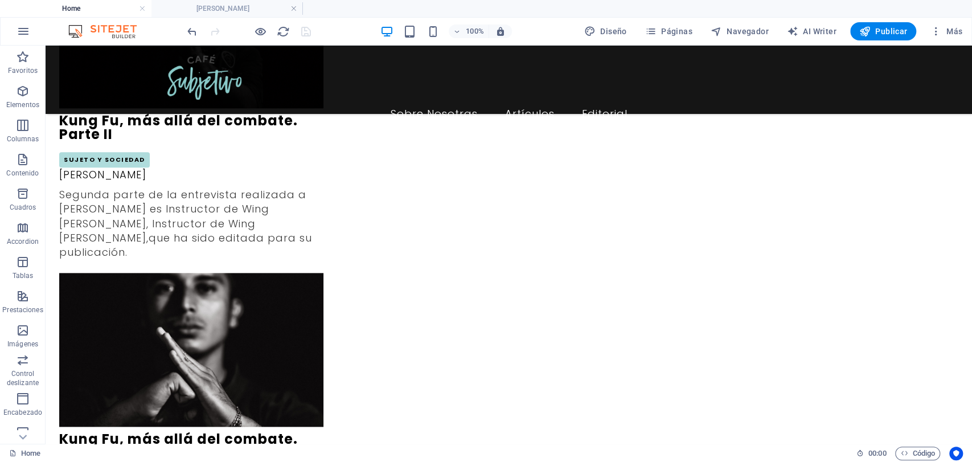
click at [106, 3] on h4 "Home" at bounding box center [75, 8] width 151 height 13
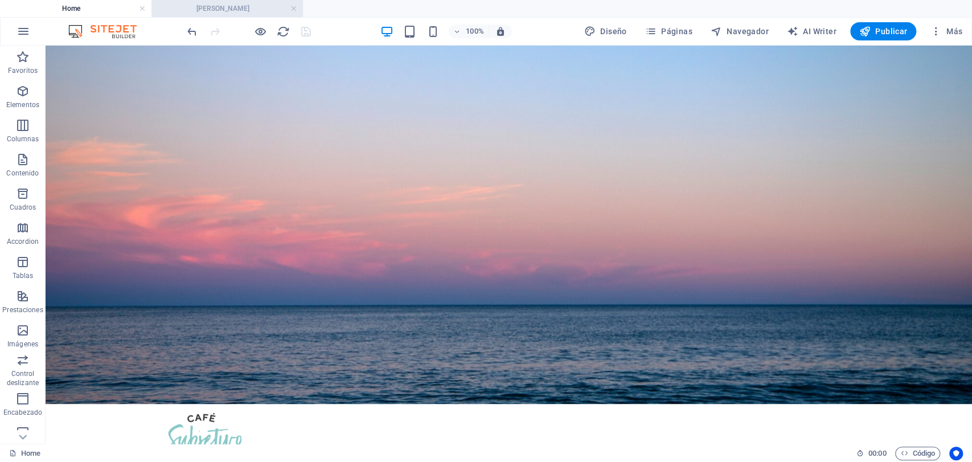
click at [243, 15] on li "[PERSON_NAME]" at bounding box center [226, 8] width 151 height 17
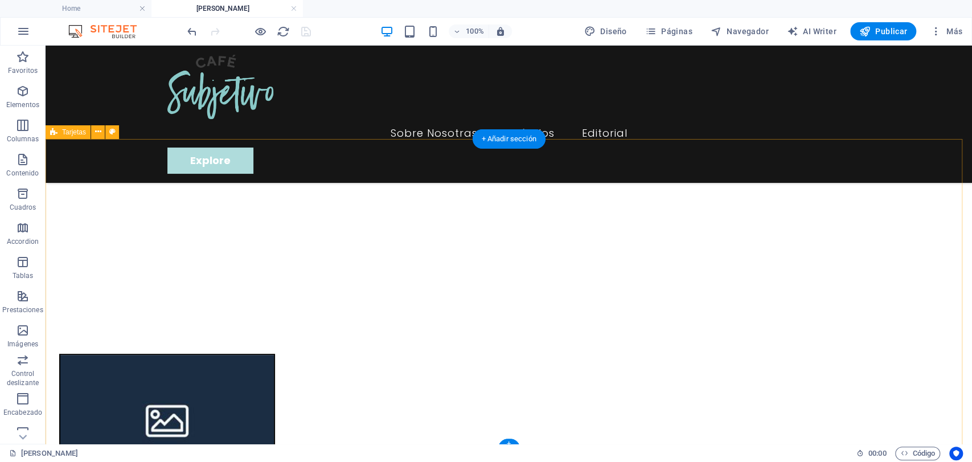
scroll to position [323, 0]
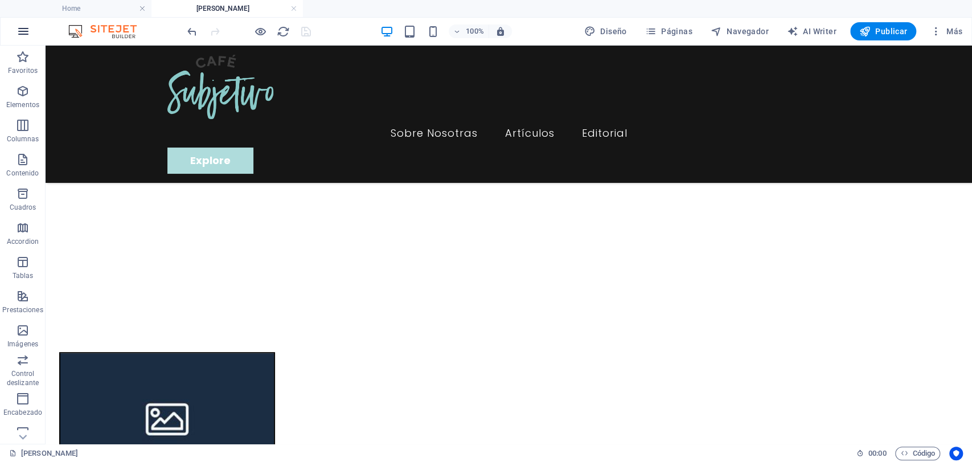
click at [30, 34] on icon "button" at bounding box center [24, 31] width 14 height 14
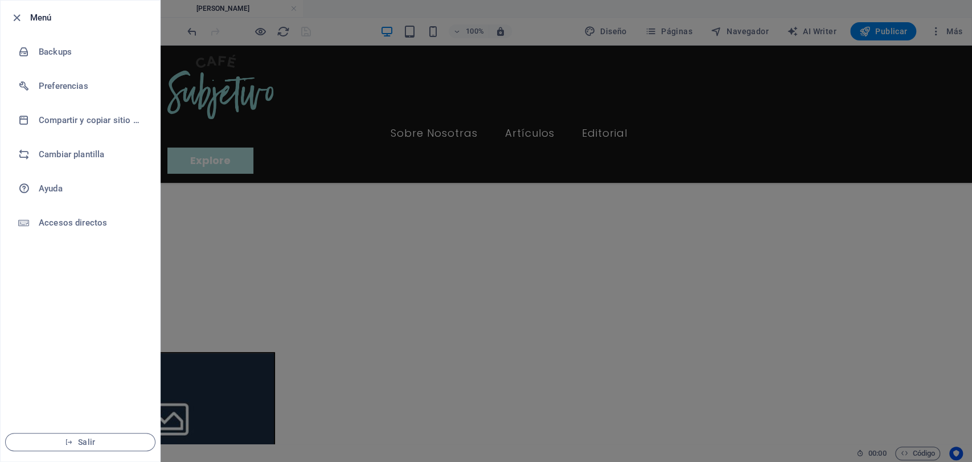
click at [252, 11] on div at bounding box center [486, 231] width 972 height 462
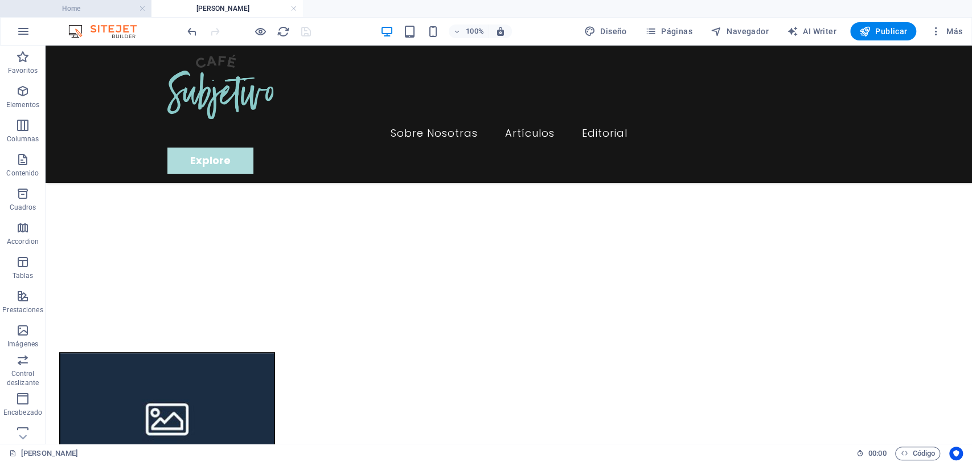
click at [104, 7] on h4 "Home" at bounding box center [75, 8] width 151 height 13
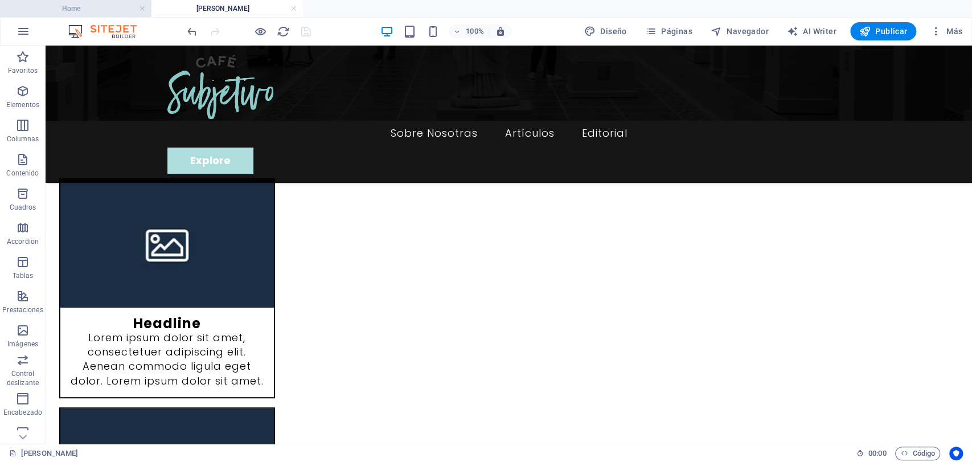
scroll to position [0, 0]
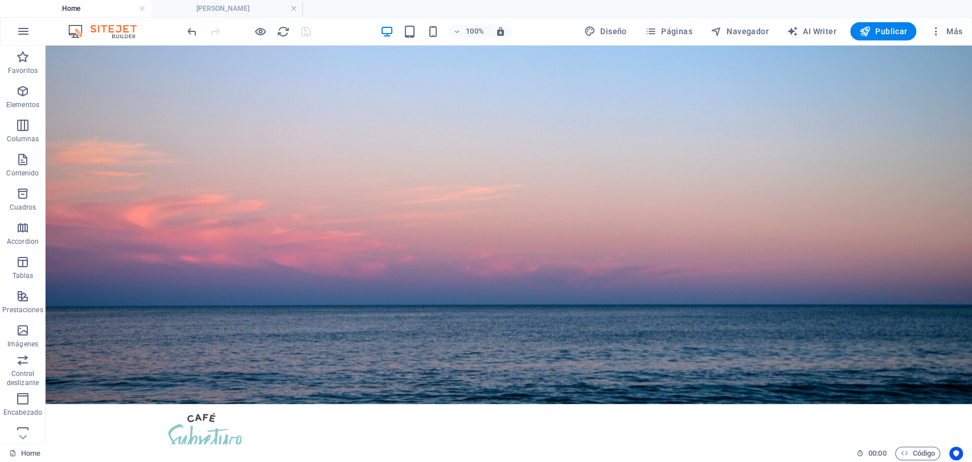
click at [196, 19] on div "100% Diseño Páginas Navegador AI Writer Publicar Más" at bounding box center [486, 31] width 971 height 27
click at [202, 13] on h4 "[PERSON_NAME]" at bounding box center [226, 8] width 151 height 13
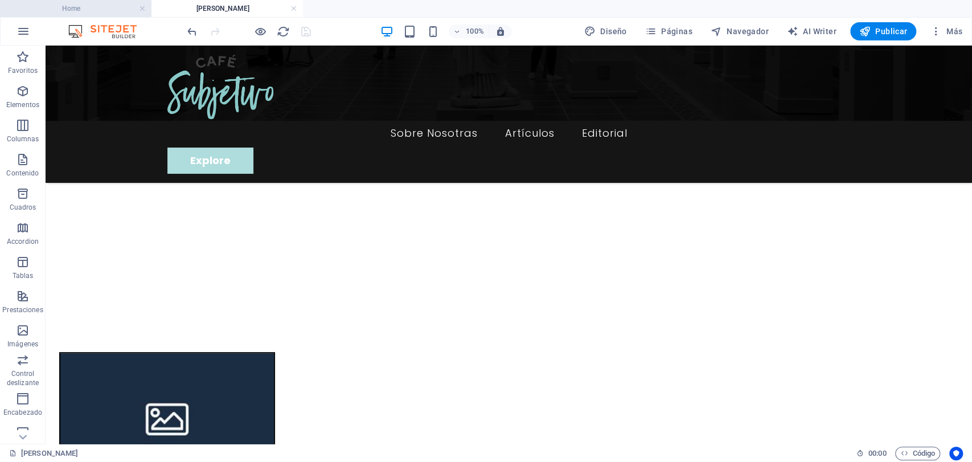
click at [89, 10] on h4 "Home" at bounding box center [75, 8] width 151 height 13
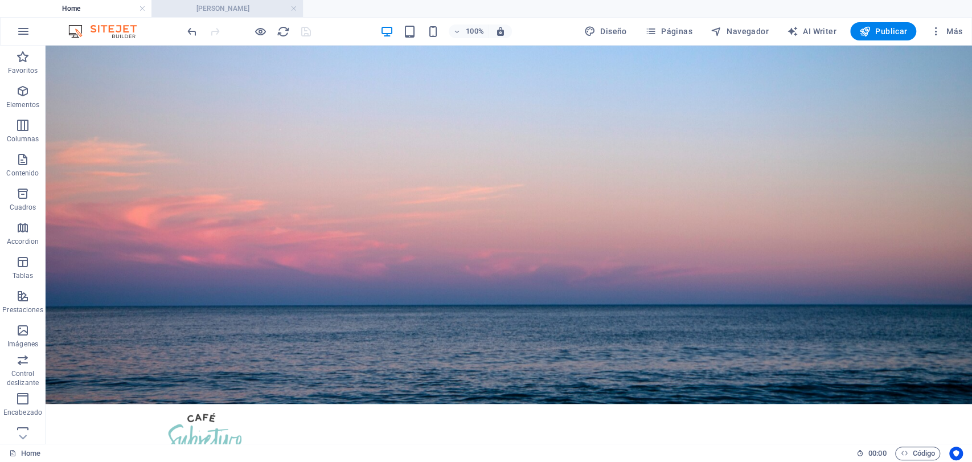
click at [206, 10] on h4 "[PERSON_NAME]" at bounding box center [226, 8] width 151 height 13
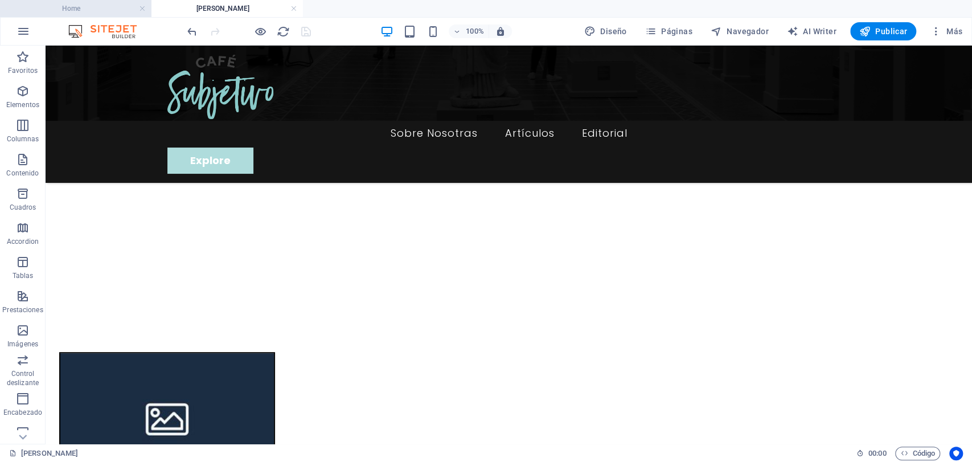
click at [77, 5] on h4 "Home" at bounding box center [75, 8] width 151 height 13
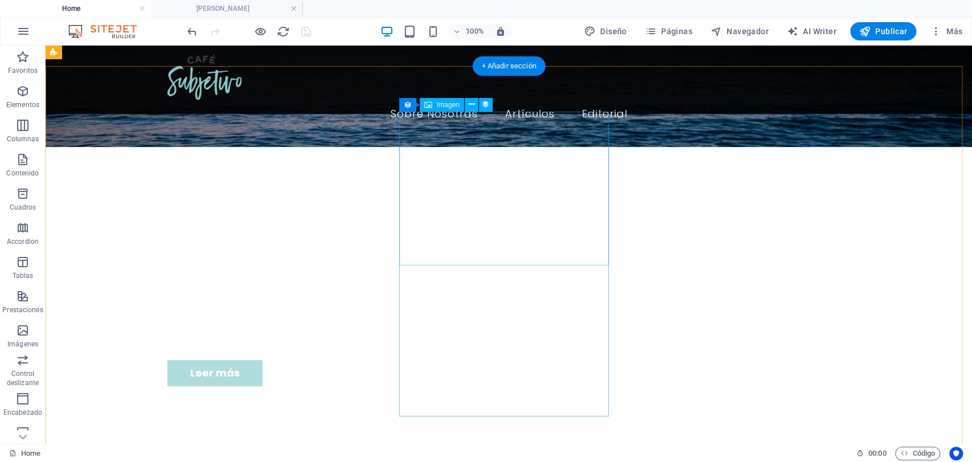
scroll to position [253, 0]
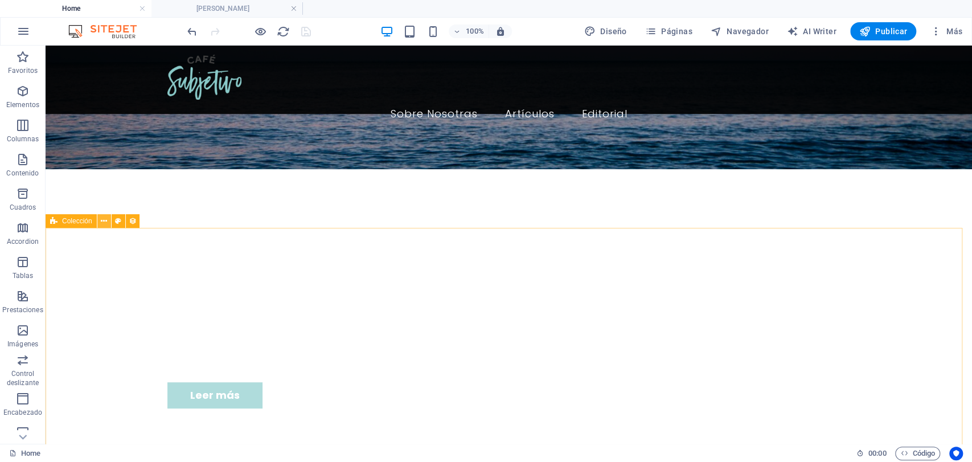
click at [106, 226] on icon at bounding box center [104, 221] width 6 height 12
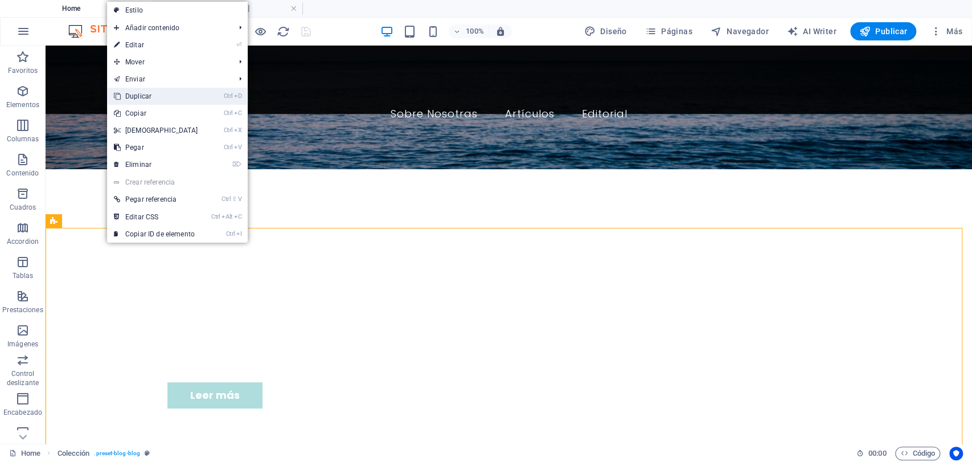
click at [169, 97] on link "Ctrl D Duplicar" at bounding box center [156, 96] width 98 height 17
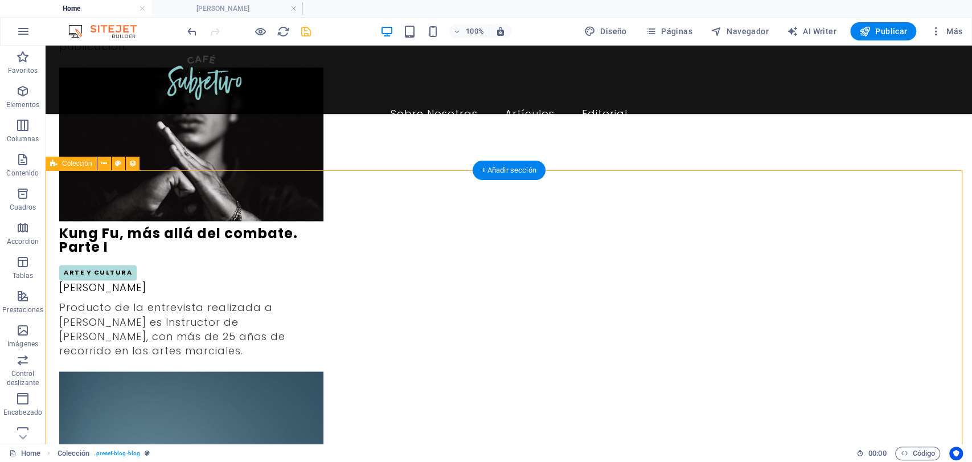
scroll to position [1028, 0]
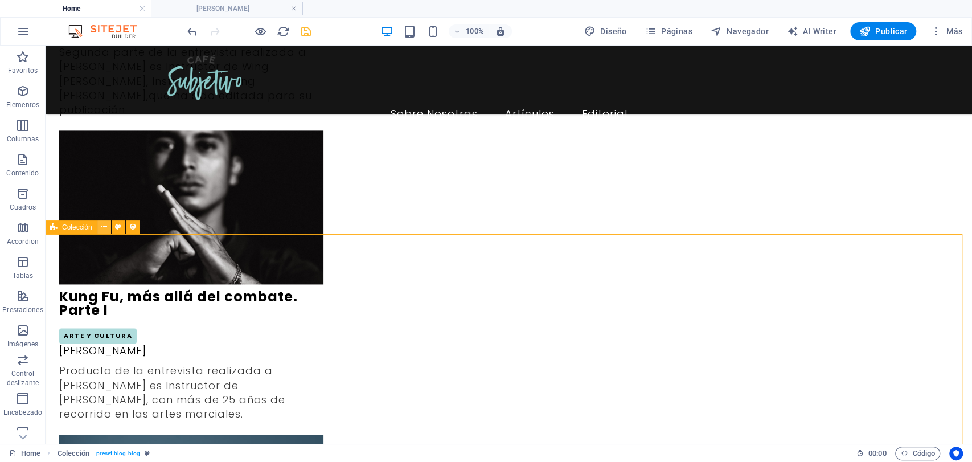
click at [109, 224] on button at bounding box center [104, 227] width 14 height 14
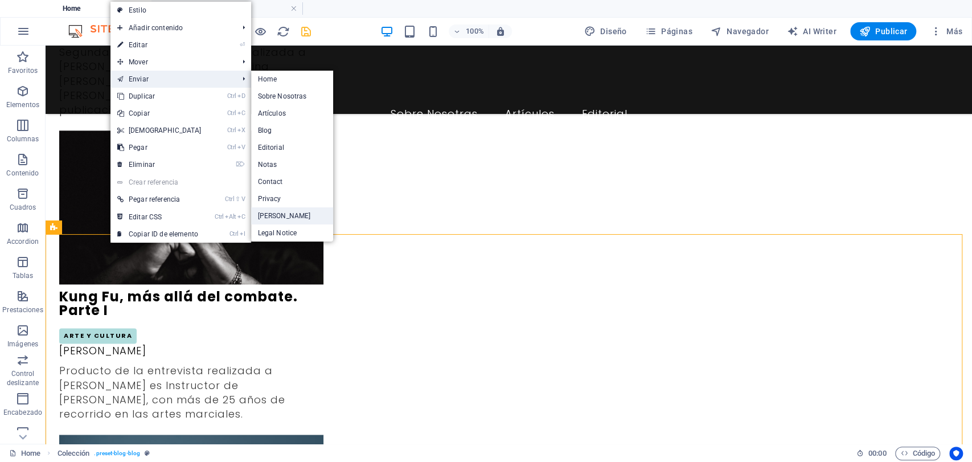
click at [293, 215] on link "[PERSON_NAME]" at bounding box center [292, 215] width 83 height 17
select select
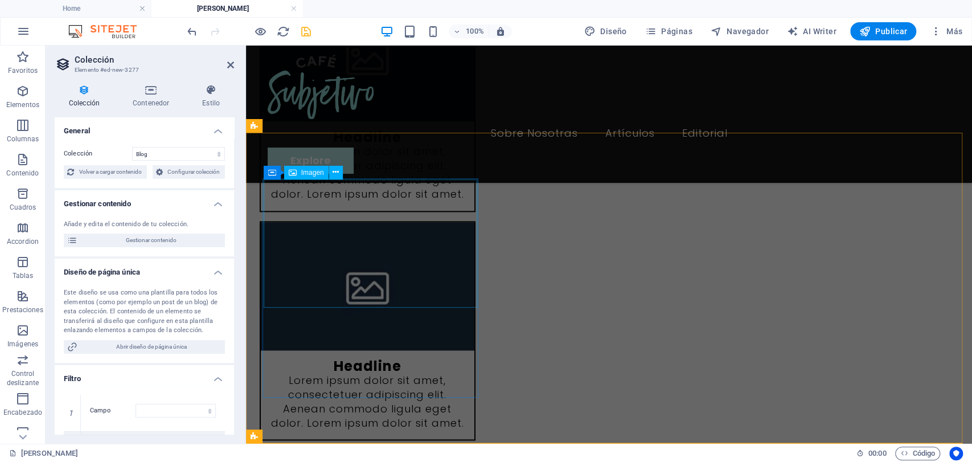
scroll to position [0, 0]
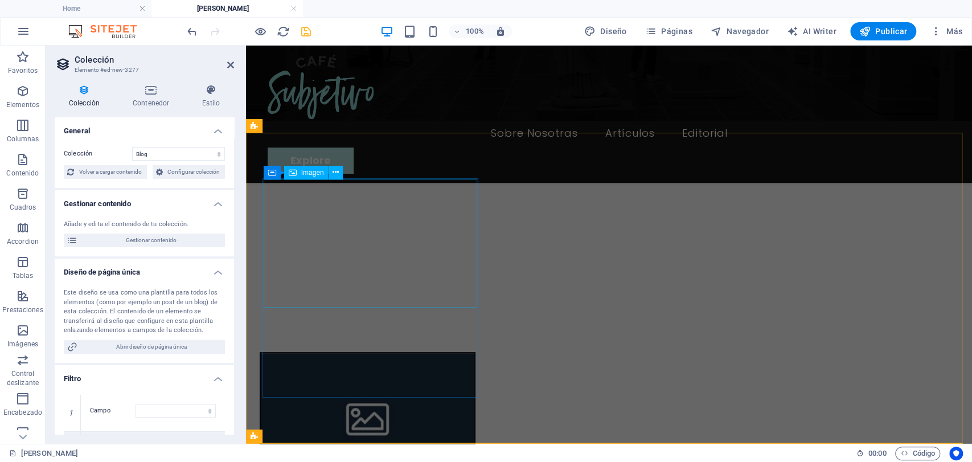
select select "columns.publishing_date_DESC"
select select "columns.status"
select select "columns.publishing_date"
select select "past"
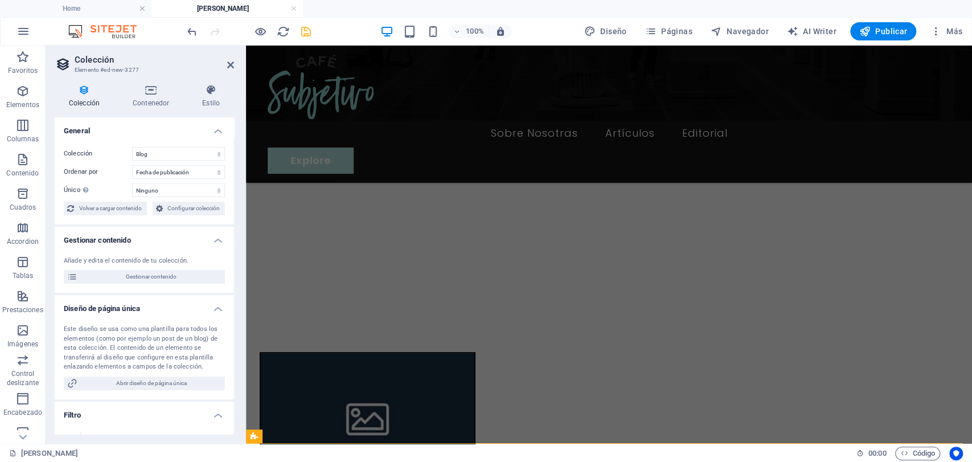
click at [228, 72] on header "Colección Elemento #ed-new-3277" at bounding box center [144, 61] width 179 height 30
click at [233, 63] on icon at bounding box center [230, 64] width 7 height 9
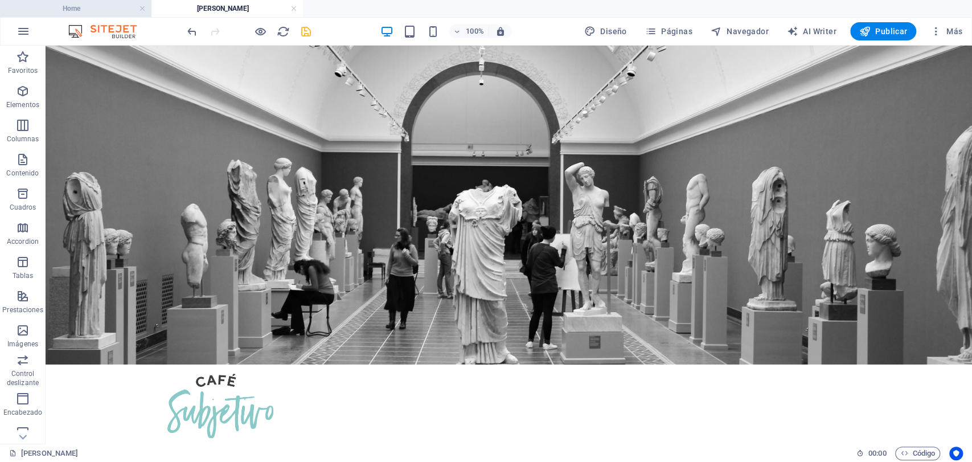
click at [79, 5] on h4 "Home" at bounding box center [75, 8] width 151 height 13
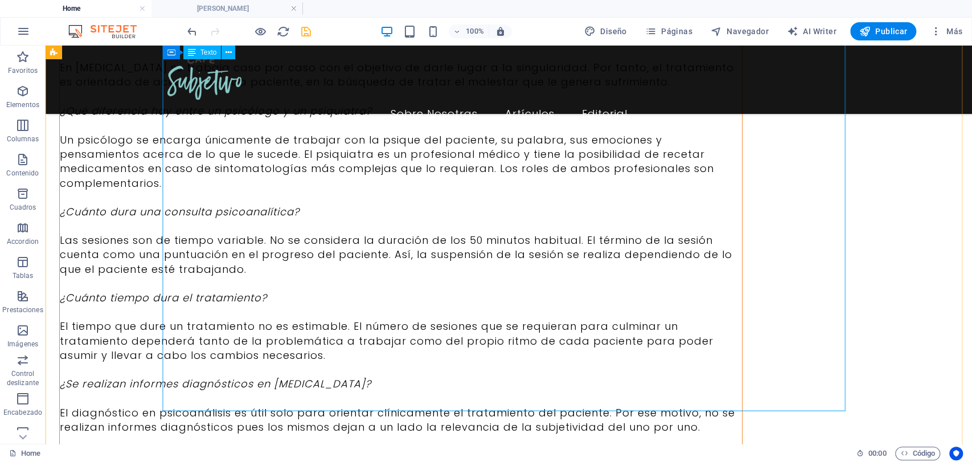
scroll to position [4553, 0]
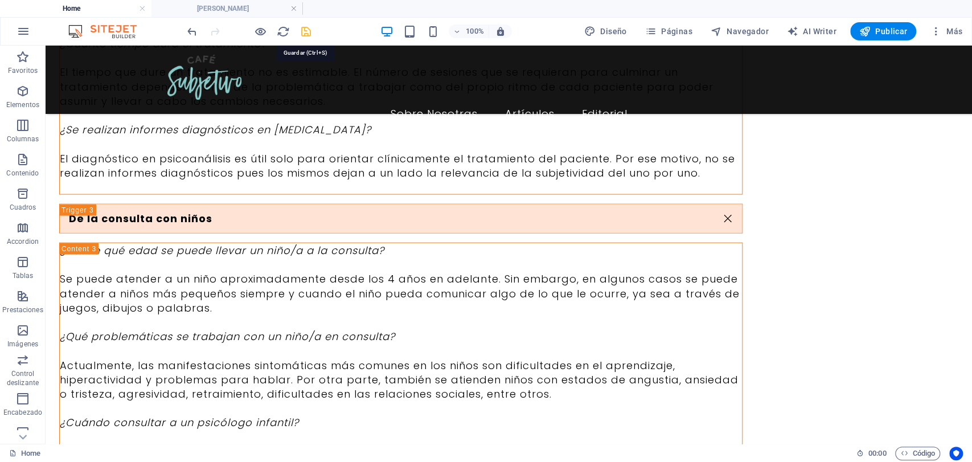
click at [305, 34] on icon "save" at bounding box center [306, 31] width 13 height 13
checkbox input "false"
click at [252, 13] on ul "Home [PERSON_NAME]" at bounding box center [486, 8] width 972 height 17
click at [239, 10] on h4 "[PERSON_NAME]" at bounding box center [226, 8] width 151 height 13
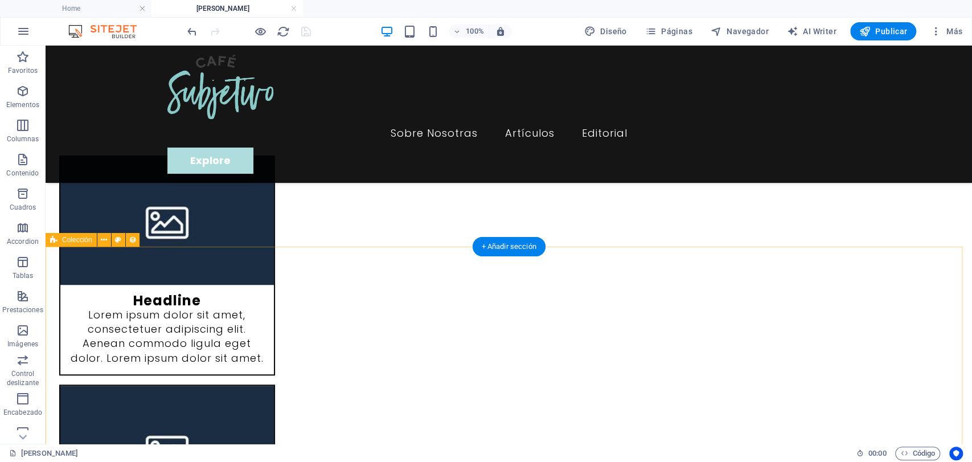
scroll to position [570, 0]
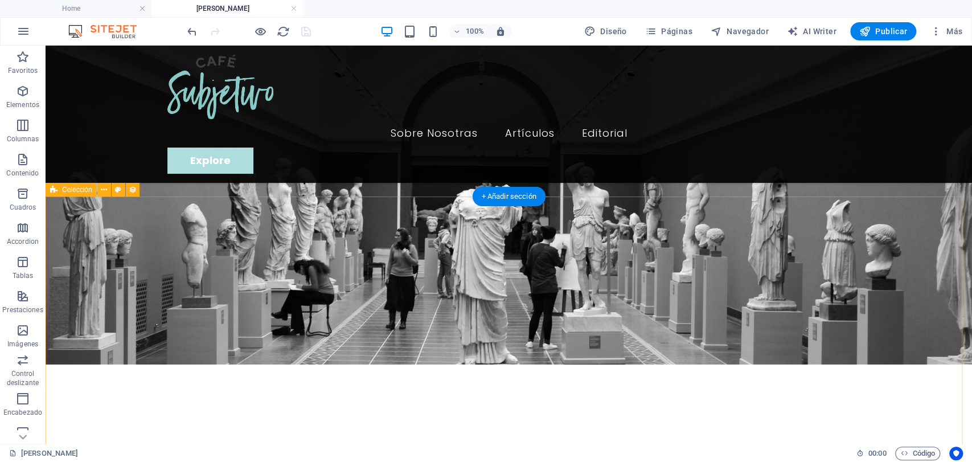
scroll to position [570, 0]
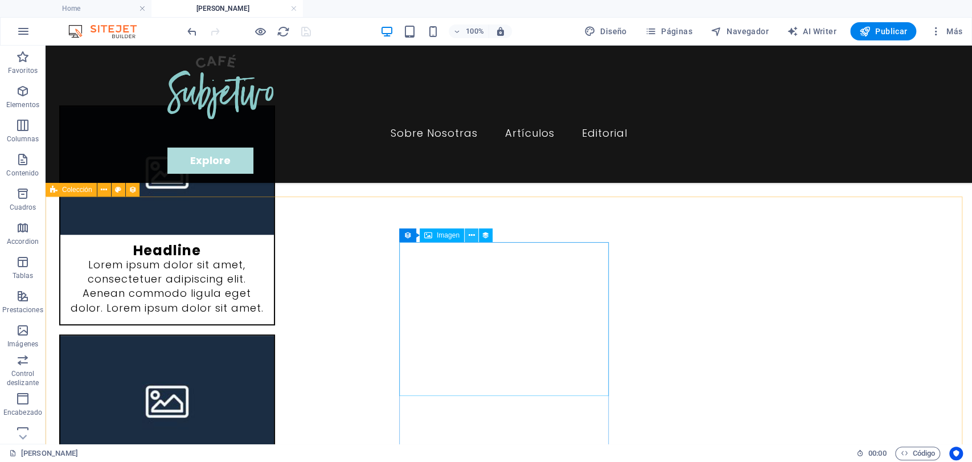
click at [468, 237] on icon at bounding box center [471, 236] width 6 height 12
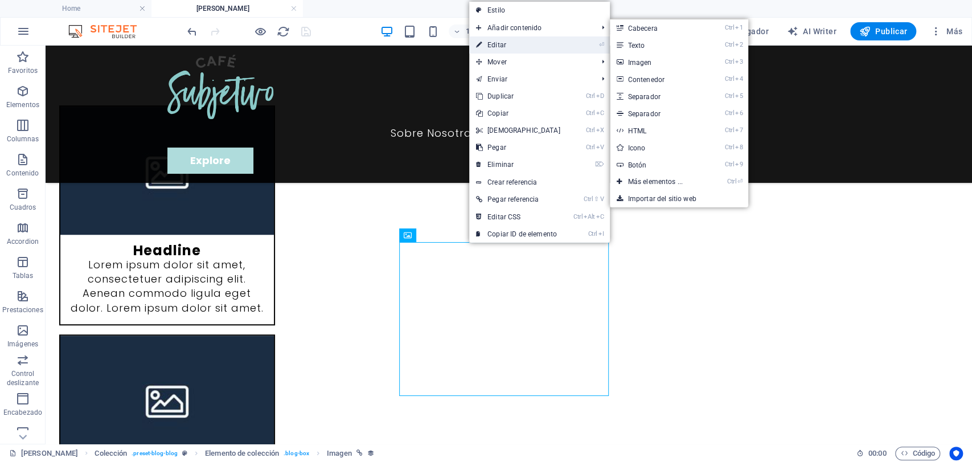
click at [518, 47] on link "⏎ Editar" at bounding box center [518, 44] width 98 height 17
select select "image"
select select "px"
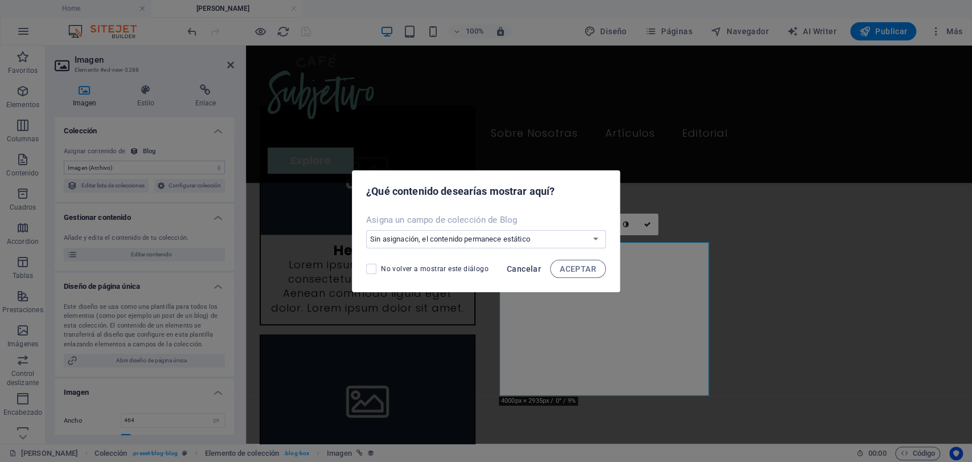
click at [524, 264] on span "Cancelar" at bounding box center [524, 268] width 34 height 9
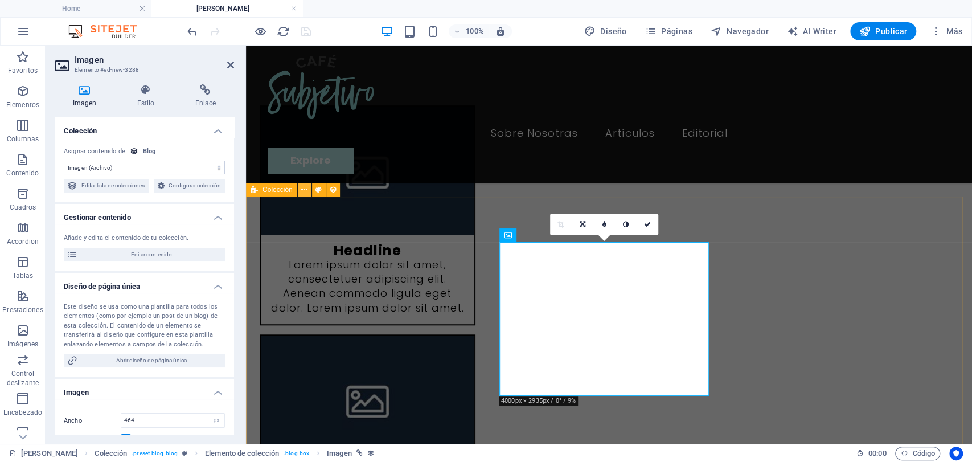
click at [305, 188] on icon at bounding box center [304, 190] width 6 height 12
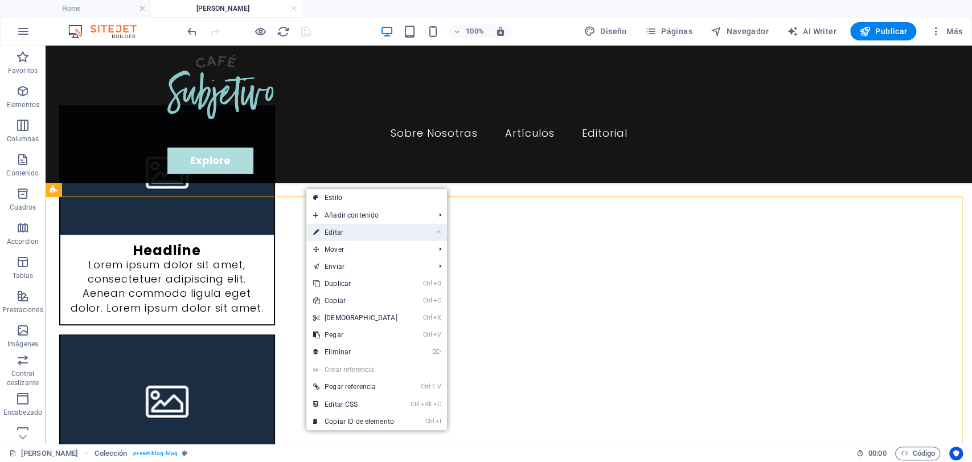
click at [345, 231] on link "⏎ Editar" at bounding box center [355, 232] width 98 height 17
select select "columns.publishing_date_DESC"
select select "columns.status"
select select "columns.publishing_date"
select select "past"
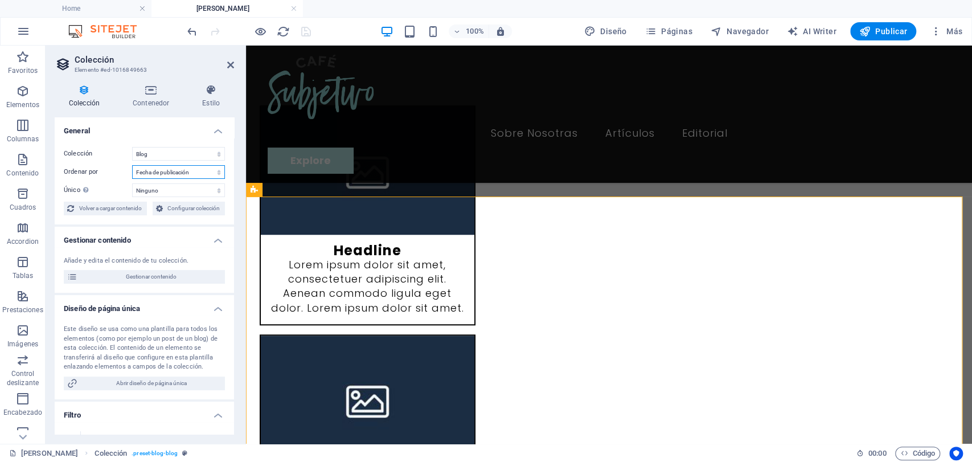
click at [153, 169] on select "Creado a las (ascendente) Creado a las (descendente) Actualizado a las (ascende…" at bounding box center [178, 172] width 93 height 14
click at [132, 165] on select "Creado a las (ascendente) Creado a las (descendente) Actualizado a las (ascende…" at bounding box center [178, 172] width 93 height 14
select select "columns.author_ASC"
select select "columns.status"
select select "columns.publishing_date"
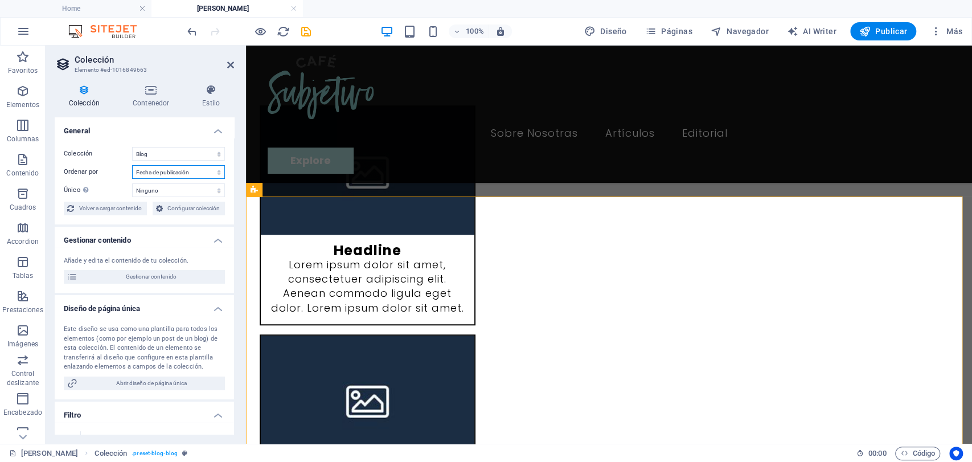
select select "past"
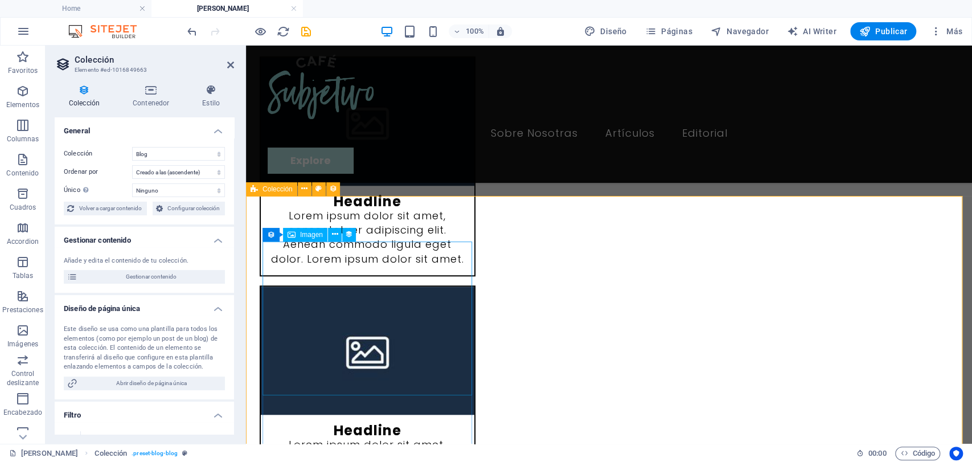
scroll to position [633, 0]
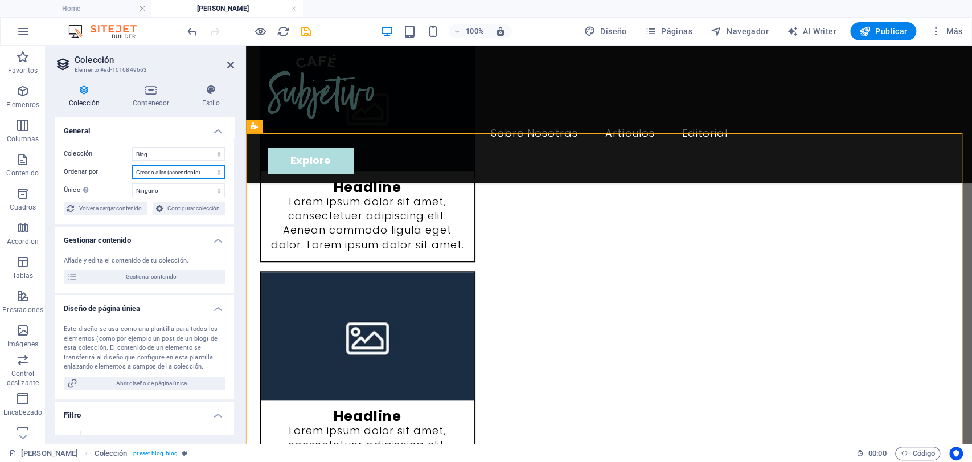
click at [173, 165] on select "Creado a las (ascendente) Creado a las (descendente) Actualizado a las (ascende…" at bounding box center [178, 172] width 93 height 14
click at [132, 165] on select "Creado a las (ascendente) Creado a las (descendente) Actualizado a las (ascende…" at bounding box center [178, 172] width 93 height 14
click at [164, 191] on select "Ninguno Name Slug Descripción Contenido Categoría Autor Imagen Fecha de publica…" at bounding box center [178, 190] width 93 height 14
select select "columns.author"
click at [132, 183] on select "Ninguno Name Slug Descripción Contenido Categoría Autor Imagen Fecha de publica…" at bounding box center [178, 190] width 93 height 14
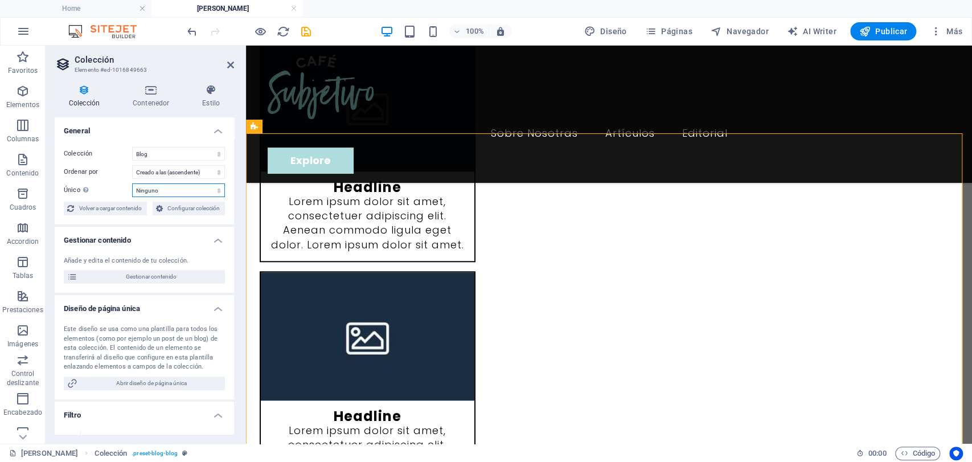
select select "columns.author_ASC"
select select "columns.author"
select select "columns.status"
select select "columns.publishing_date"
select select "past"
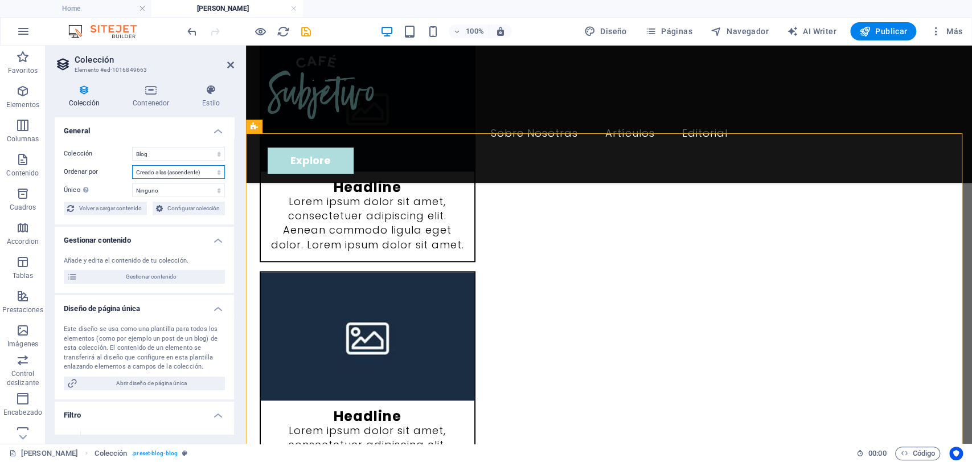
click at [186, 165] on select "Creado a las (ascendente) Creado a las (descendente) Actualizado a las (ascende…" at bounding box center [178, 172] width 93 height 14
click at [111, 177] on label "Ordenar por" at bounding box center [98, 172] width 68 height 14
click at [132, 177] on select "Creado a las (ascendente) Creado a las (descendente) Actualizado a las (ascende…" at bounding box center [178, 172] width 93 height 14
click at [153, 188] on select "Ninguno Name Slug Descripción Contenido Categoría Autor Imagen Fecha de publica…" at bounding box center [178, 190] width 93 height 14
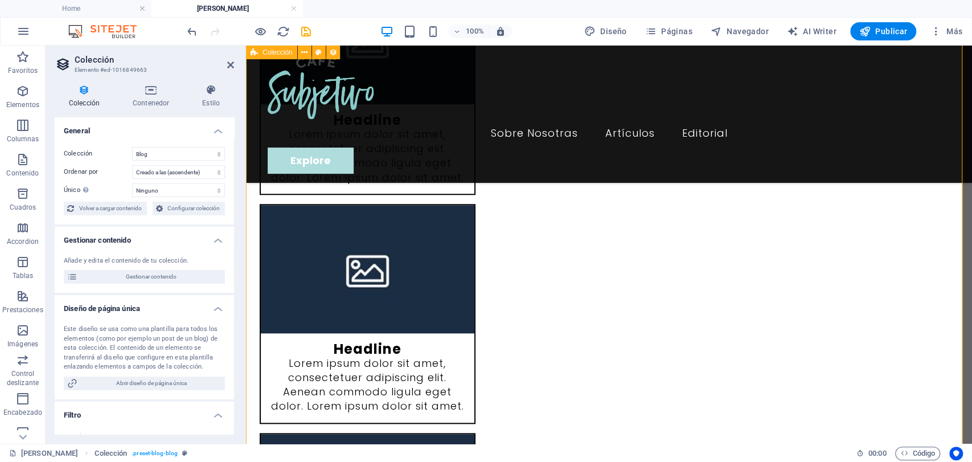
scroll to position [646, 0]
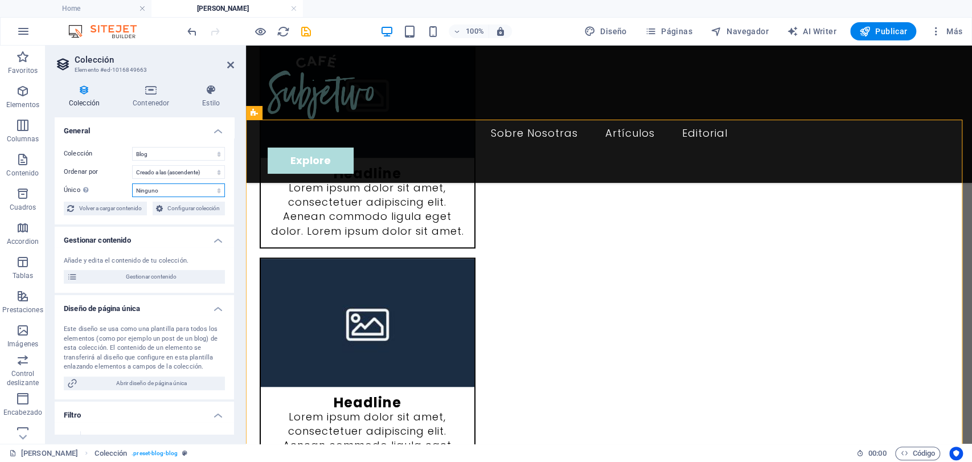
click at [151, 193] on select "Ninguno Name Slug Descripción Contenido Categoría Autor Imagen Fecha de publica…" at bounding box center [178, 190] width 93 height 14
select select
click at [132, 183] on select "Ninguno Name Slug Descripción Contenido Categoría Autor Imagen Fecha de publica…" at bounding box center [178, 190] width 93 height 14
select select "columns.author_ASC"
select select "columns.status"
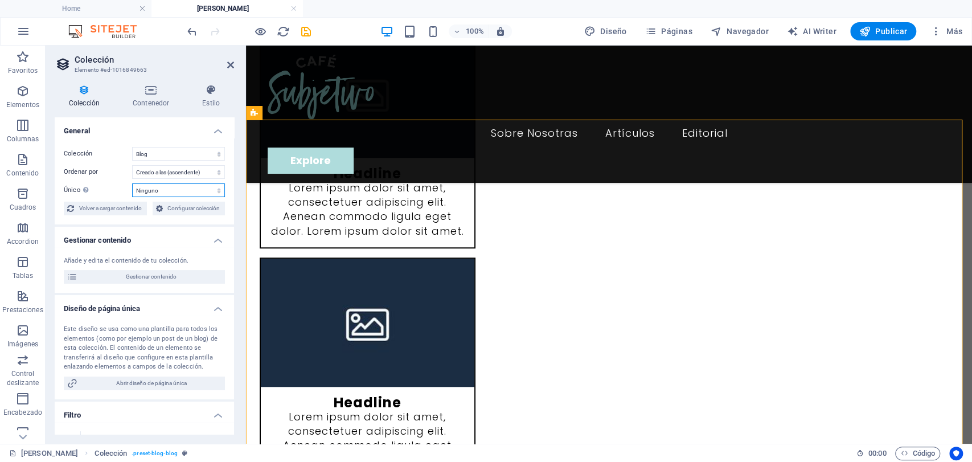
select select "columns.publishing_date"
select select "past"
click at [179, 157] on select "Blog Wireframe" at bounding box center [178, 154] width 93 height 14
click at [174, 176] on select "Creado a las (ascendente) Creado a las (descendente) Actualizado a las (ascende…" at bounding box center [178, 172] width 93 height 14
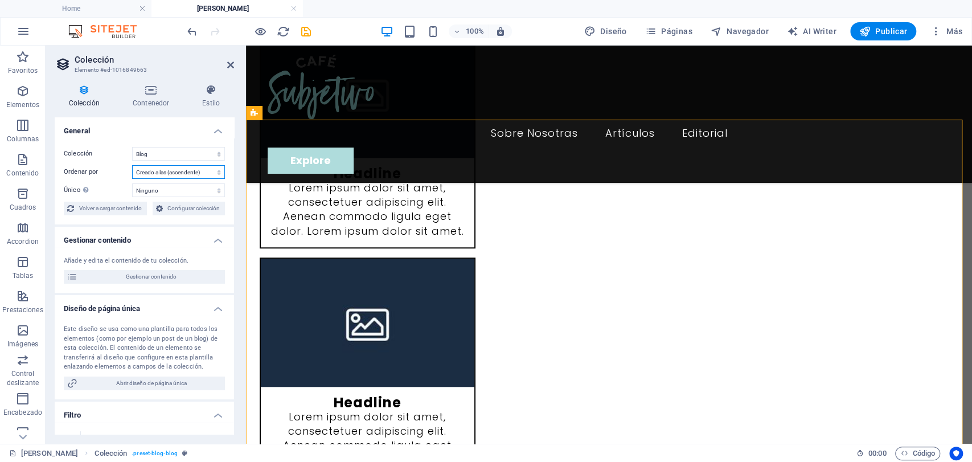
click at [132, 165] on select "Creado a las (ascendente) Creado a las (descendente) Actualizado a las (ascende…" at bounding box center [178, 172] width 93 height 14
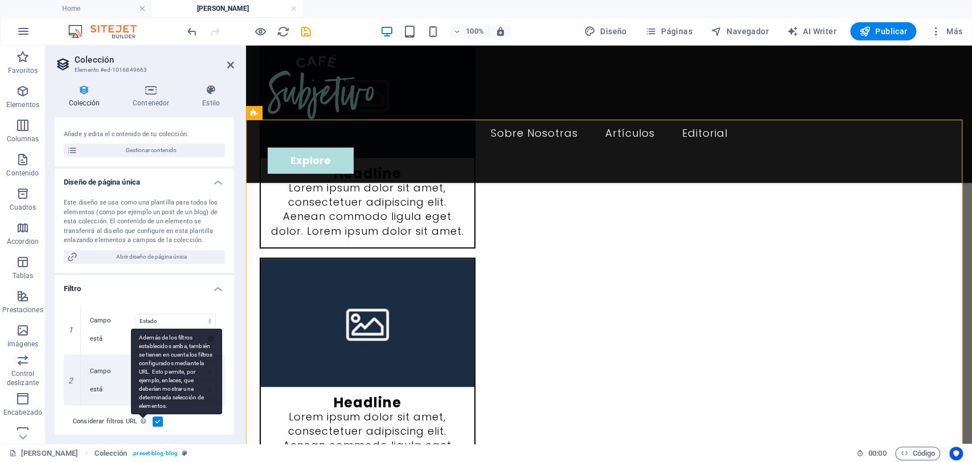
scroll to position [253, 0]
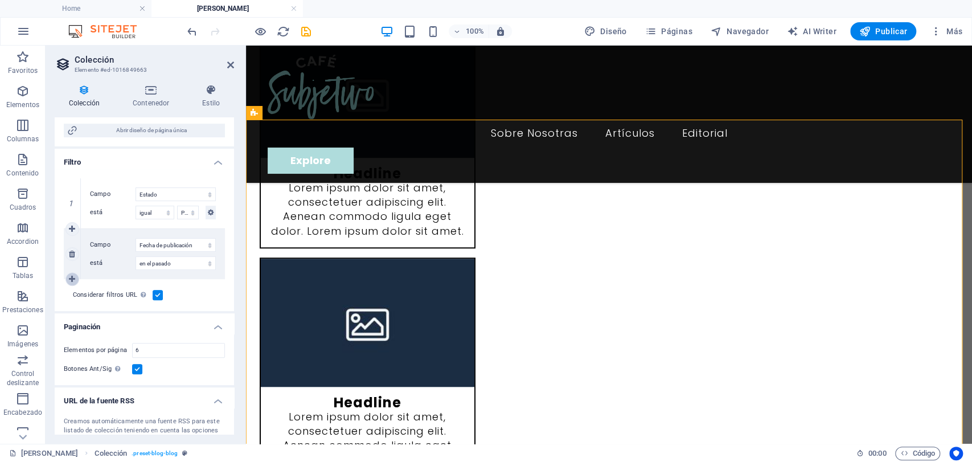
click at [69, 275] on icon at bounding box center [72, 279] width 6 height 8
select select
select select "past"
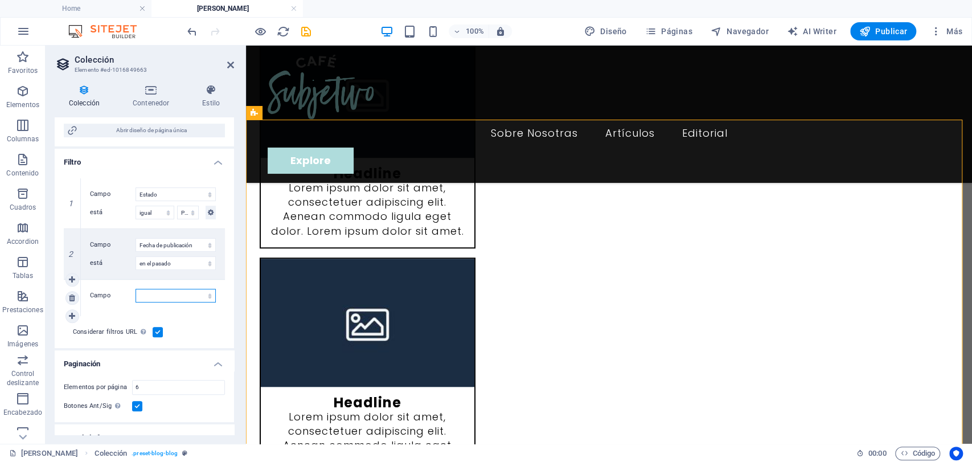
click at [169, 298] on select "Creado a las Actualizado a las Name Slug Categoría Autor Fecha de publicación E…" at bounding box center [176, 296] width 80 height 14
select select "columns.author"
click at [136, 289] on select "Creado a las Actualizado a las Name Slug Categoría Autor Fecha de publicación E…" at bounding box center [176, 296] width 80 height 14
select select "past"
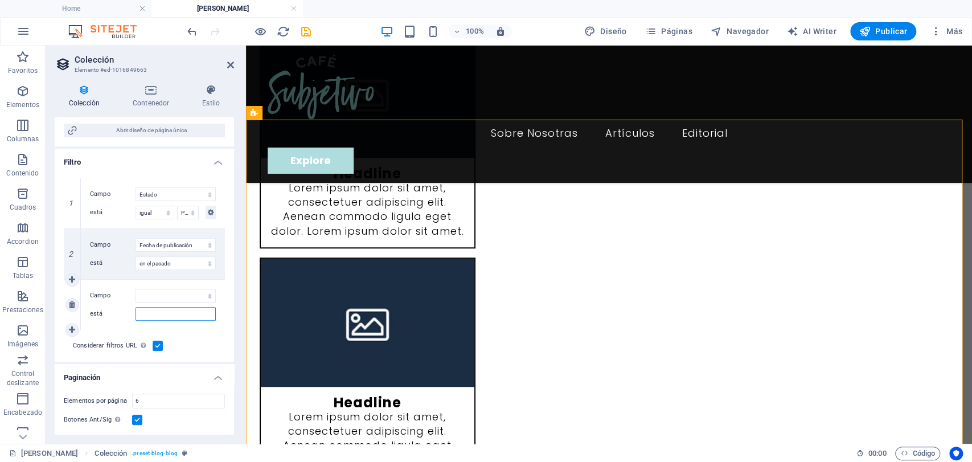
click at [154, 317] on input "está" at bounding box center [176, 314] width 80 height 14
type input "[PERSON_NAME]"
select select "past"
select select "columns.author_ASC"
select select "columns.status"
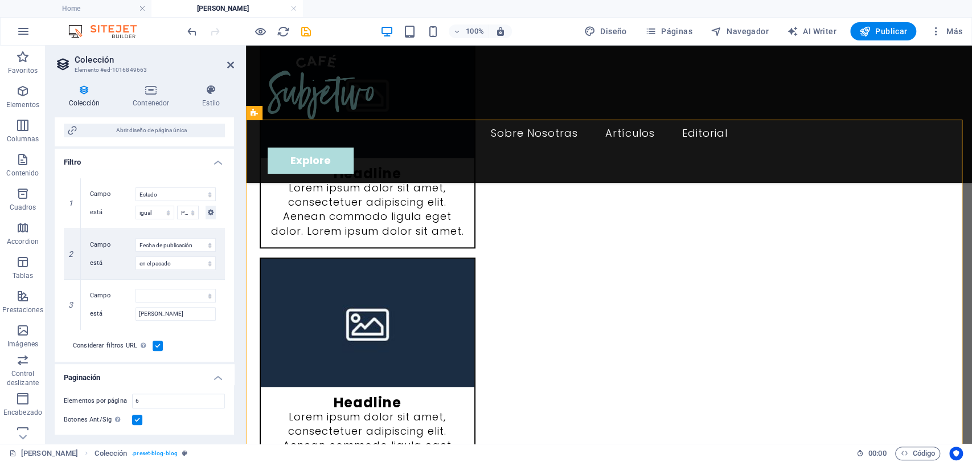
select select "columns.publishing_date"
select select "past"
select select "columns.author"
click at [307, 32] on icon "save" at bounding box center [306, 31] width 13 height 13
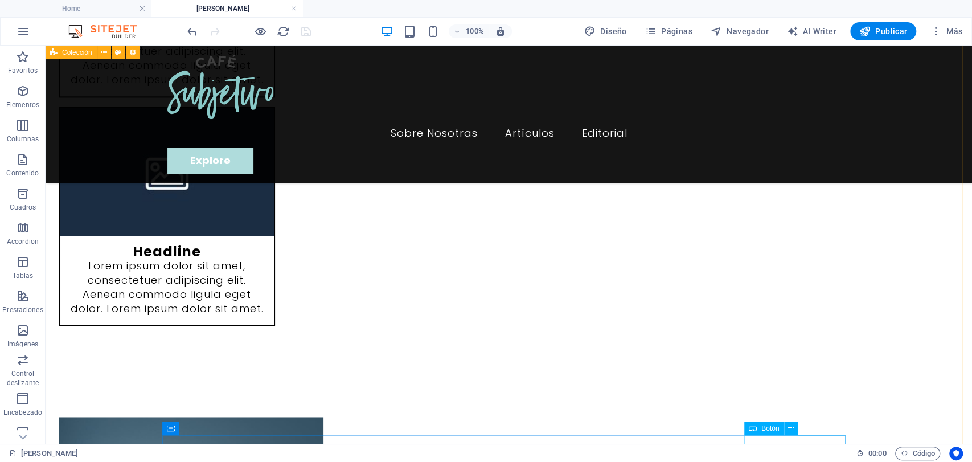
scroll to position [1090, 0]
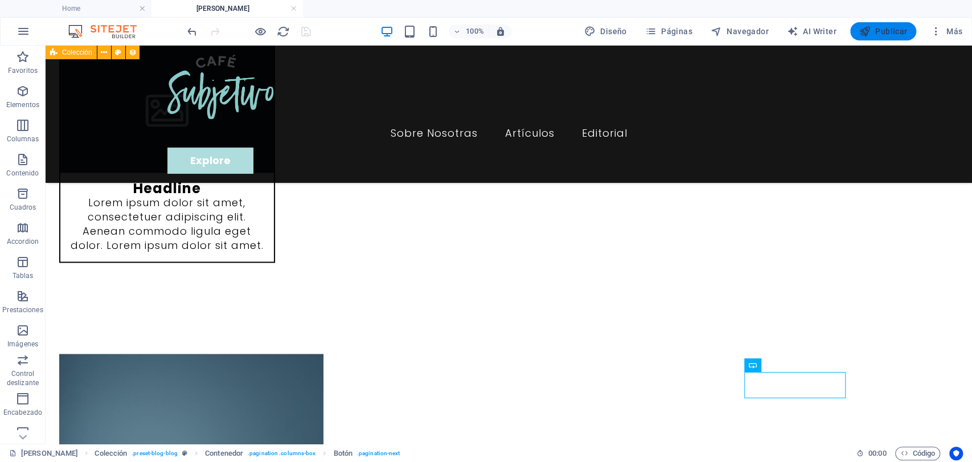
click at [865, 34] on icon "button" at bounding box center [864, 31] width 11 height 11
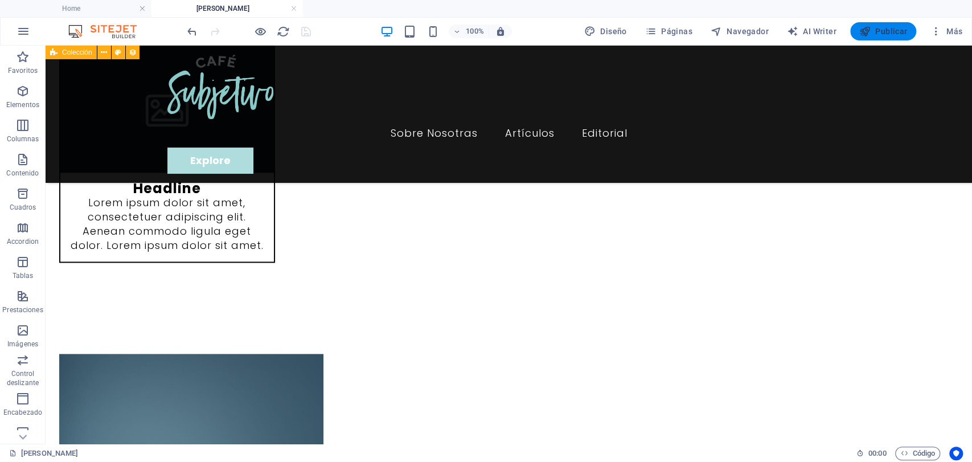
click at [867, 30] on icon "button" at bounding box center [864, 31] width 11 height 11
